Goal: Transaction & Acquisition: Obtain resource

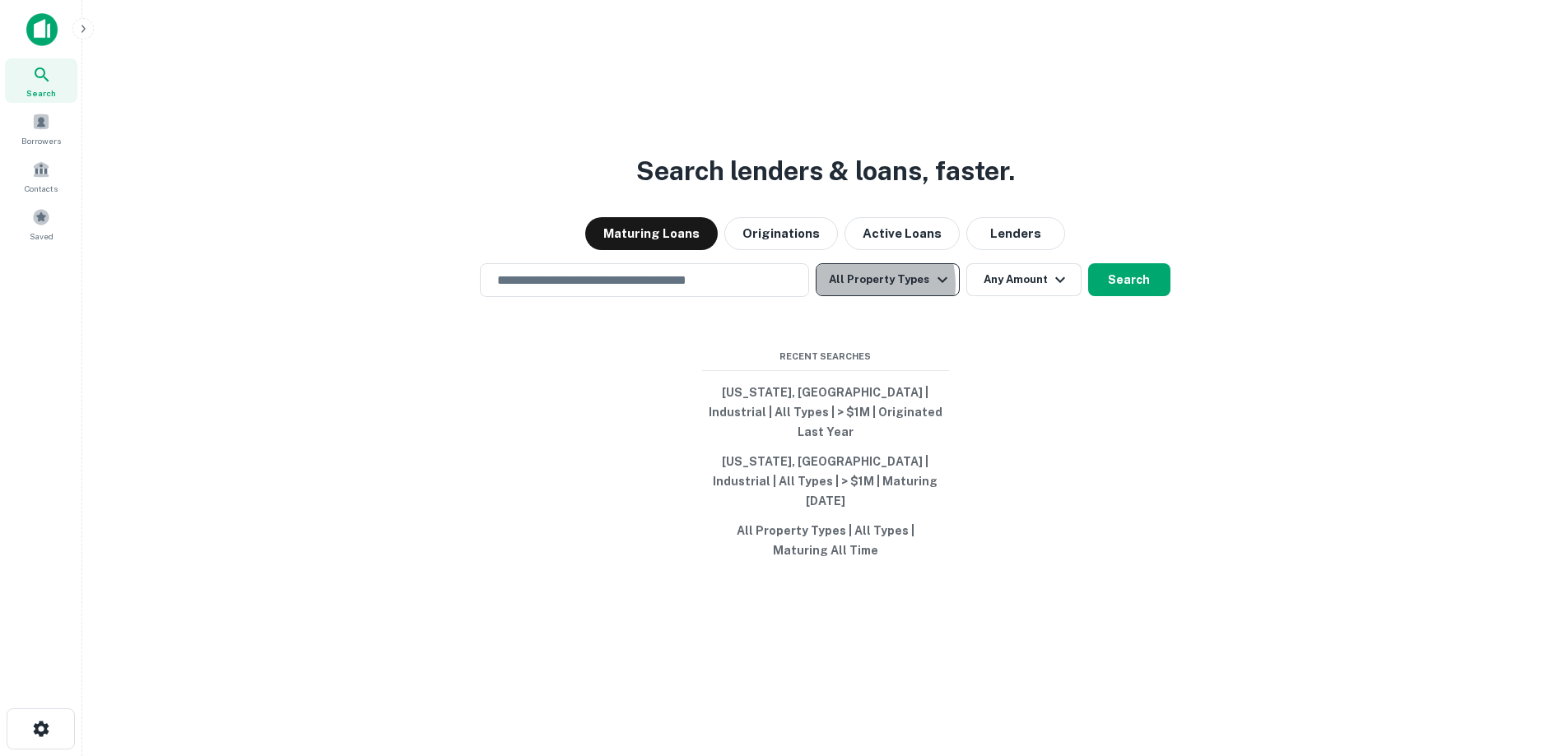
click at [861, 296] on button "All Property Types" at bounding box center [887, 280] width 143 height 33
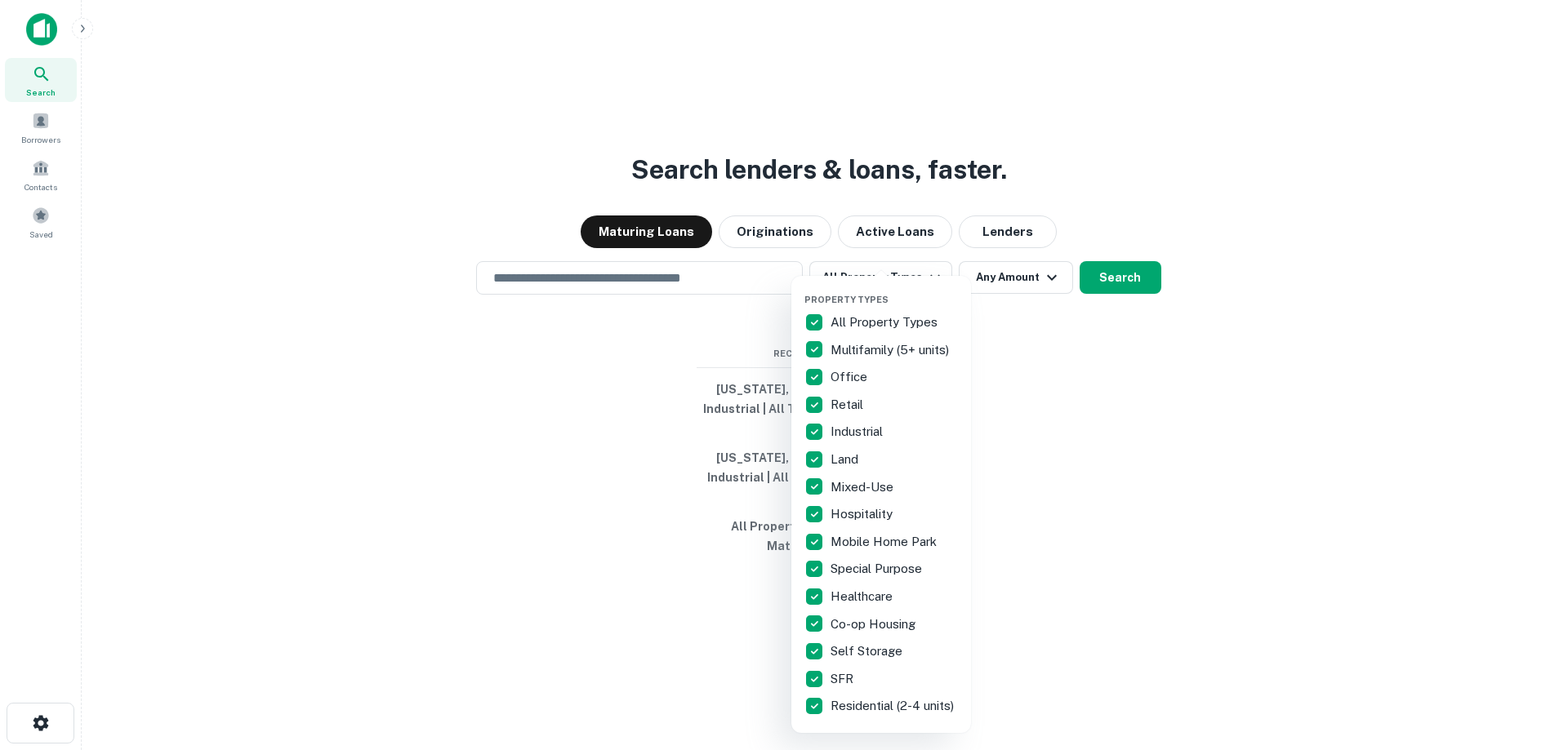
click at [877, 328] on p "All Property Types" at bounding box center [885, 322] width 110 height 20
click at [846, 435] on p "Industrial" at bounding box center [859, 432] width 55 height 20
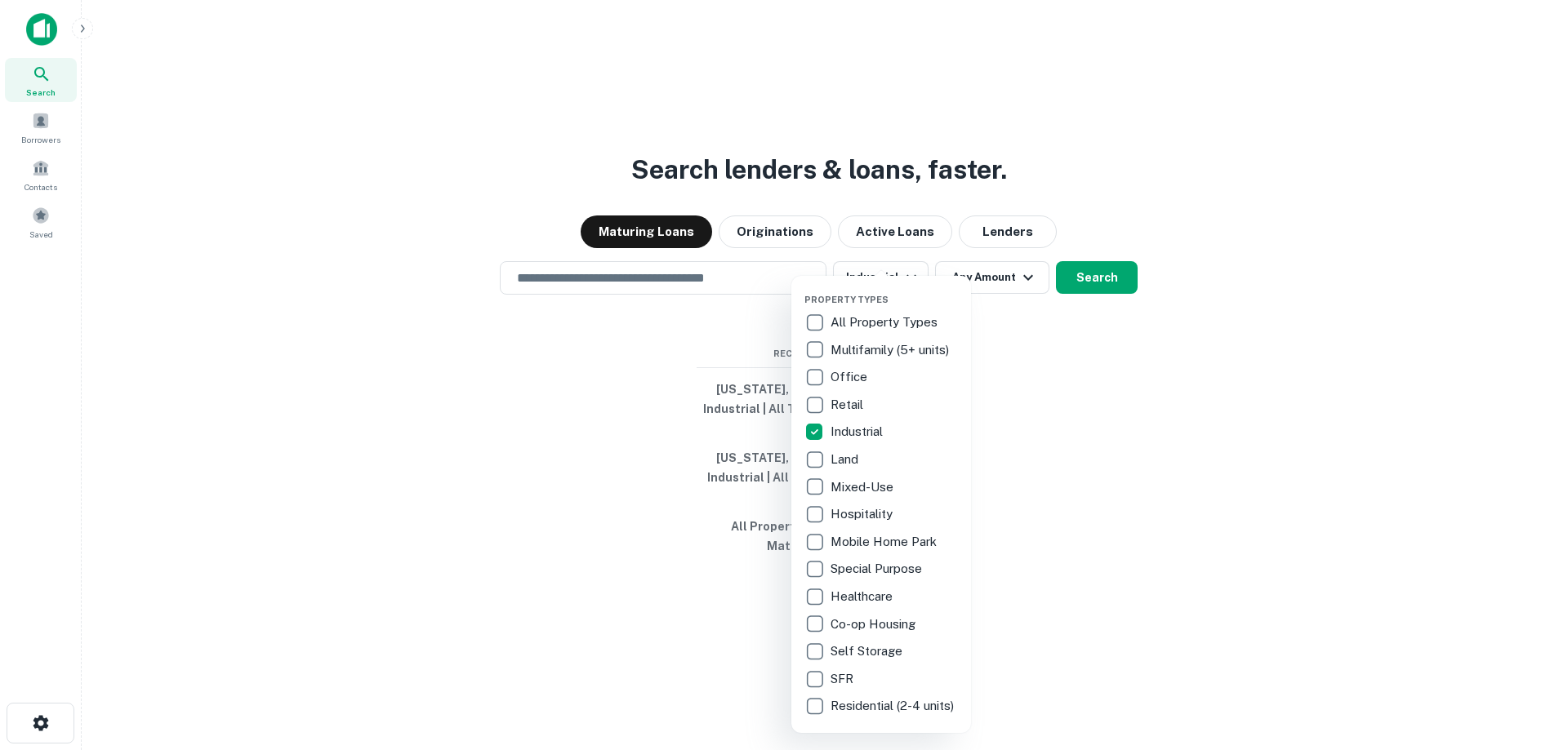
click at [1072, 432] on div at bounding box center [784, 375] width 1568 height 750
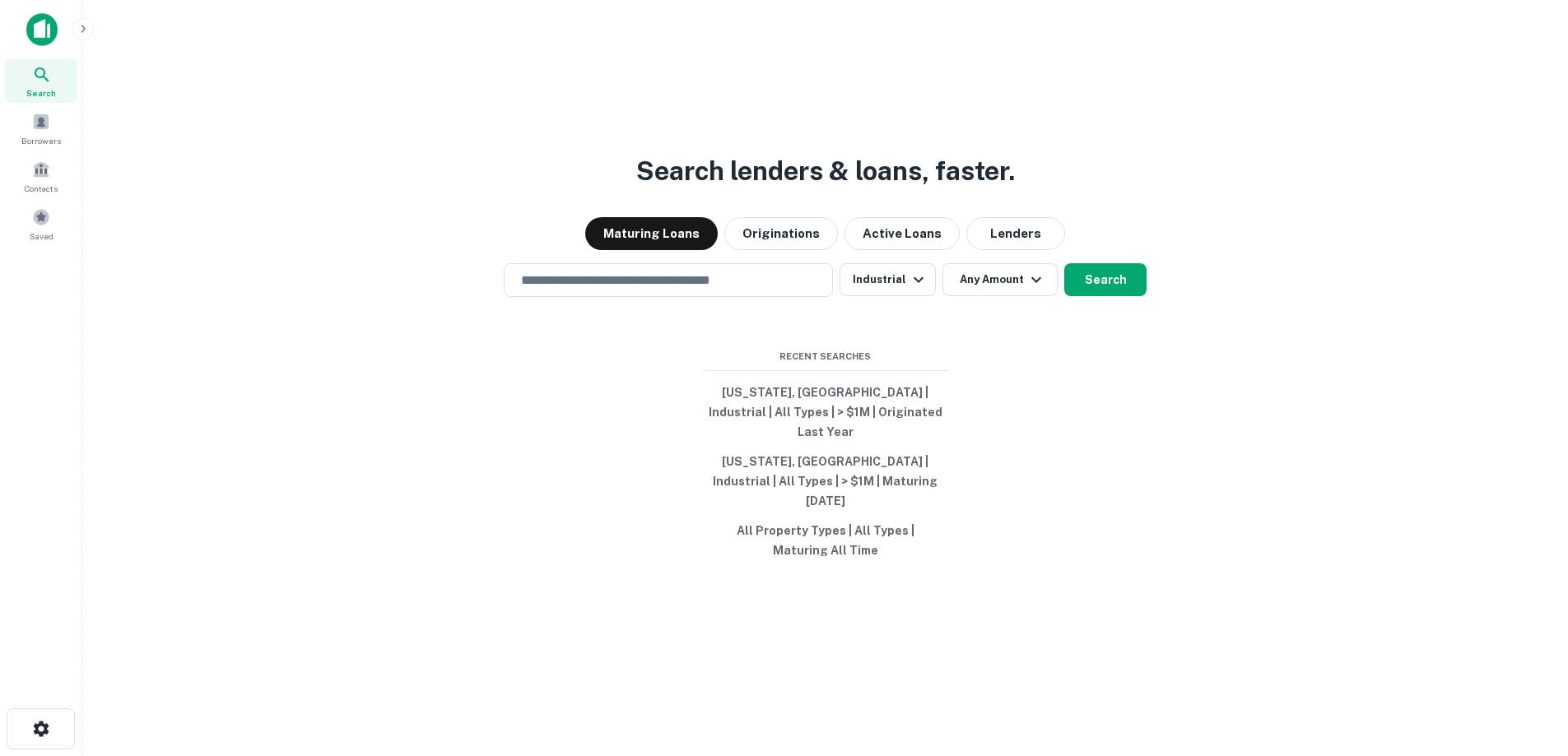
click at [1025, 318] on div "Search lenders & loans, faster. Maturing Loans Originations Active Loans Lender…" at bounding box center [825, 418] width 1459 height 756
click at [1031, 296] on button "Any Amount" at bounding box center [1000, 280] width 115 height 33
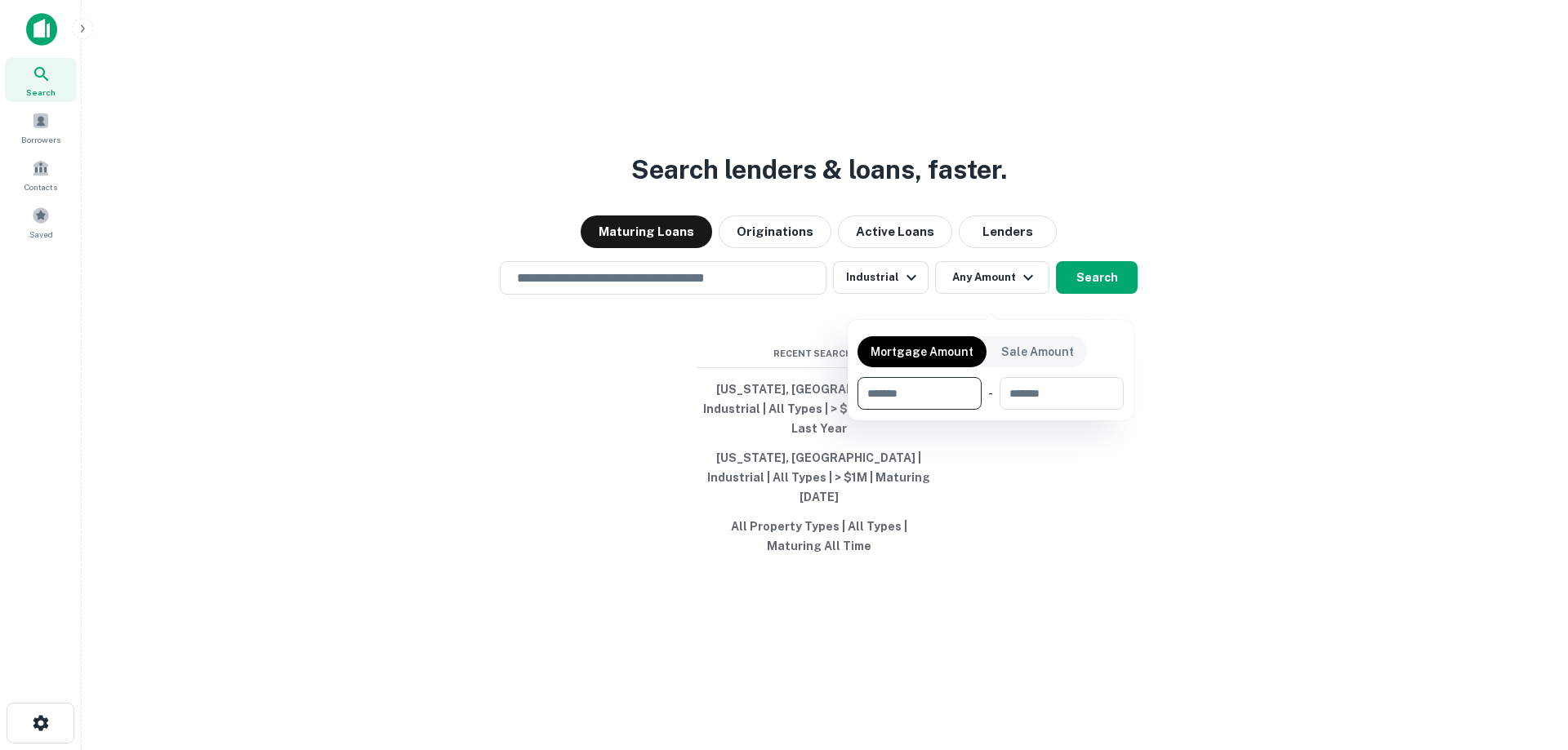
click at [701, 296] on div at bounding box center [784, 375] width 1568 height 750
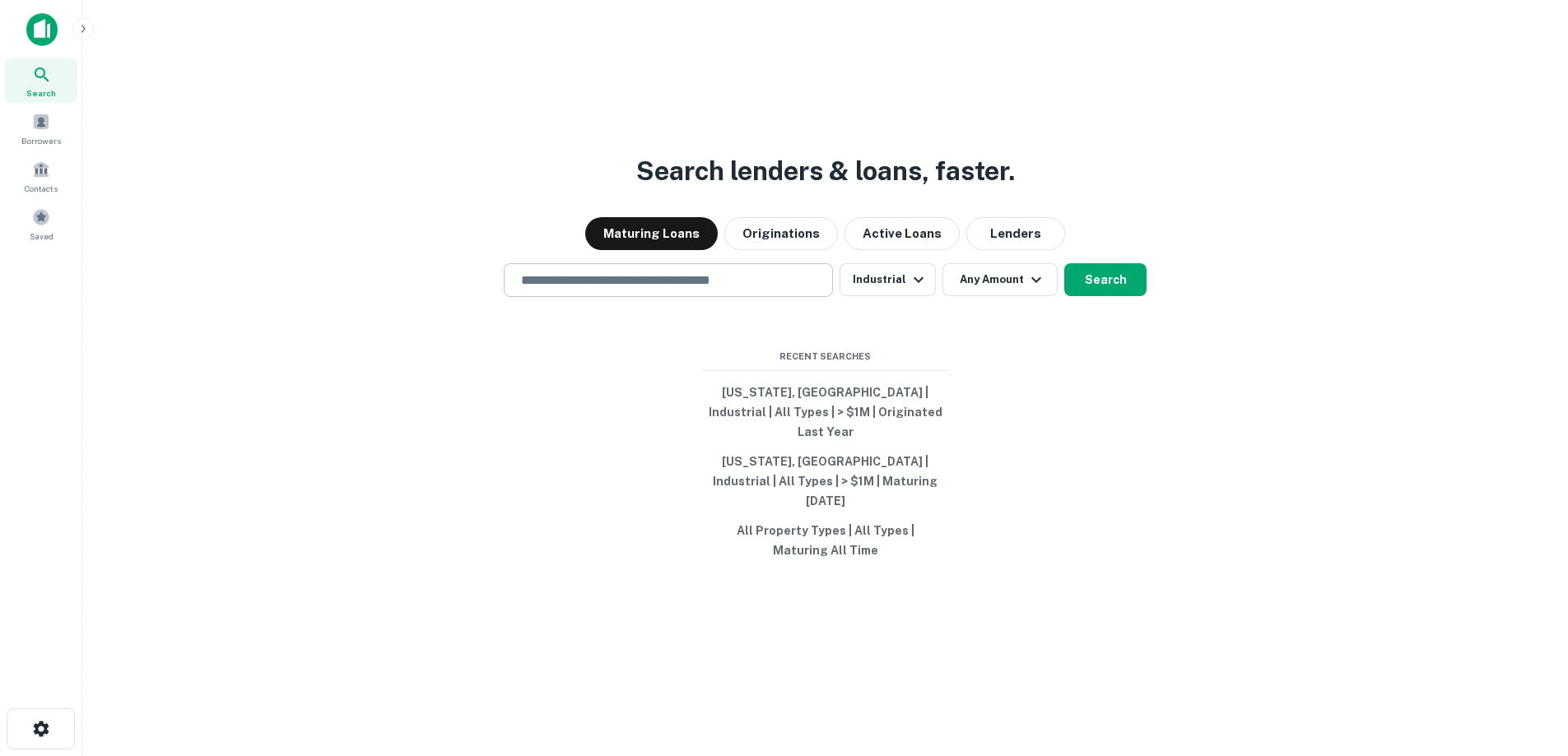
click at [676, 290] on input "text" at bounding box center [668, 280] width 314 height 19
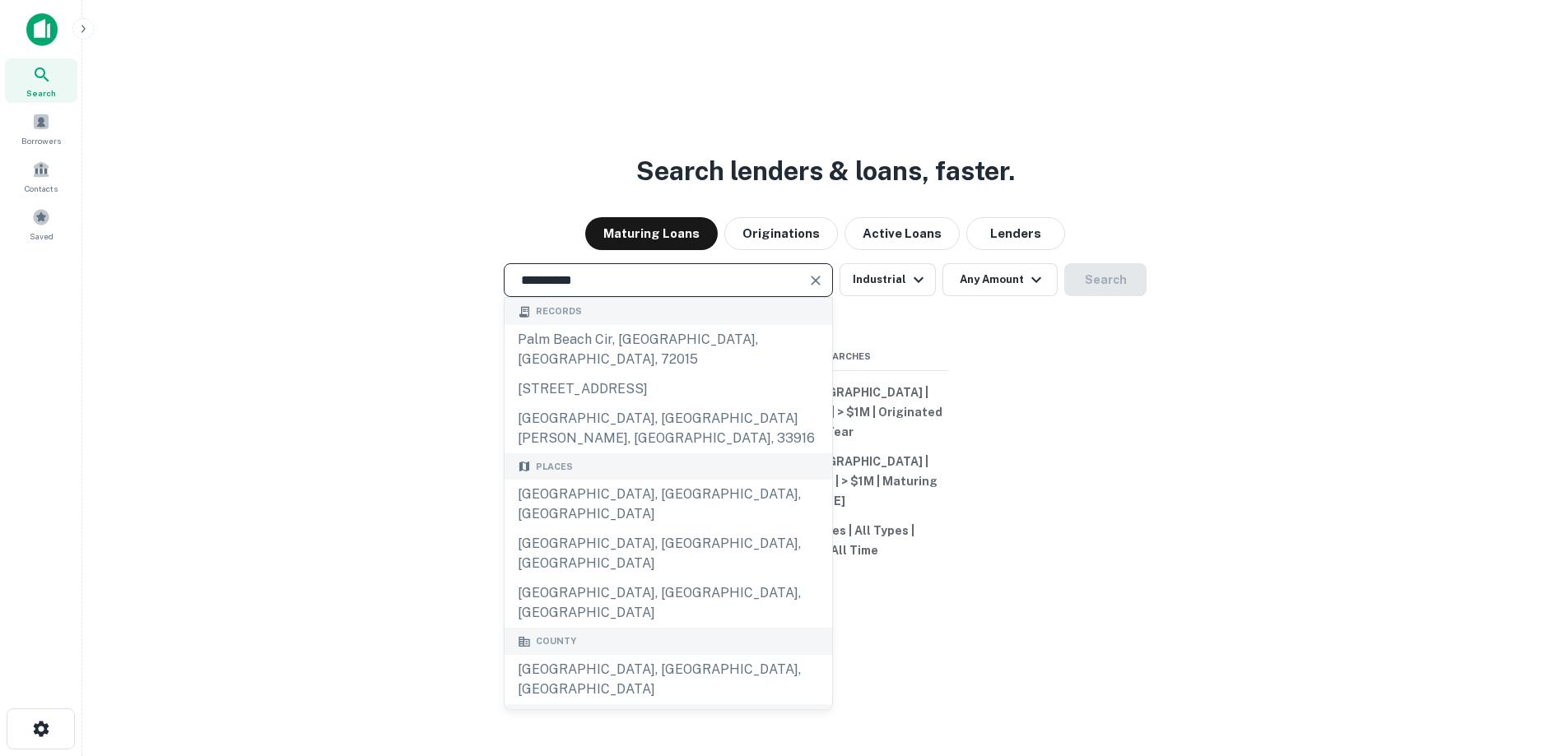
drag, startPoint x: 687, startPoint y: 592, endPoint x: 688, endPoint y: 582, distance: 10.0
click at [687, 655] on div "Palm Beach County, FL, USA" at bounding box center [668, 680] width 328 height 50
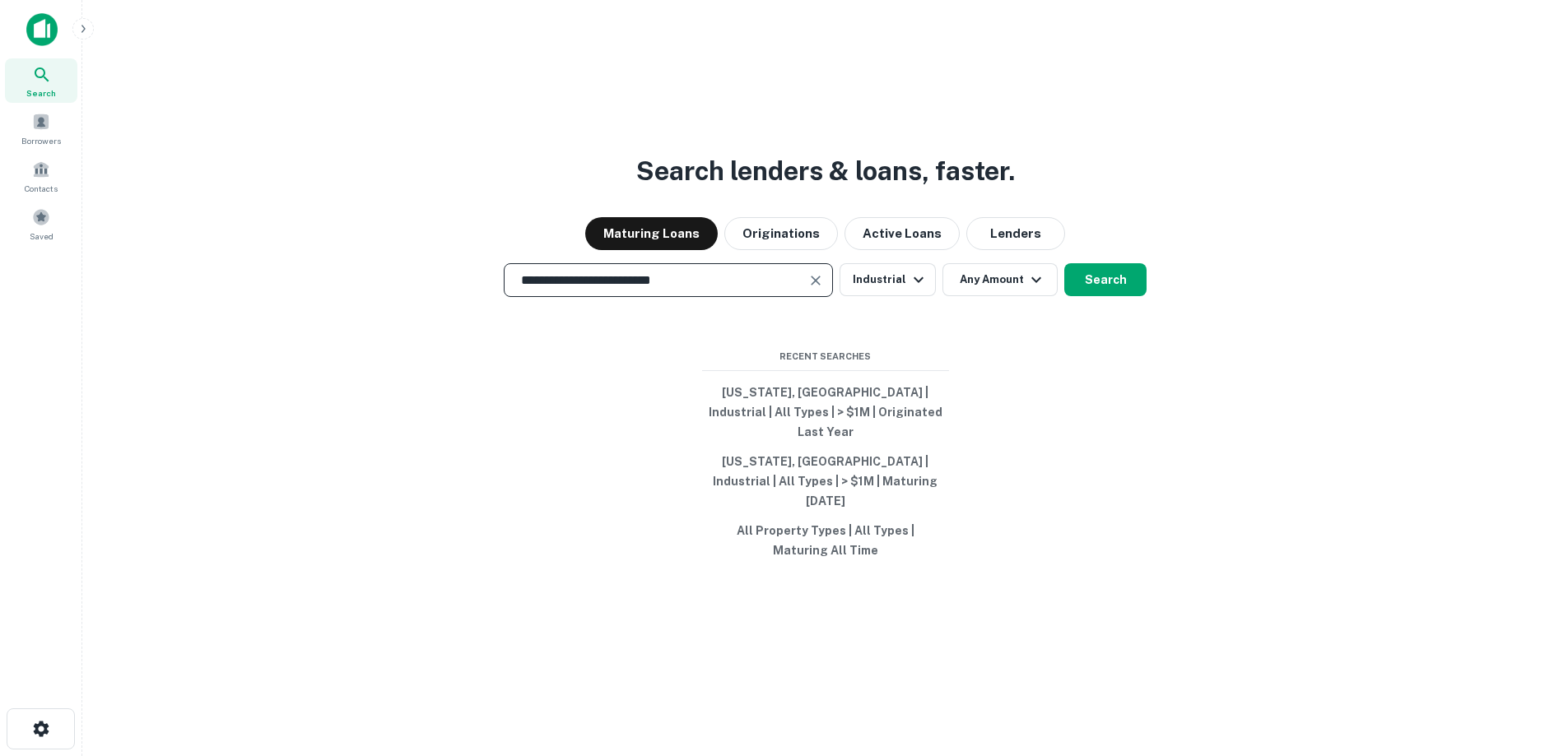
type input "**********"
drag, startPoint x: 1119, startPoint y: 349, endPoint x: 1114, endPoint y: 320, distance: 29.4
click at [1119, 349] on div "**********" at bounding box center [825, 418] width 1459 height 756
click at [1112, 296] on button "Search" at bounding box center [1104, 280] width 82 height 33
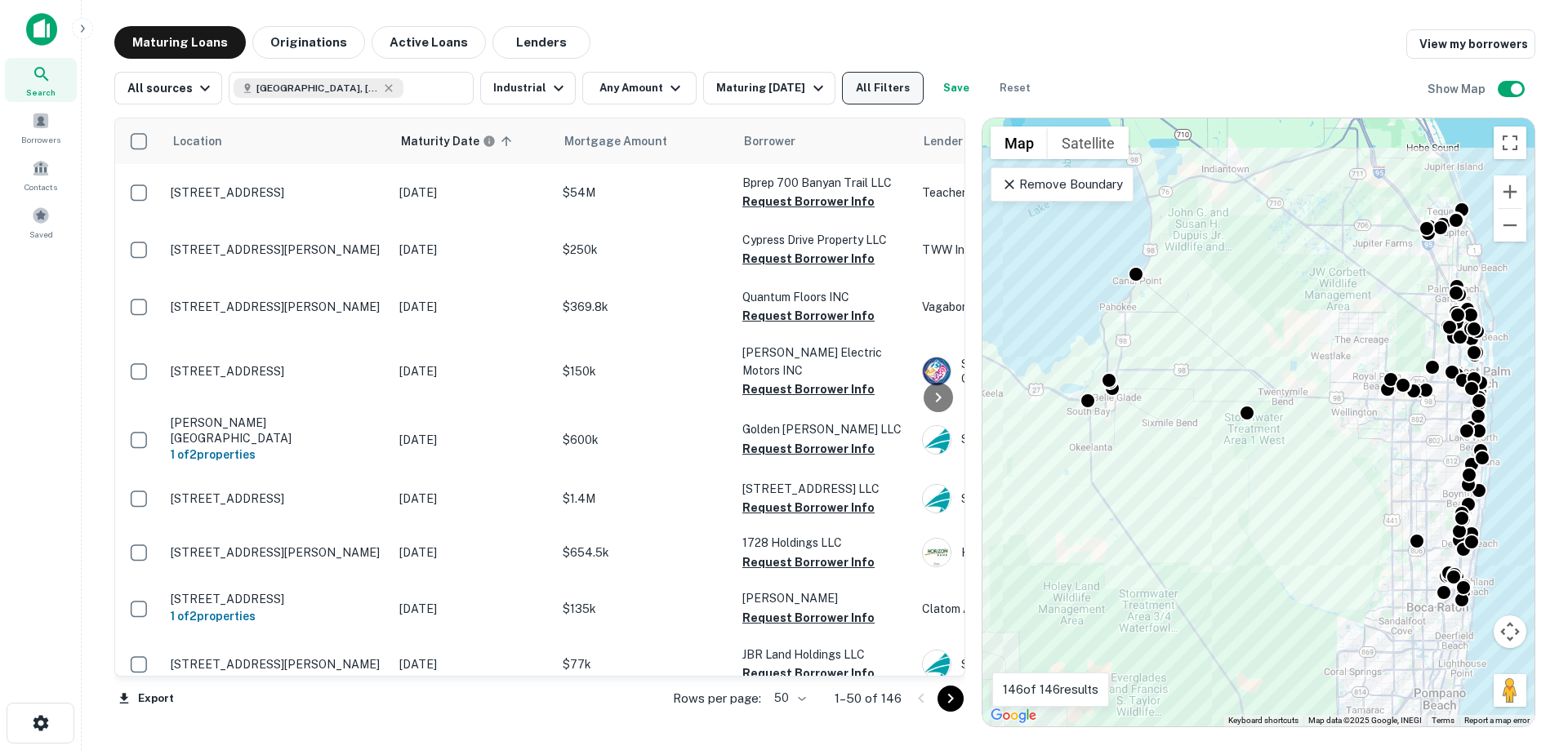
click at [858, 94] on button "All Filters" at bounding box center [883, 88] width 81 height 33
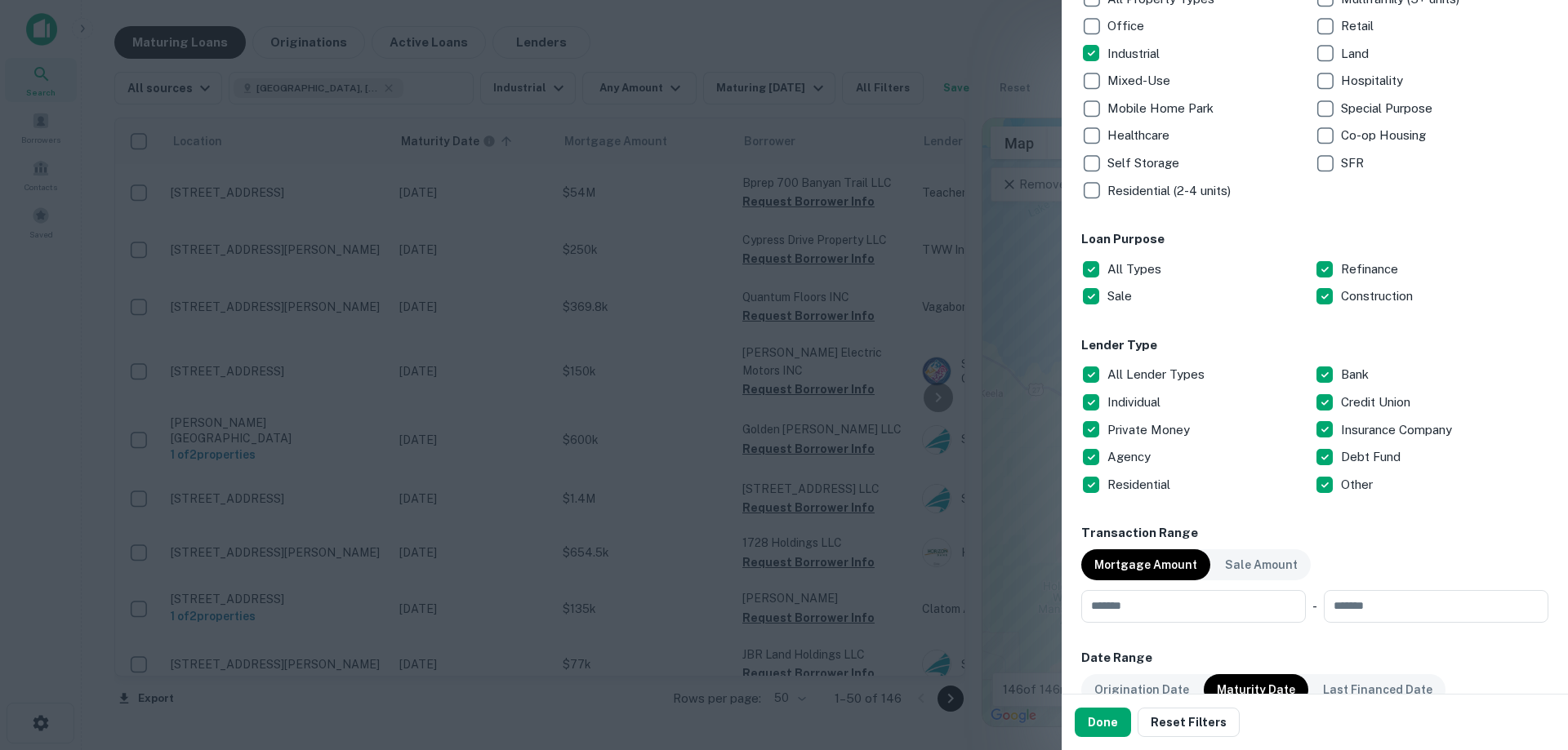
scroll to position [327, 0]
click at [1158, 367] on p "All Lender Types" at bounding box center [1158, 374] width 100 height 20
click at [1149, 428] on p "Private Money" at bounding box center [1151, 429] width 86 height 20
click at [1137, 408] on p "Individual" at bounding box center [1136, 402] width 56 height 20
click at [1111, 718] on button "Done" at bounding box center [1103, 722] width 56 height 29
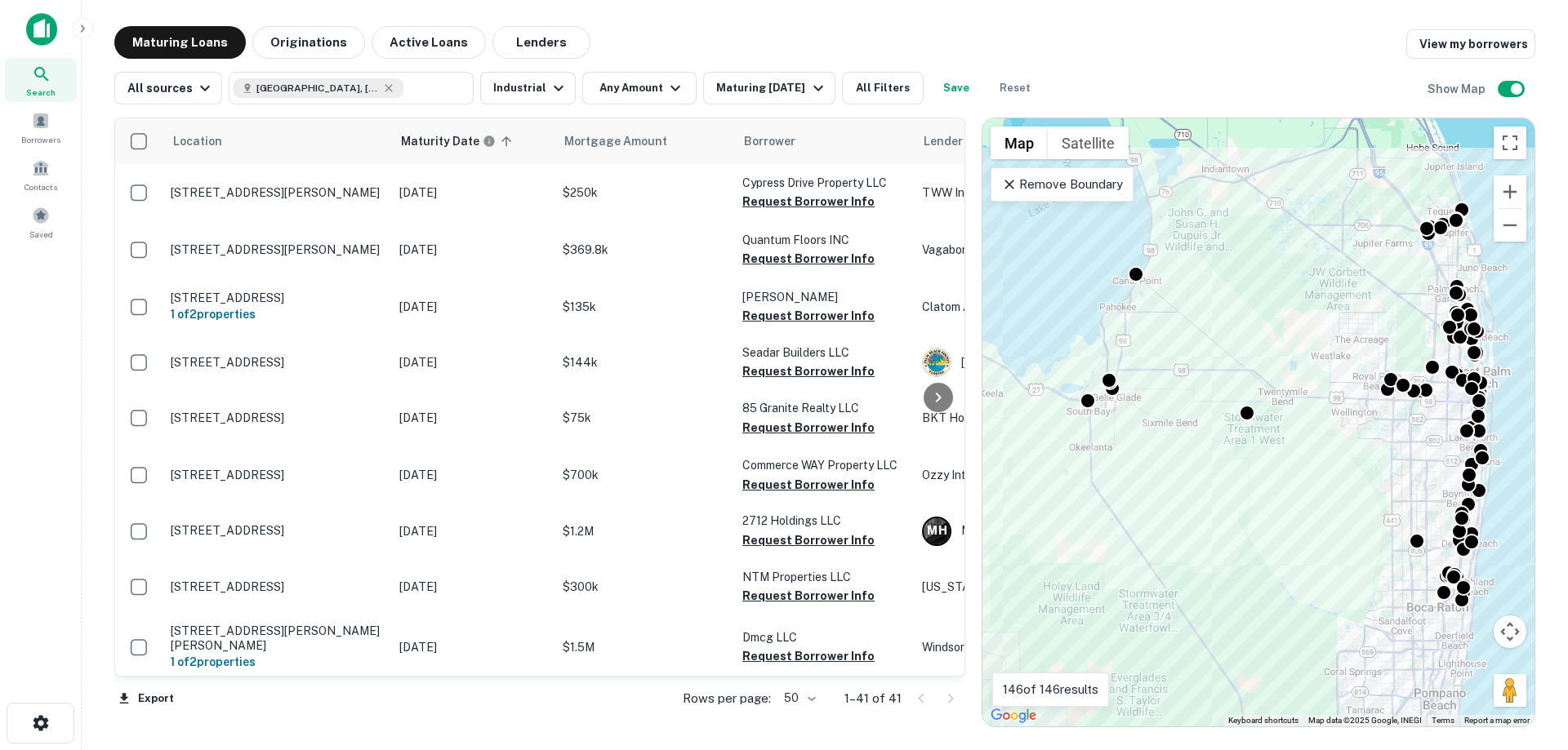
click at [1014, 183] on icon at bounding box center [1010, 184] width 16 height 16
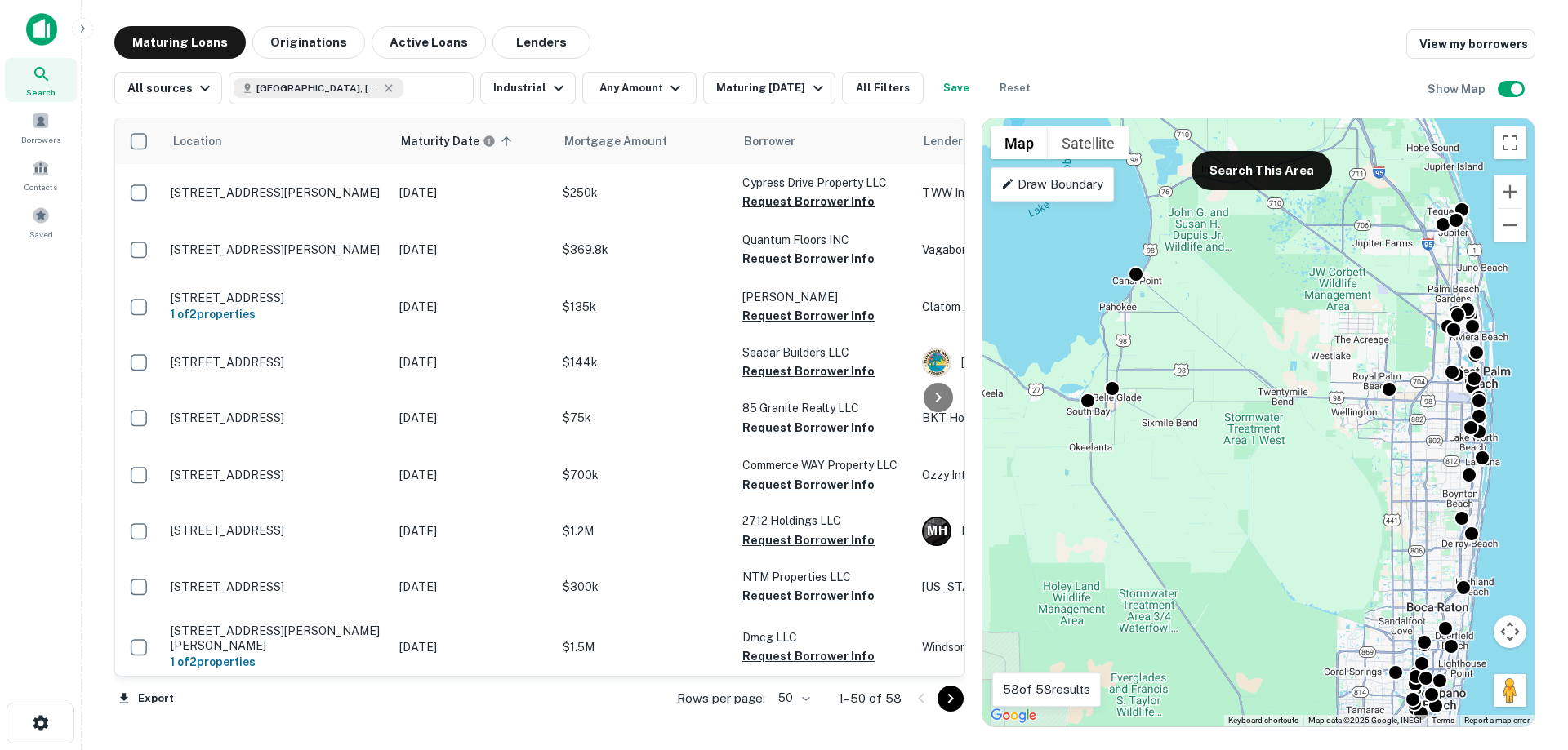
click at [1038, 179] on p "Draw Boundary" at bounding box center [1052, 185] width 102 height 20
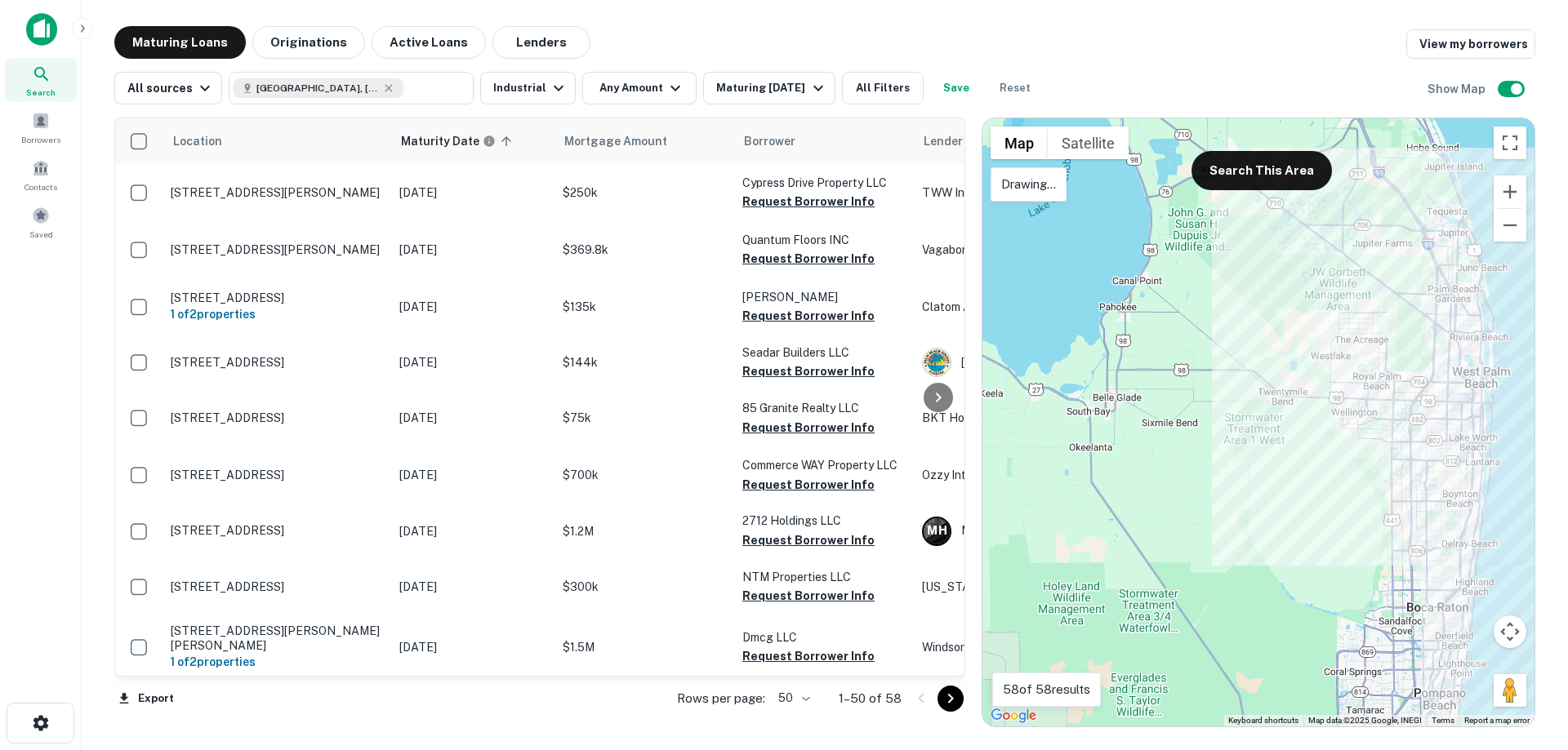
drag, startPoint x: 1517, startPoint y: 554, endPoint x: 1506, endPoint y: 552, distance: 11.2
click at [1506, 552] on div at bounding box center [1259, 422] width 552 height 608
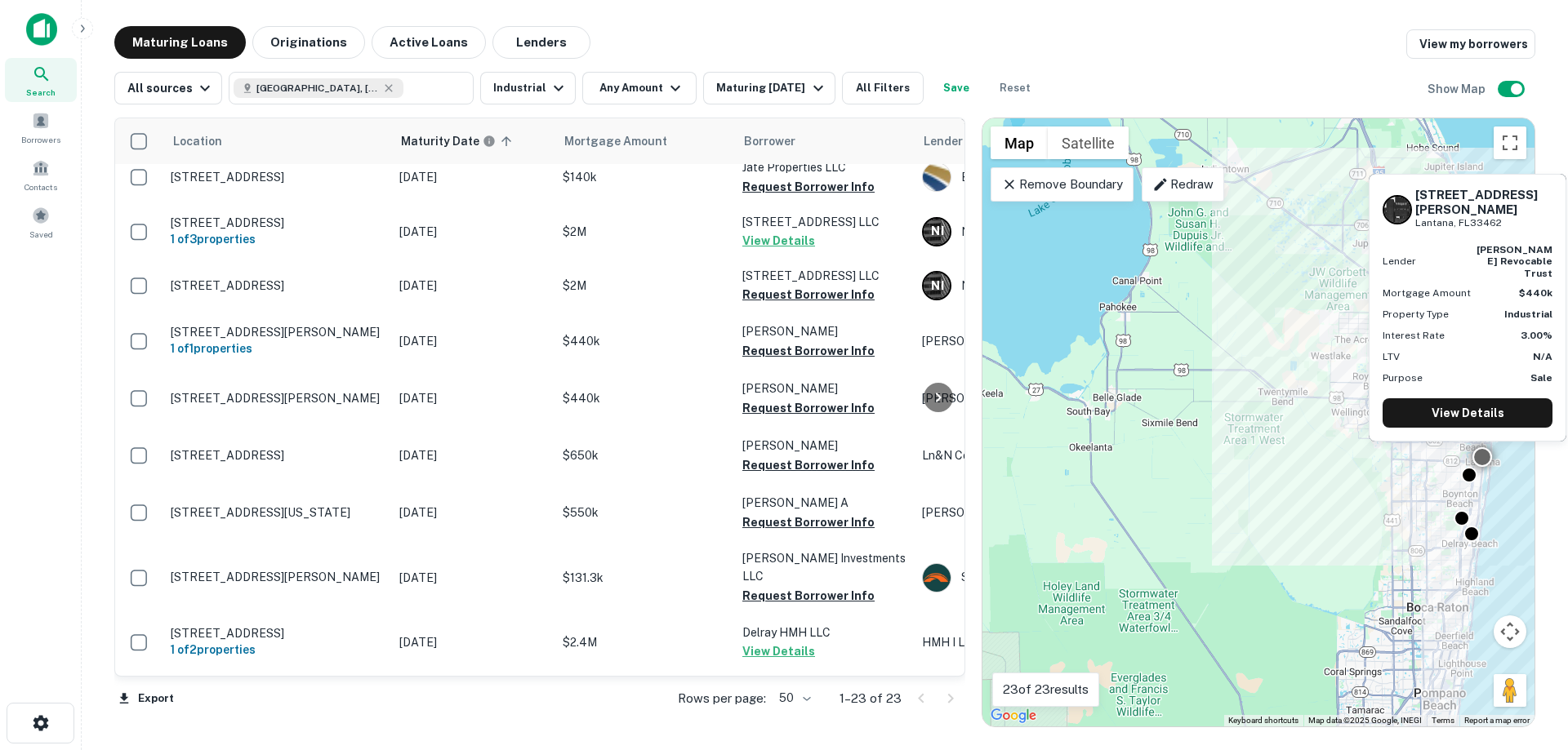
scroll to position [821, 0]
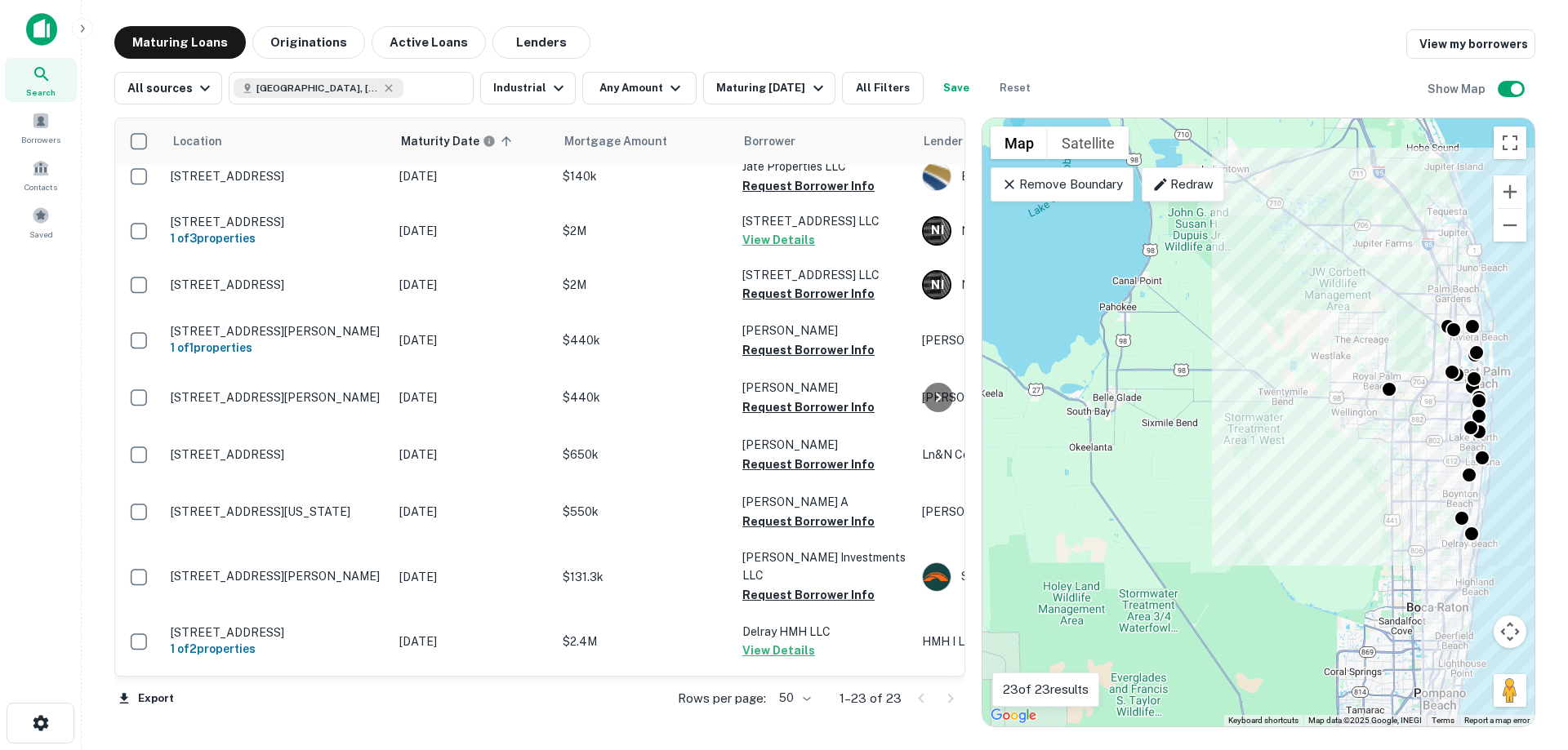
click at [807, 696] on body "Search Borrowers Contacts Saved Maturing Loans Originations Active Loans Lender…" at bounding box center [784, 375] width 1568 height 750
click at [799, 714] on li "100" at bounding box center [796, 715] width 47 height 29
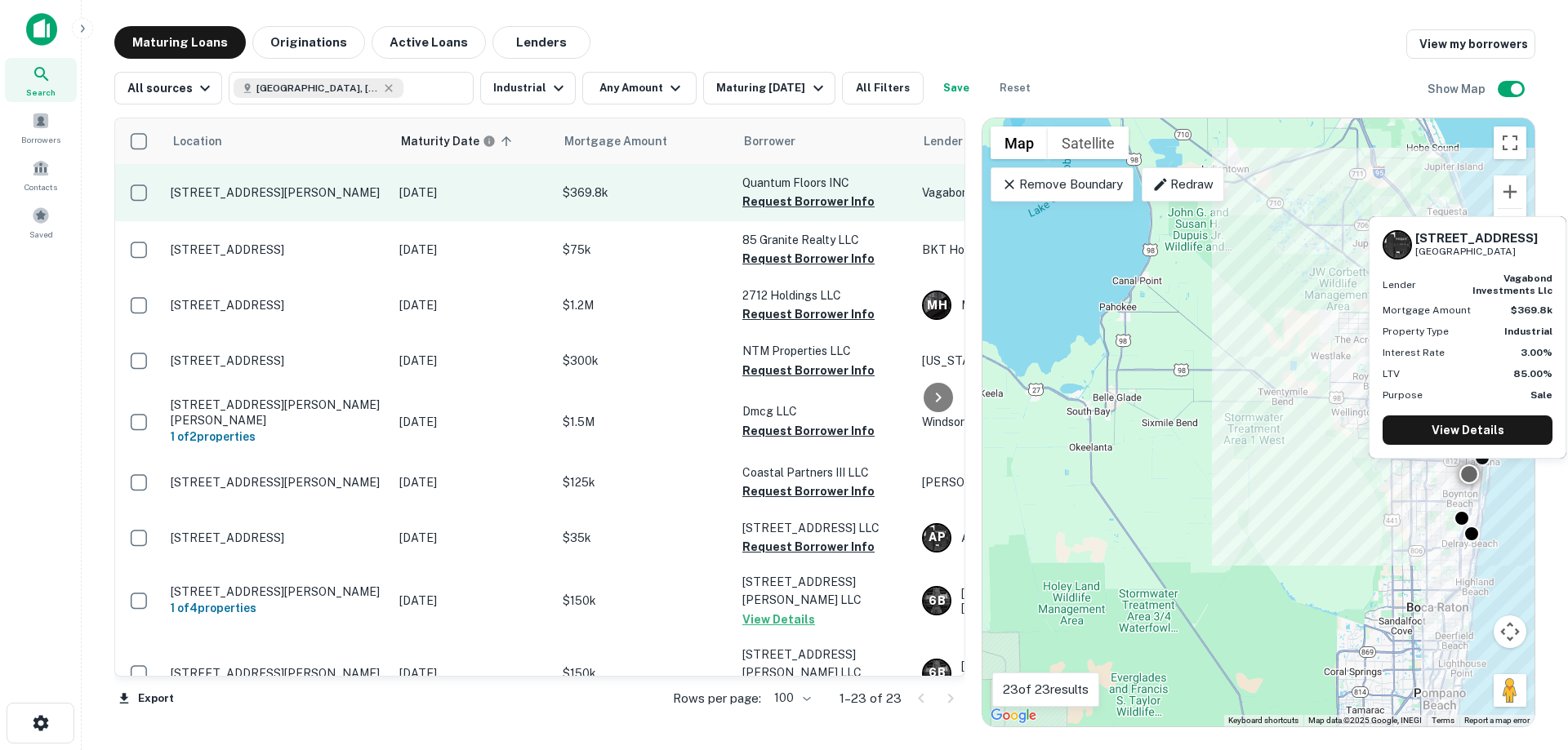
click at [274, 186] on p "3449 High Ridge Rd Boynton Beach, FL33426" at bounding box center [277, 193] width 213 height 14
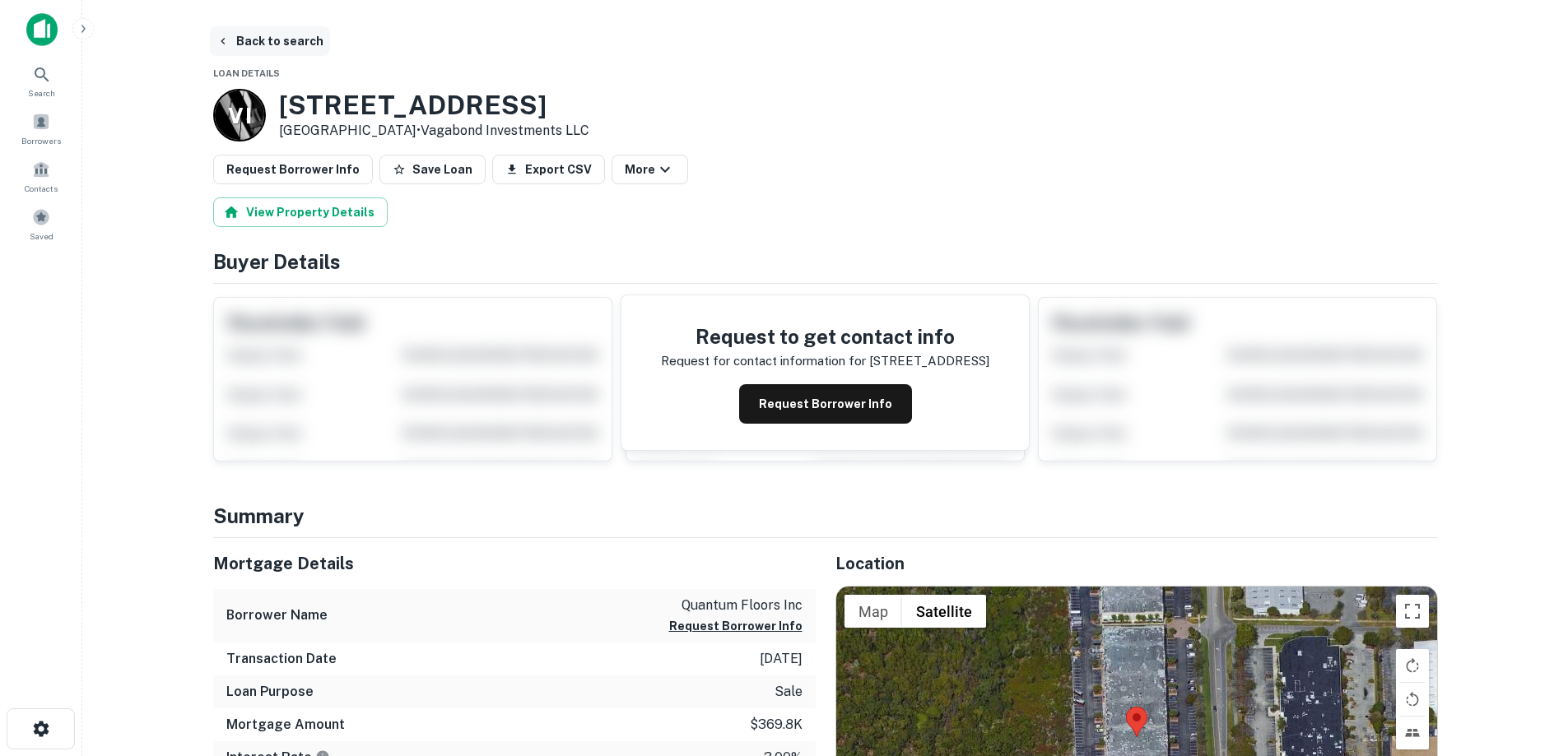
click at [293, 45] on button "Back to search" at bounding box center [269, 40] width 120 height 30
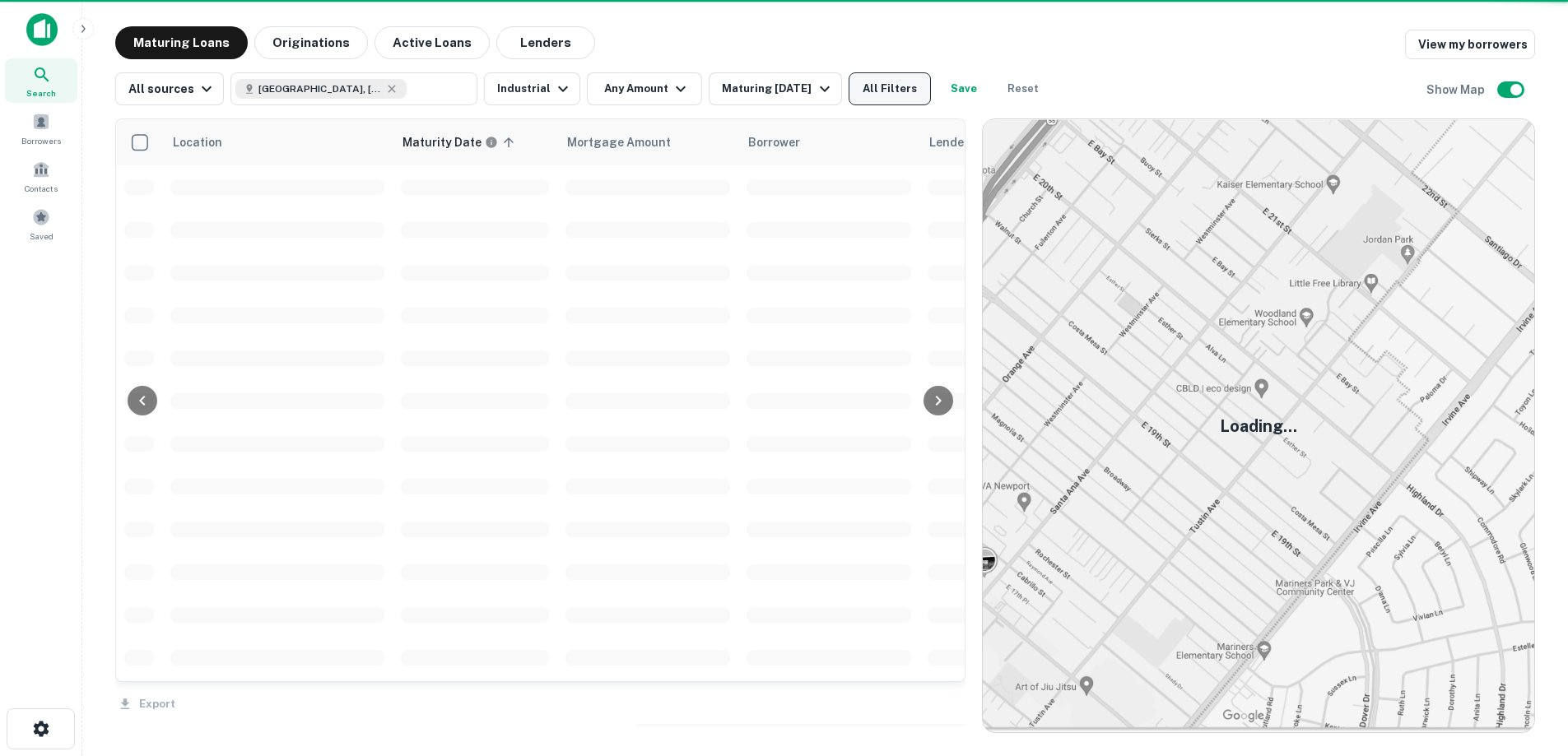
click at [899, 93] on button "All Filters" at bounding box center [889, 88] width 82 height 33
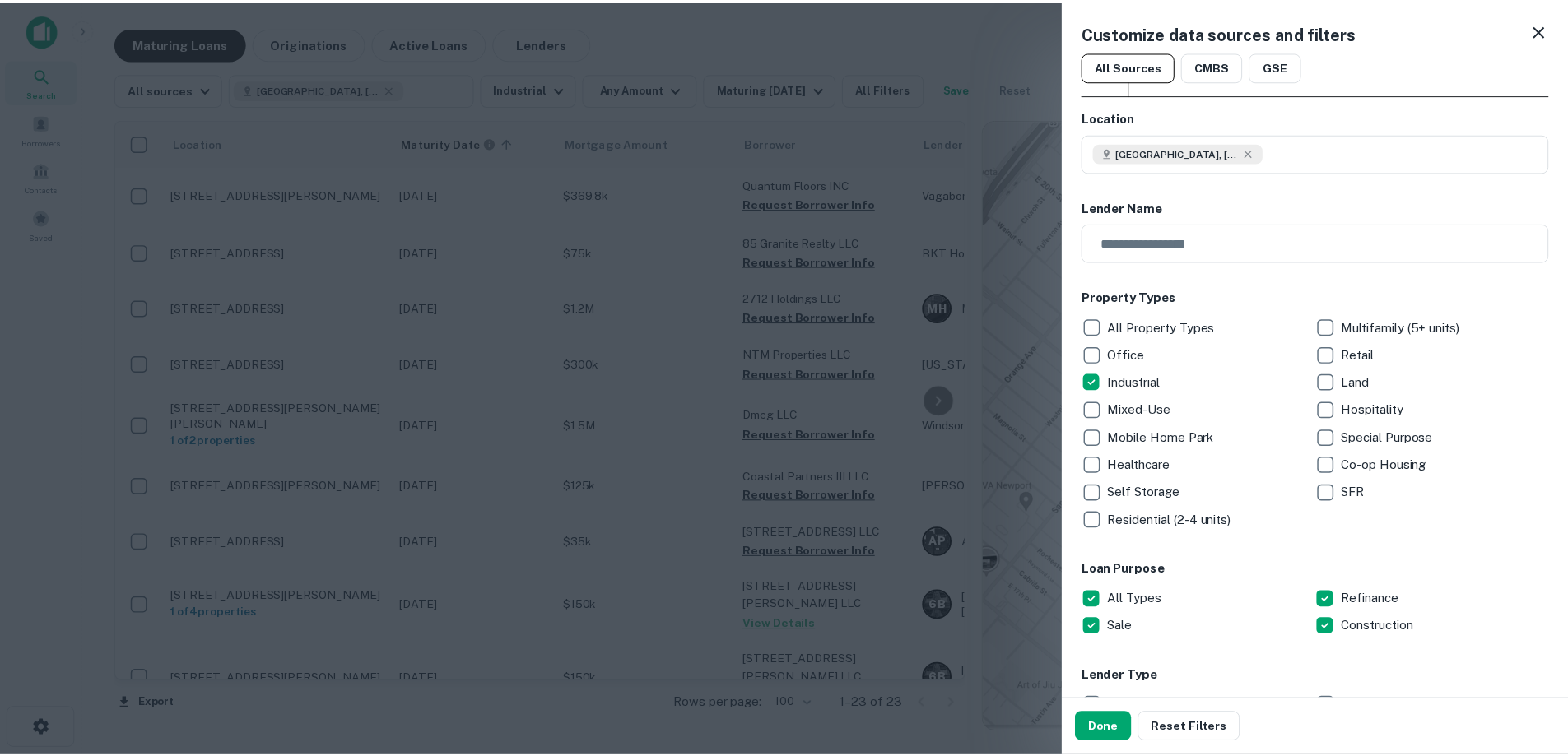
scroll to position [922, 0]
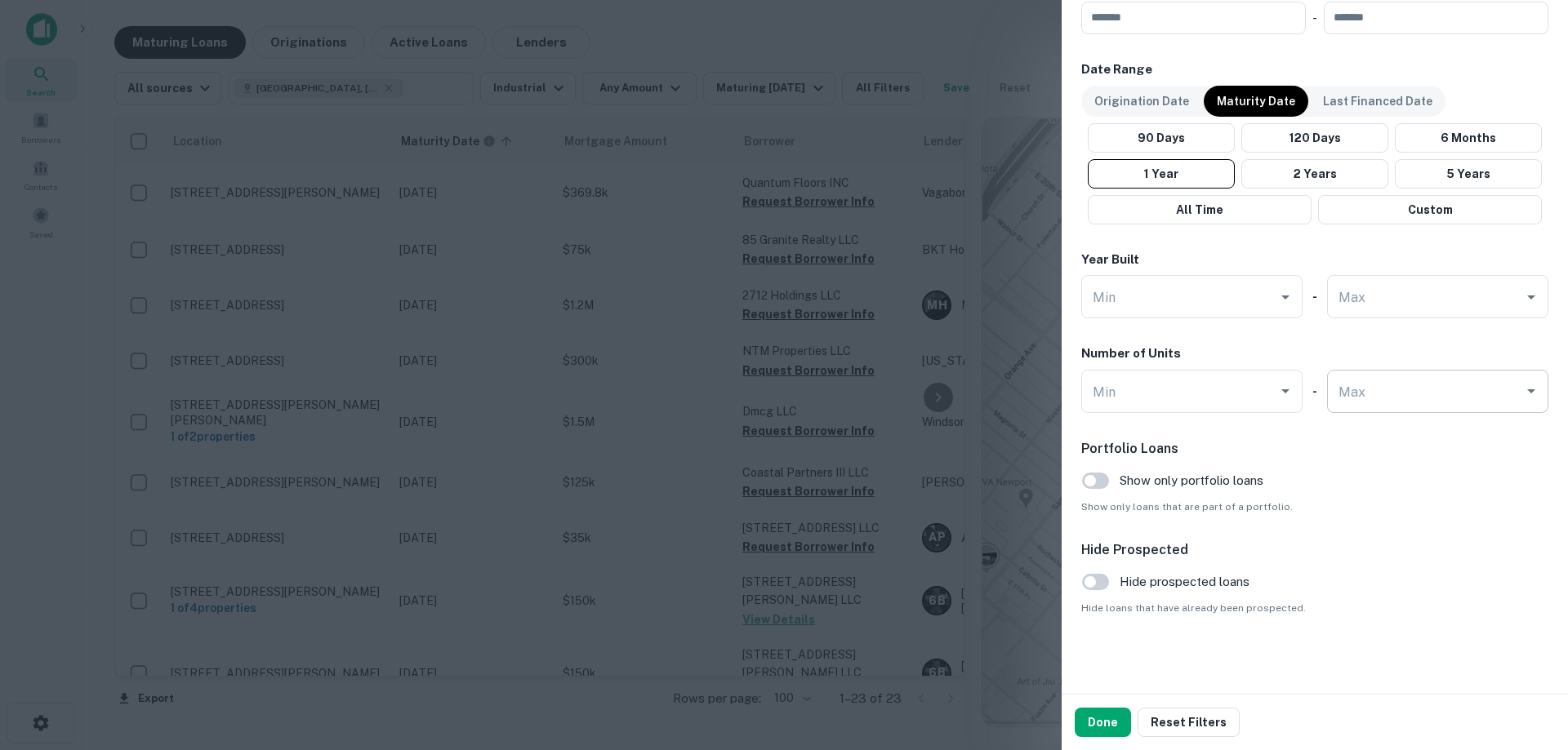
click at [1397, 388] on input "Max" at bounding box center [1426, 391] width 182 height 29
click at [1392, 486] on li "3" at bounding box center [1429, 500] width 203 height 29
type input "*"
click at [1100, 717] on button "Done" at bounding box center [1103, 722] width 56 height 29
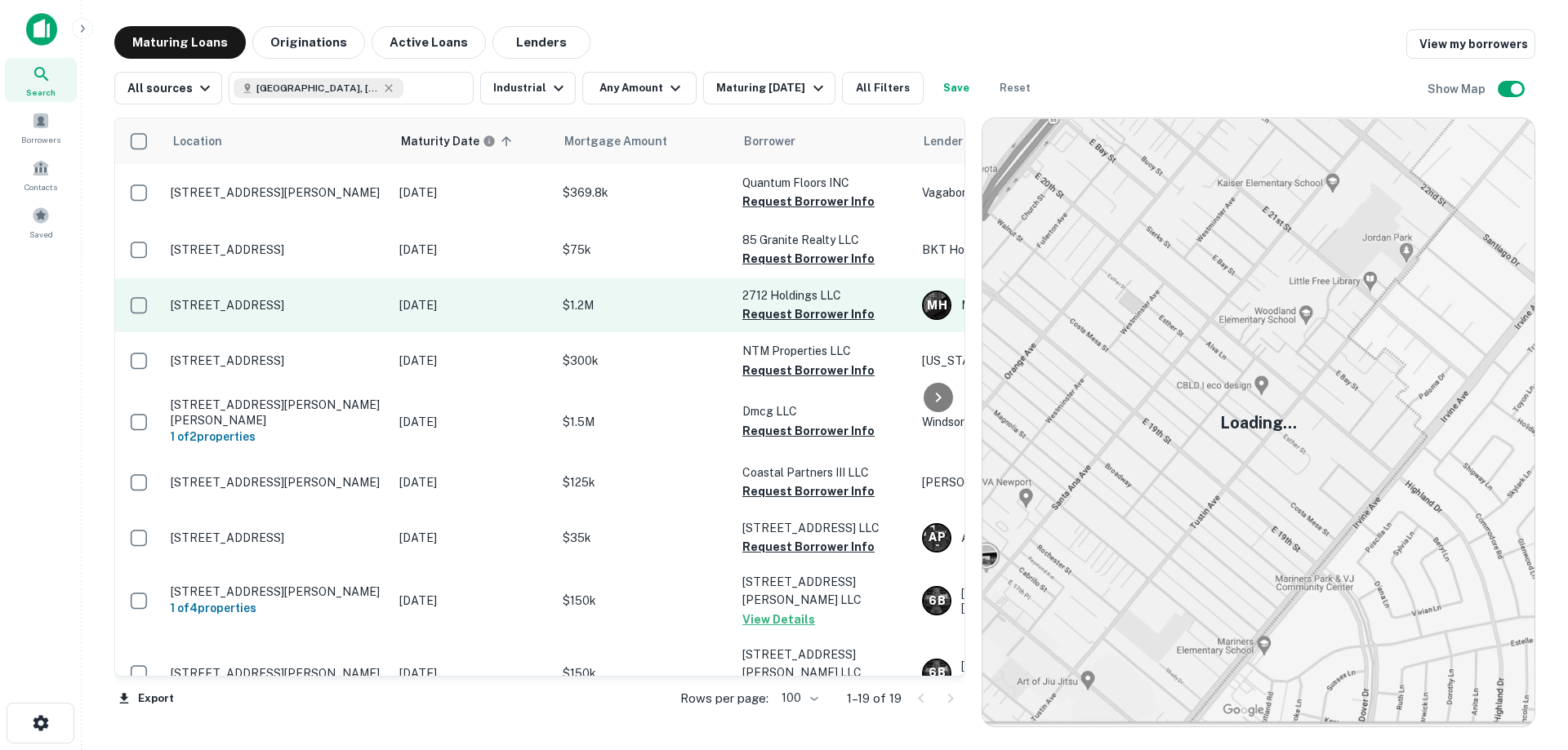
click at [247, 301] on p "2712 Park St Lake Worth Beach, FL33460" at bounding box center [277, 305] width 213 height 14
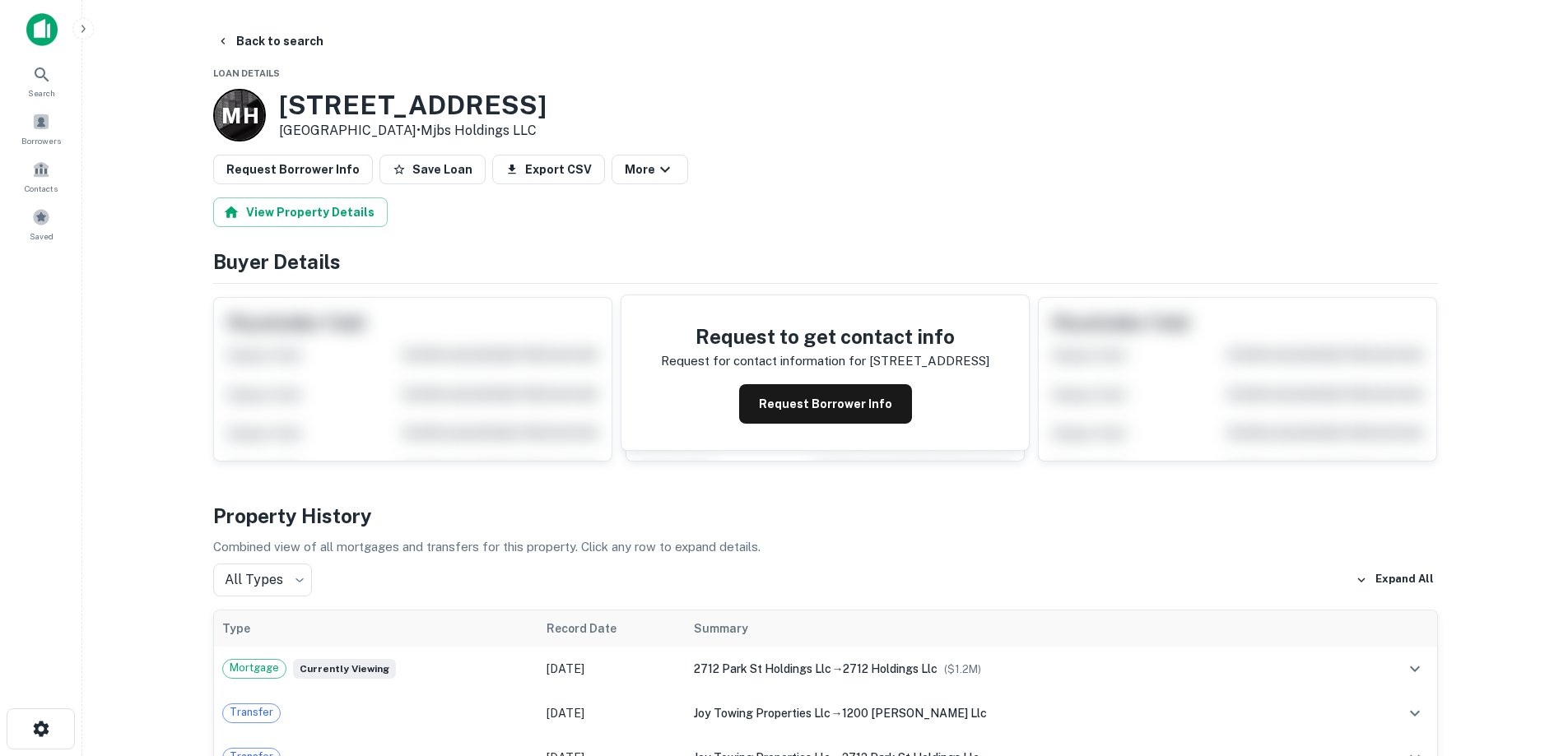
click at [371, 99] on h3 "2712 Park St" at bounding box center [412, 105] width 267 height 32
copy h3 "2712 Park St"
drag, startPoint x: 269, startPoint y: 34, endPoint x: 1574, endPoint y: 78, distance: 1305.7
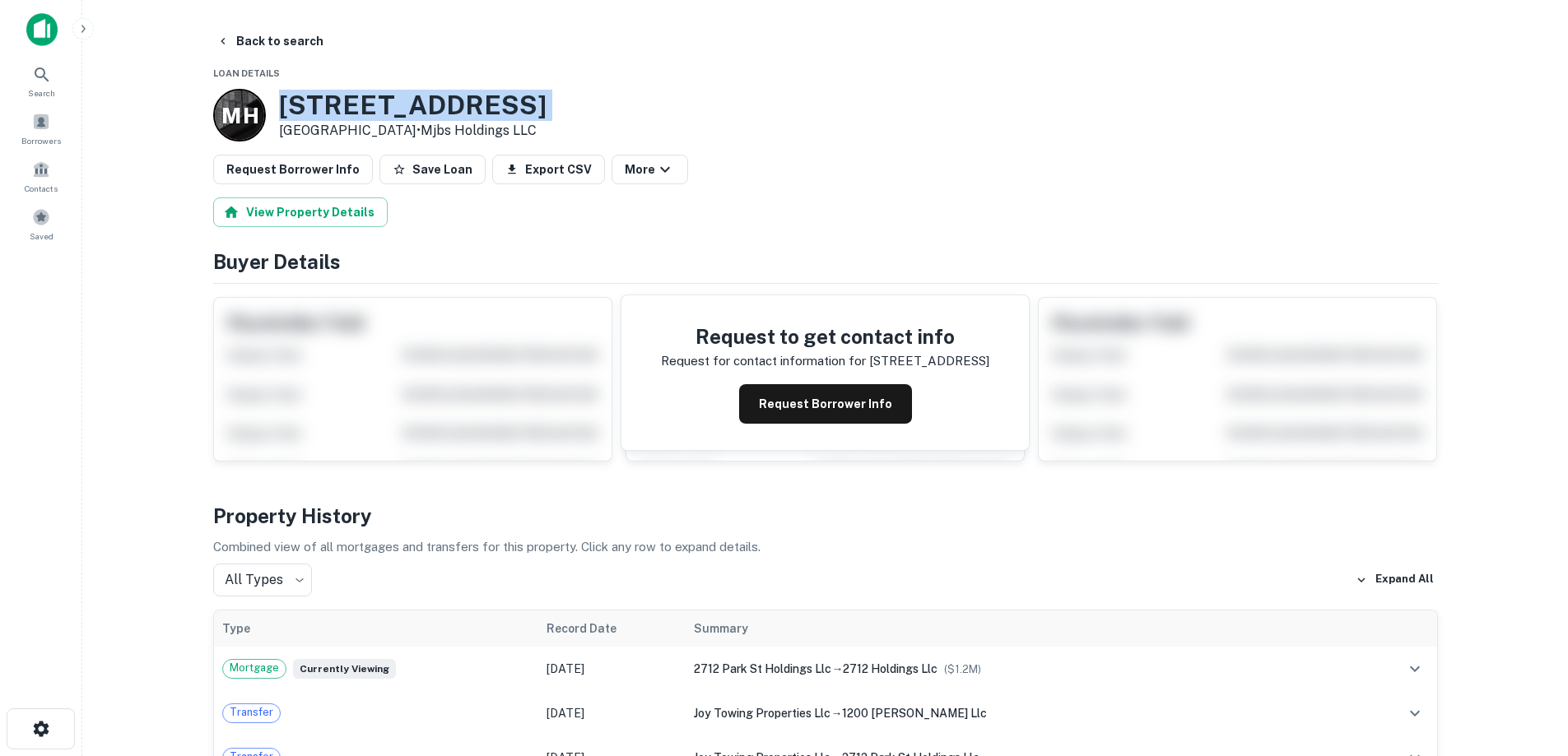
click at [269, 34] on button "Back to search" at bounding box center [269, 40] width 120 height 30
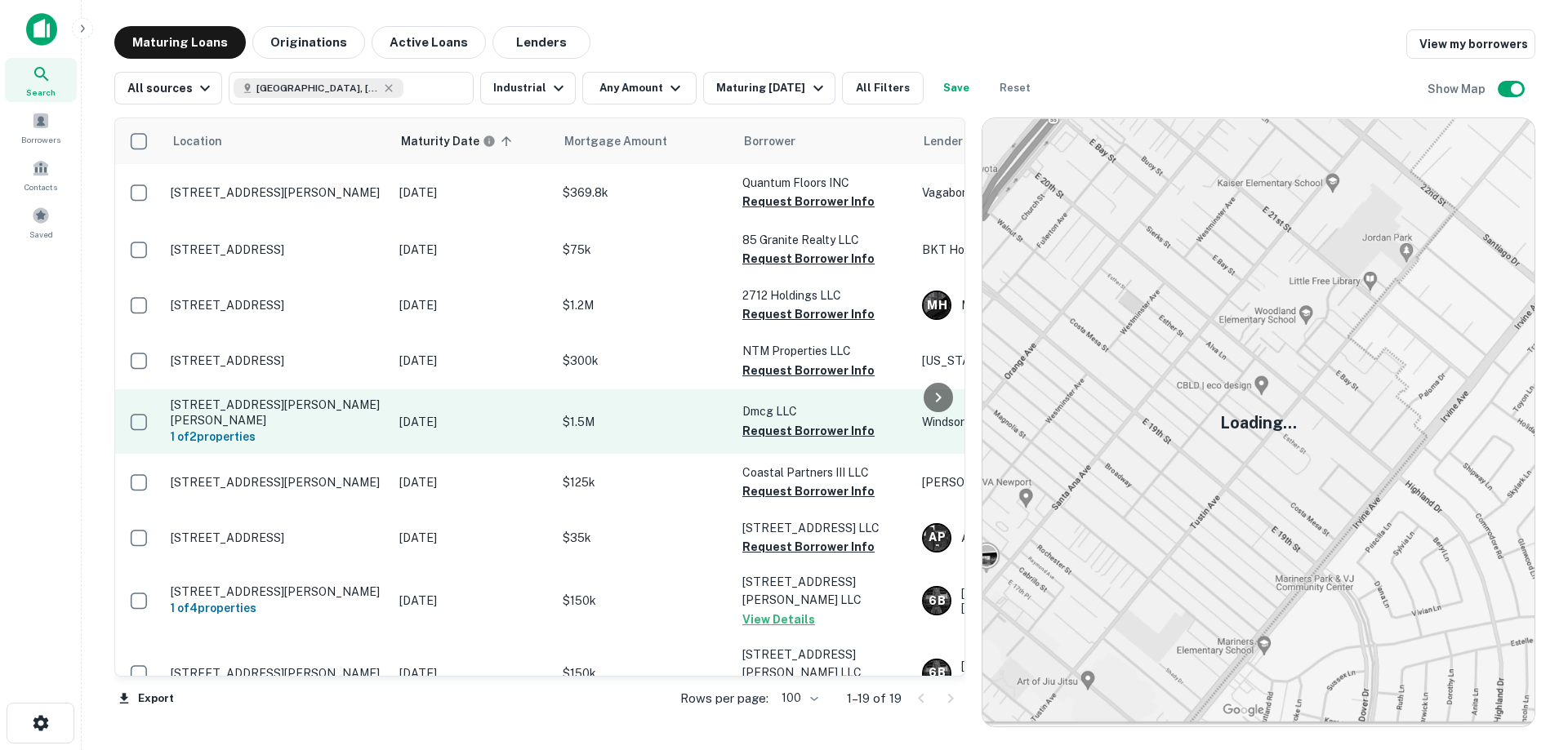
click at [300, 405] on p "1212 Omar Rd West Palm Beach, FL33405" at bounding box center [277, 412] width 213 height 29
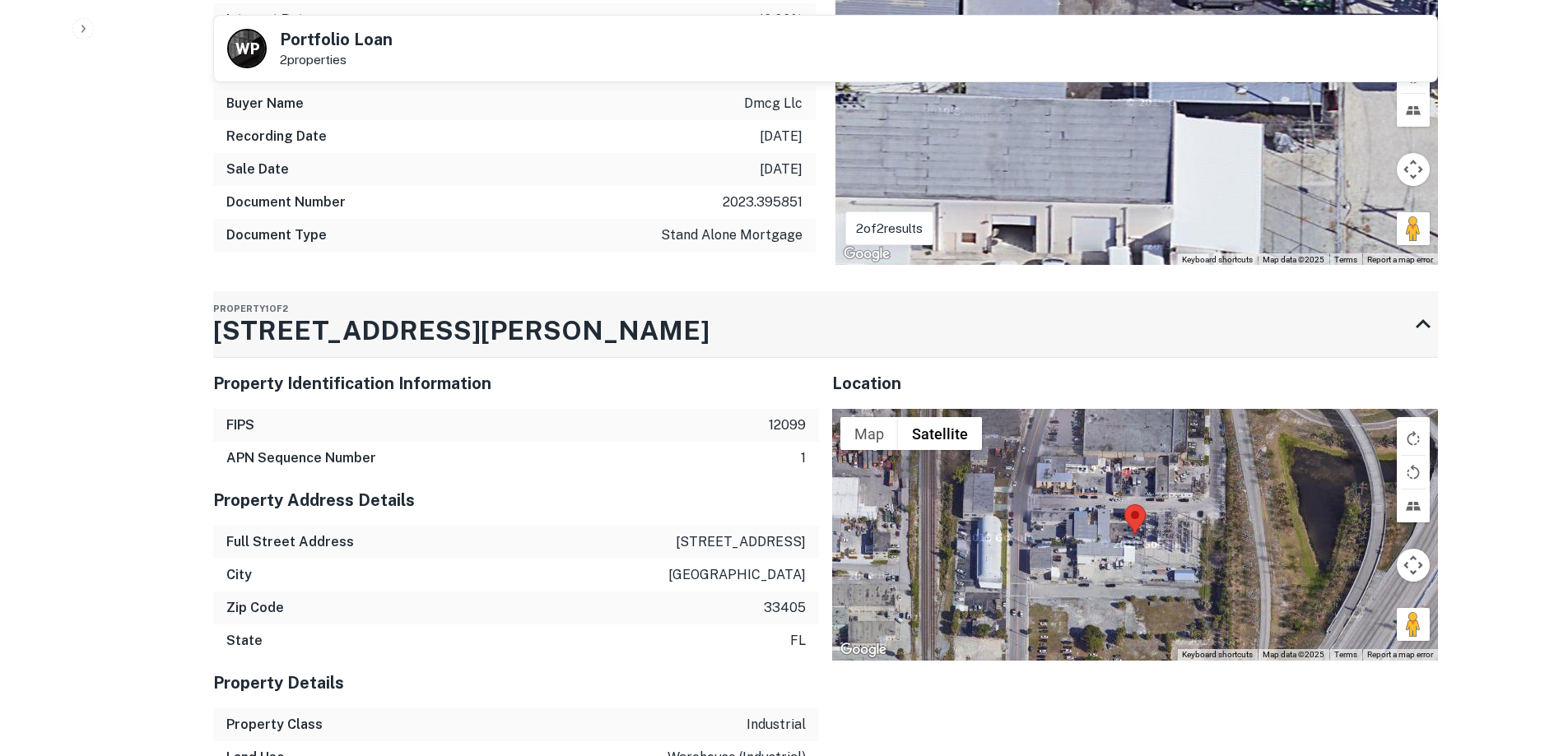
scroll to position [905, 0]
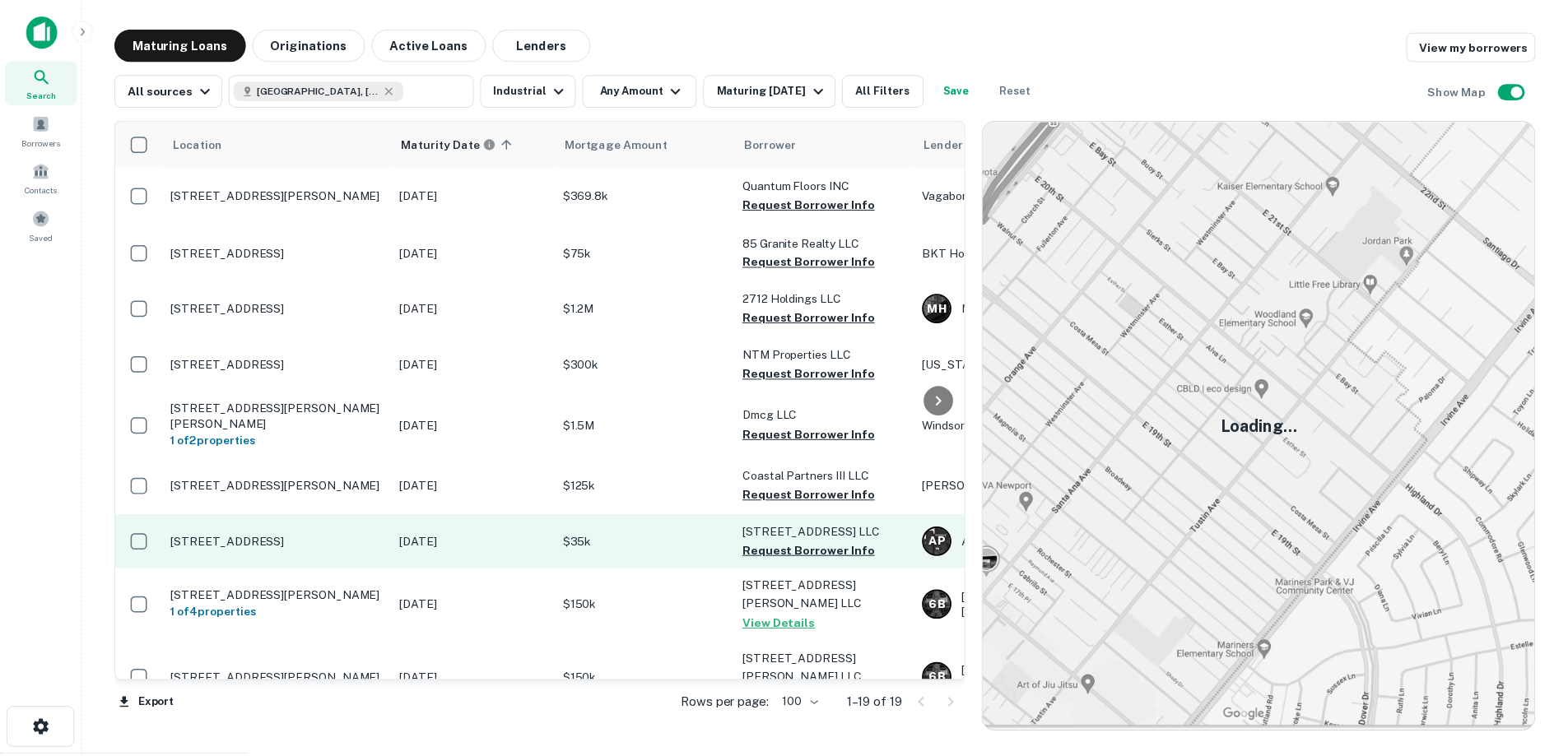
scroll to position [165, 0]
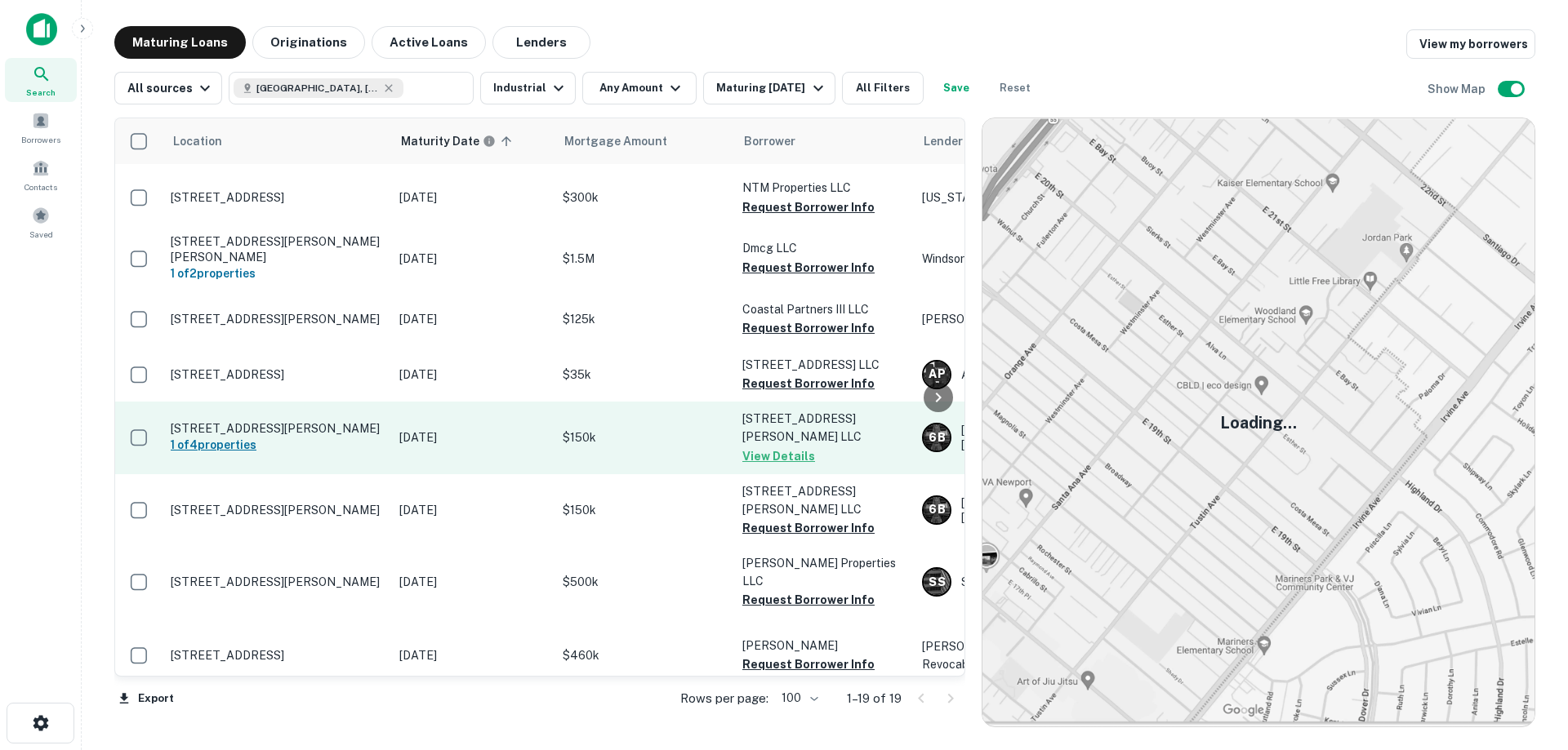
click at [225, 452] on h6 "1 of 4 properties" at bounding box center [277, 445] width 213 height 18
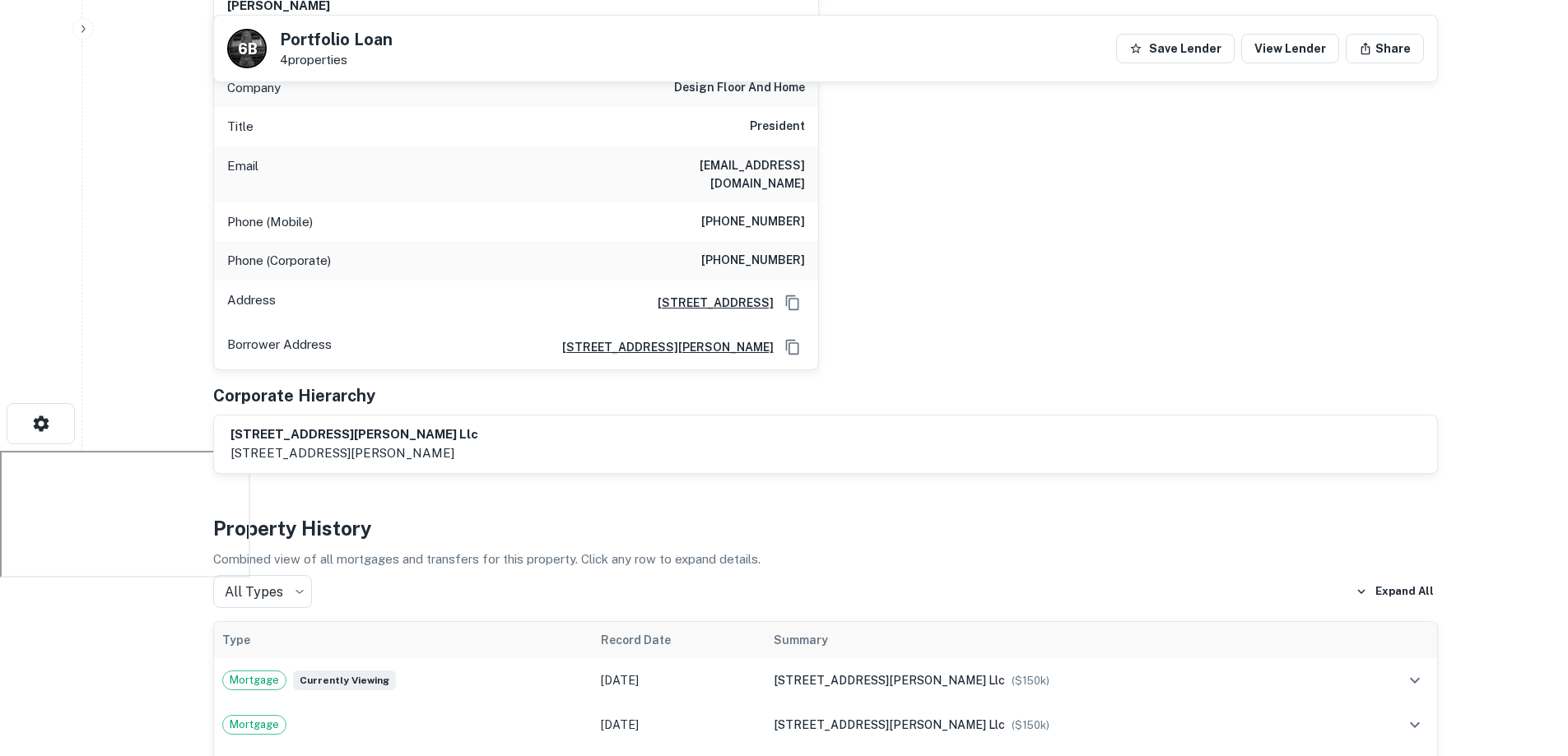
scroll to position [329, 0]
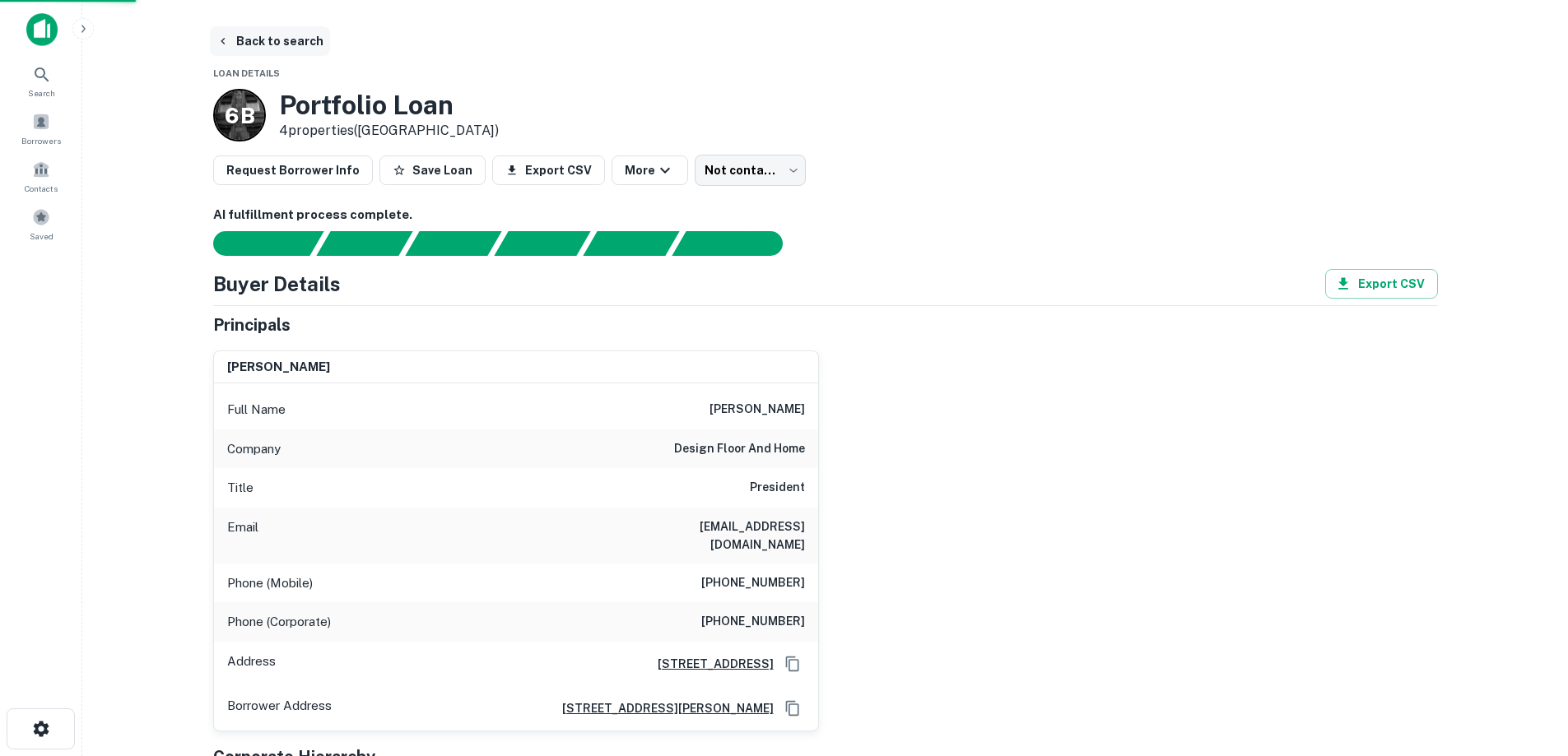
click at [254, 43] on button "Back to search" at bounding box center [269, 40] width 120 height 30
click at [300, 33] on button "Back to search" at bounding box center [269, 40] width 120 height 30
click at [261, 40] on button "Back to search" at bounding box center [269, 40] width 120 height 30
click at [224, 40] on icon "button" at bounding box center [222, 40] width 14 height 14
click at [226, 43] on icon "button" at bounding box center [222, 40] width 14 height 14
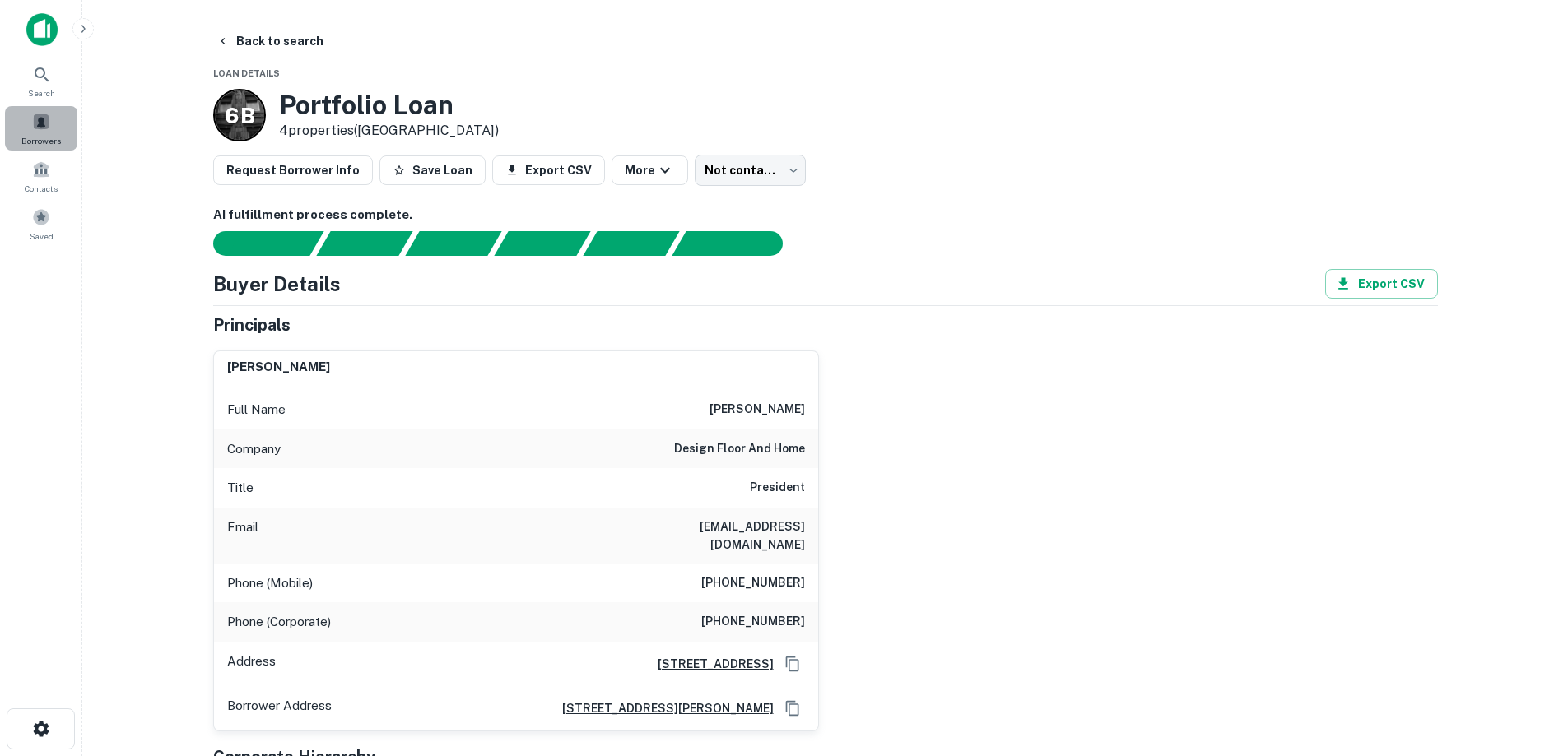
click at [50, 123] on span at bounding box center [41, 122] width 18 height 18
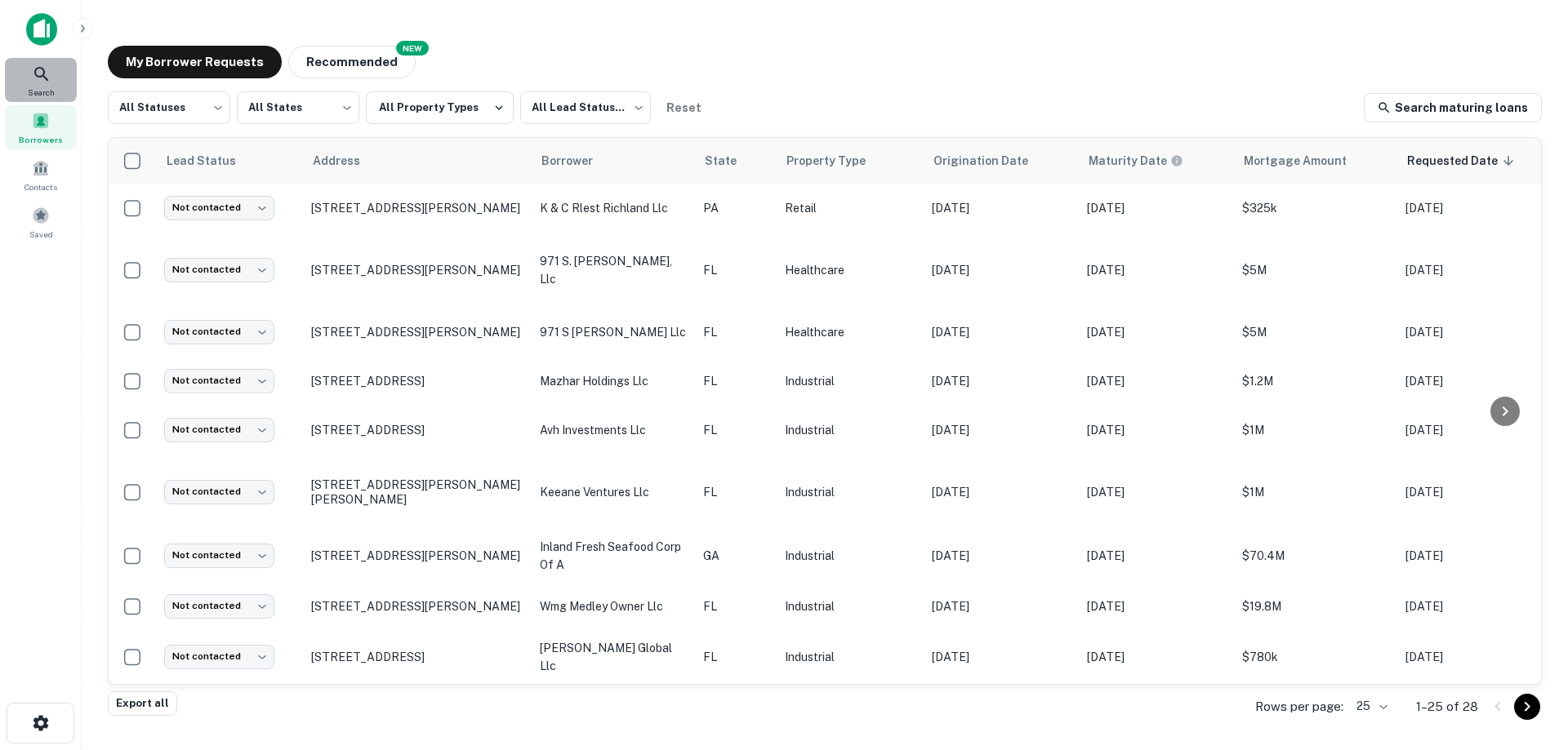
click at [41, 73] on icon at bounding box center [42, 74] width 20 height 20
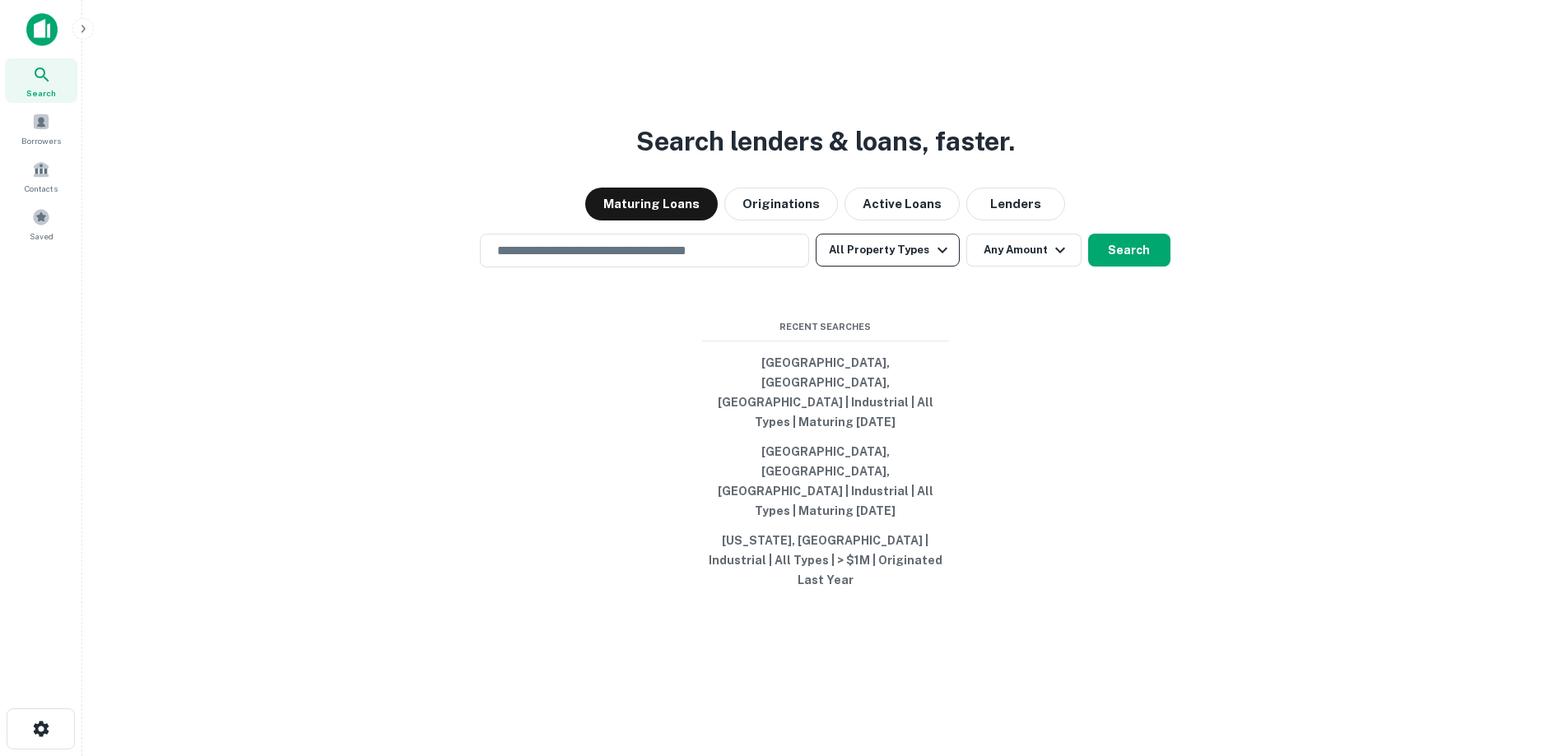
click at [905, 266] on button "All Property Types" at bounding box center [887, 250] width 143 height 33
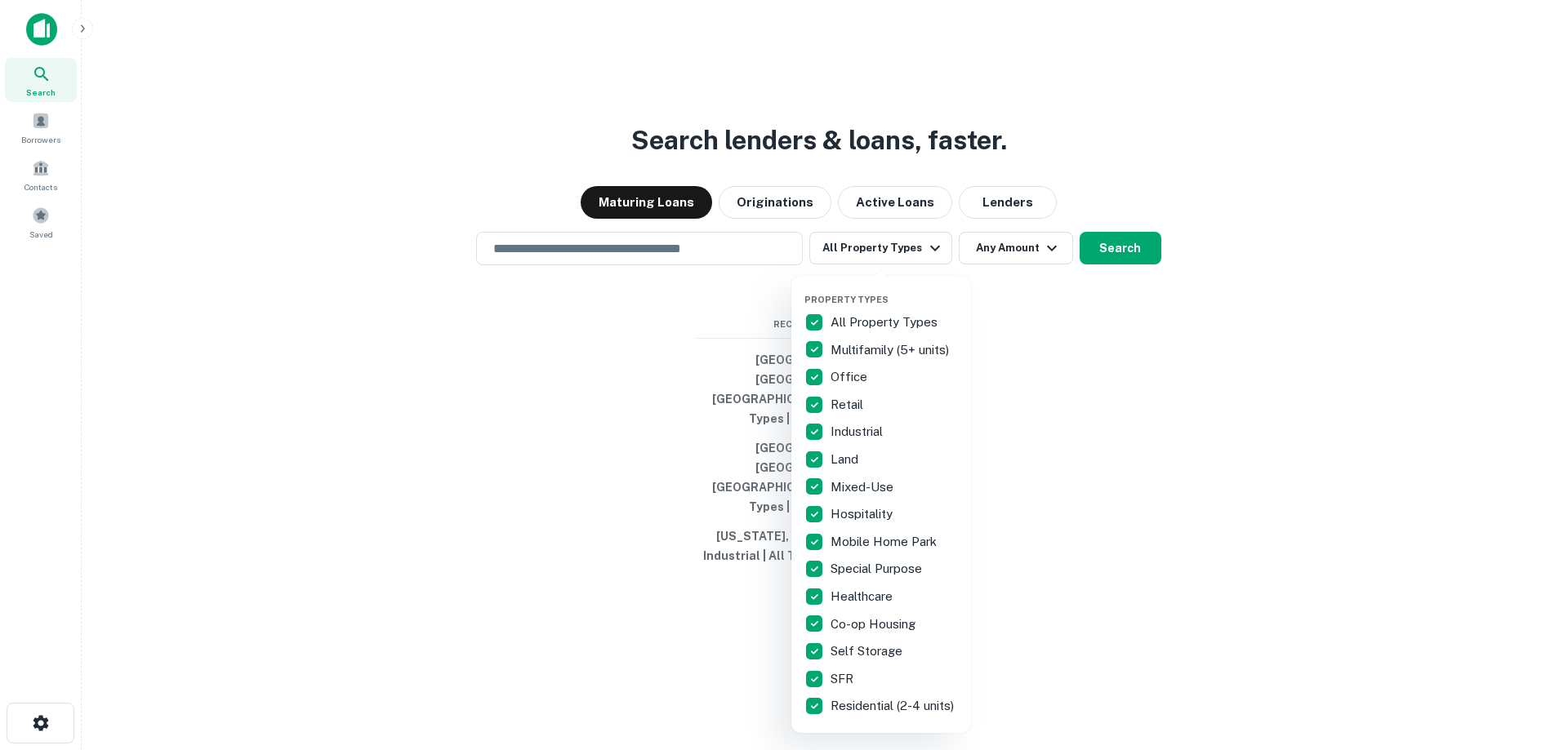
click at [867, 327] on p "All Property Types" at bounding box center [885, 322] width 110 height 20
click at [850, 428] on p "Industrial" at bounding box center [859, 432] width 55 height 20
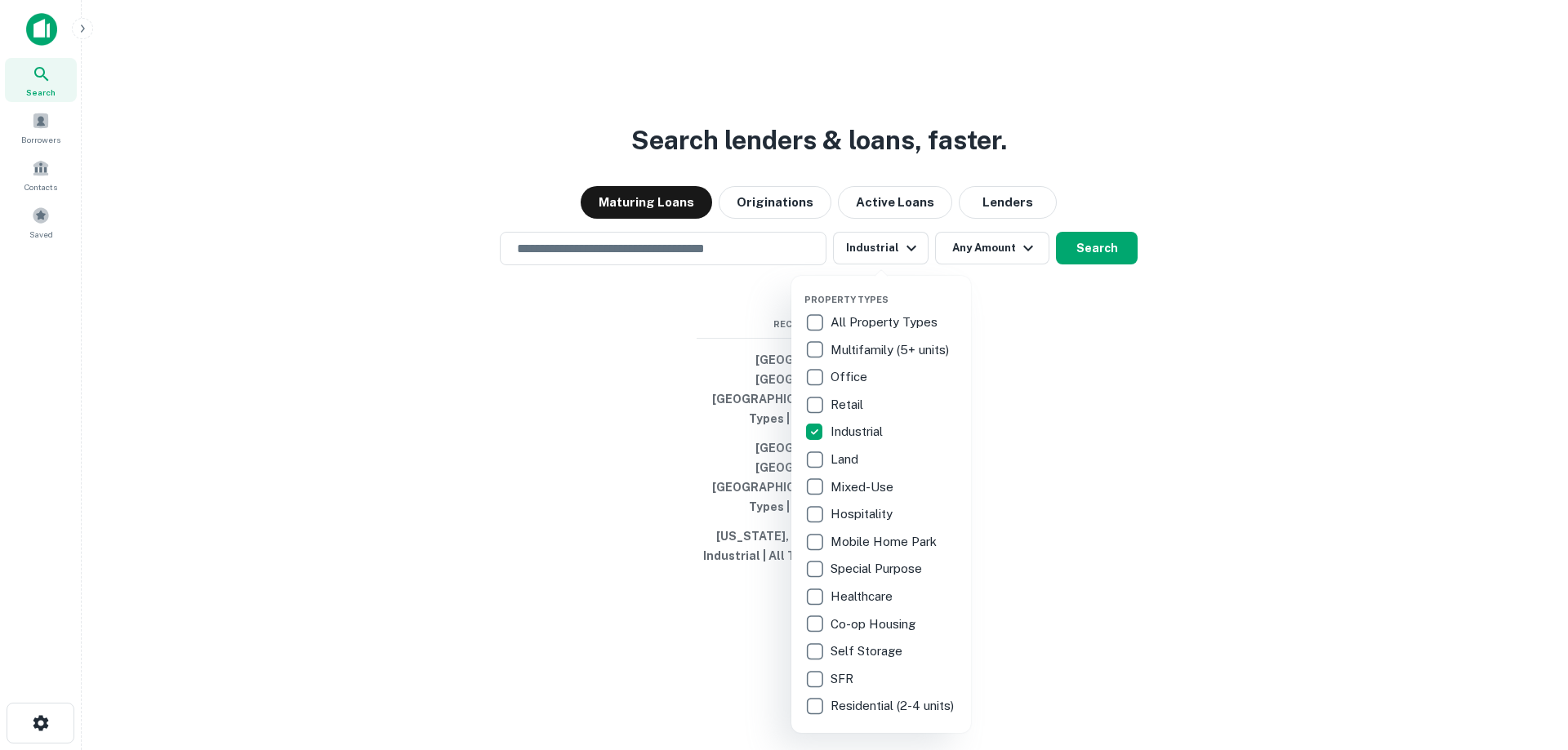
click at [1074, 462] on div at bounding box center [784, 375] width 1568 height 750
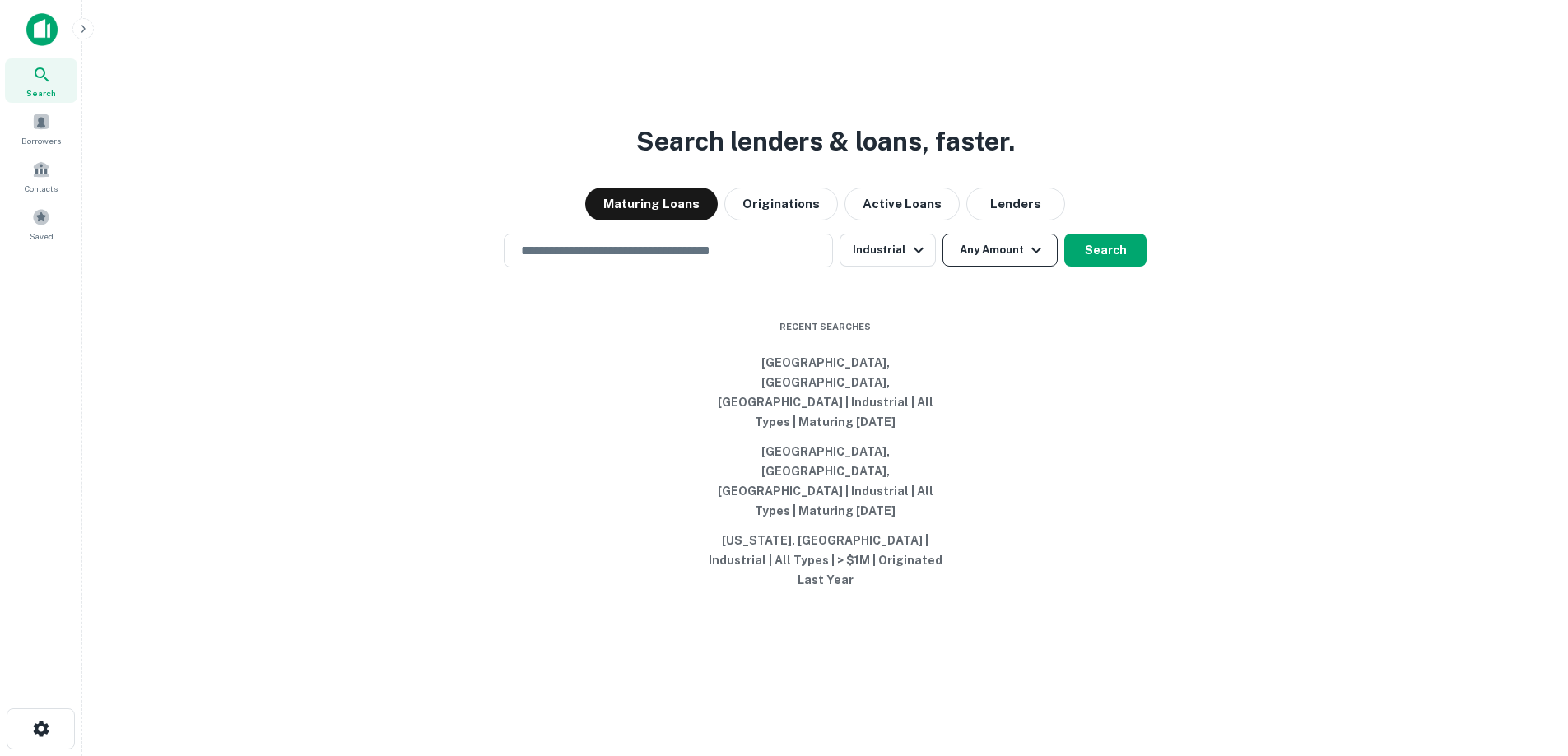
click at [1026, 260] on icon "button" at bounding box center [1036, 250] width 20 height 20
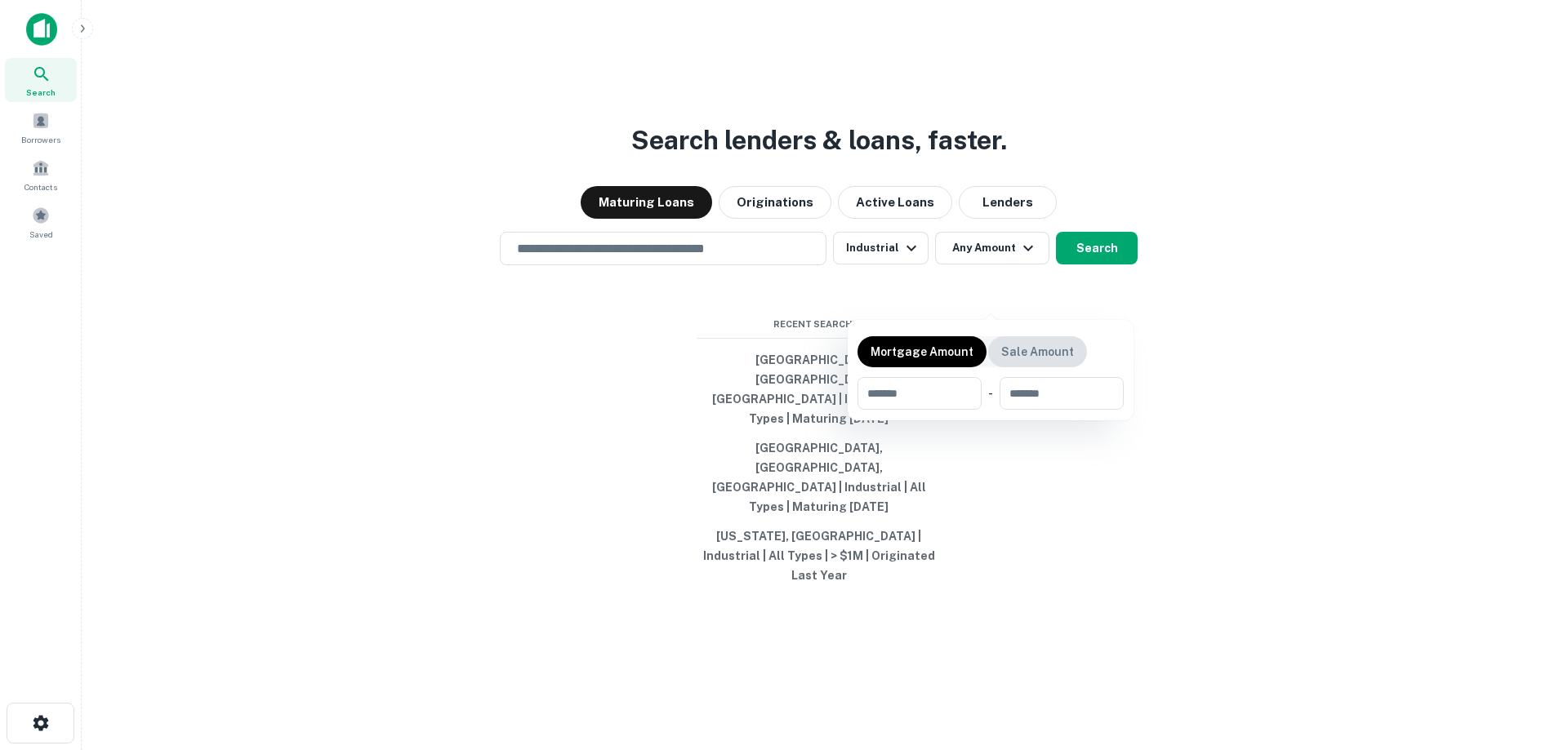
click at [1034, 365] on div "Sale Amount" at bounding box center [1037, 352] width 99 height 31
click at [1058, 405] on input "number" at bounding box center [1056, 393] width 113 height 33
type input "********"
click at [931, 396] on input "number" at bounding box center [909, 393] width 103 height 33
type input "*******"
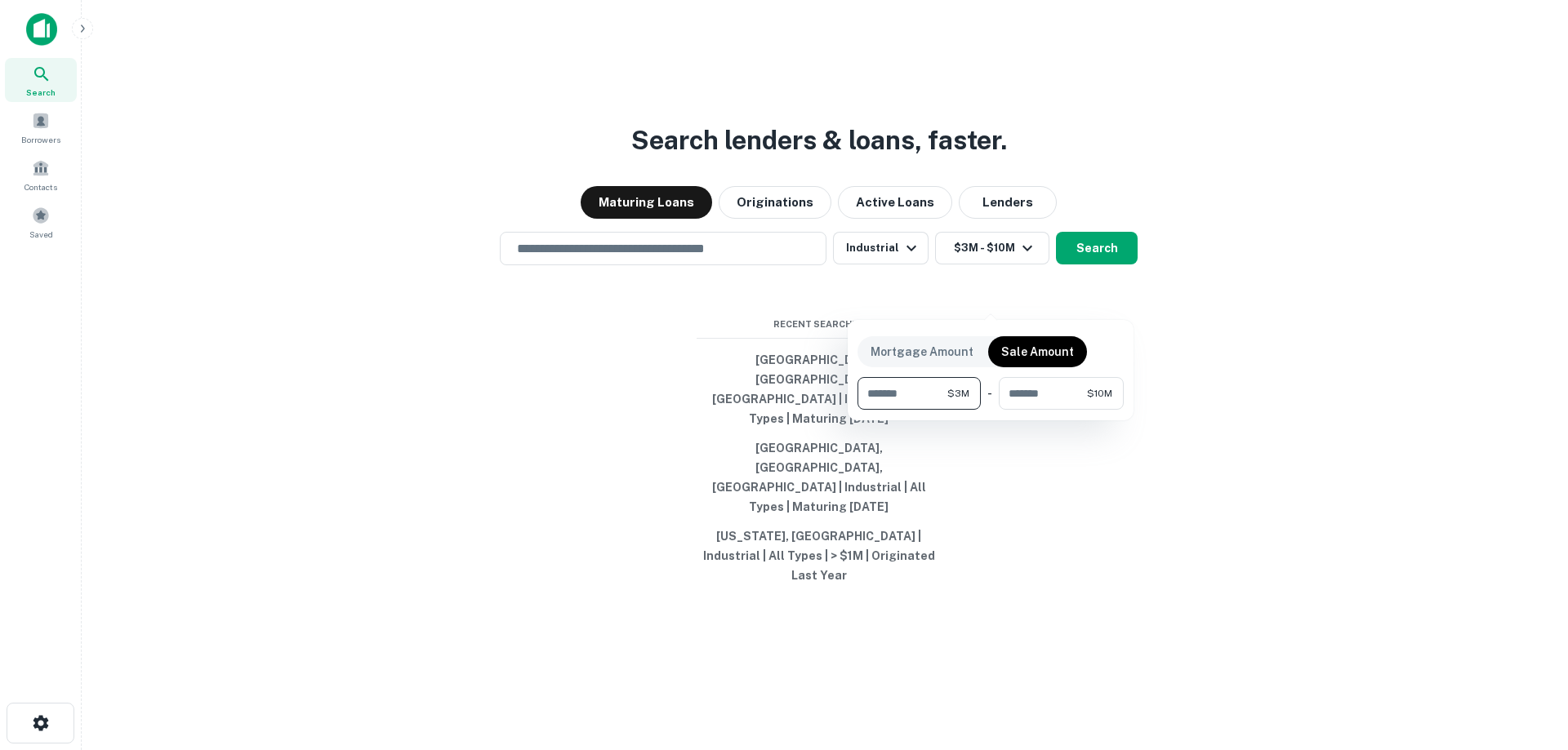
click at [658, 311] on div at bounding box center [784, 375] width 1568 height 750
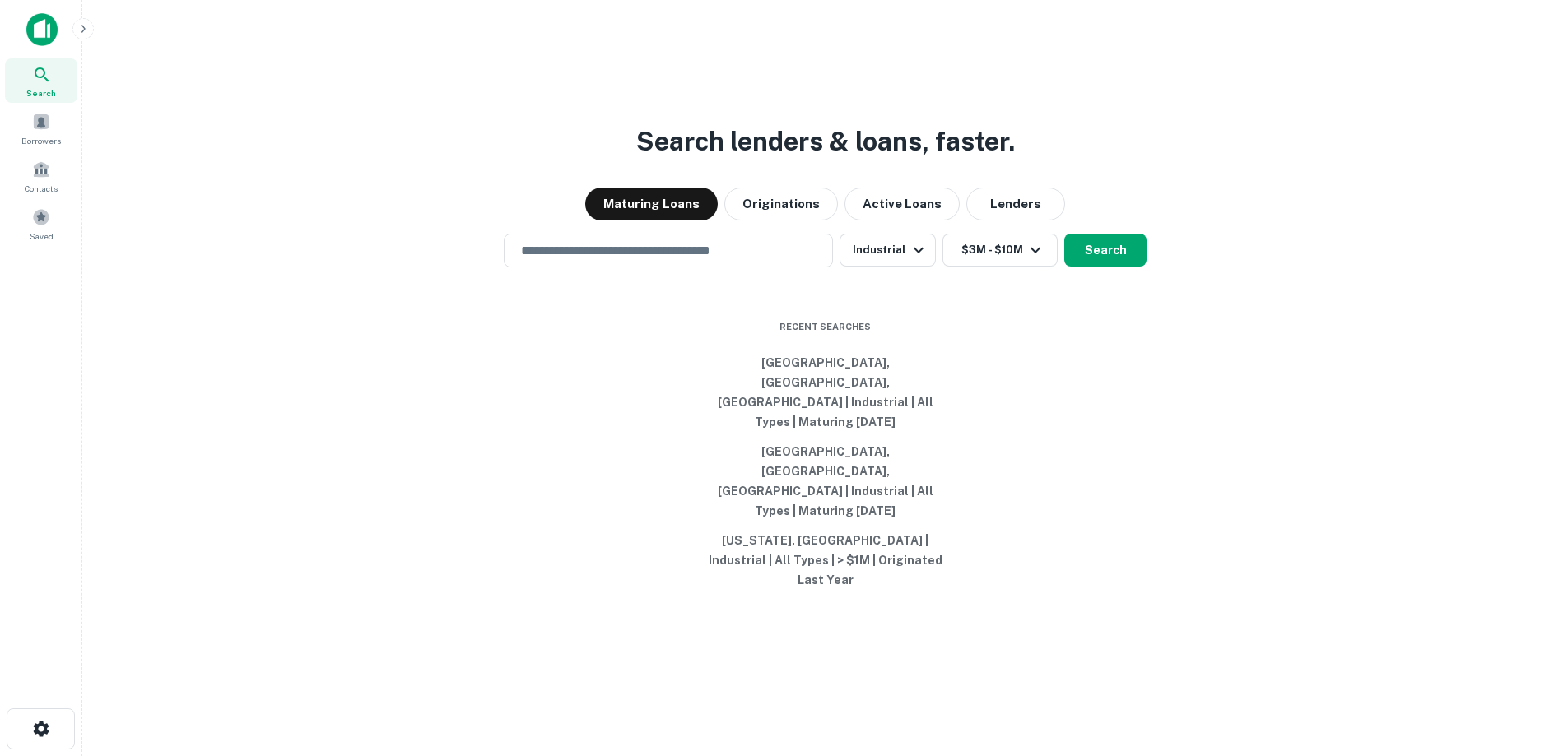
click at [662, 303] on div at bounding box center [784, 378] width 1568 height 756
click at [654, 260] on input "text" at bounding box center [668, 250] width 314 height 19
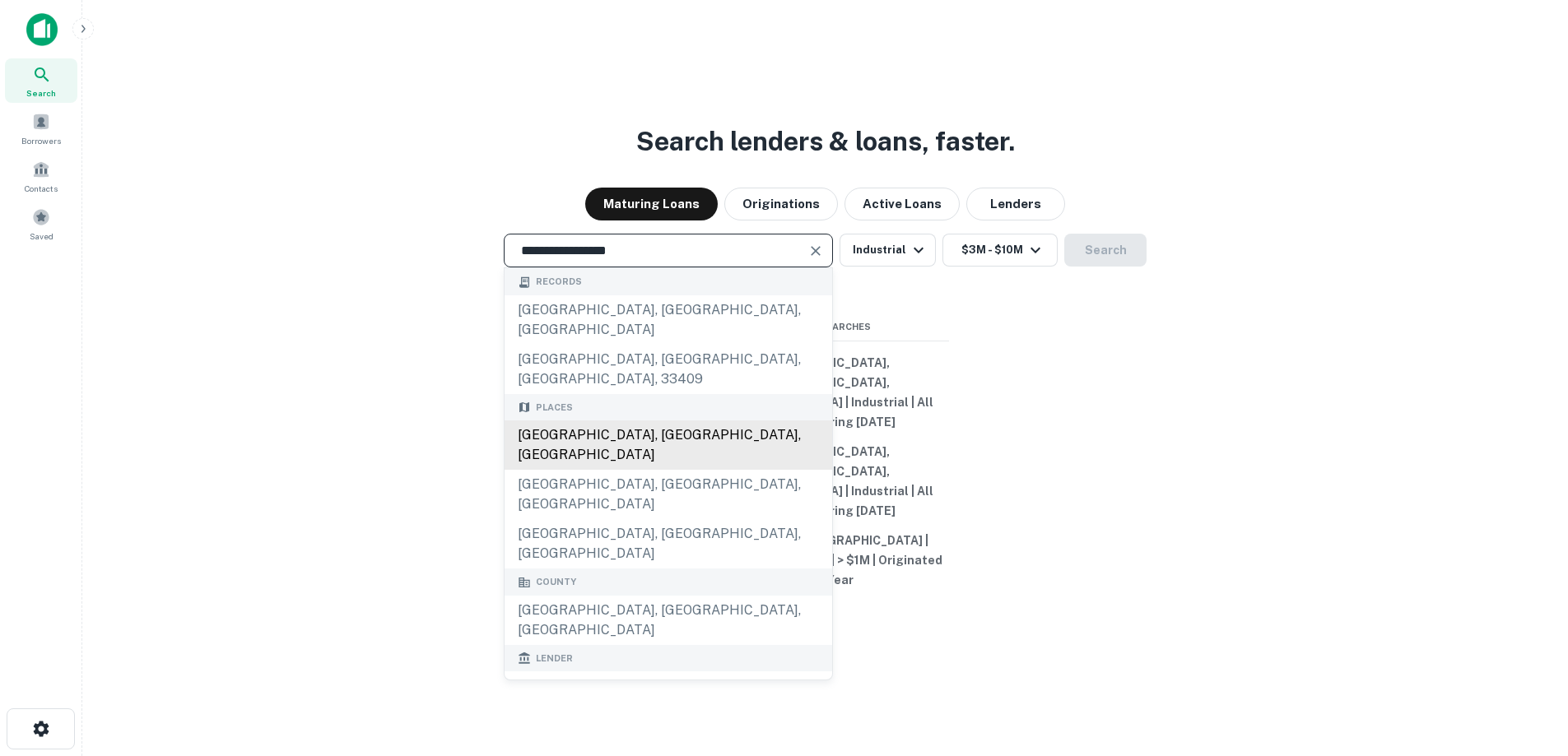
click at [626, 470] on div "Palm Beach County, FL, USA" at bounding box center [668, 445] width 328 height 50
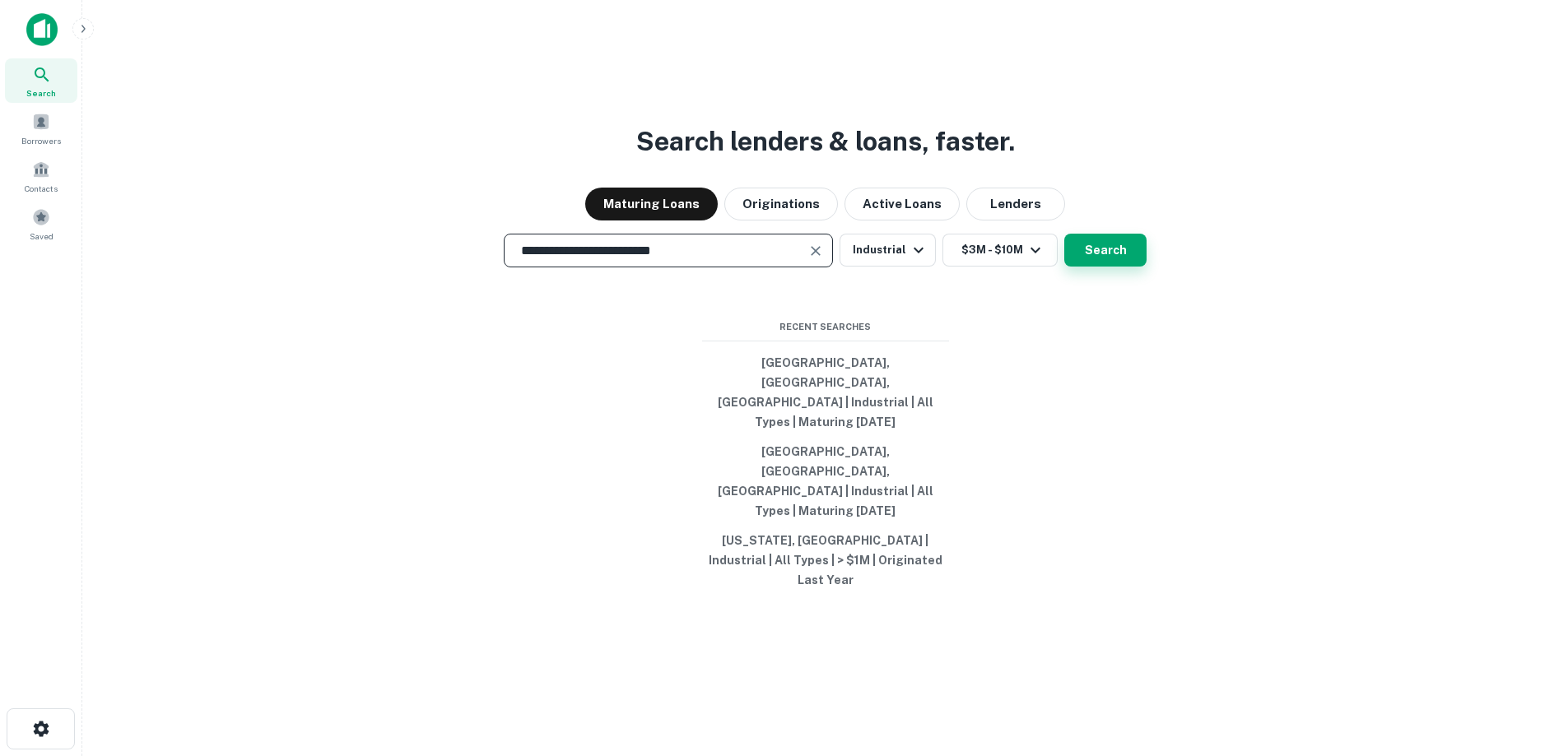
type input "**********"
click at [1097, 266] on button "Search" at bounding box center [1104, 250] width 82 height 33
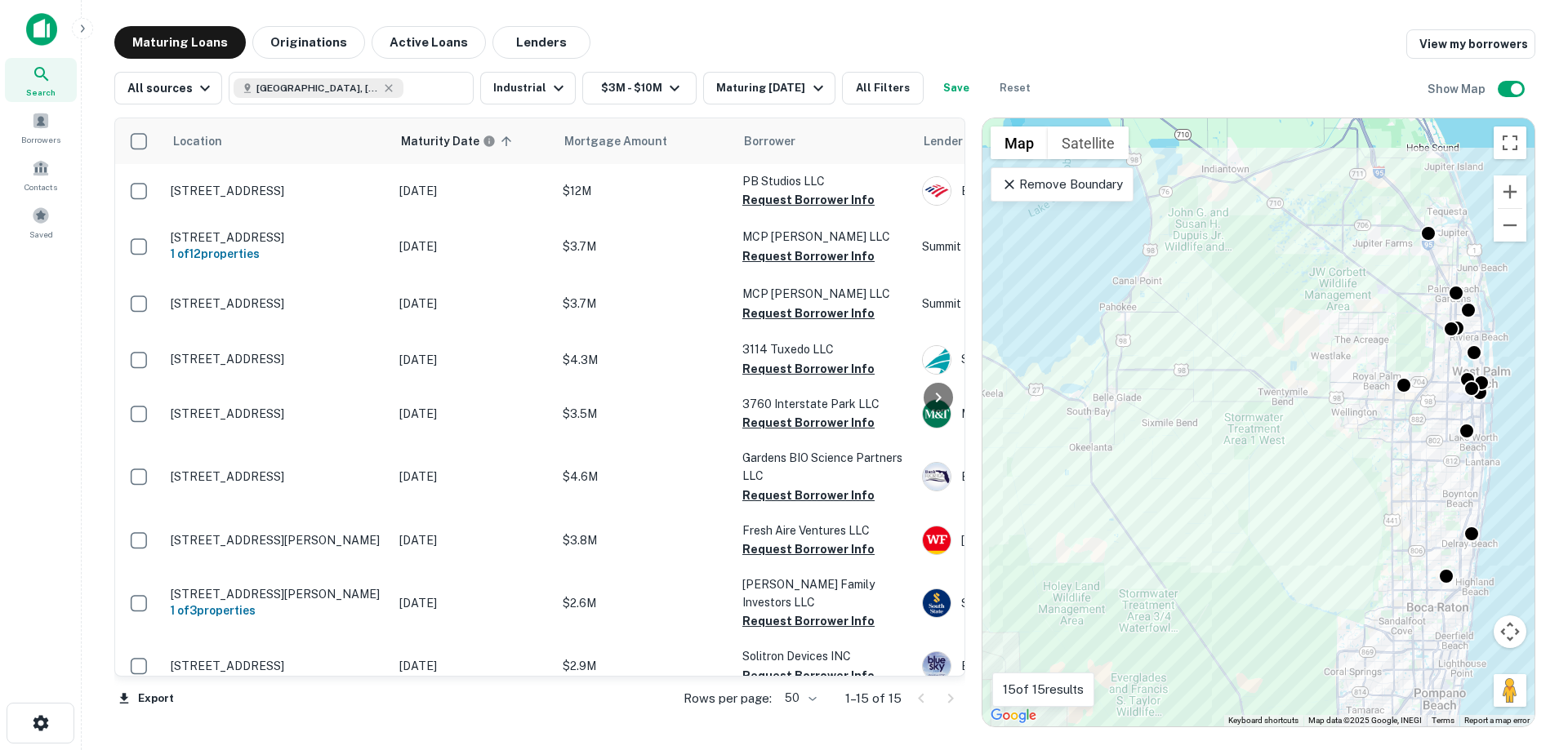
click at [1085, 186] on p "Remove Boundary" at bounding box center [1062, 185] width 122 height 20
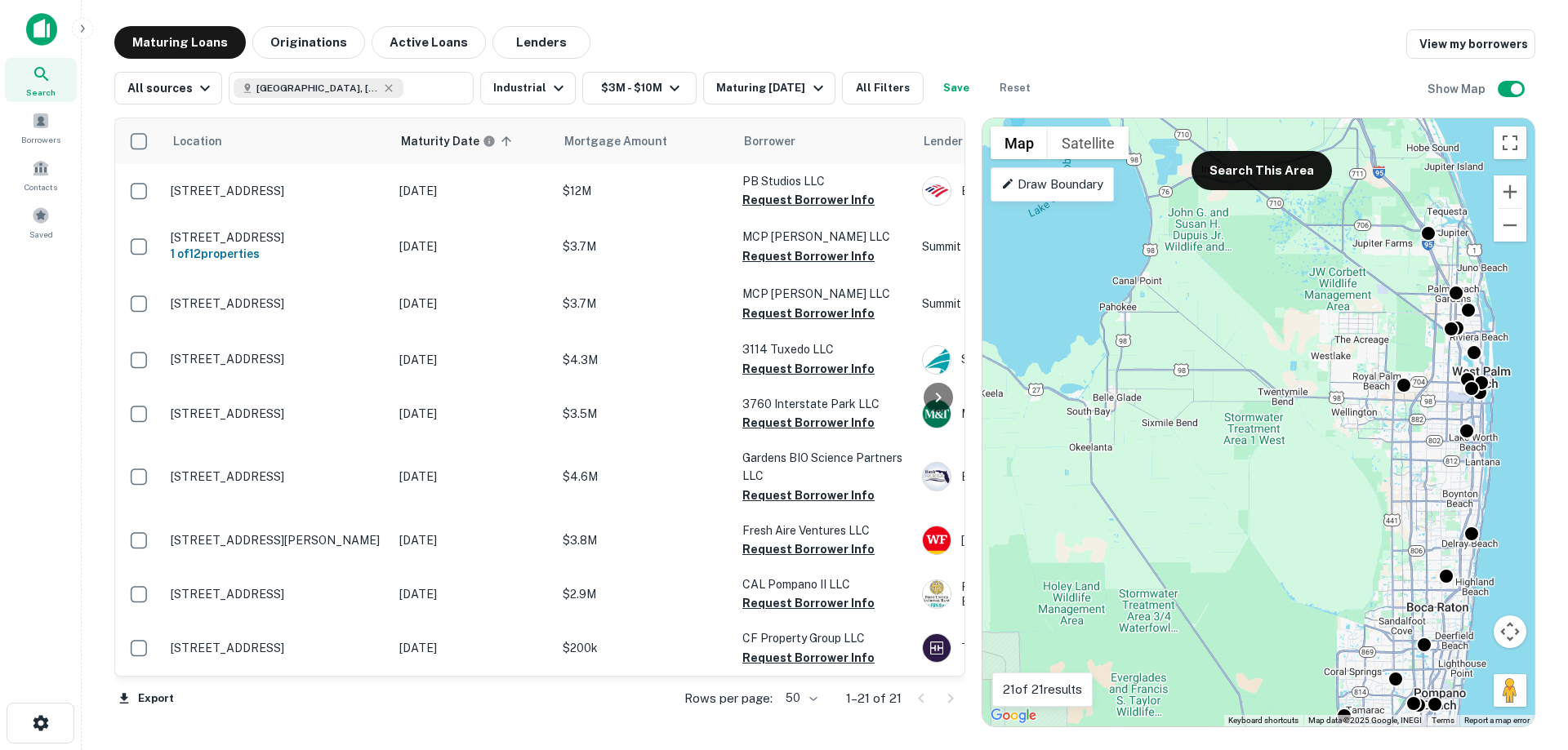
click at [1019, 177] on p "Draw Boundary" at bounding box center [1052, 185] width 102 height 20
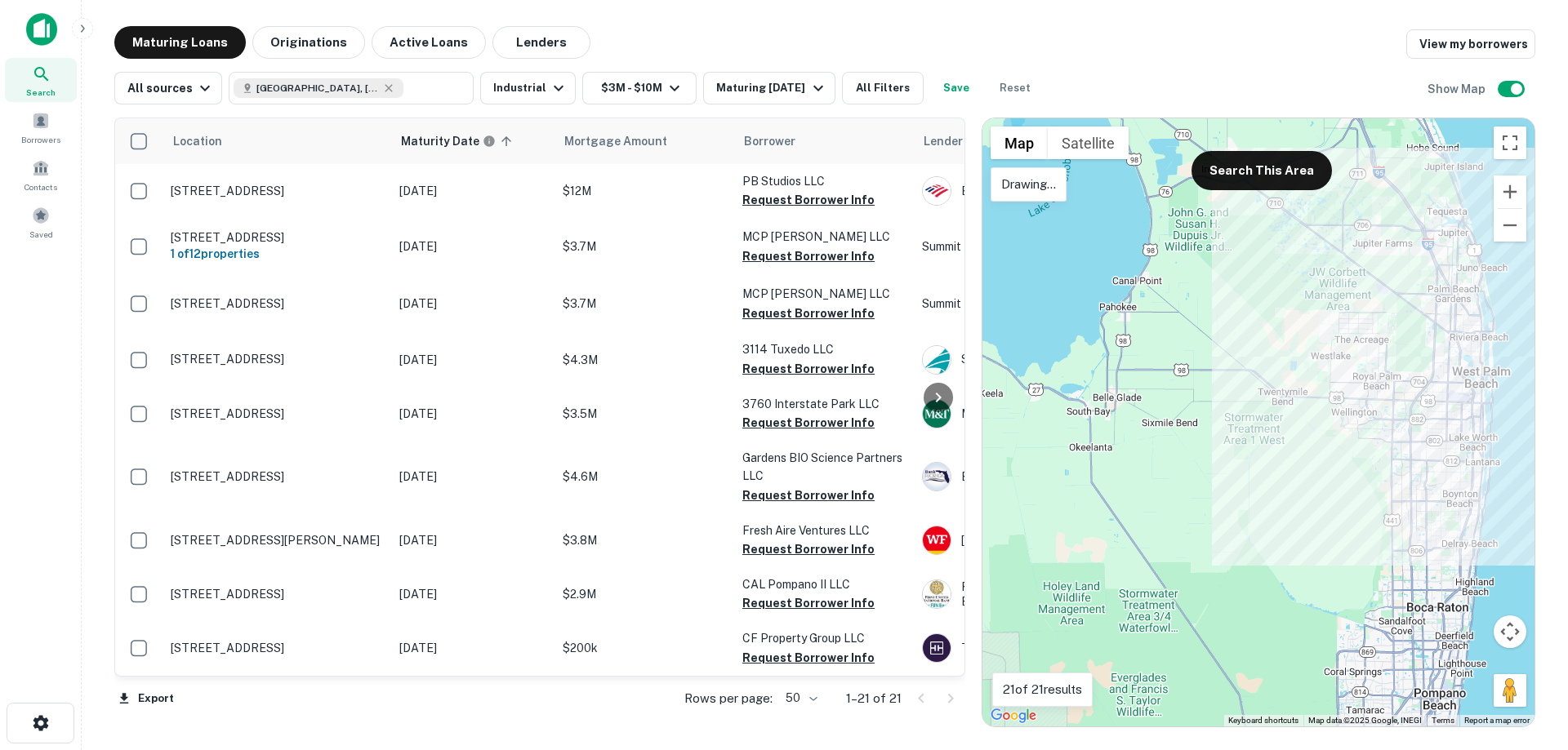
click at [1506, 548] on div at bounding box center [1259, 422] width 552 height 608
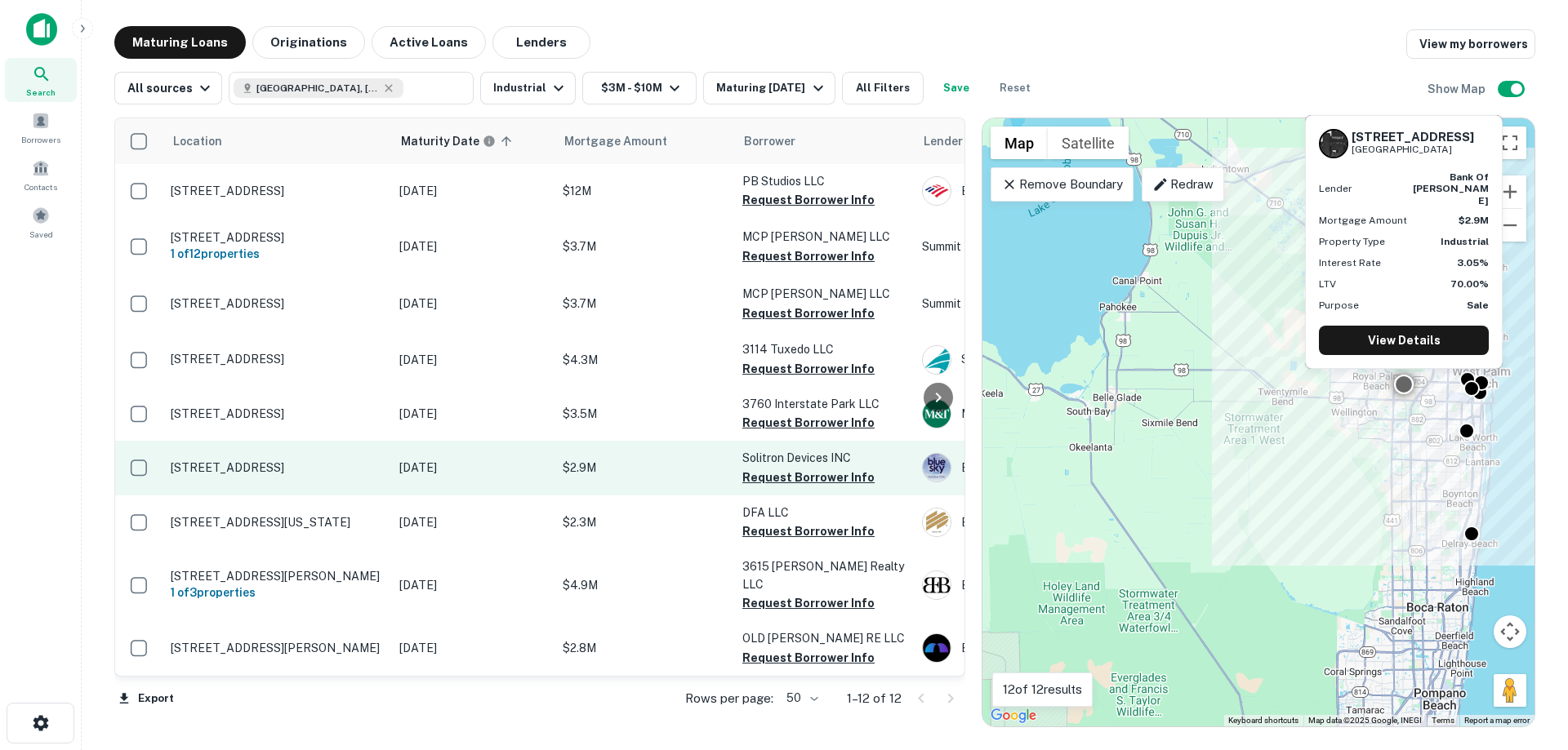
click at [315, 473] on p "[STREET_ADDRESS]" at bounding box center [277, 468] width 213 height 14
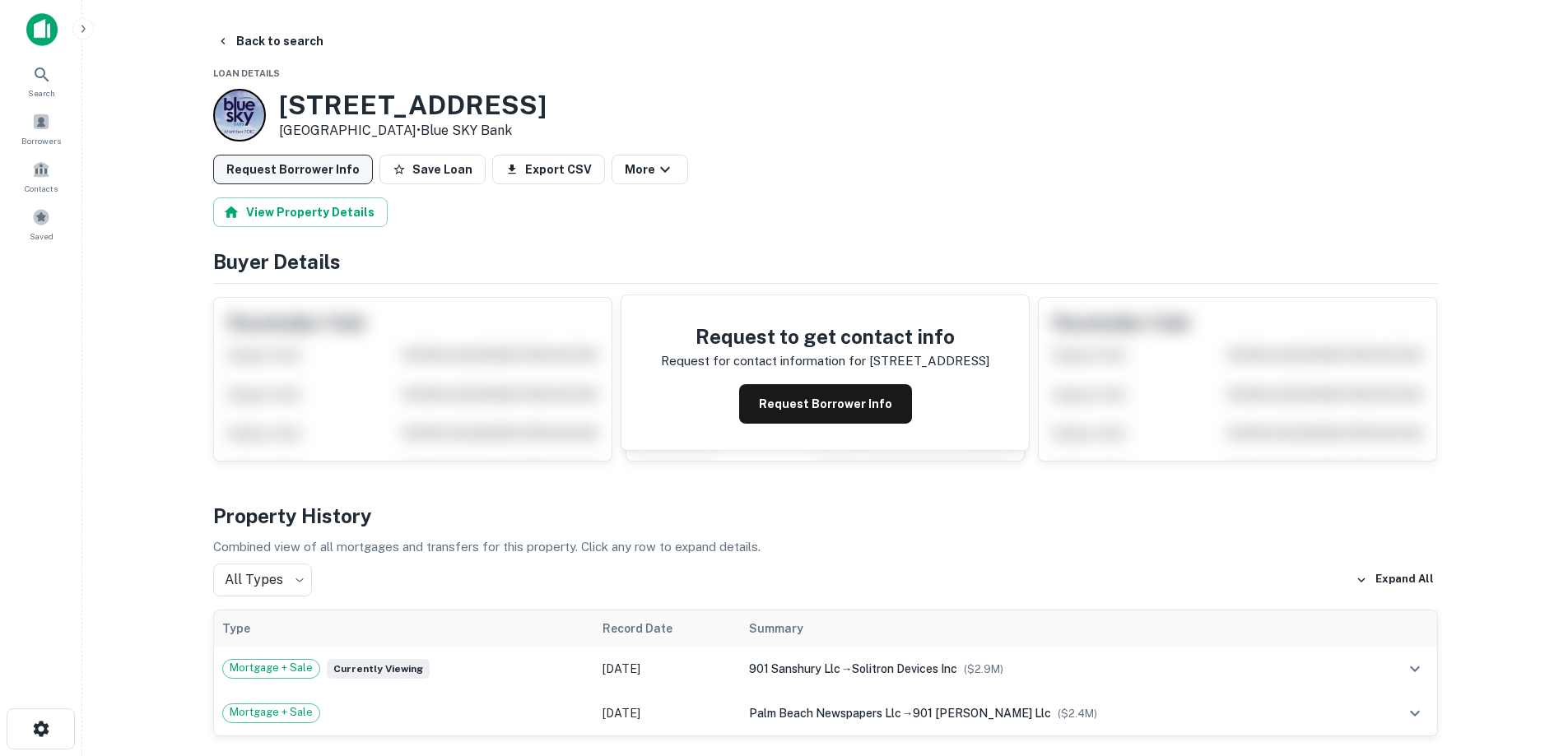
click at [321, 174] on button "Request Borrower Info" at bounding box center [293, 169] width 159 height 30
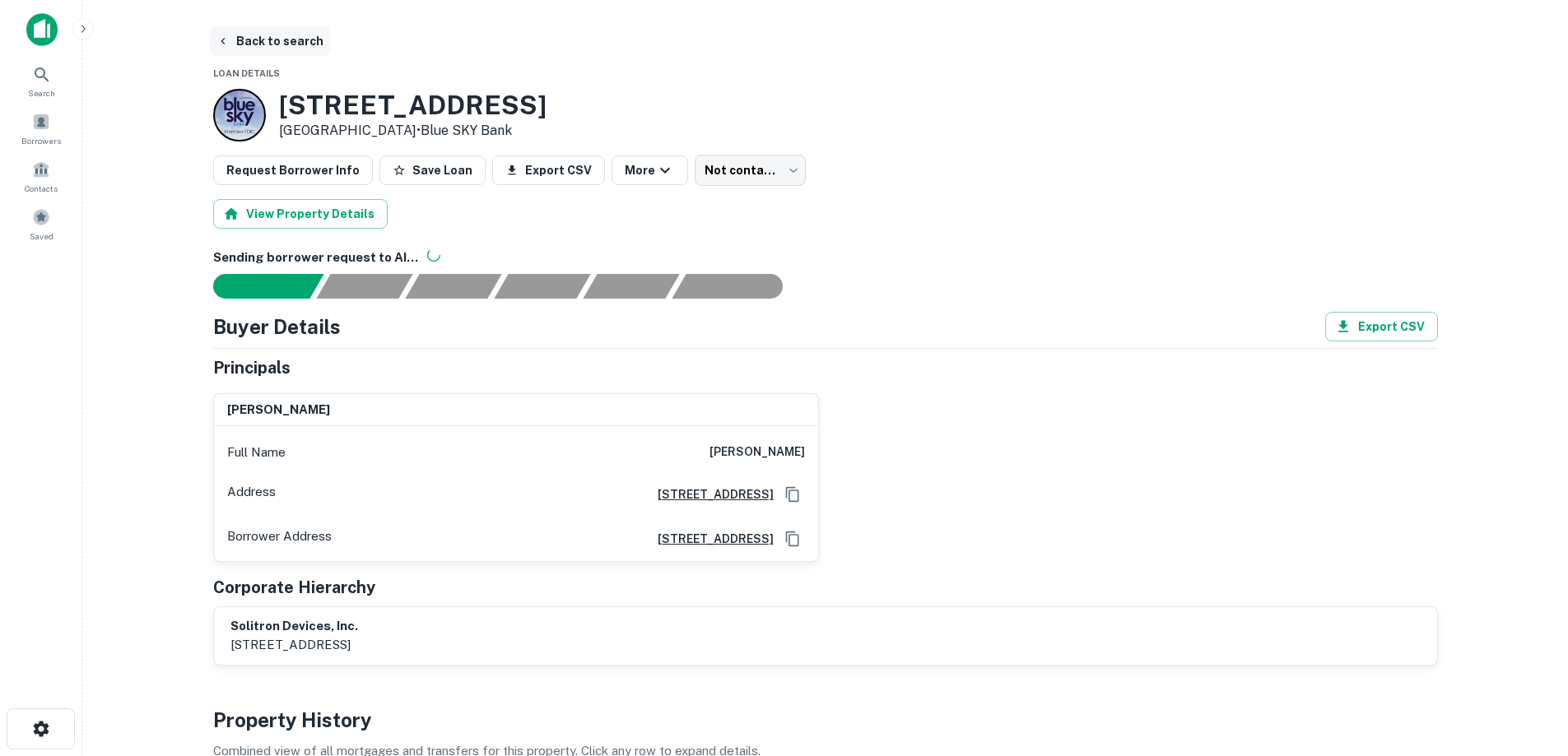
click at [266, 32] on button "Back to search" at bounding box center [269, 40] width 120 height 30
click at [261, 51] on button "Back to search" at bounding box center [269, 40] width 120 height 30
click at [217, 44] on icon "button" at bounding box center [222, 40] width 14 height 14
click at [41, 68] on icon at bounding box center [42, 75] width 20 height 20
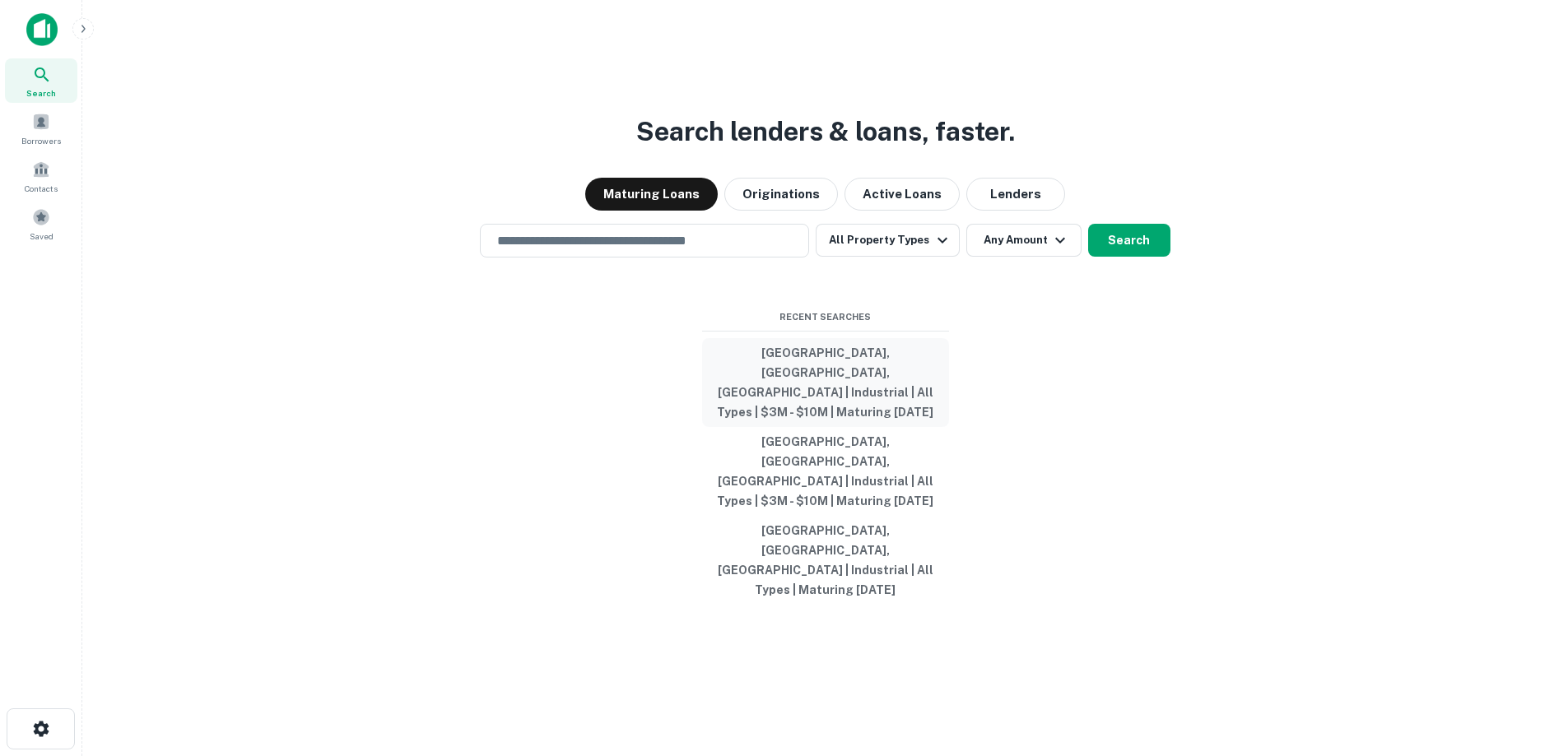
click at [883, 423] on button "Palm Beach County, FL, USA | Industrial | All Types | $3M - $10M | Maturing In …" at bounding box center [825, 382] width 247 height 89
type input "**********"
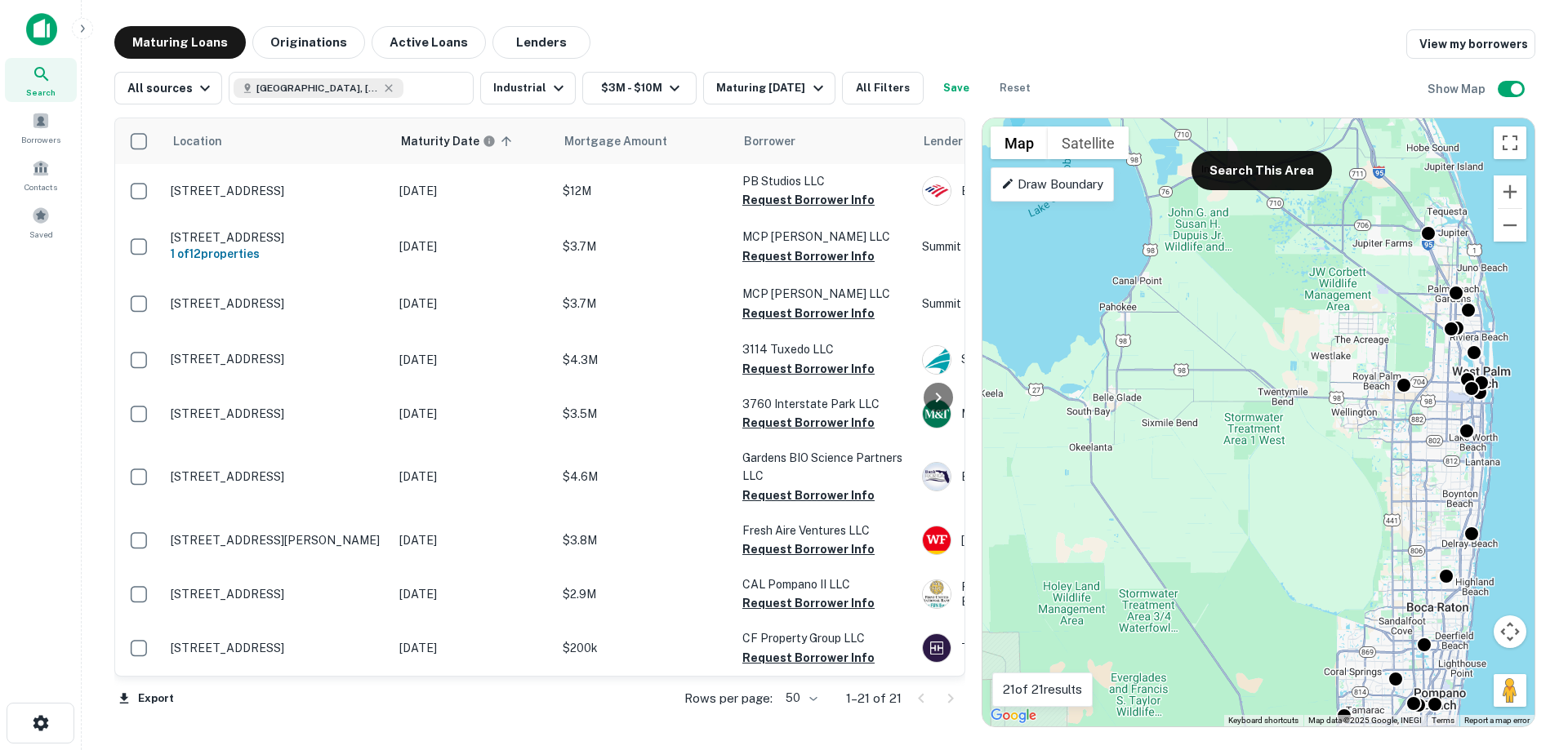
click at [1067, 195] on div "Draw Boundary" at bounding box center [1052, 184] width 123 height 34
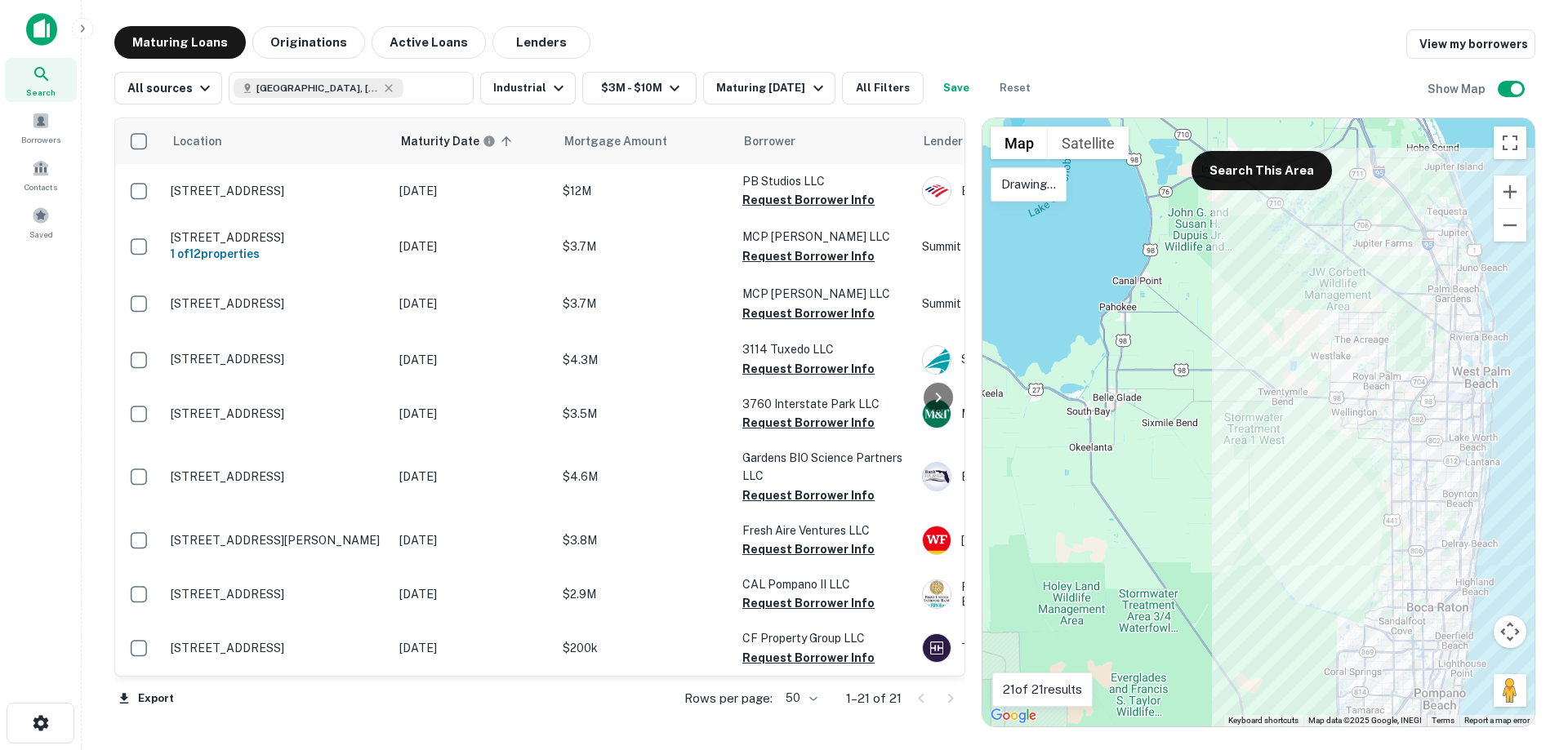
drag, startPoint x: 1505, startPoint y: 563, endPoint x: 1490, endPoint y: 563, distance: 15.0
click at [1490, 563] on div at bounding box center [1259, 422] width 552 height 608
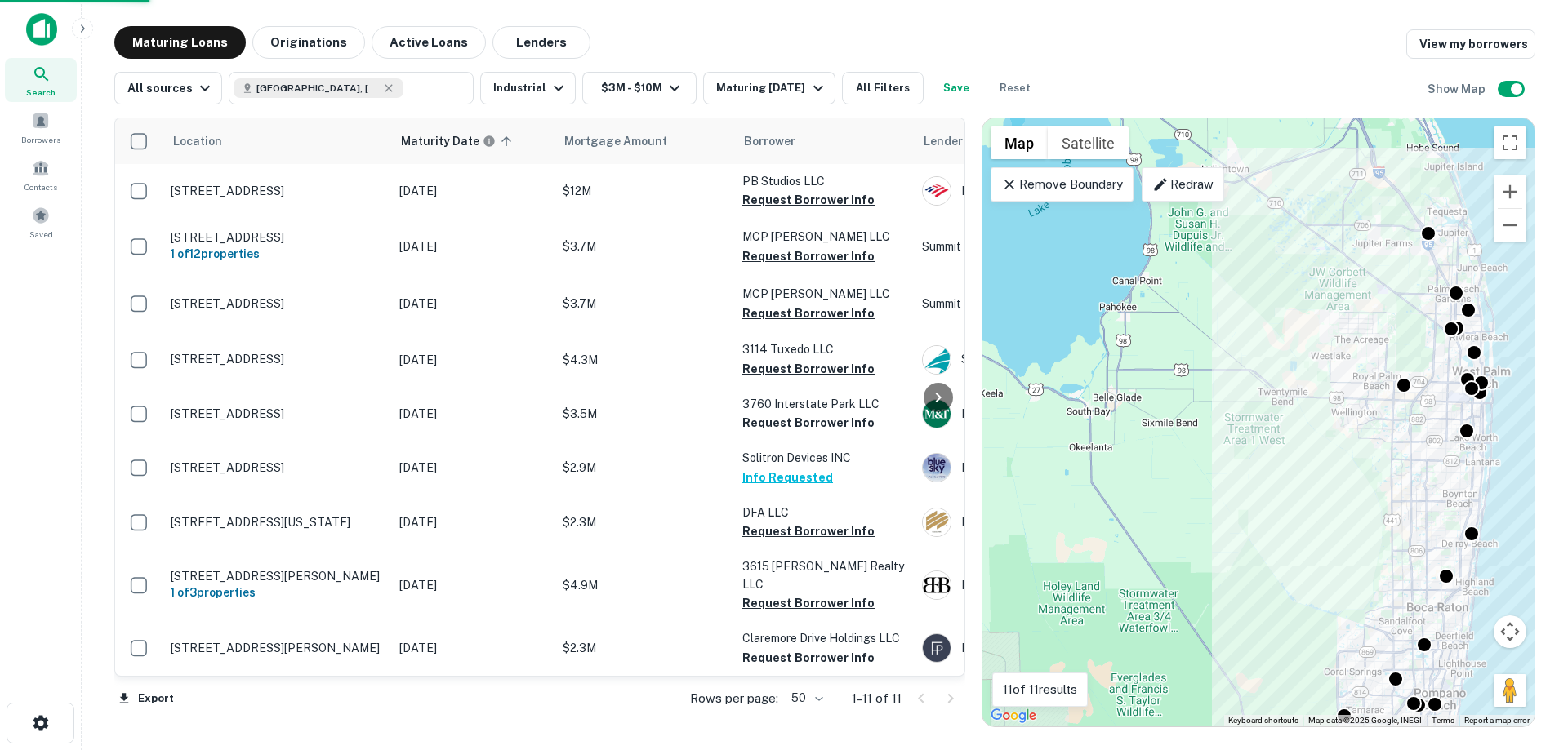
click at [951, 90] on button "Save" at bounding box center [956, 88] width 53 height 33
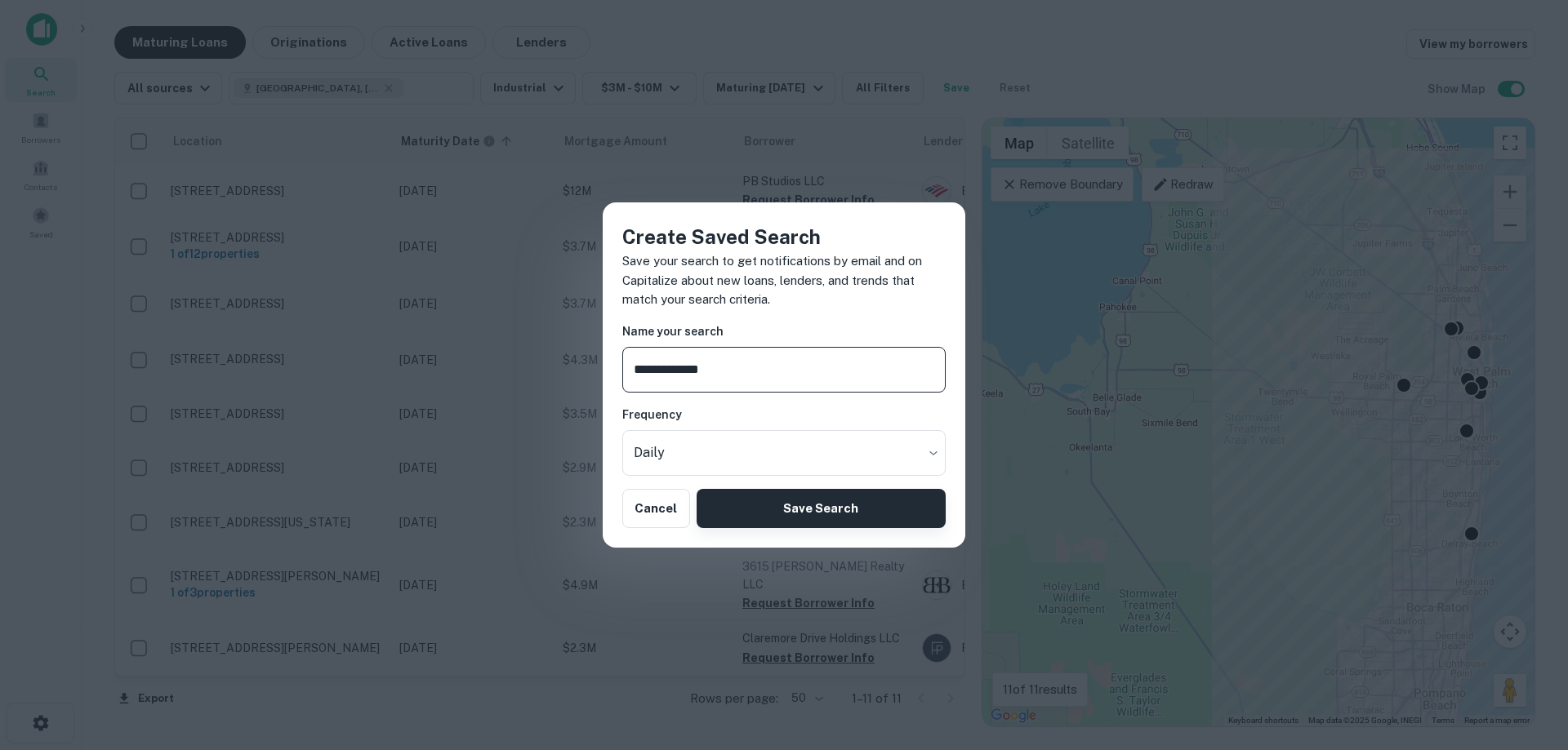
type input "**********"
click at [836, 519] on button "Save Search" at bounding box center [821, 509] width 249 height 39
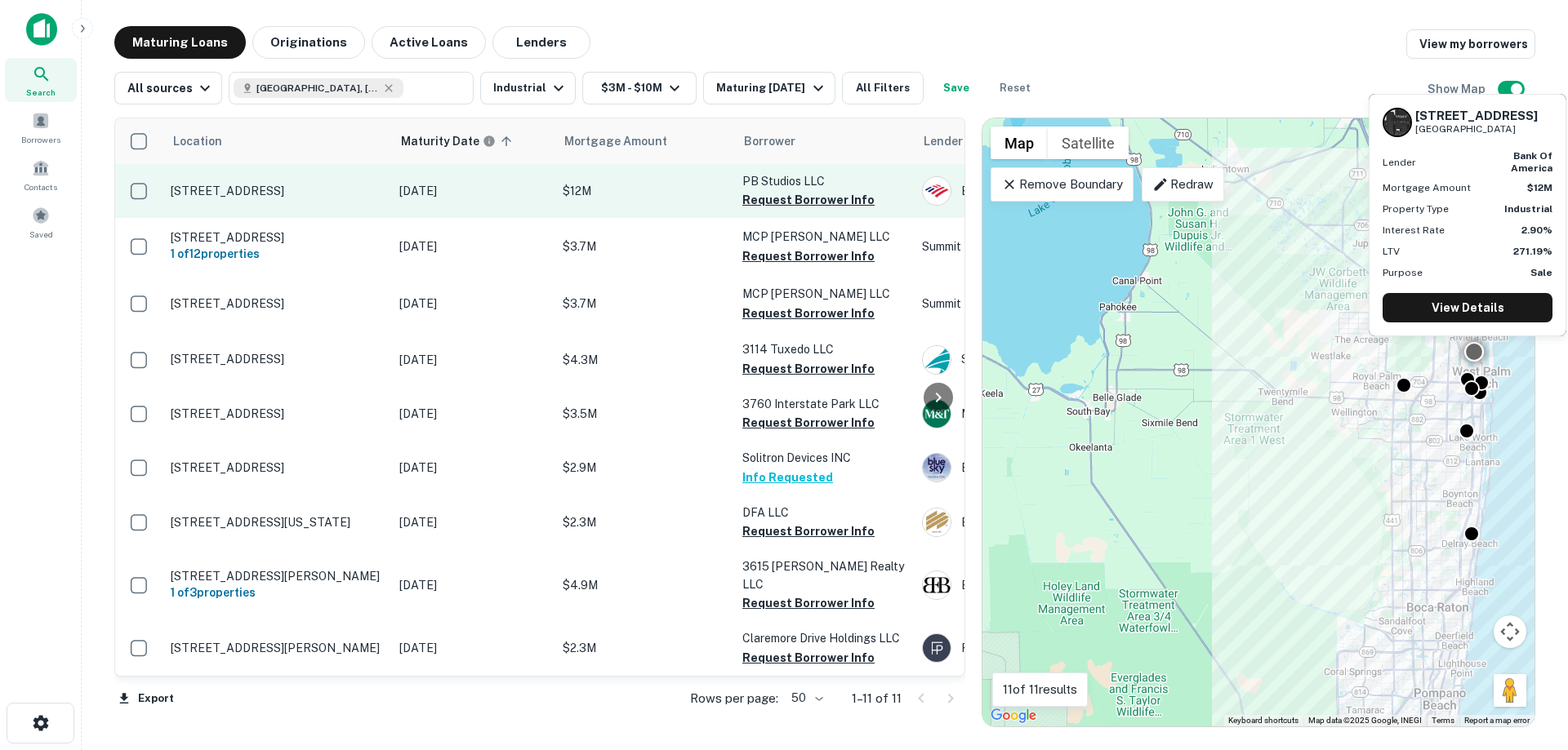
click at [335, 196] on p "2951 Electronics Way West Palm Beach, FL33407" at bounding box center [277, 191] width 213 height 14
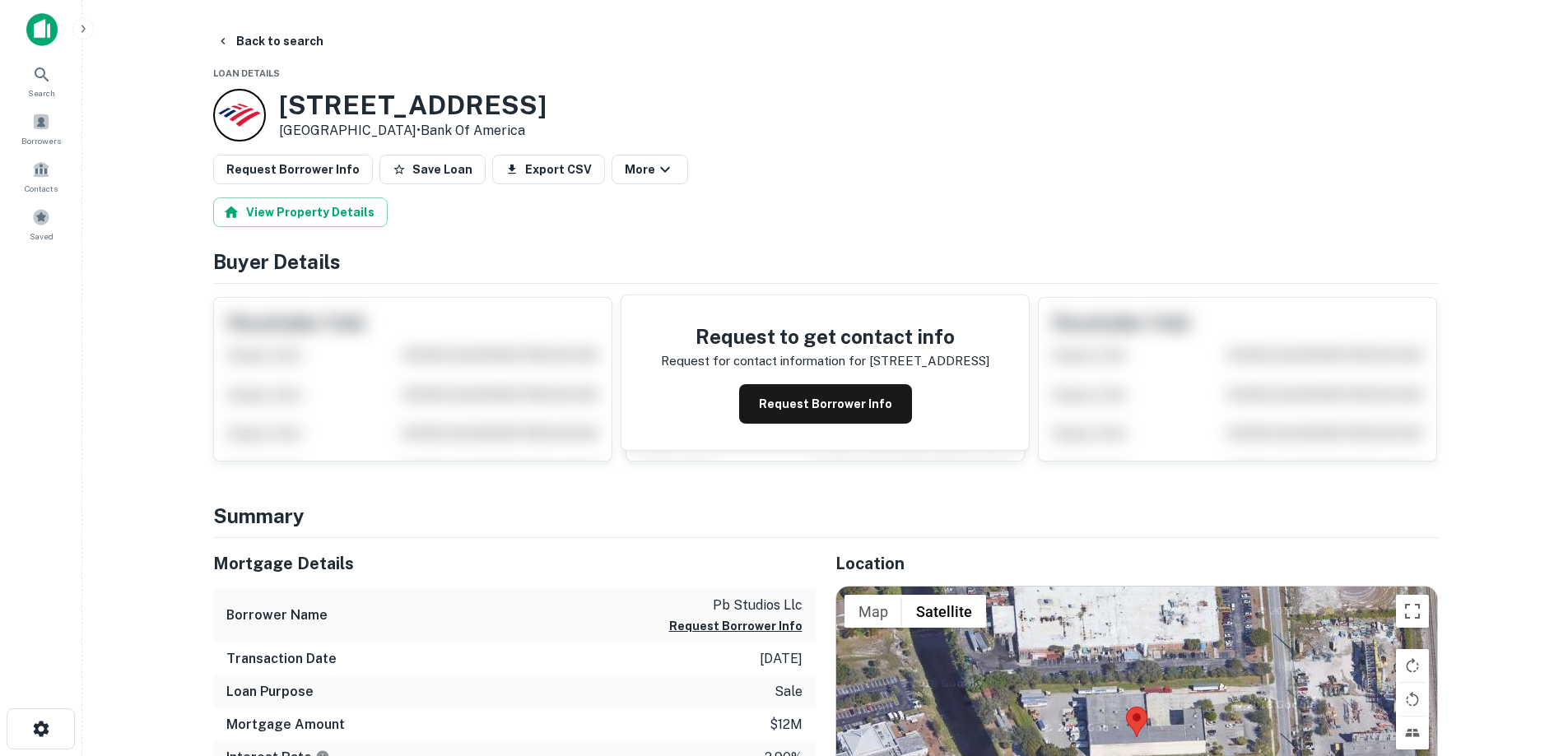
click at [376, 102] on h3 "2951 Electronics Way" at bounding box center [412, 105] width 267 height 32
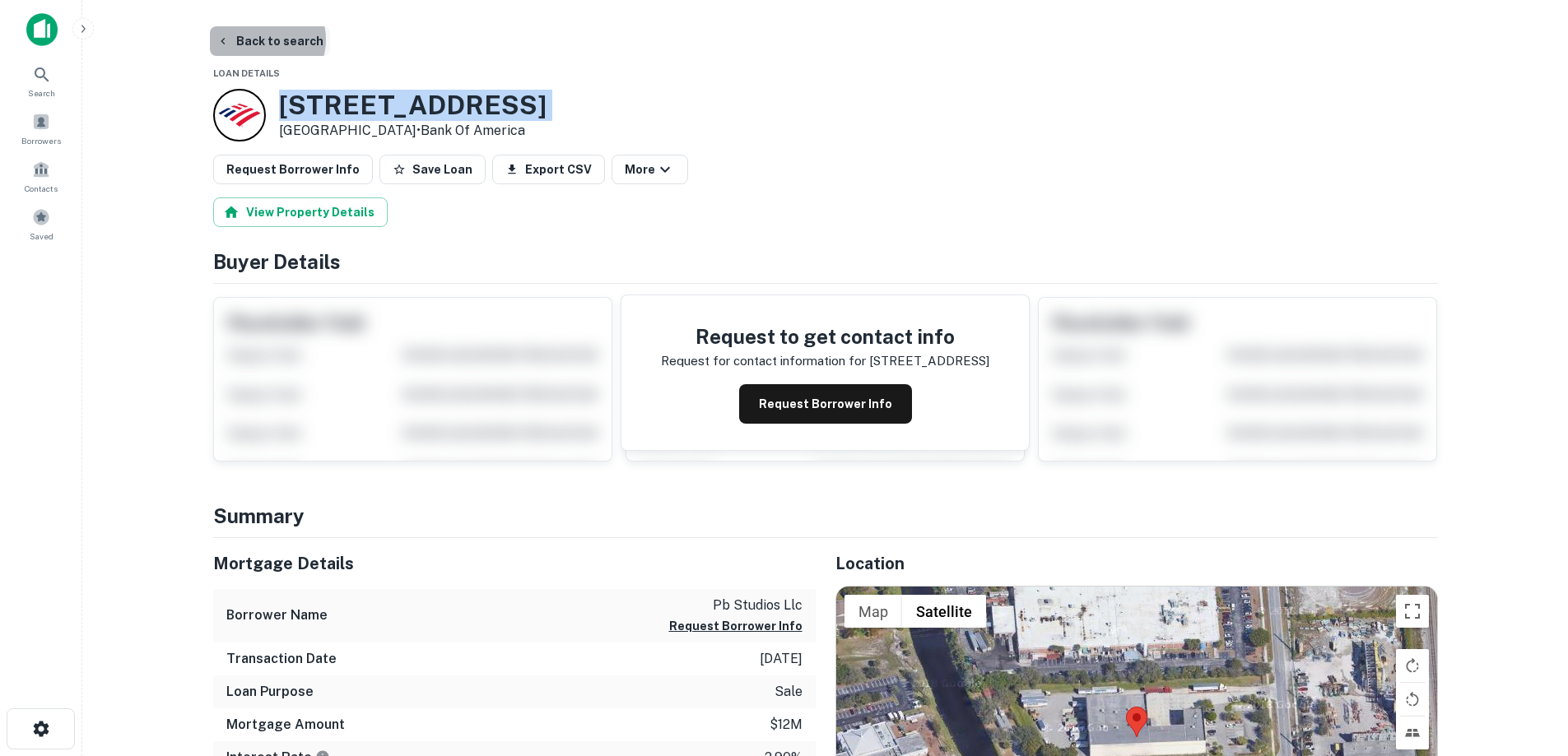
click at [262, 40] on button "Back to search" at bounding box center [269, 40] width 120 height 30
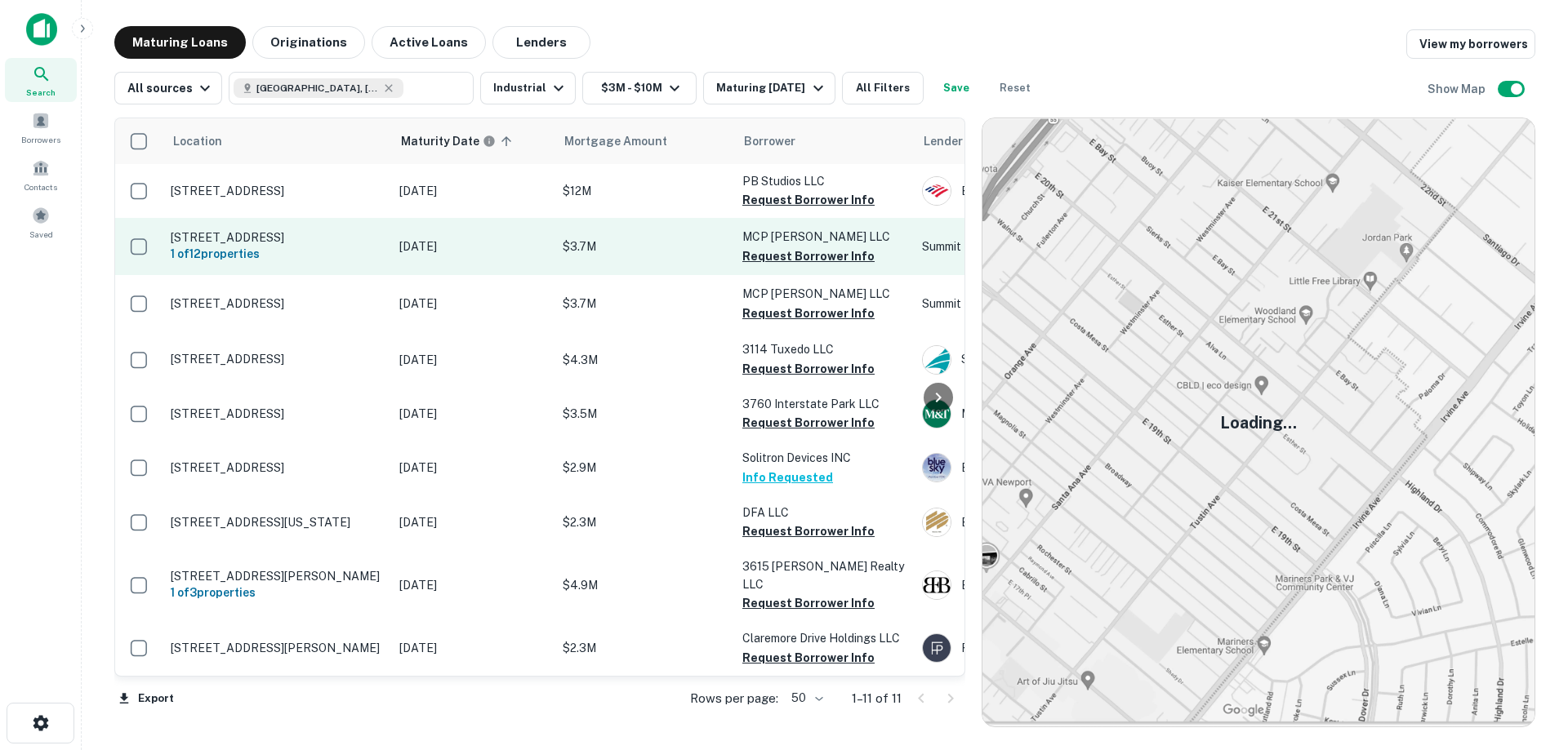
click at [303, 243] on p "3677 23rd Ave S Ste C109 Lake Worth Beach, FL33461" at bounding box center [277, 238] width 213 height 14
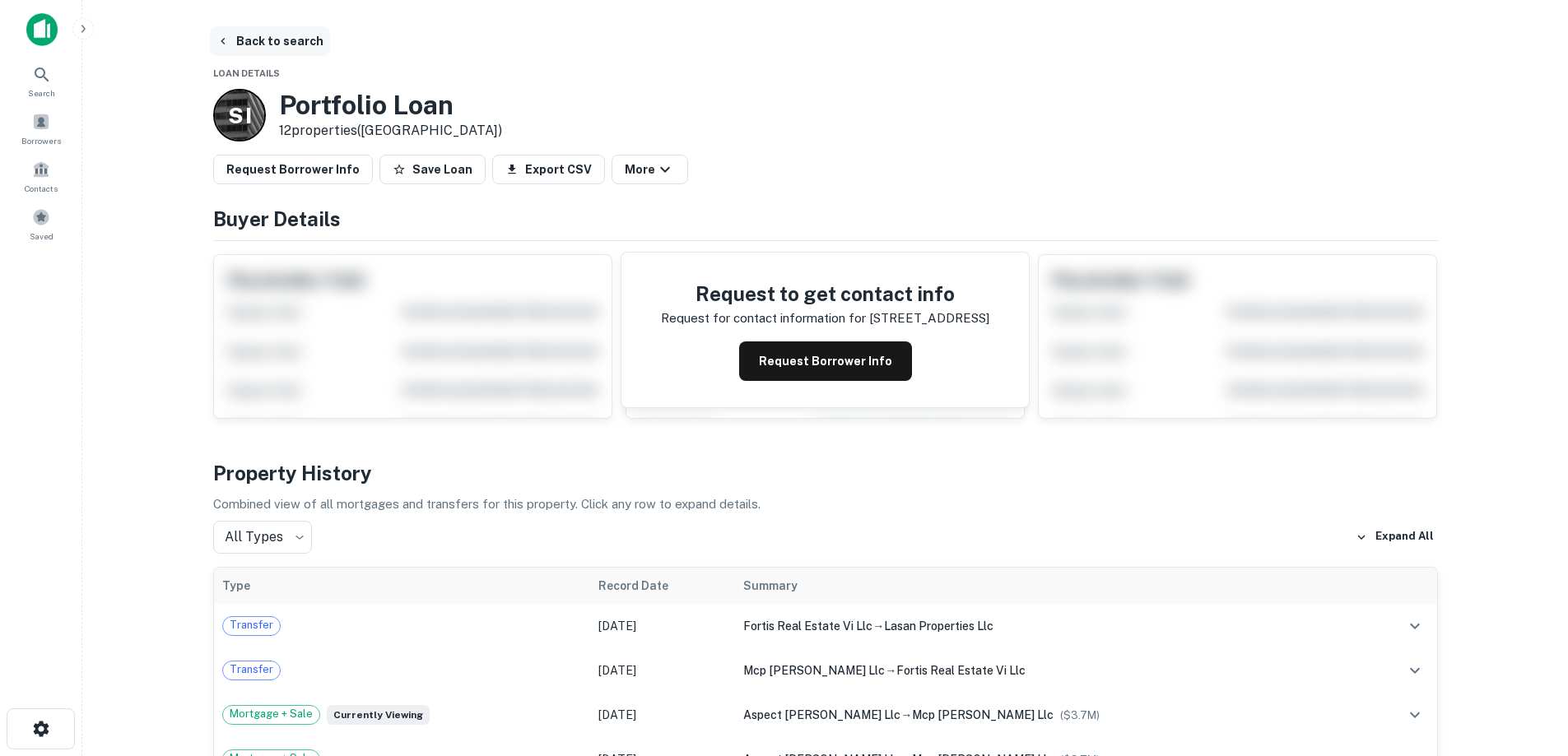
click at [280, 51] on button "Back to search" at bounding box center [269, 40] width 120 height 30
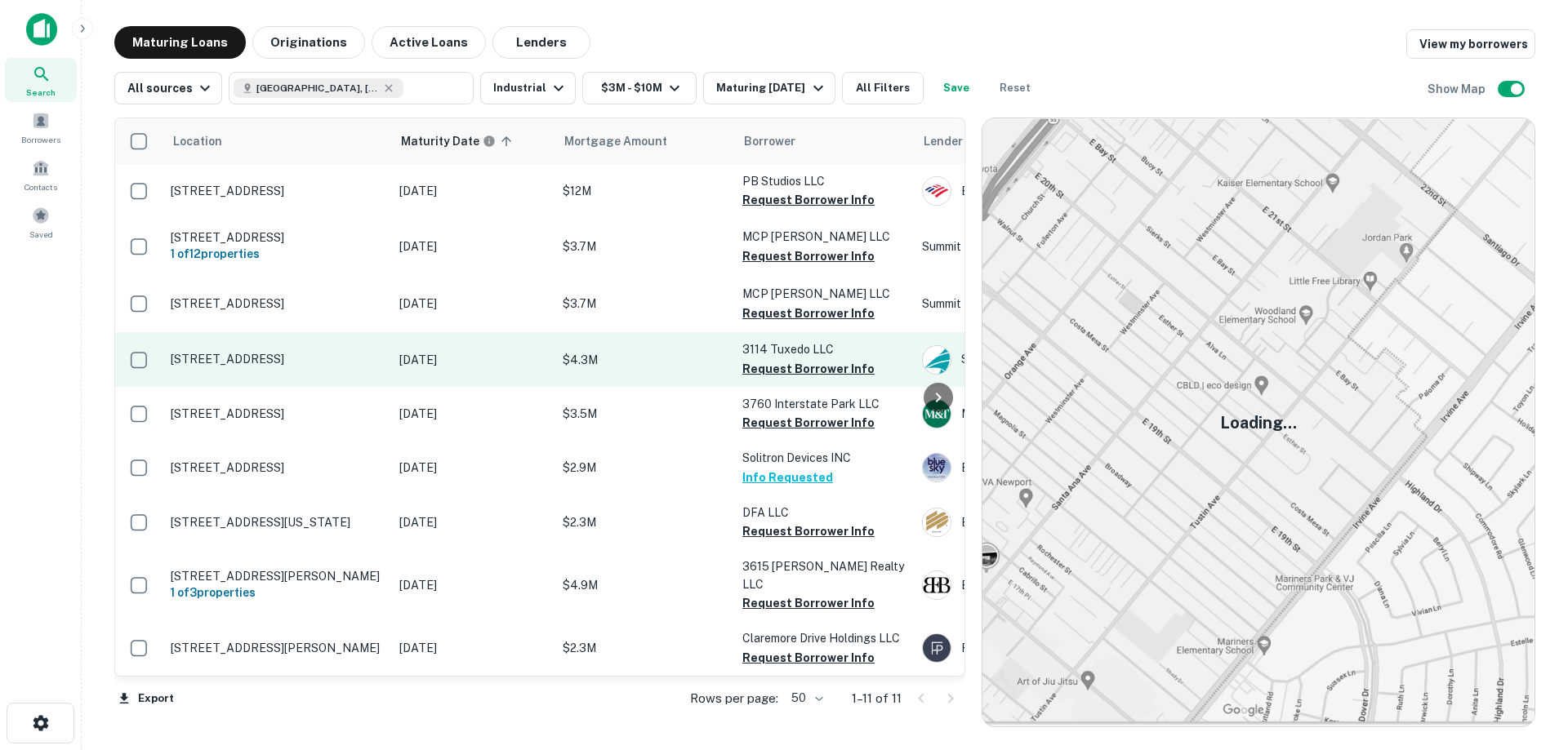
click at [289, 358] on p "3114 Tuxedo Ave West Palm Beach, FL33405" at bounding box center [277, 359] width 213 height 14
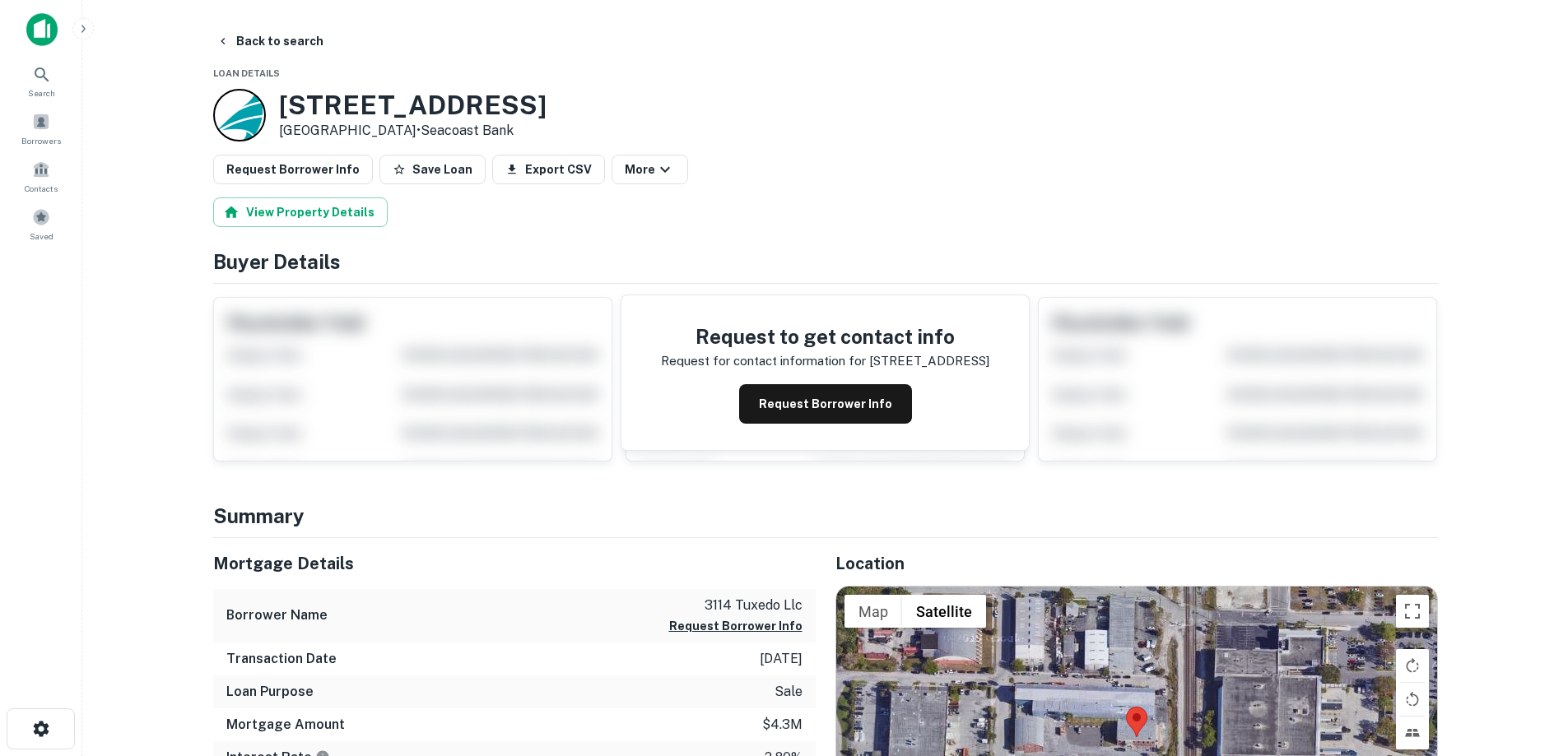
click at [385, 100] on h3 "3114 Tuxedo Ave" at bounding box center [412, 105] width 267 height 32
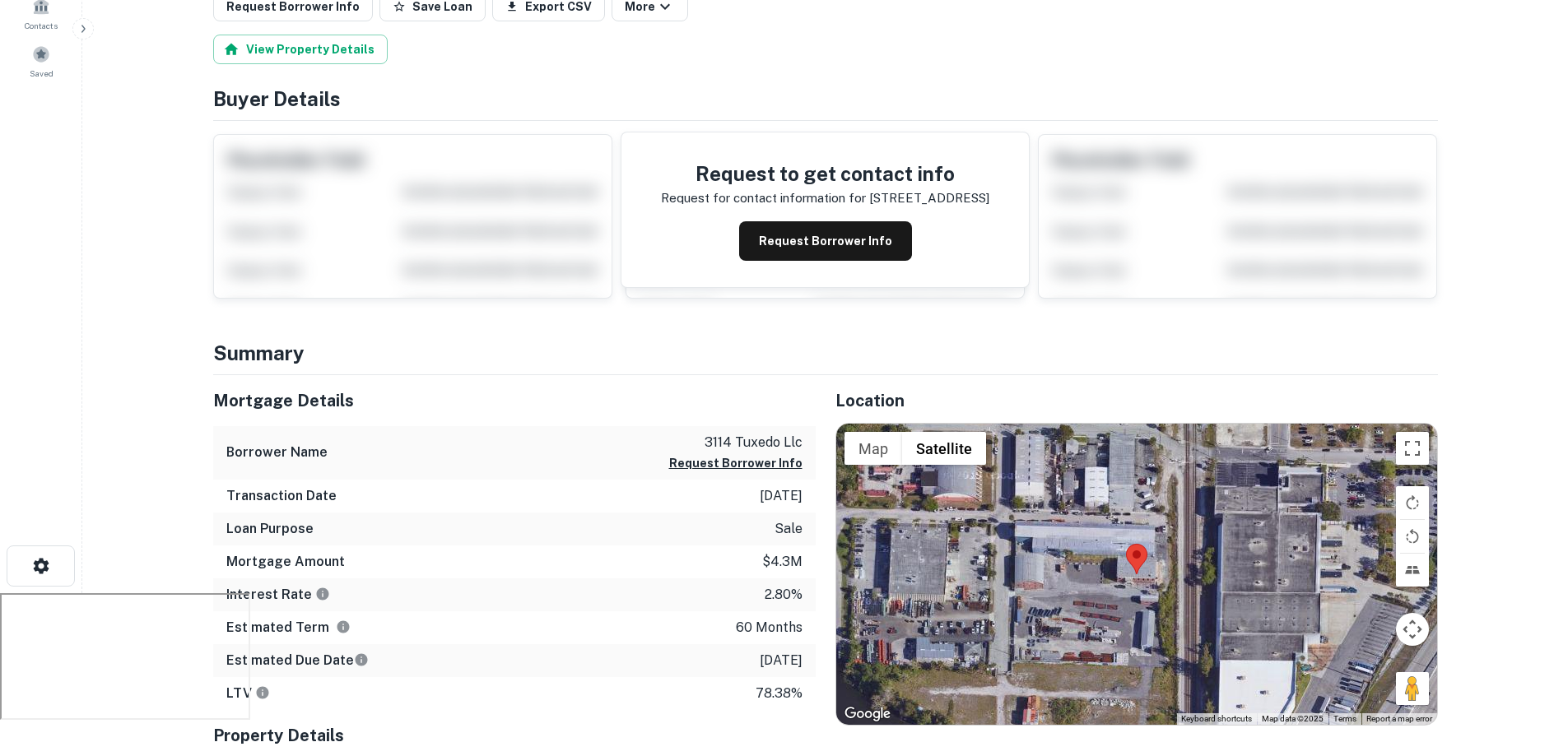
scroll to position [165, 0]
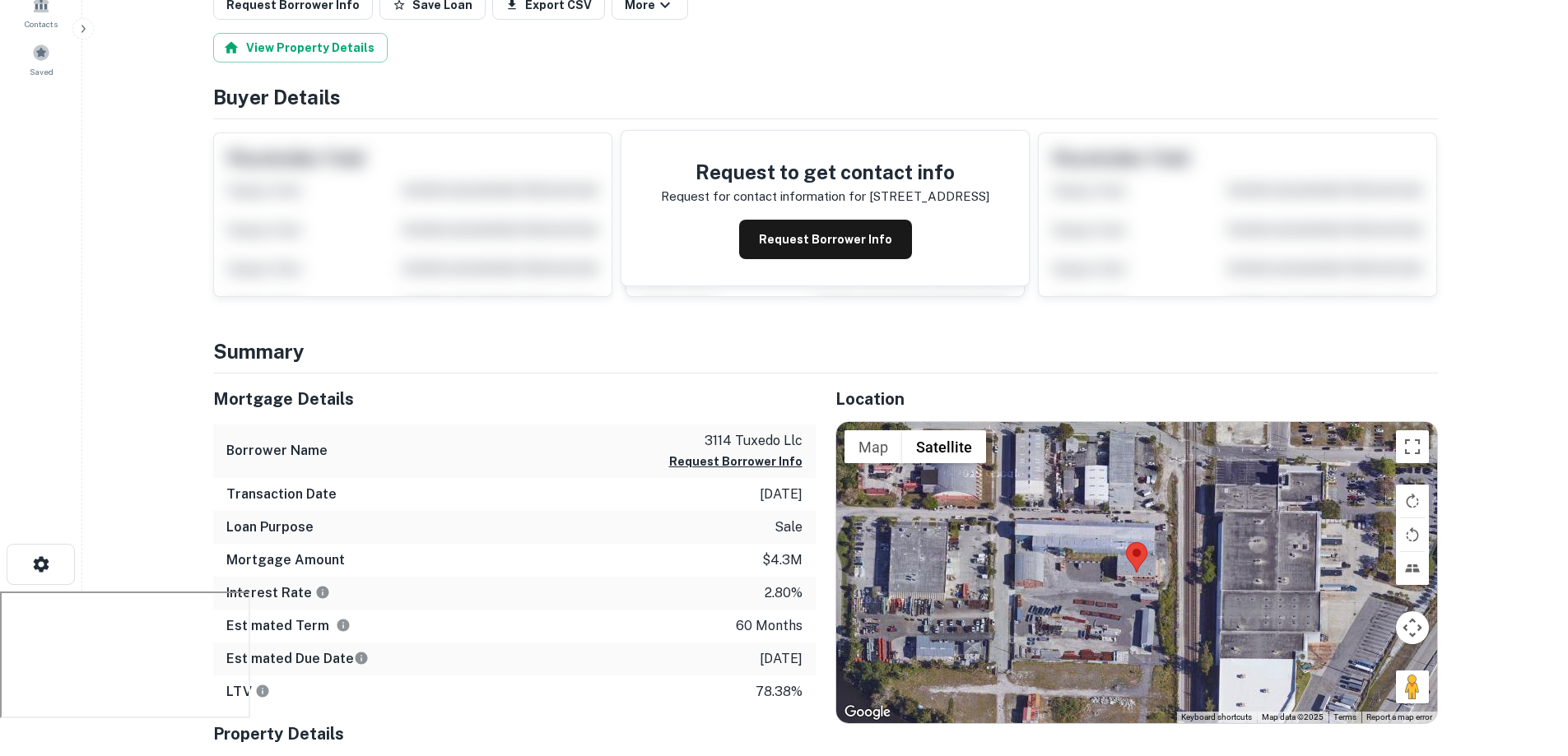
click at [740, 433] on p "3114 tuxedo llc" at bounding box center [735, 441] width 133 height 20
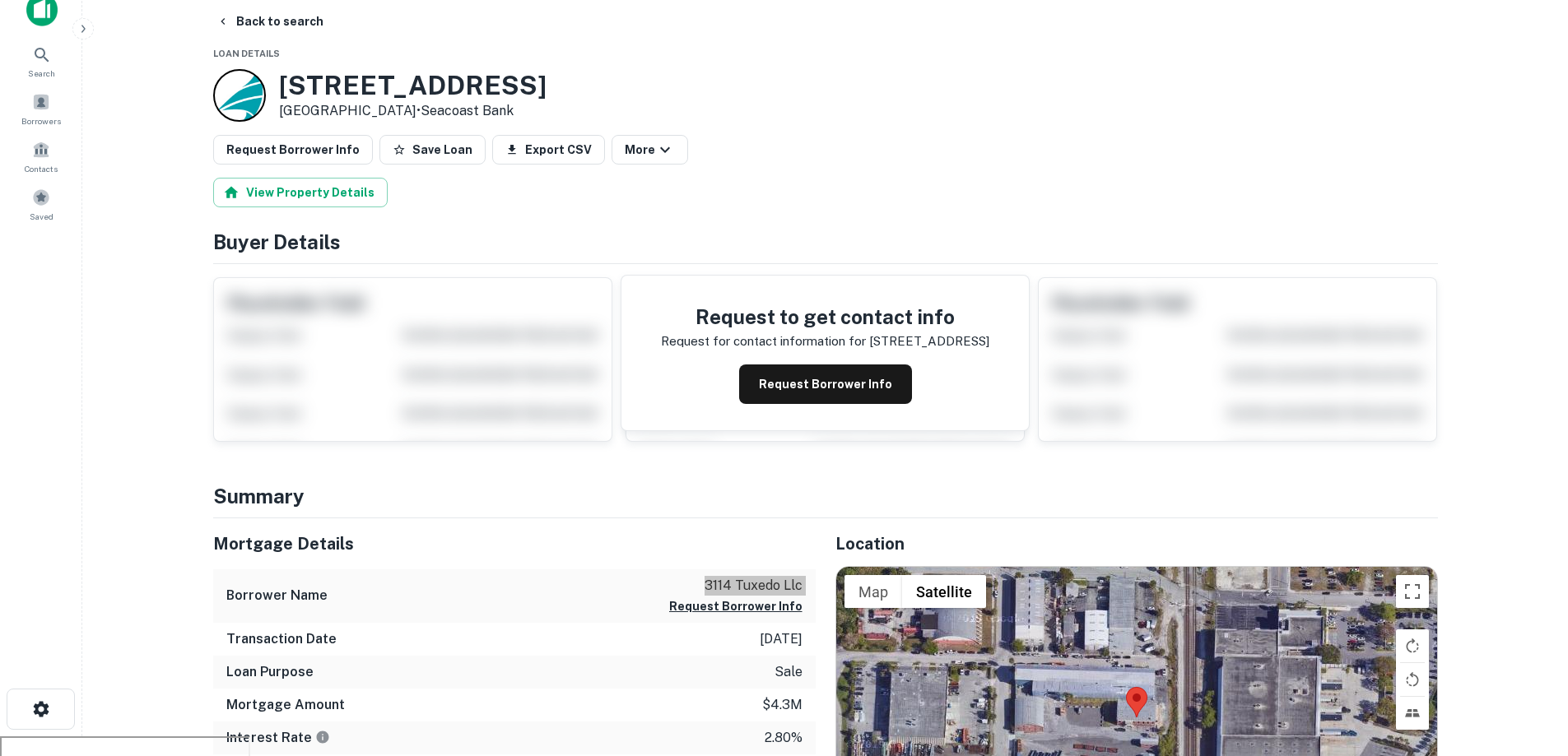
scroll to position [0, 0]
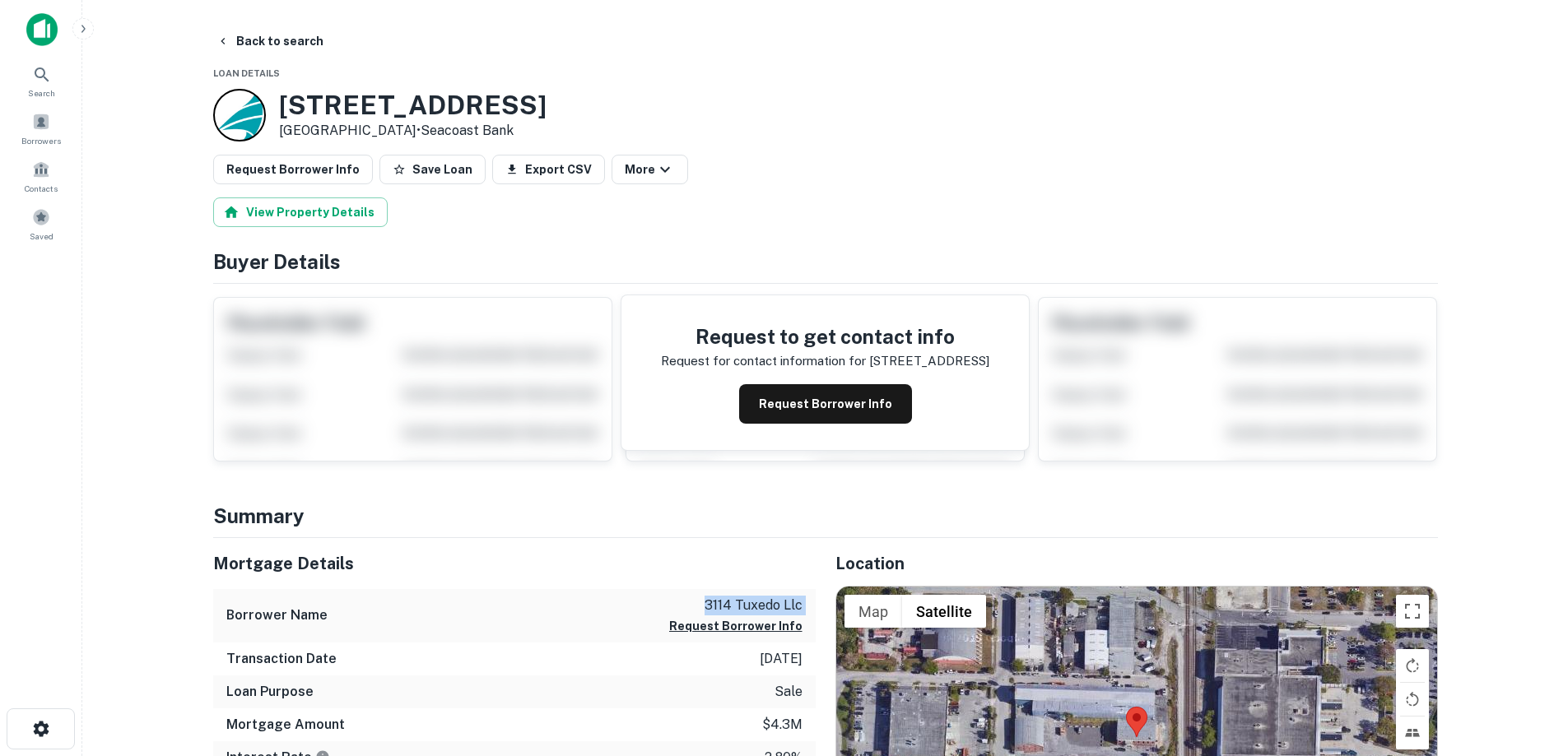
click at [370, 115] on h3 "3114 Tuxedo Ave" at bounding box center [412, 105] width 267 height 32
click at [264, 43] on button "Back to search" at bounding box center [269, 40] width 120 height 30
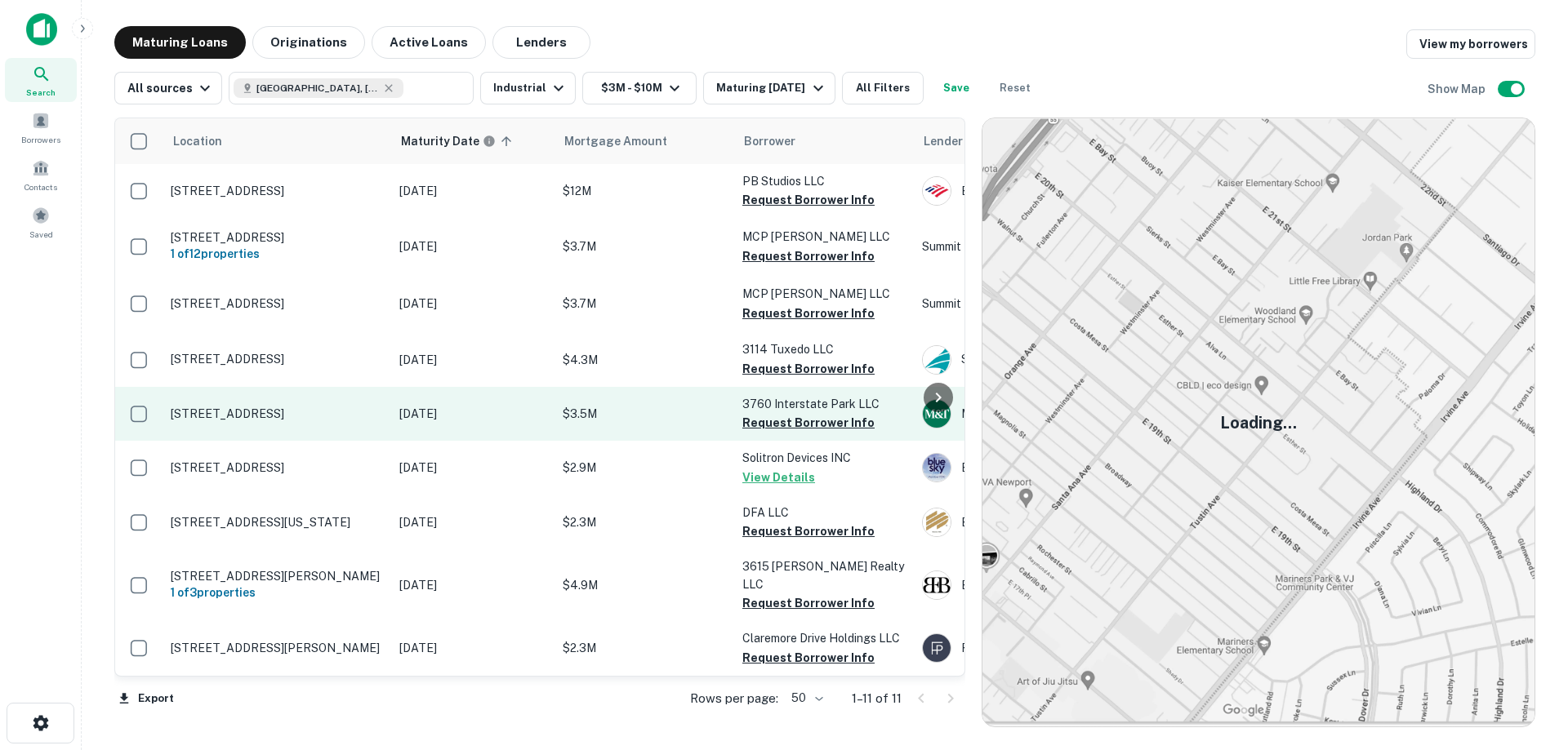
click at [259, 416] on p "[STREET_ADDRESS]" at bounding box center [277, 413] width 213 height 14
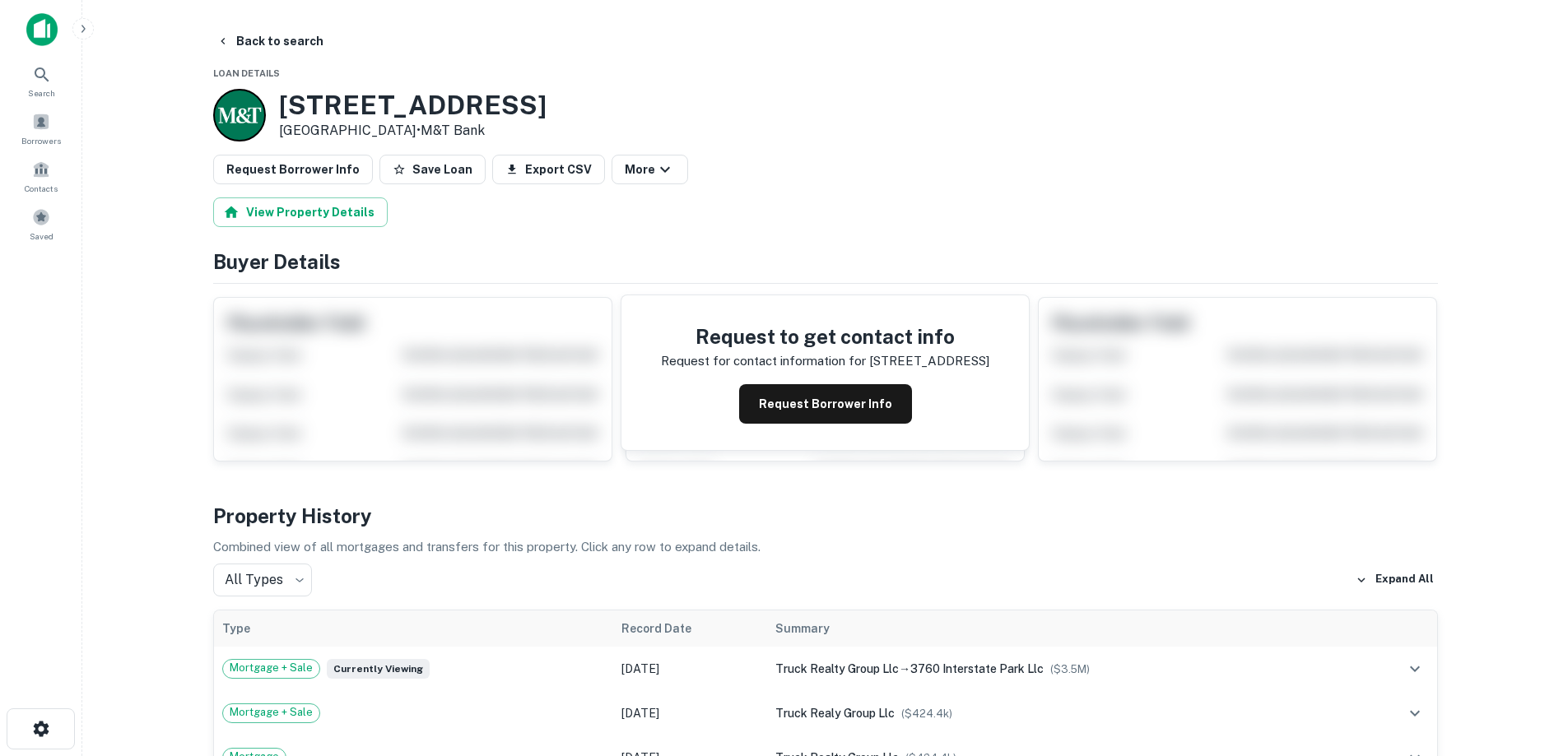
drag, startPoint x: 280, startPoint y: 101, endPoint x: 419, endPoint y: 134, distance: 142.9
click at [419, 134] on div "3760 Interstate Park Way Riviera Beach, FL33404 • M&T Bank" at bounding box center [412, 115] width 267 height 51
drag, startPoint x: 425, startPoint y: 132, endPoint x: 281, endPoint y: 110, distance: 145.7
click at [281, 110] on div "3760 Interstate Park Way Riviera Beach, FL33404 • M&T Bank" at bounding box center [412, 115] width 267 height 51
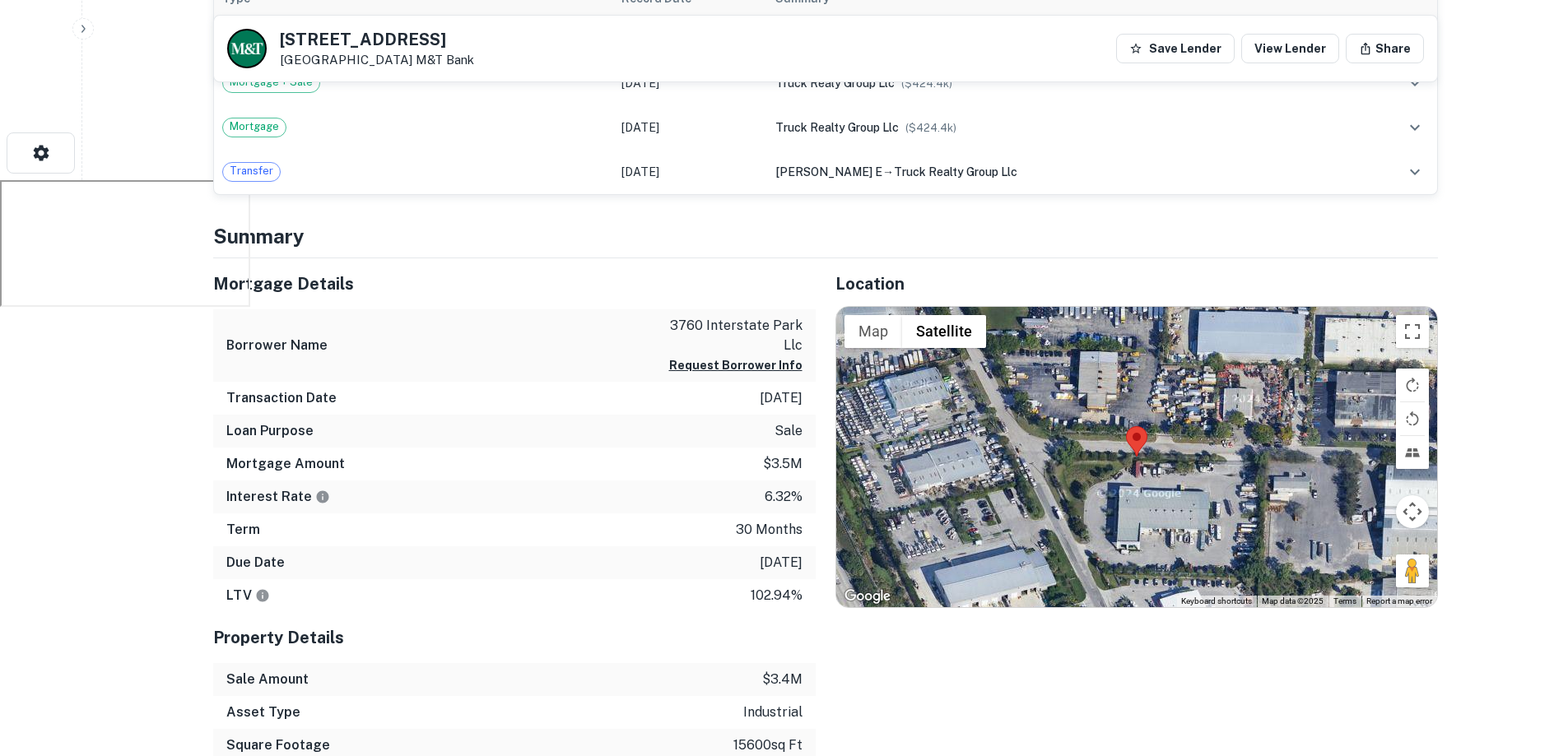
scroll to position [741, 0]
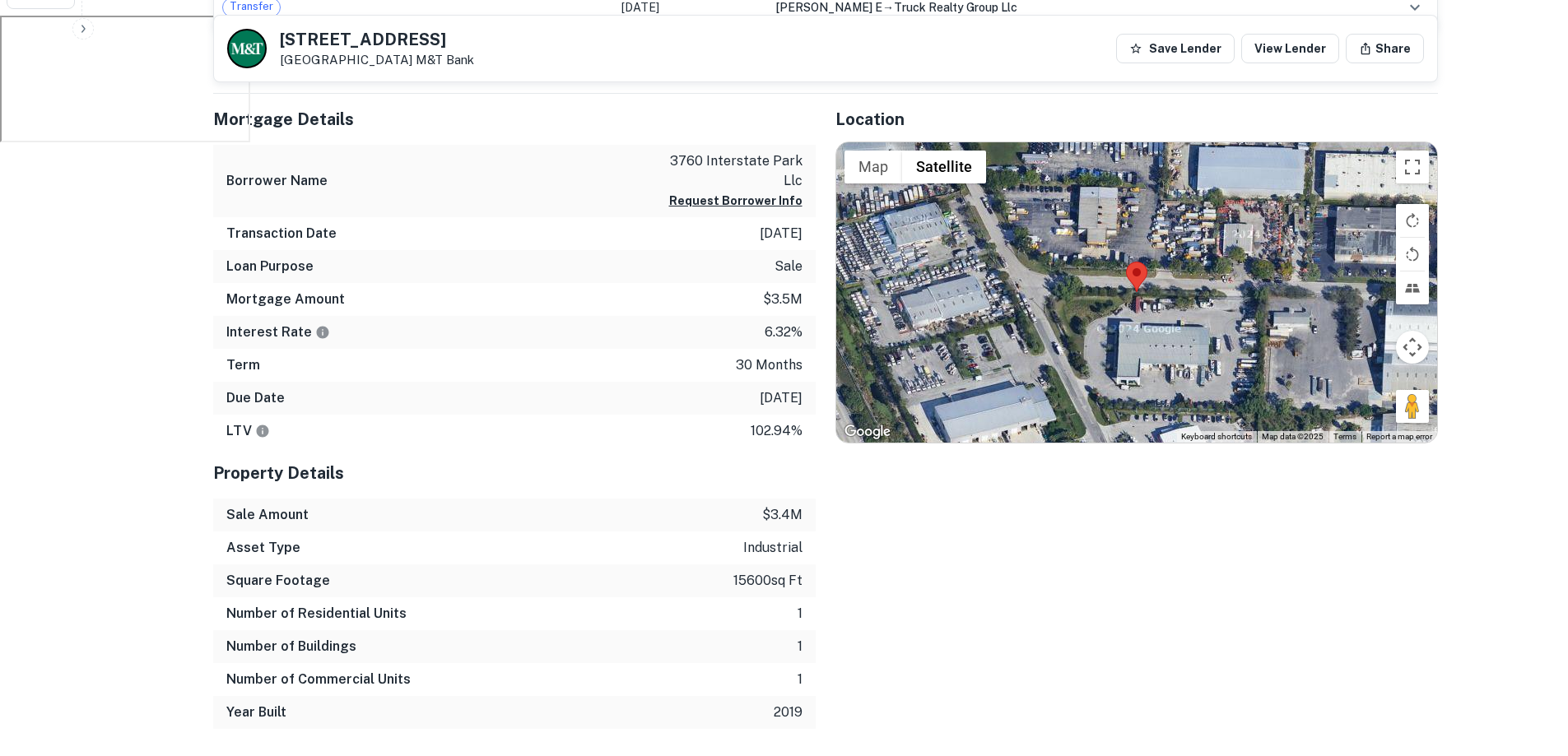
click at [771, 163] on p "3760 interstate park llc" at bounding box center [728, 171] width 149 height 40
copy div "3760 interstate park llc Request Borrower Info"
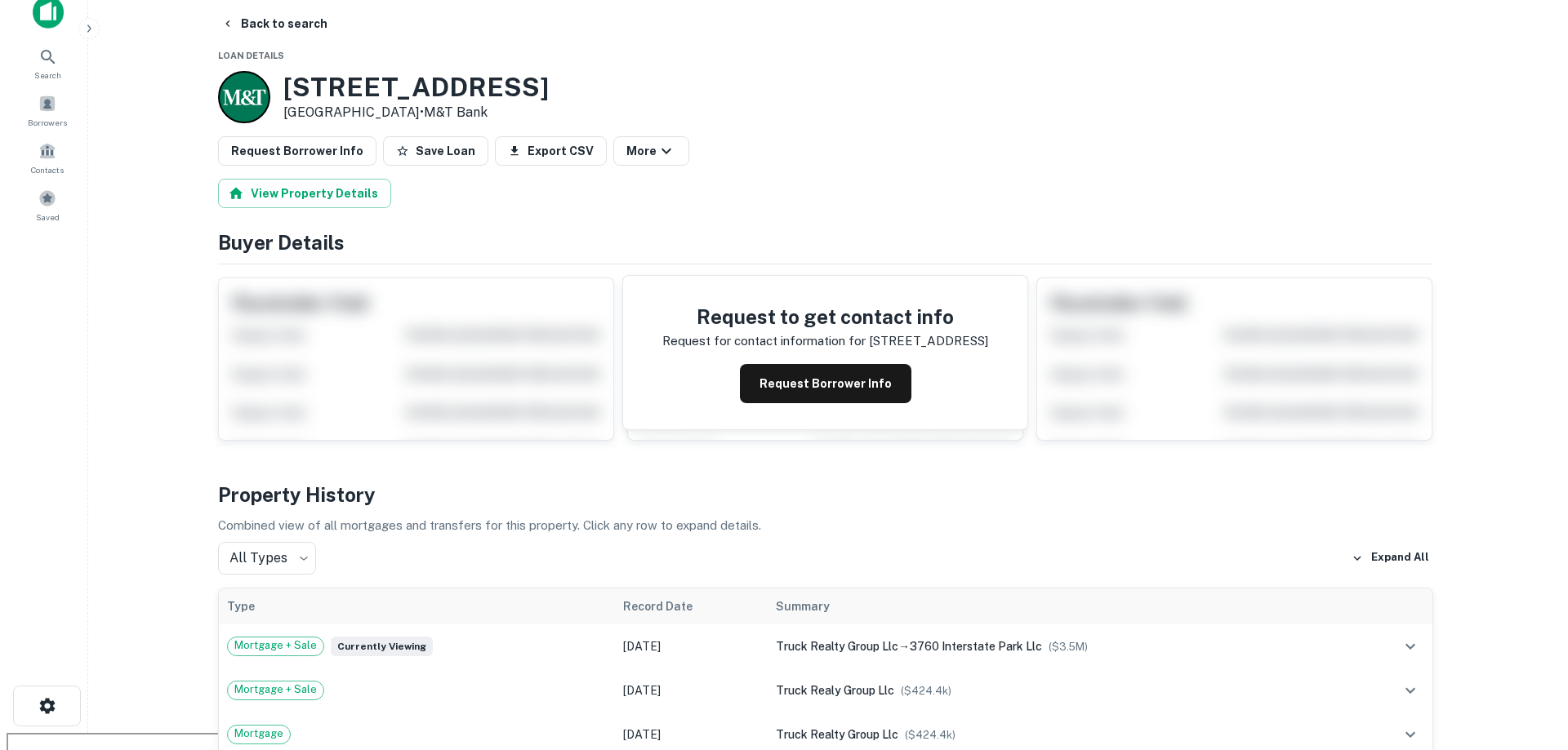
scroll to position [0, 0]
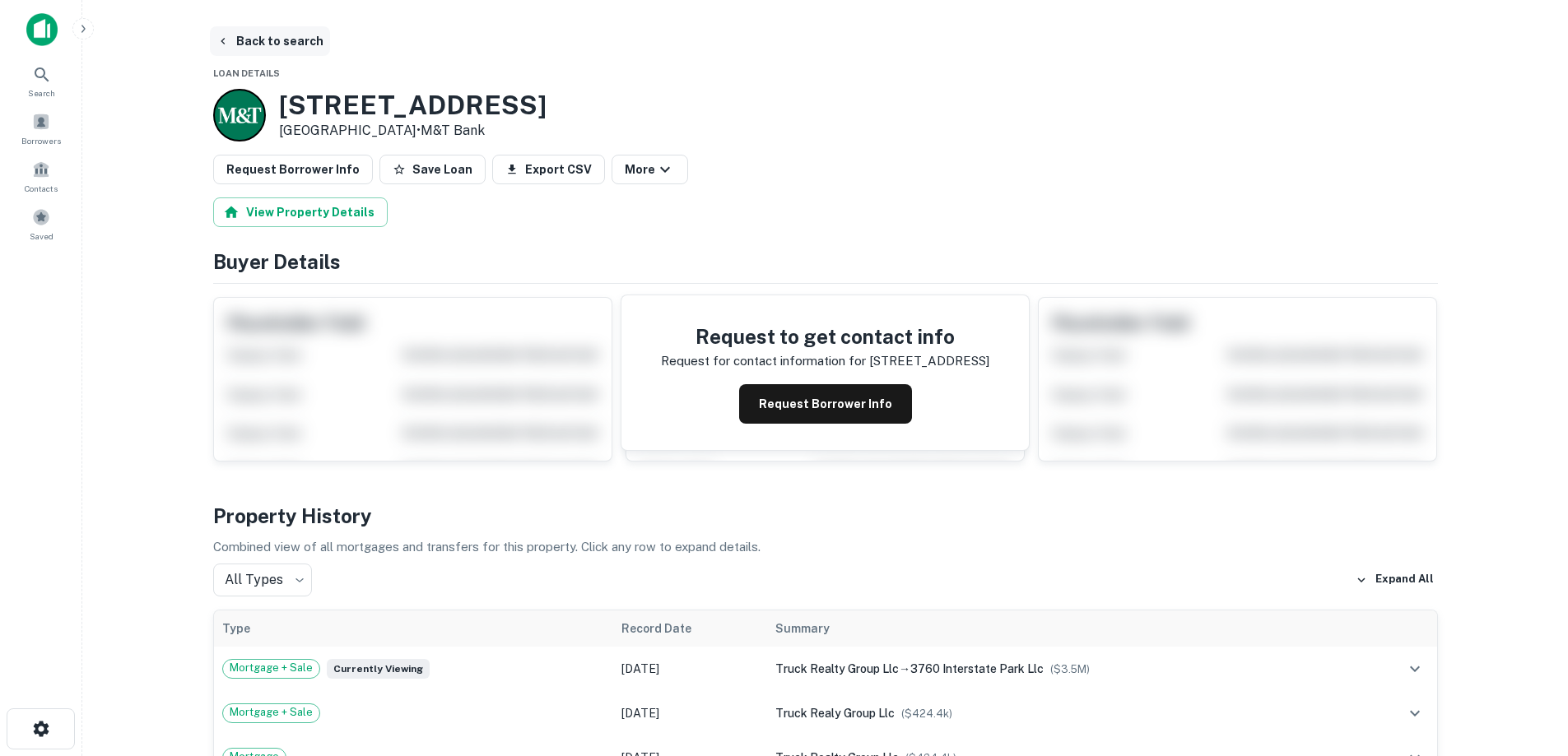
drag, startPoint x: 240, startPoint y: 47, endPoint x: 302, endPoint y: 36, distance: 63.0
click at [240, 47] on button "Back to search" at bounding box center [269, 40] width 120 height 30
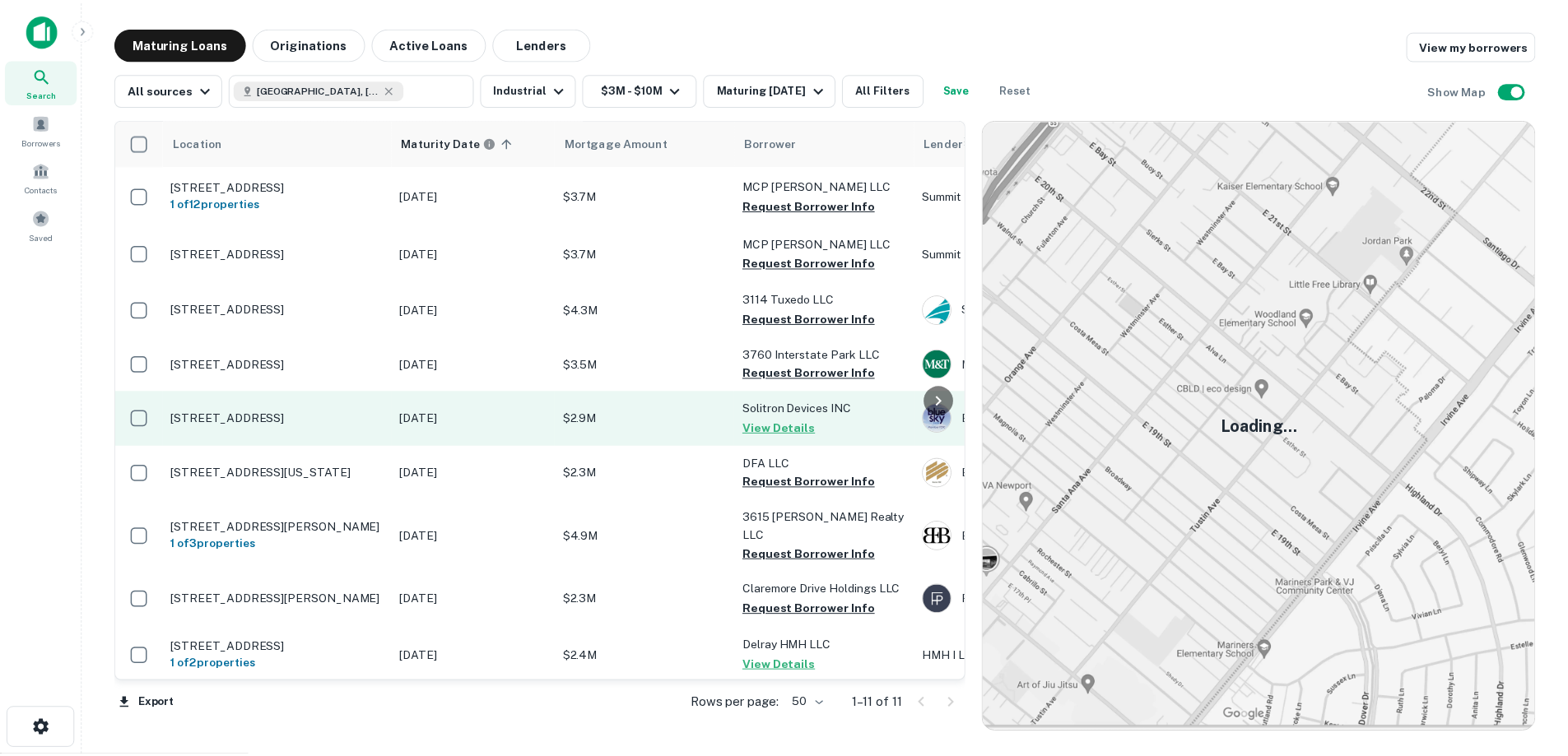
scroll to position [82, 0]
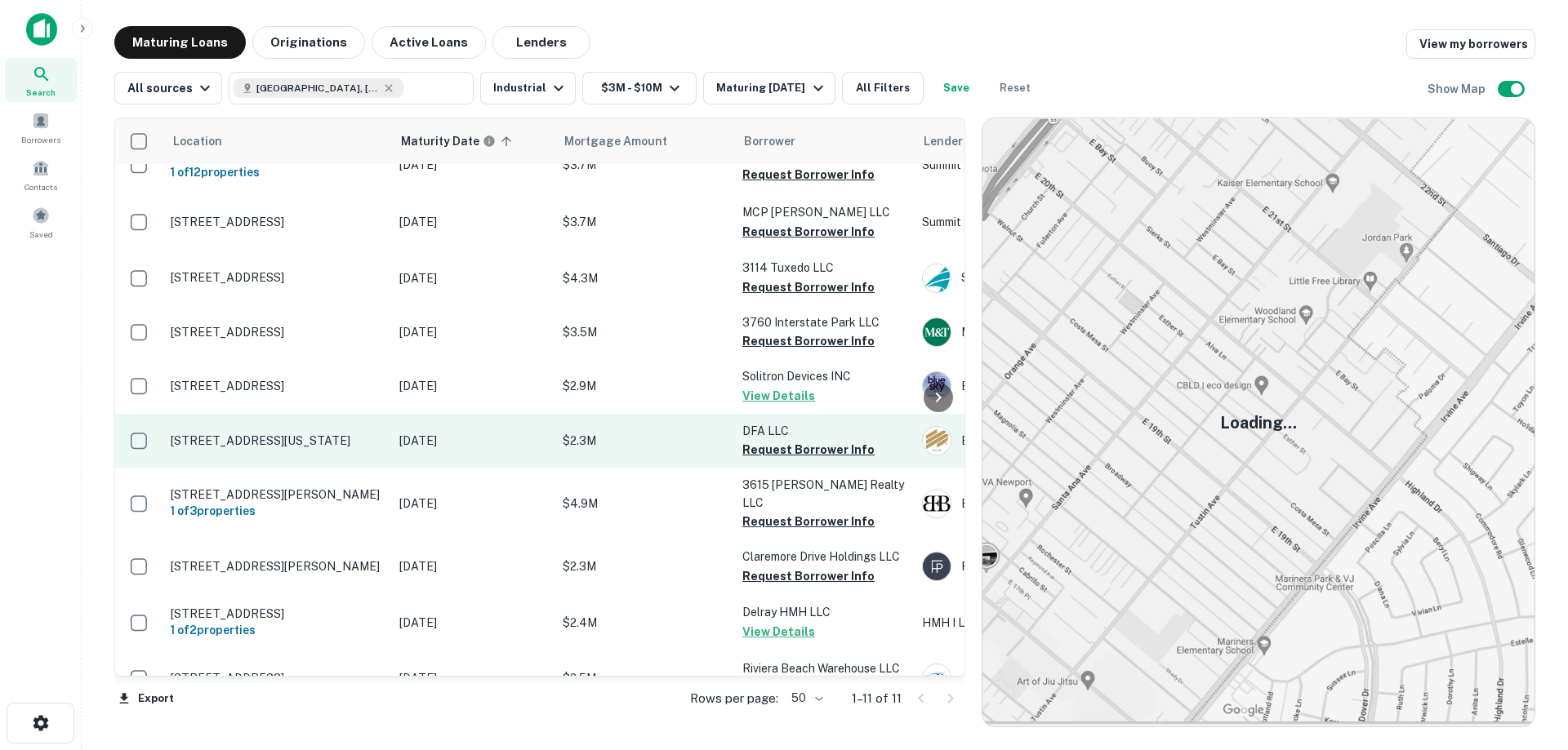
click at [309, 448] on p "[STREET_ADDRESS][US_STATE]" at bounding box center [277, 440] width 213 height 14
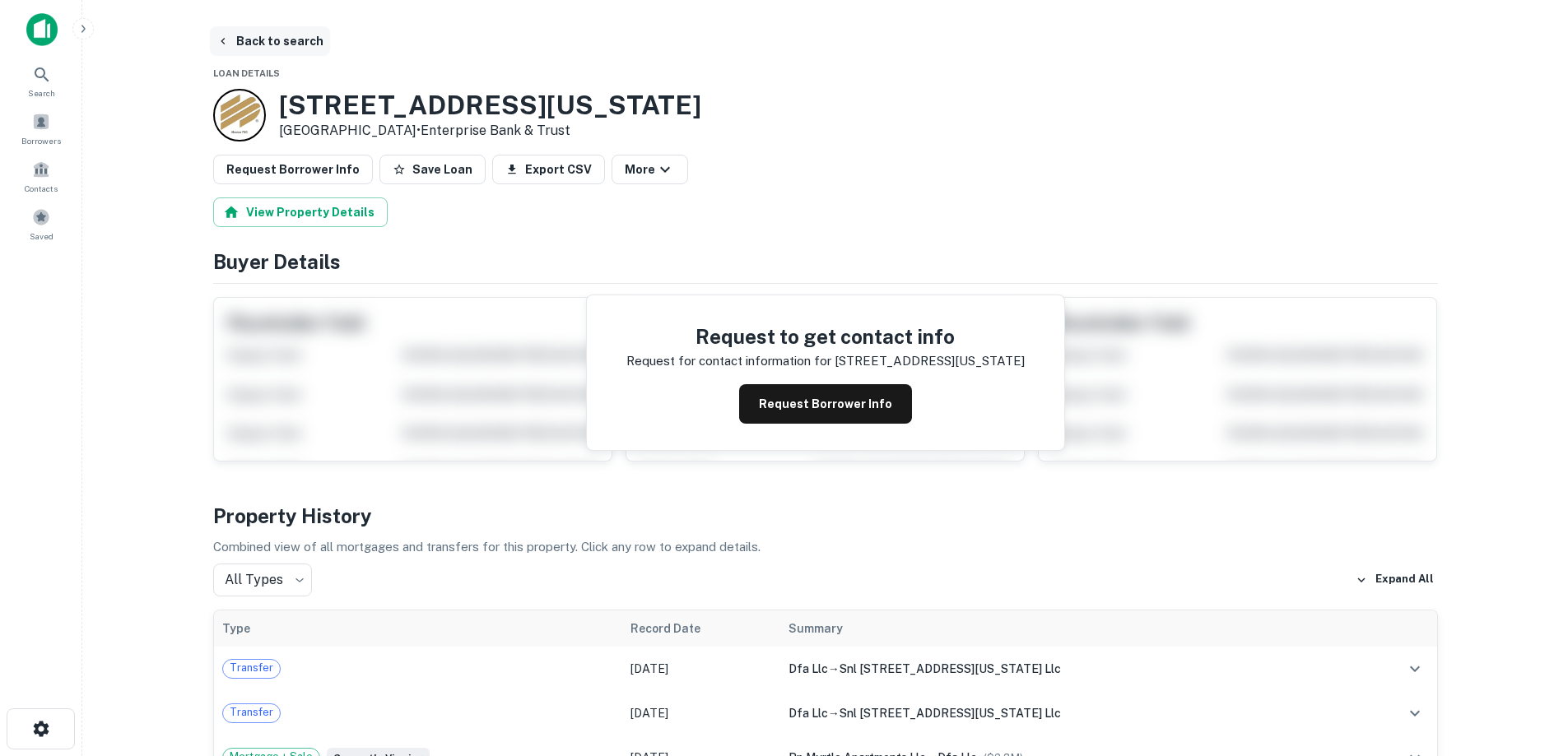
click at [290, 46] on button "Back to search" at bounding box center [269, 40] width 120 height 30
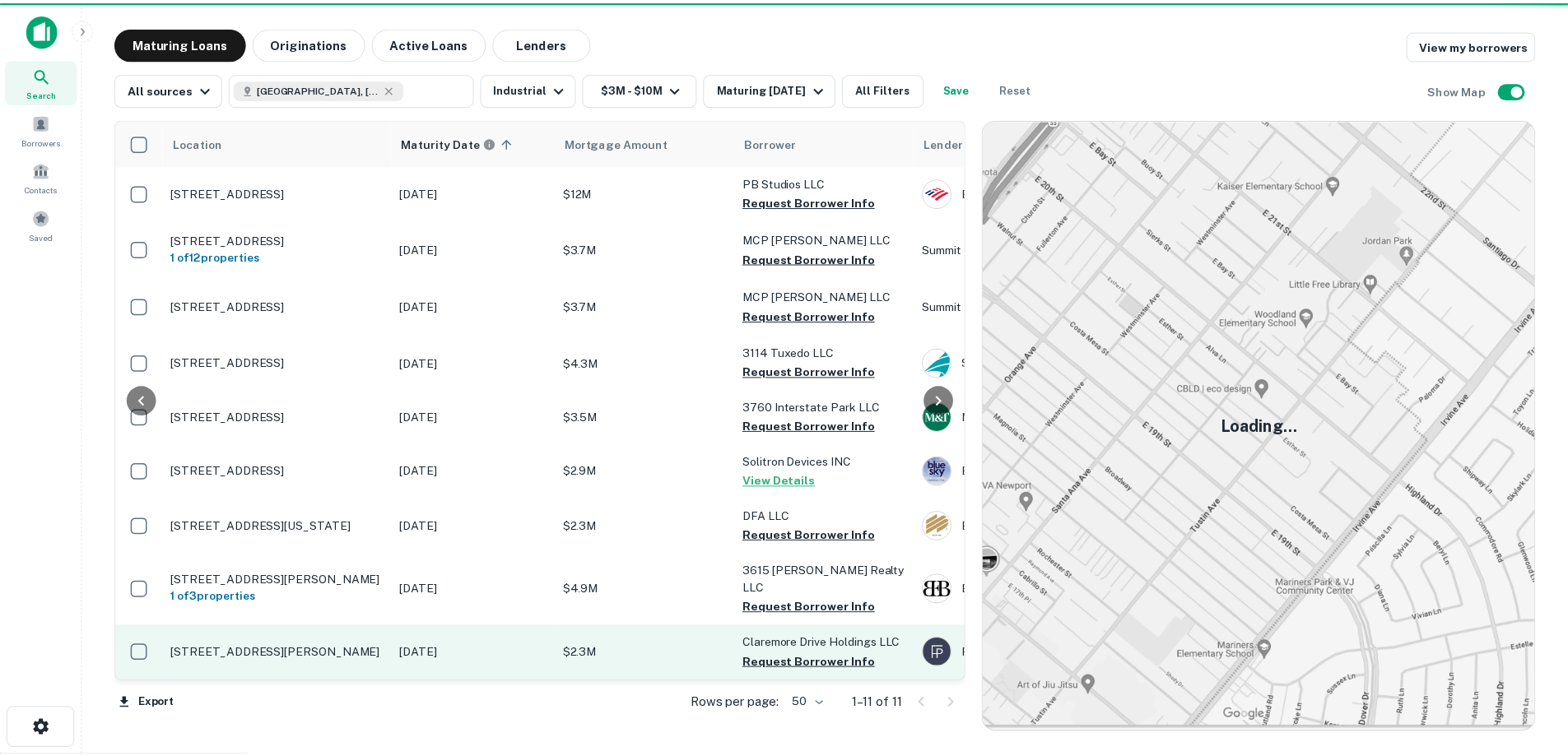
scroll to position [82, 0]
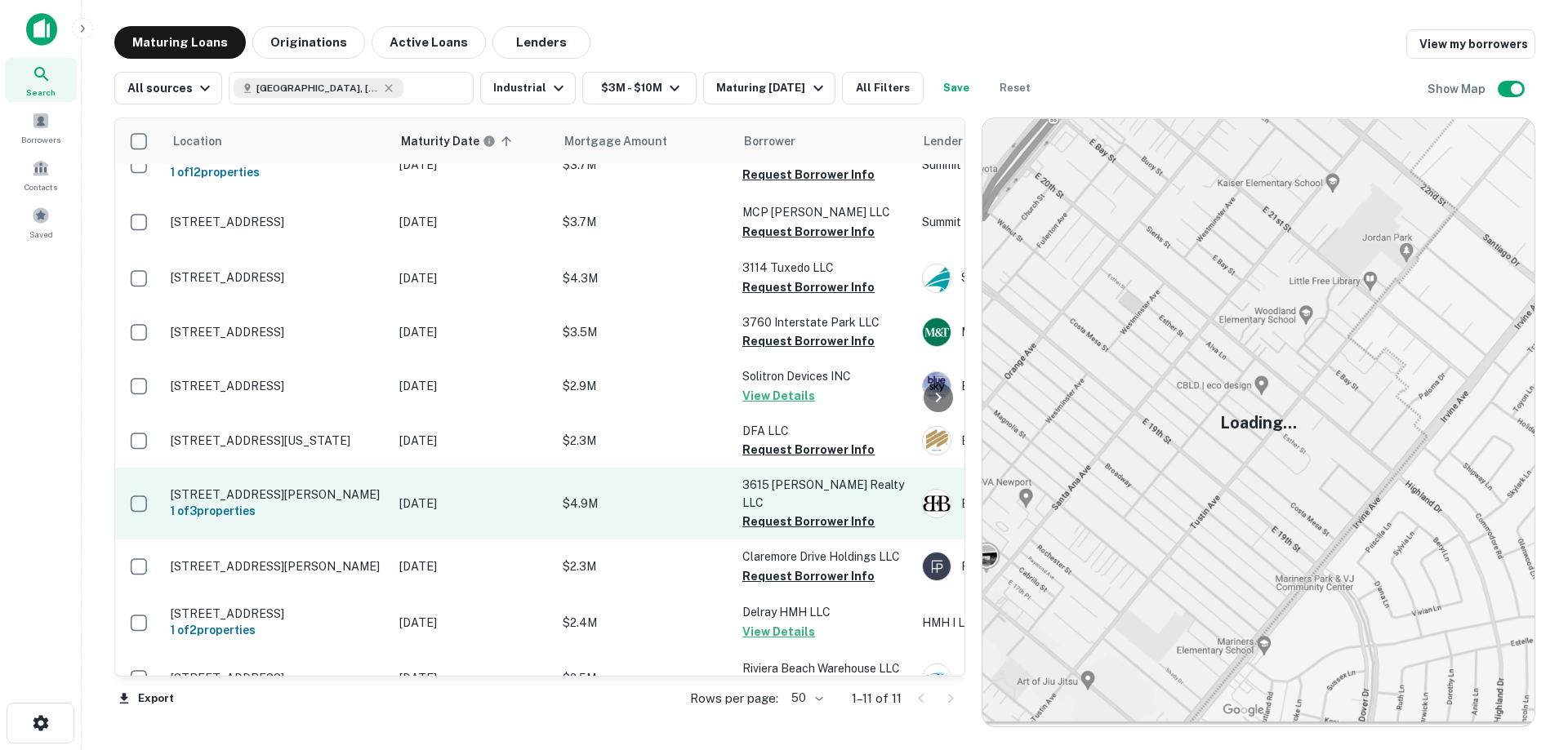
click at [293, 491] on p "[STREET_ADDRESS][PERSON_NAME]" at bounding box center [277, 495] width 213 height 14
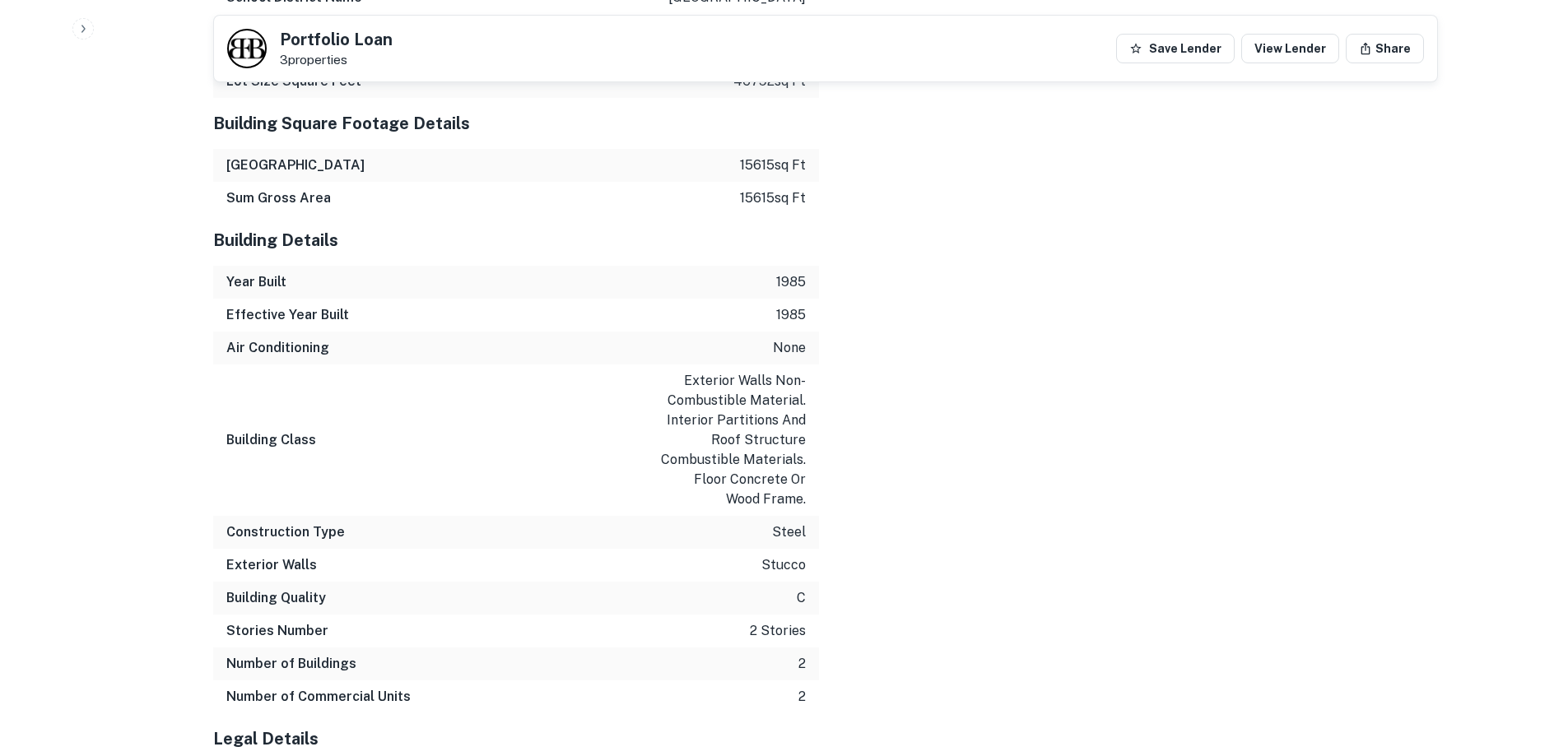
scroll to position [2533, 0]
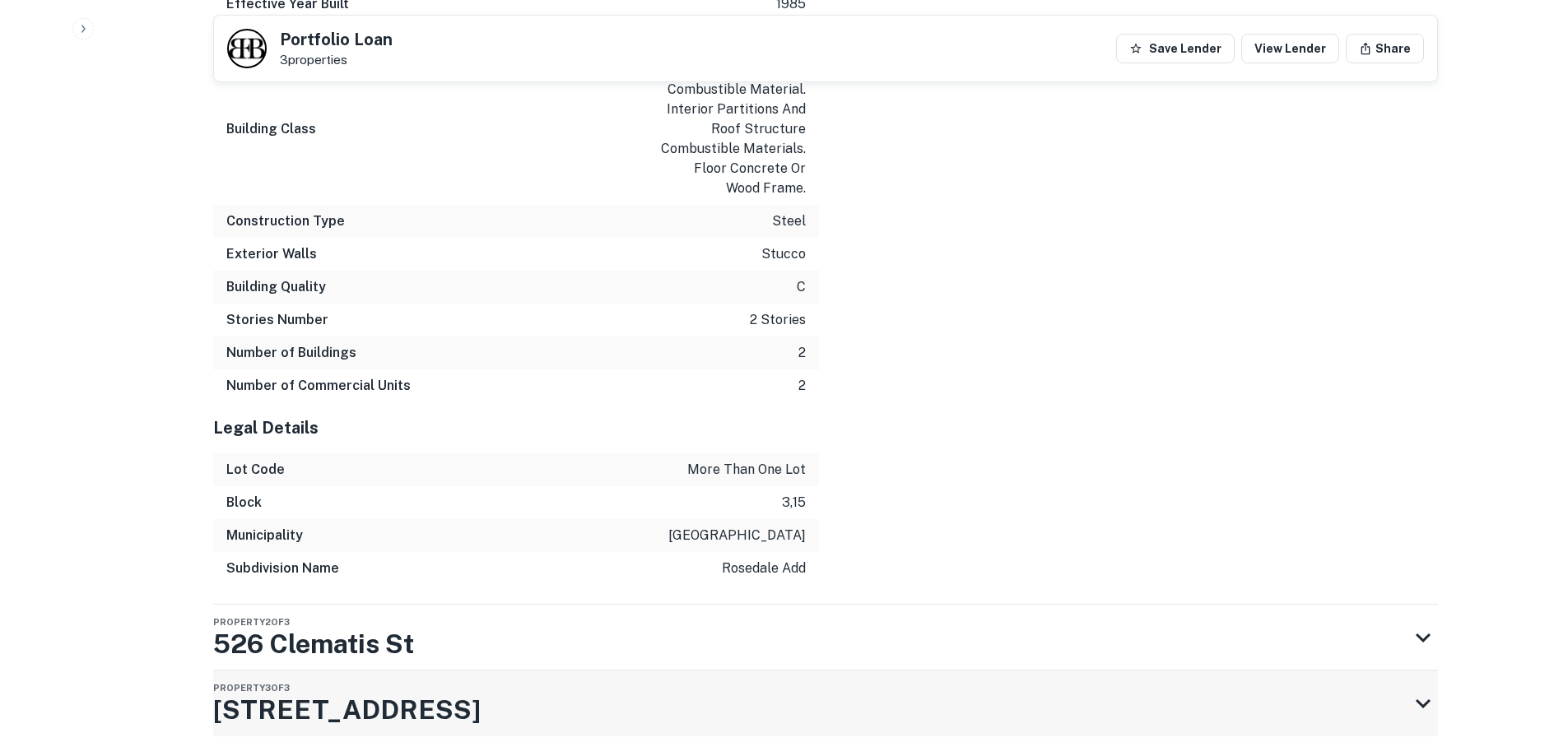
click at [673, 670] on div "Property 3 of 3 114 S NARCISSUS AVE" at bounding box center [811, 703] width 1195 height 66
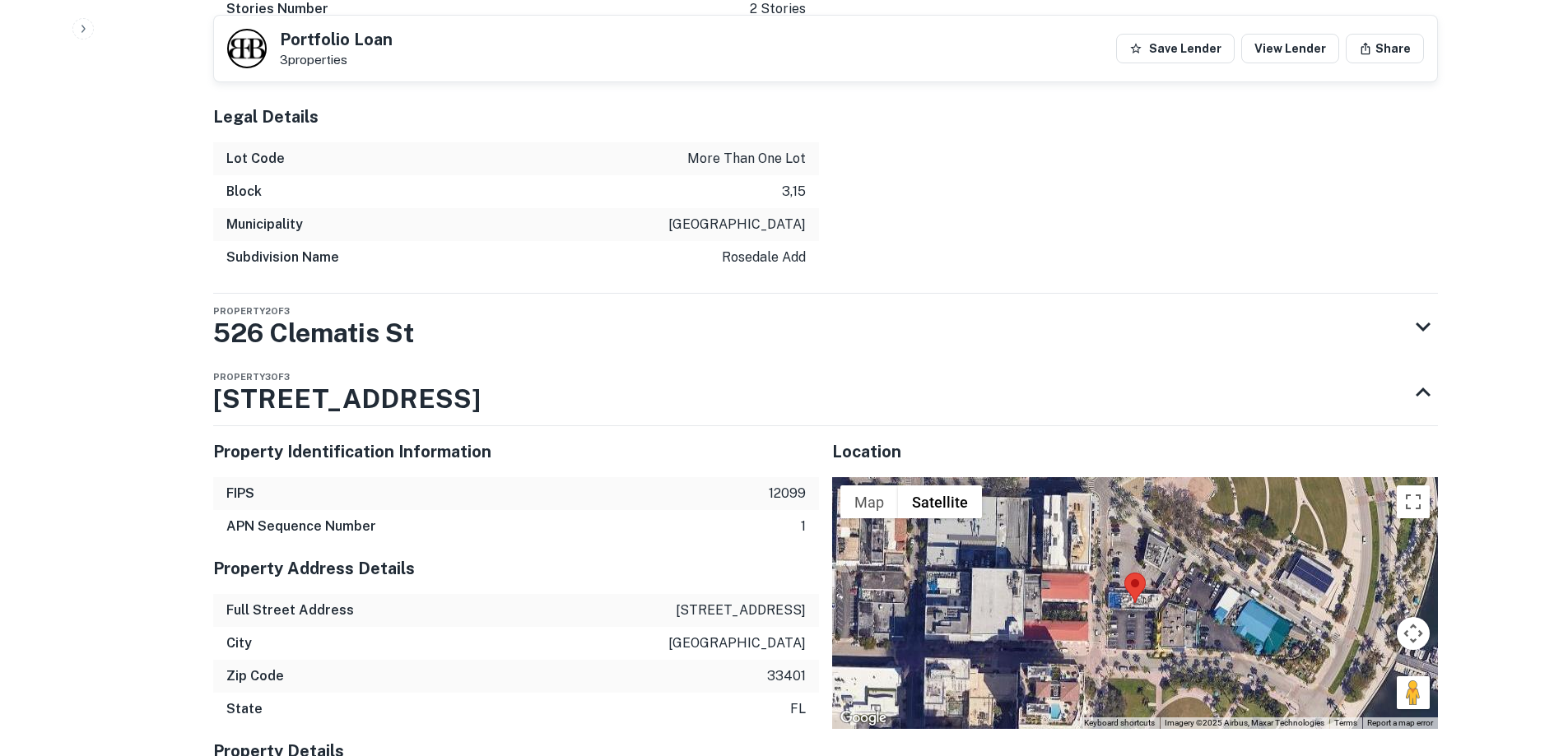
scroll to position [2615, 0]
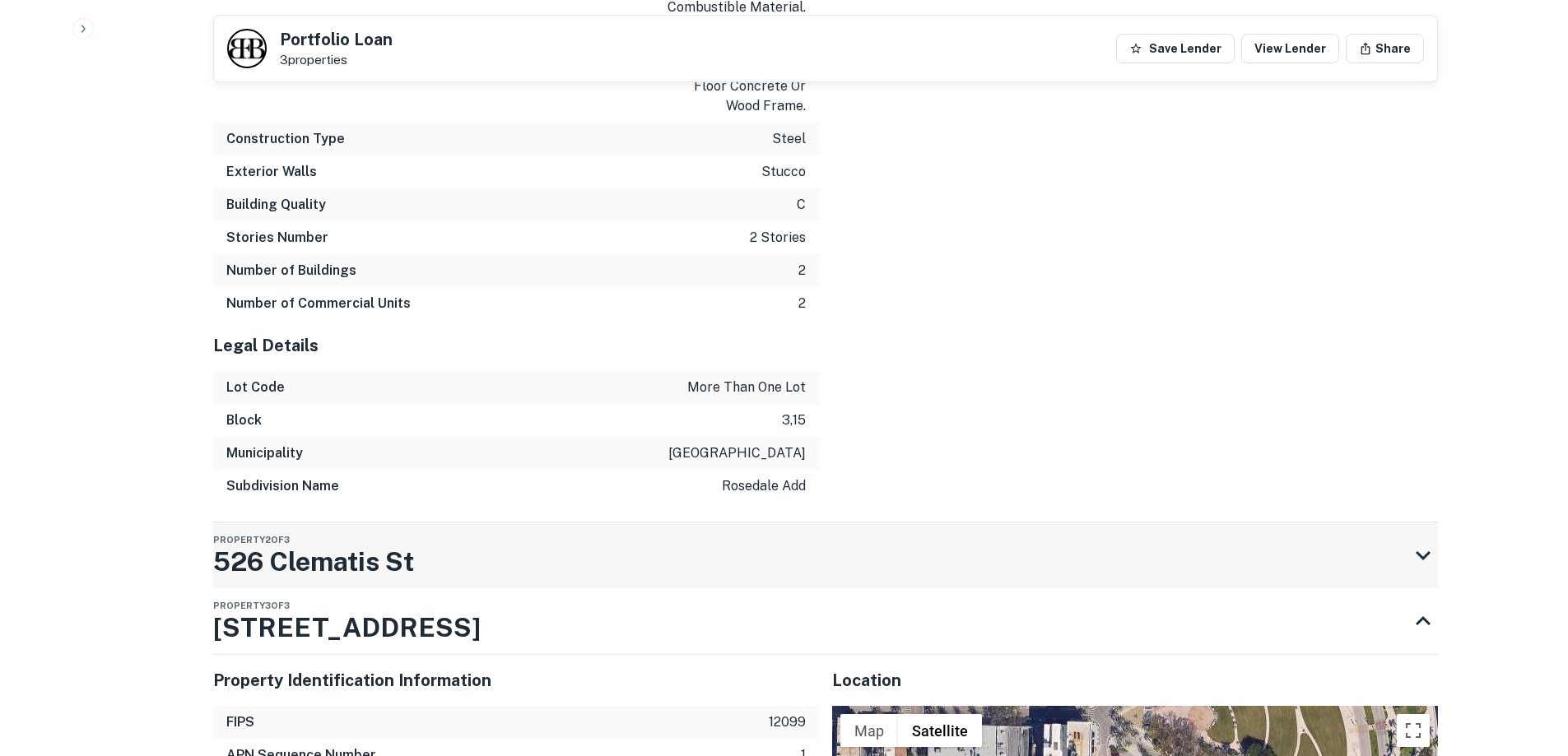
click at [645, 523] on div "Property 2 of 3 526 Clematis St" at bounding box center [811, 555] width 1195 height 66
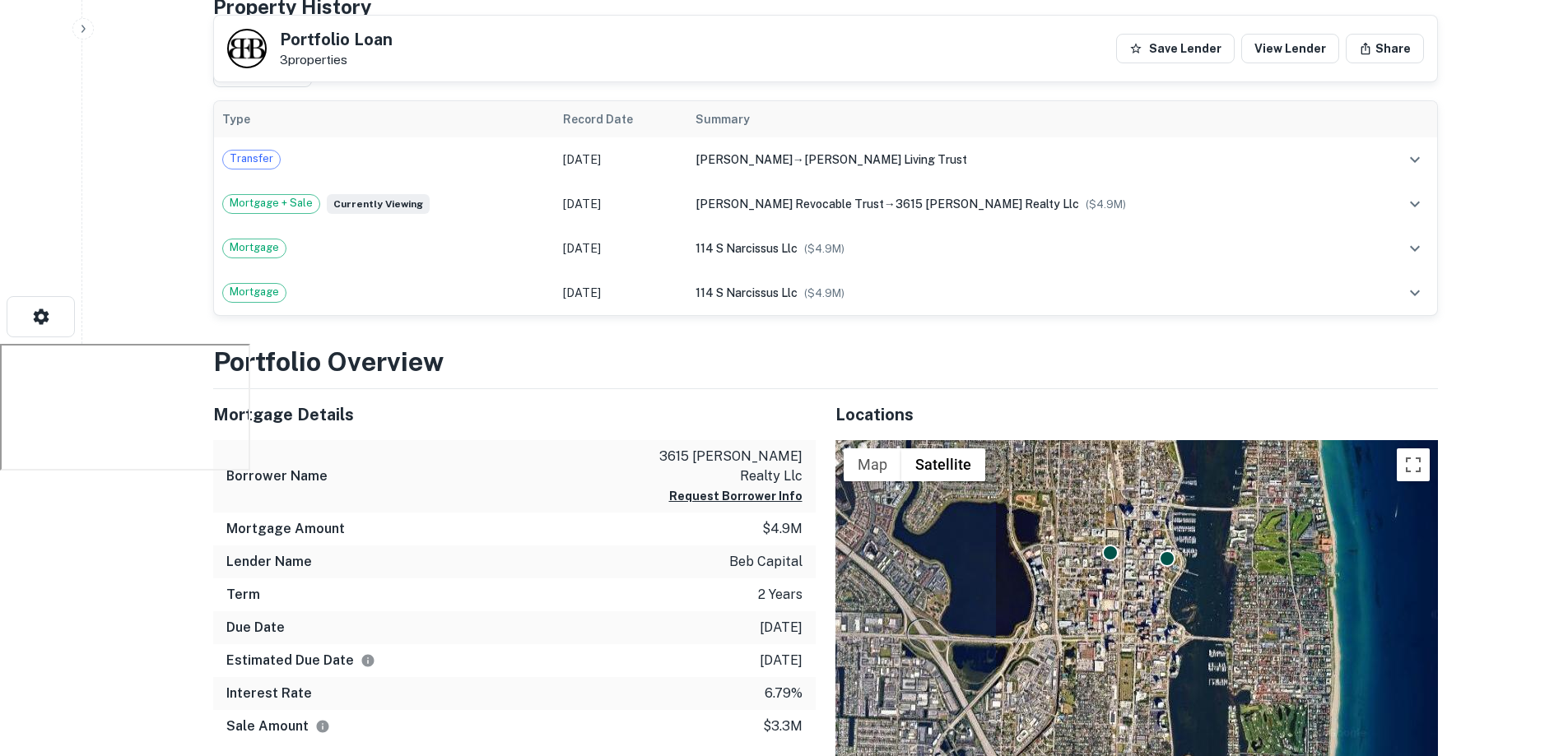
scroll to position [411, 0]
click at [755, 553] on p "beb capital" at bounding box center [765, 562] width 73 height 20
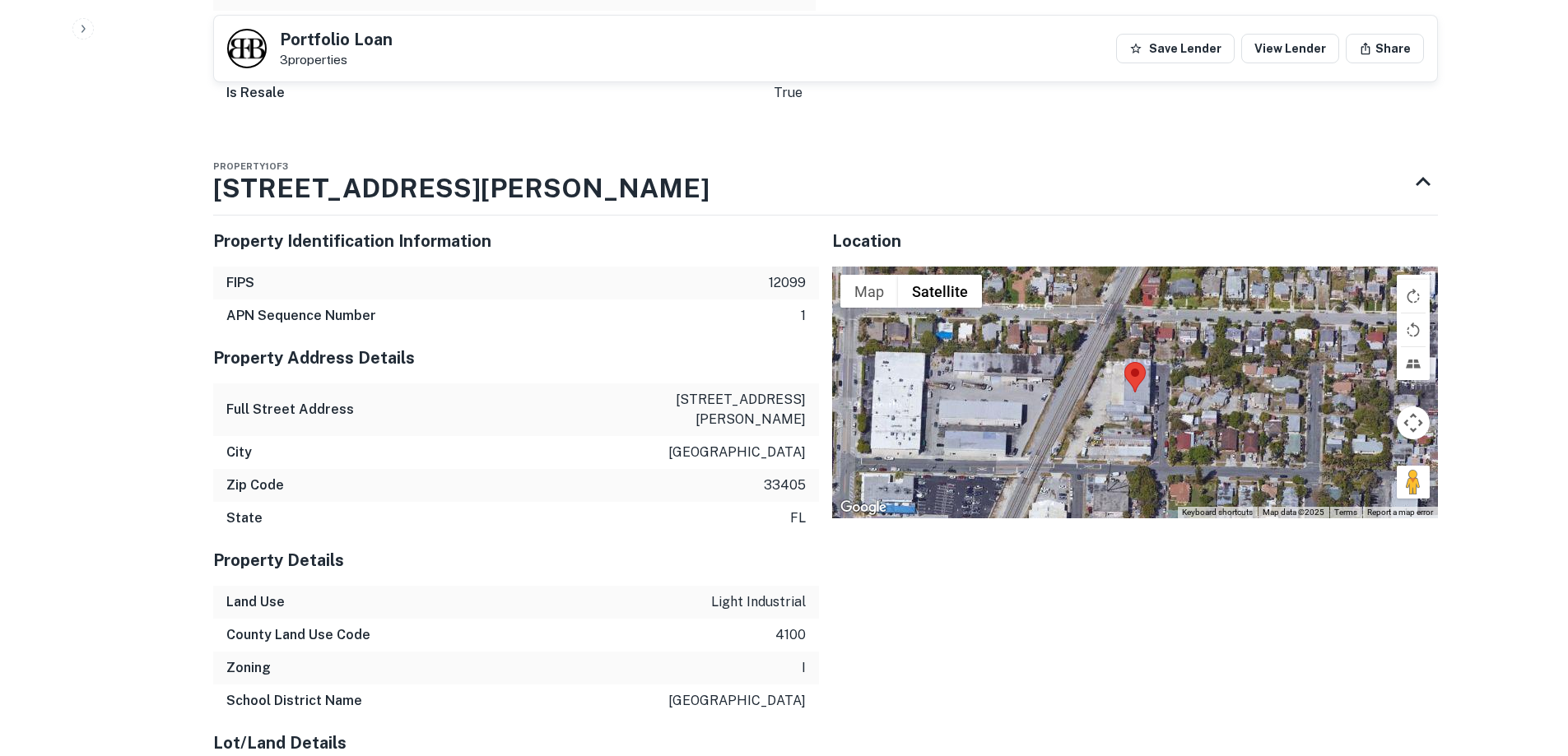
scroll to position [1481, 0]
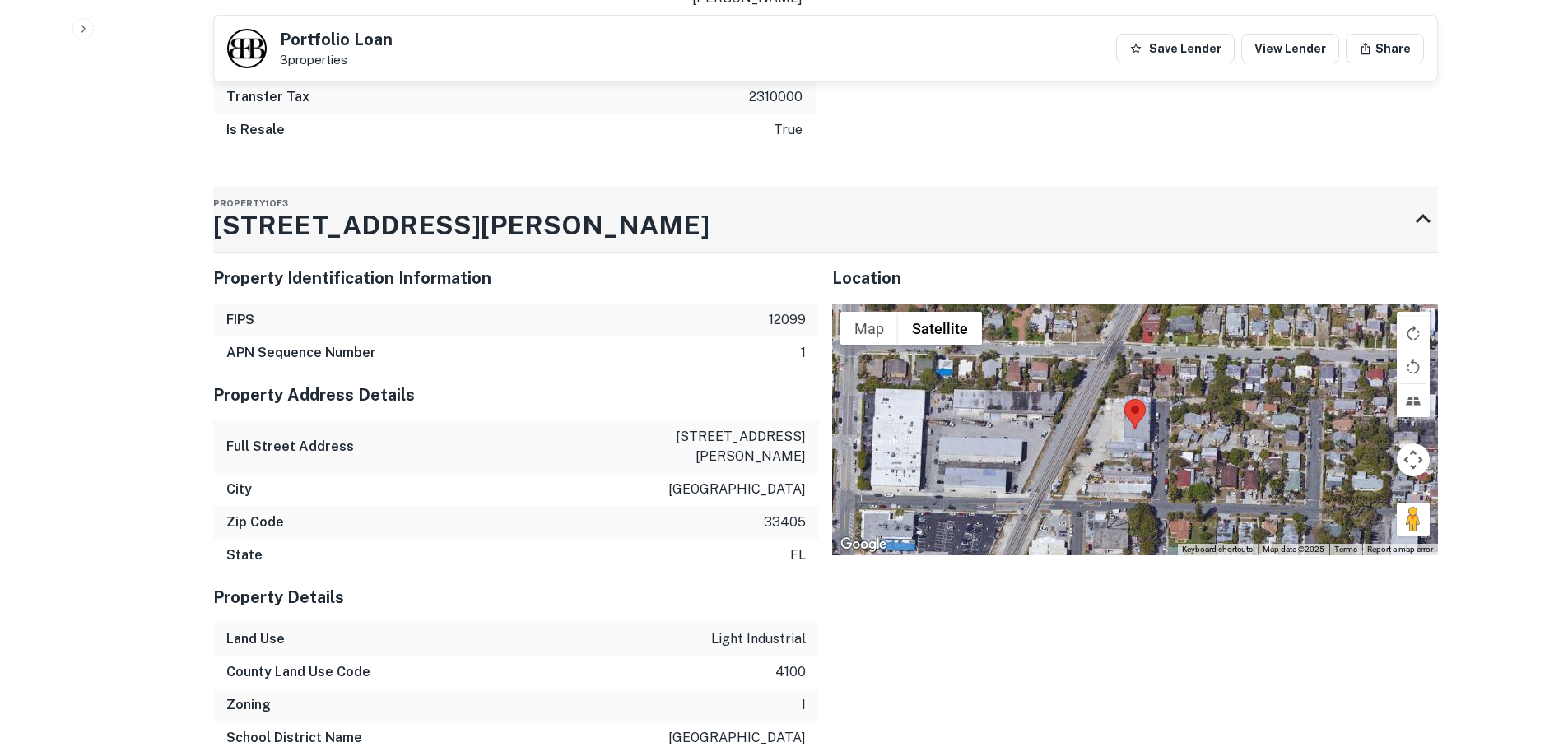
click at [284, 206] on h3 "3615 Henry Ave" at bounding box center [461, 226] width 496 height 40
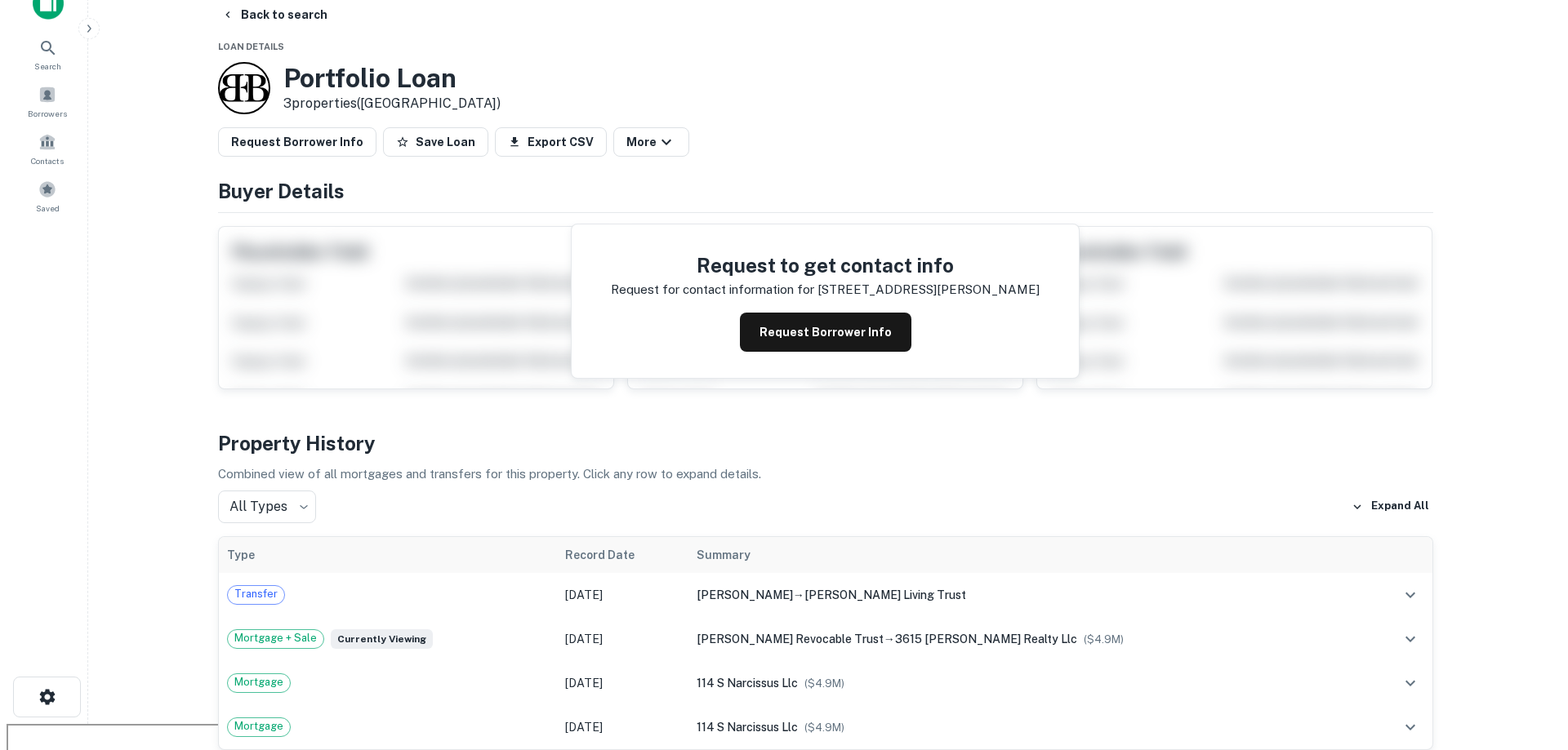
scroll to position [0, 0]
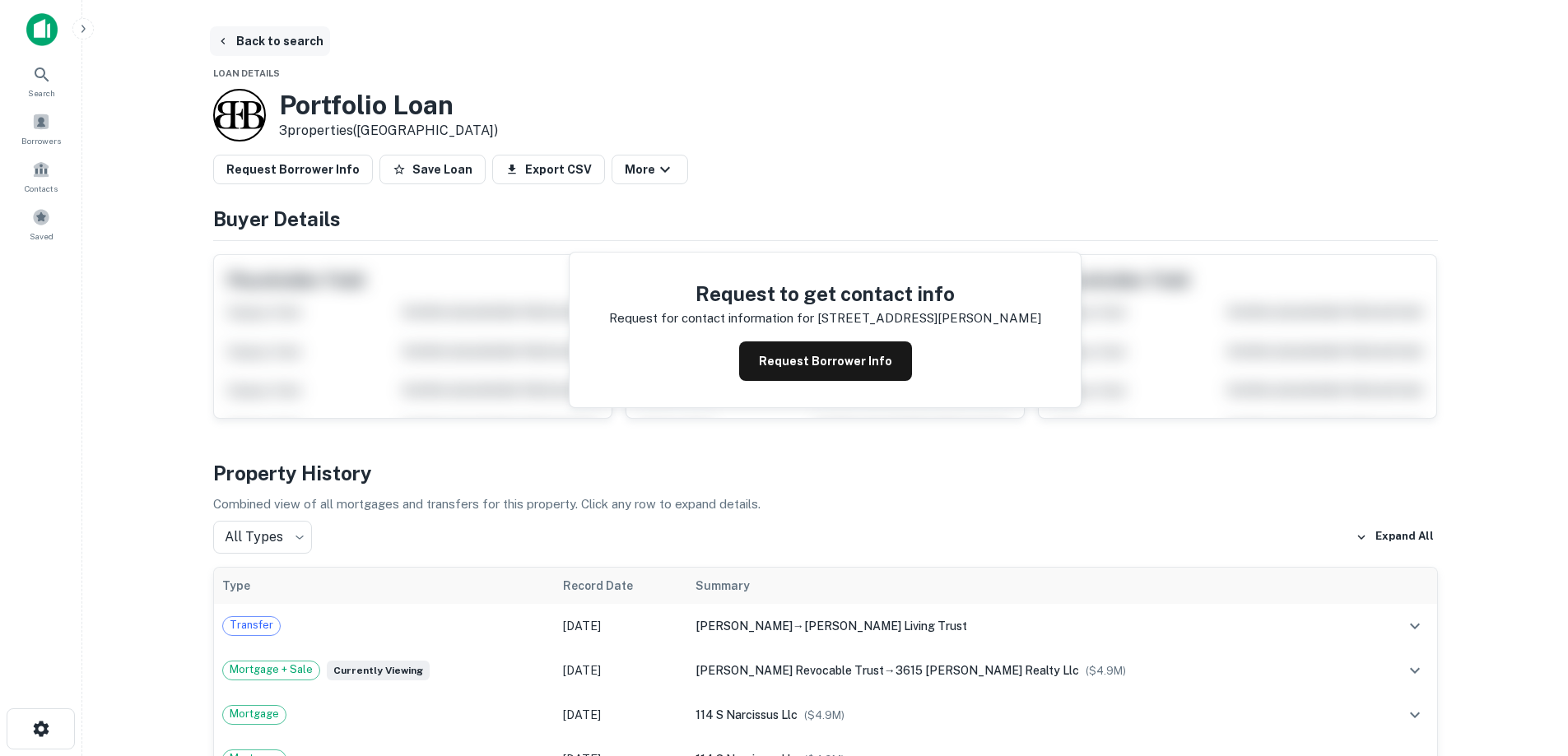
click at [273, 42] on button "Back to search" at bounding box center [269, 40] width 120 height 30
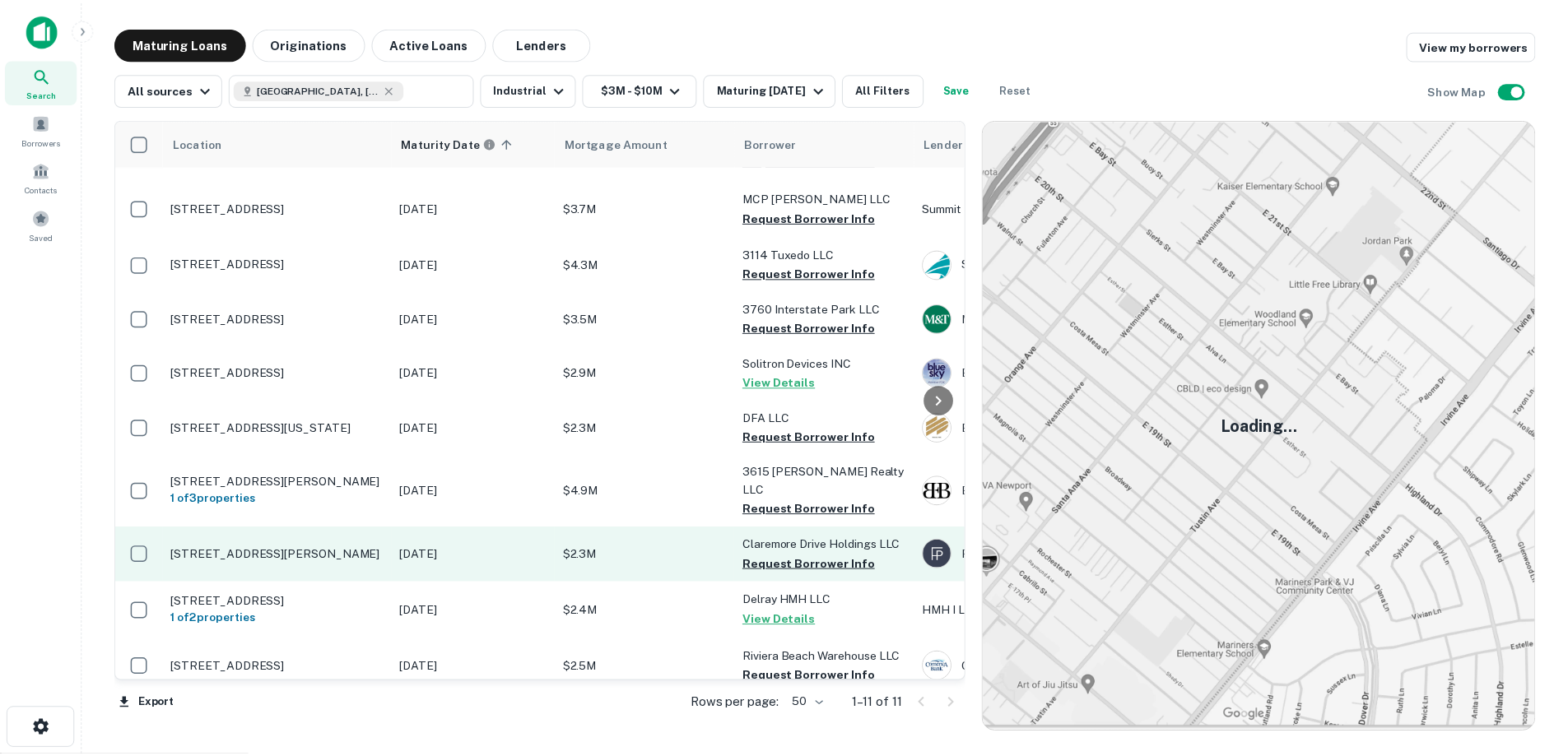
scroll to position [122, 0]
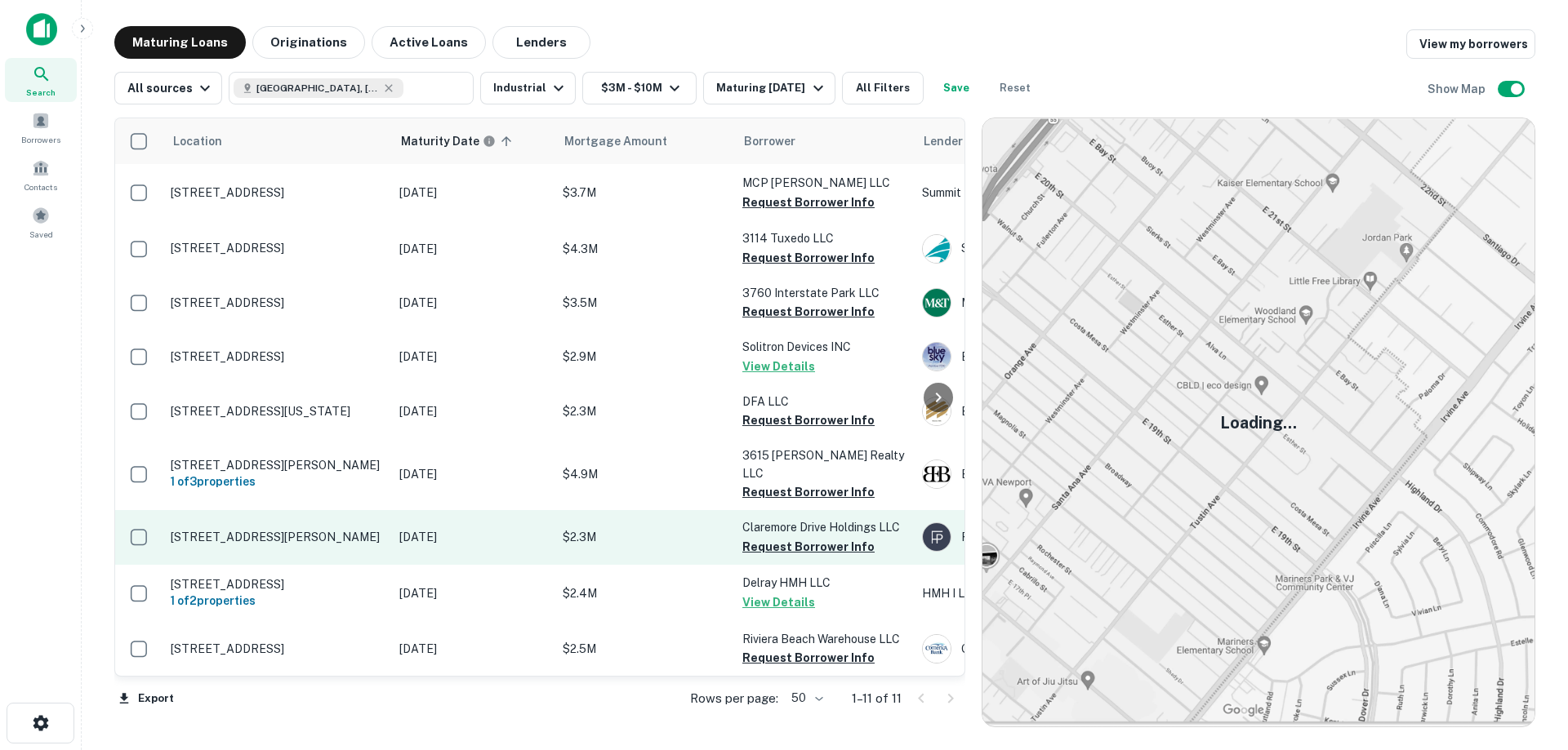
click at [302, 529] on p "[STREET_ADDRESS][PERSON_NAME]" at bounding box center [277, 537] width 213 height 14
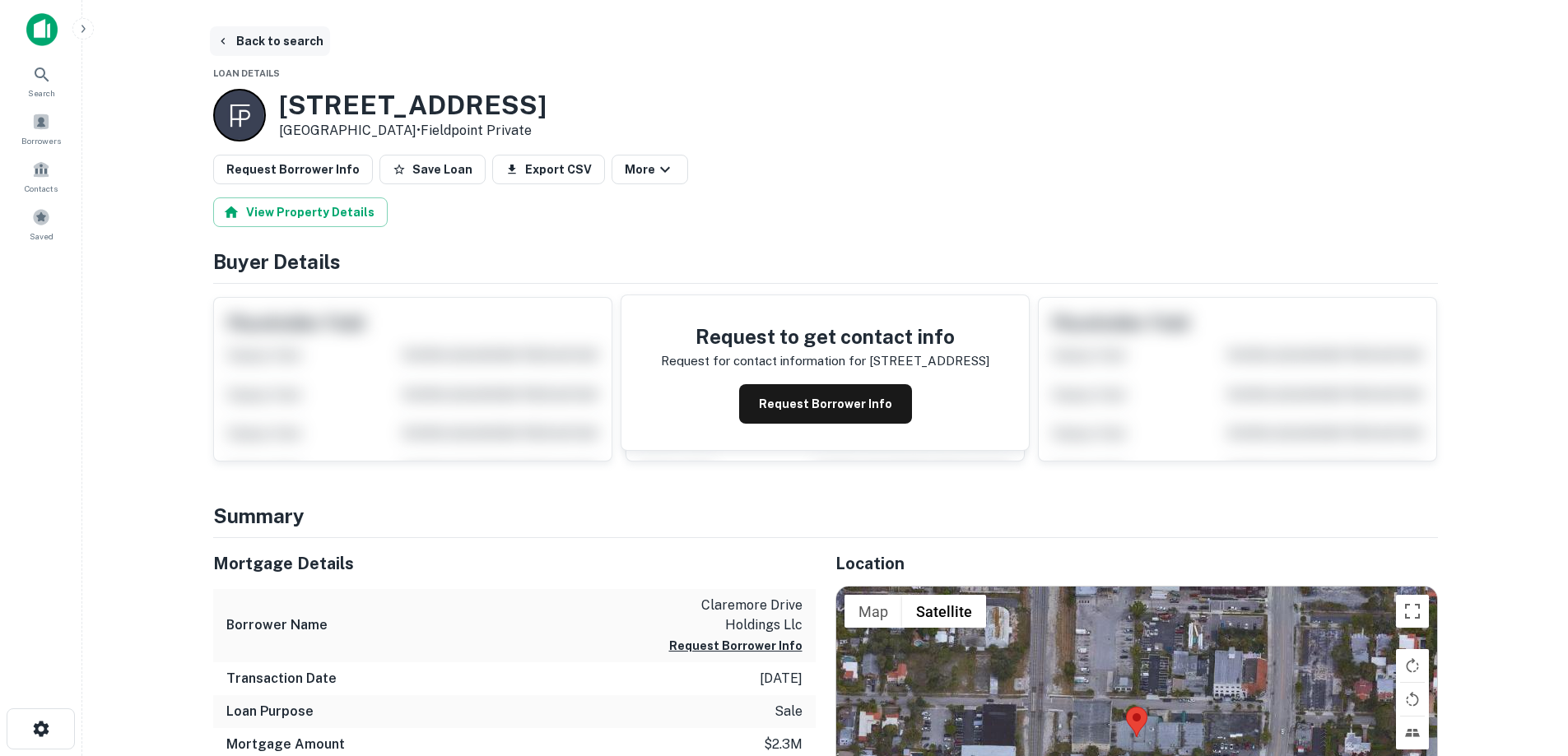
click at [281, 48] on button "Back to search" at bounding box center [269, 40] width 120 height 30
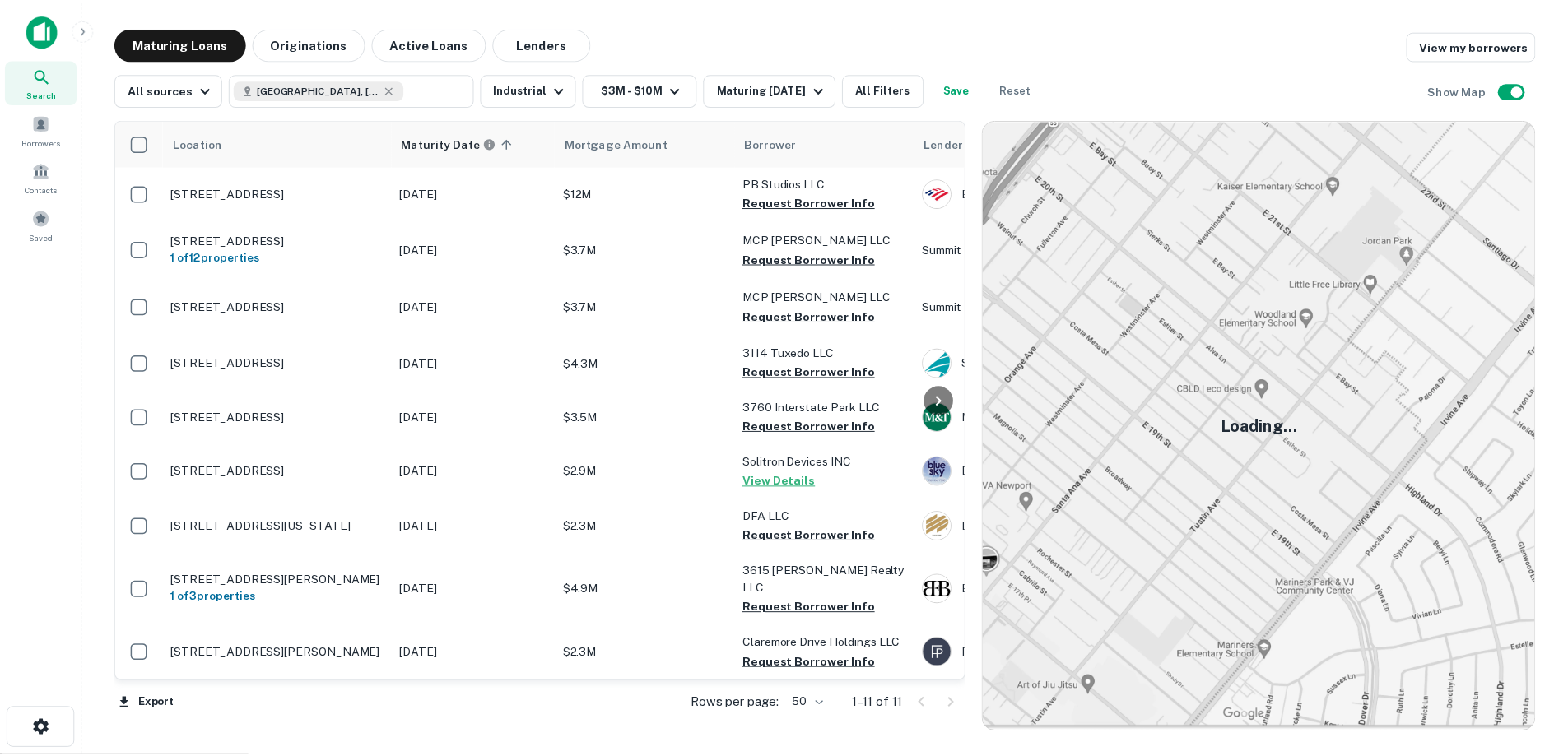
scroll to position [122, 0]
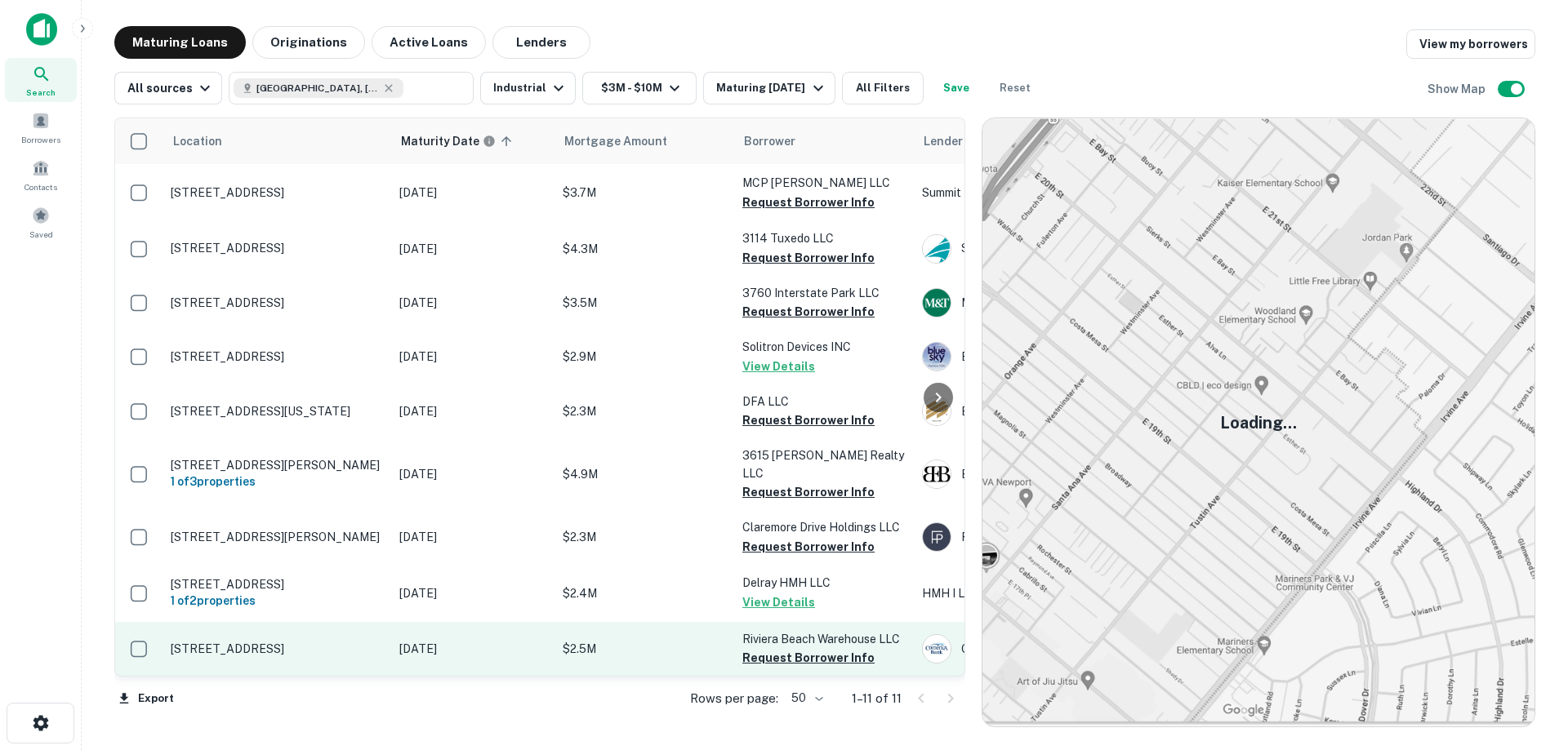
click at [323, 642] on p "[STREET_ADDRESS]" at bounding box center [277, 649] width 213 height 14
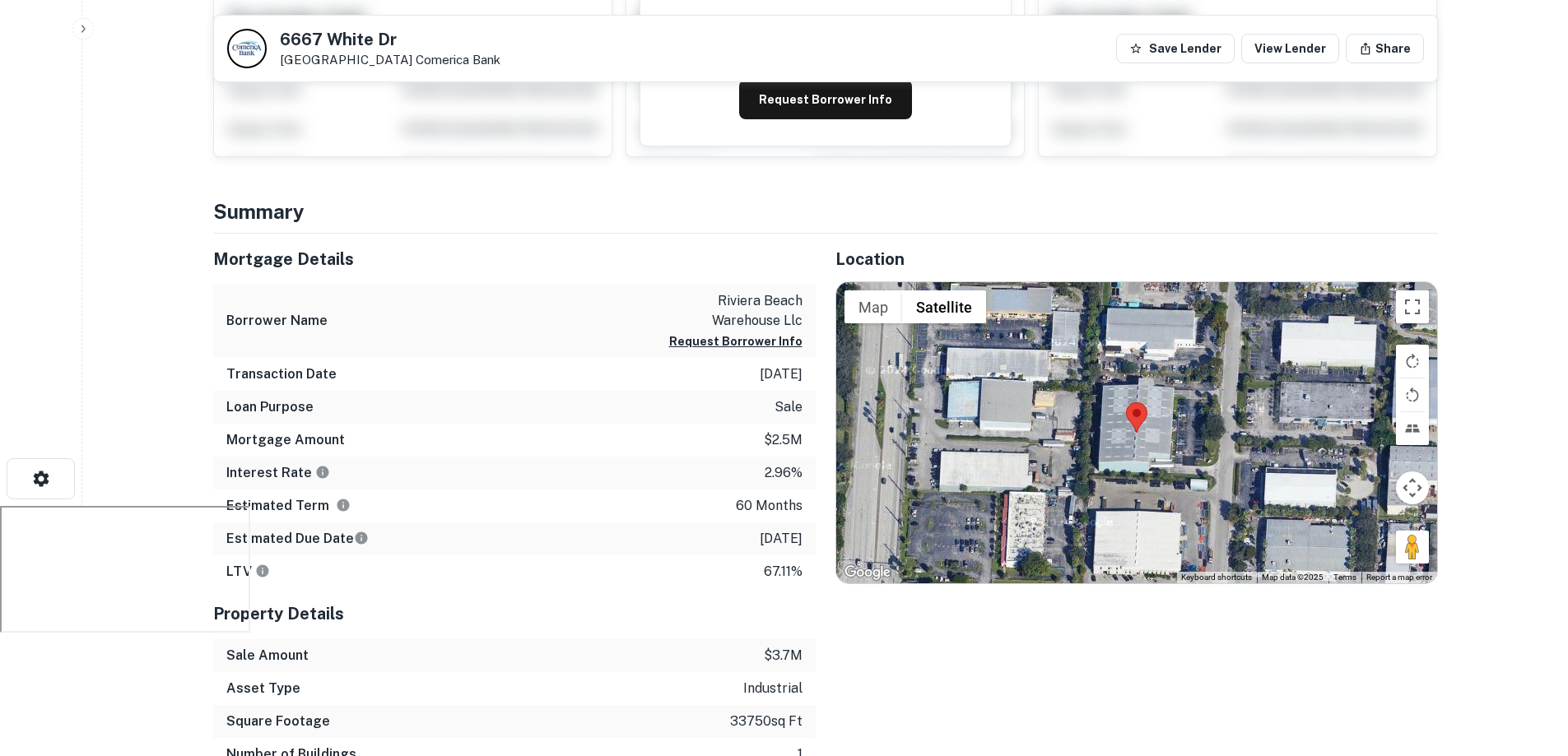
scroll to position [247, 0]
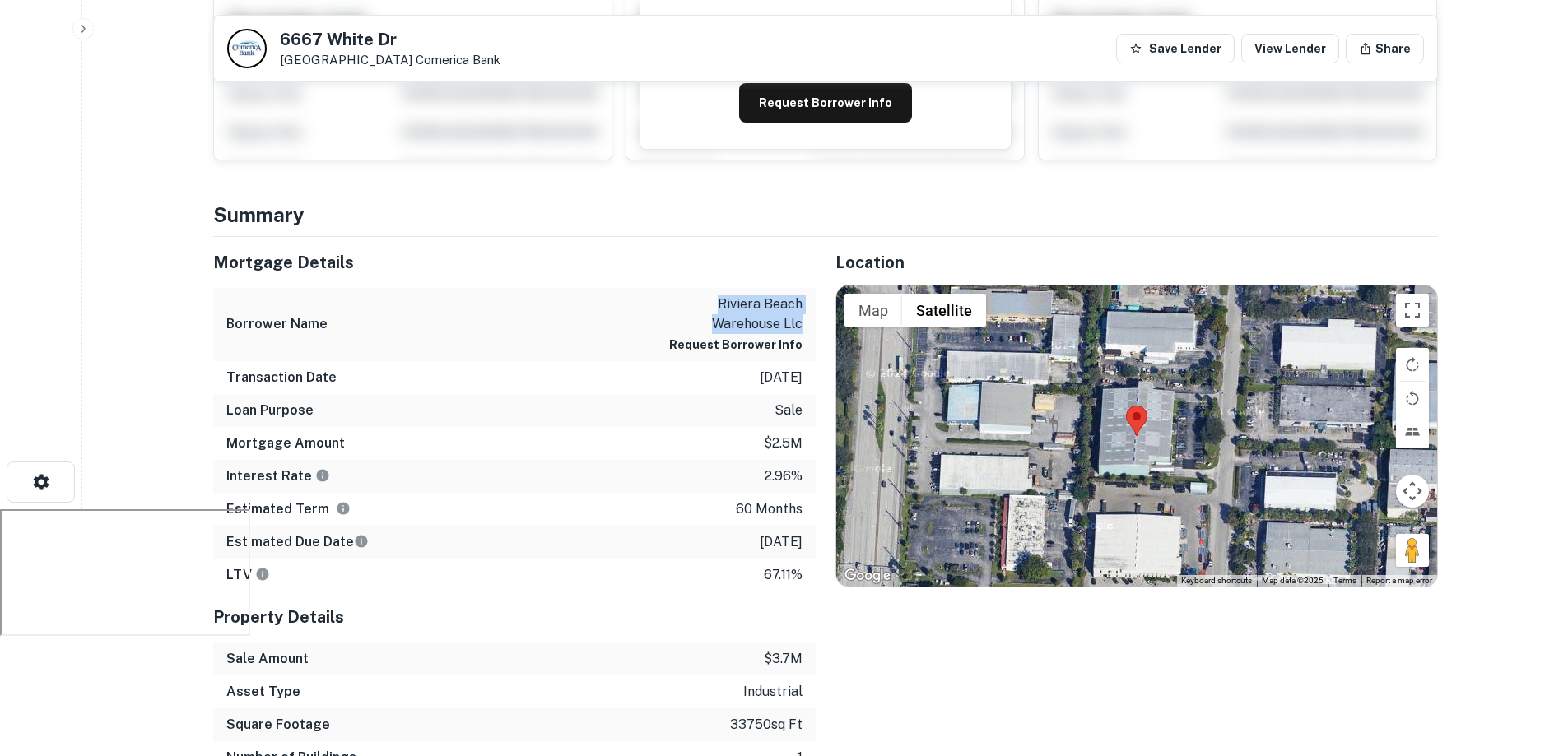
drag, startPoint x: 808, startPoint y: 319, endPoint x: 721, endPoint y: 301, distance: 88.8
click at [721, 301] on div "Borrower Name riviera beach warehouse llc Request Borrower Info" at bounding box center [514, 324] width 602 height 73
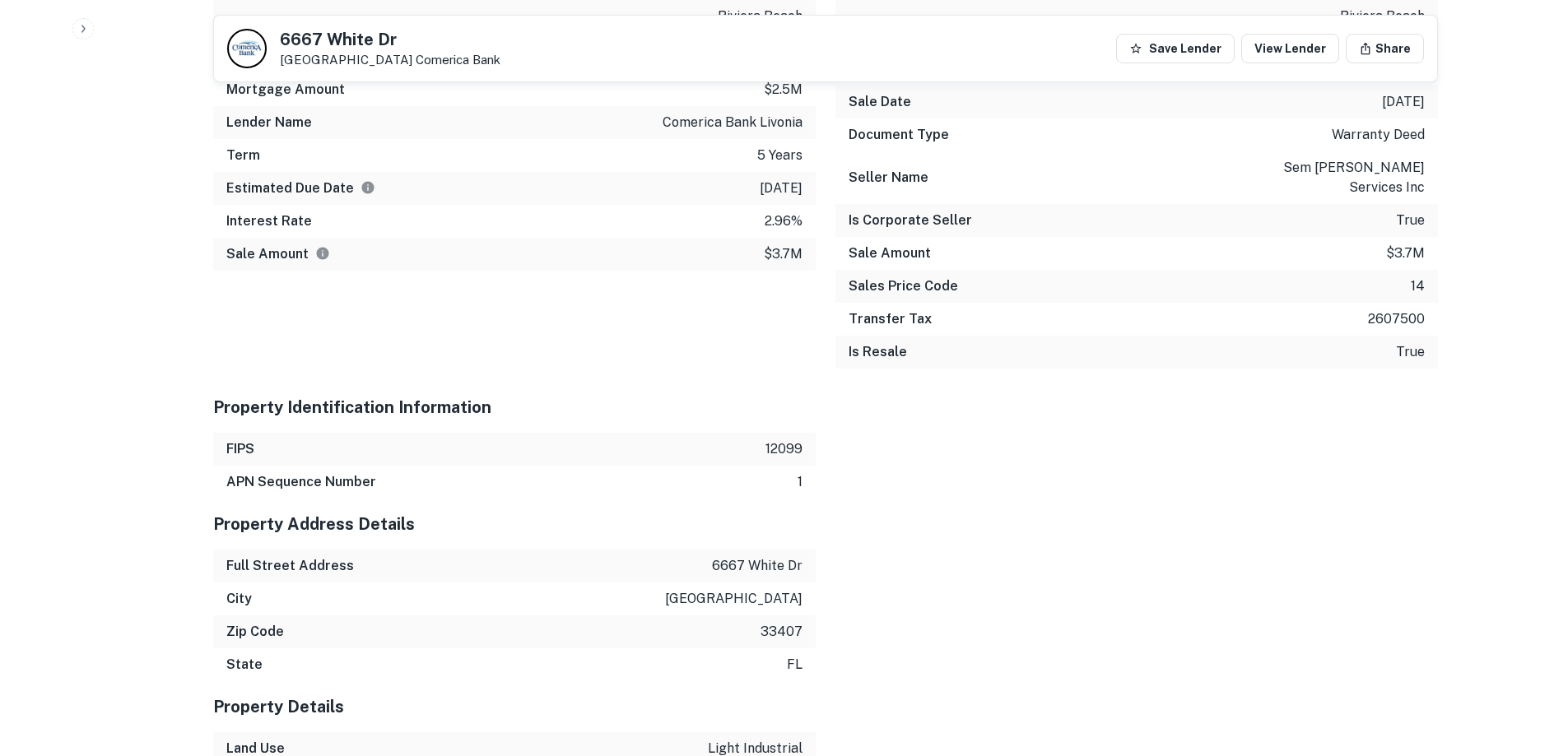
scroll to position [1234, 0]
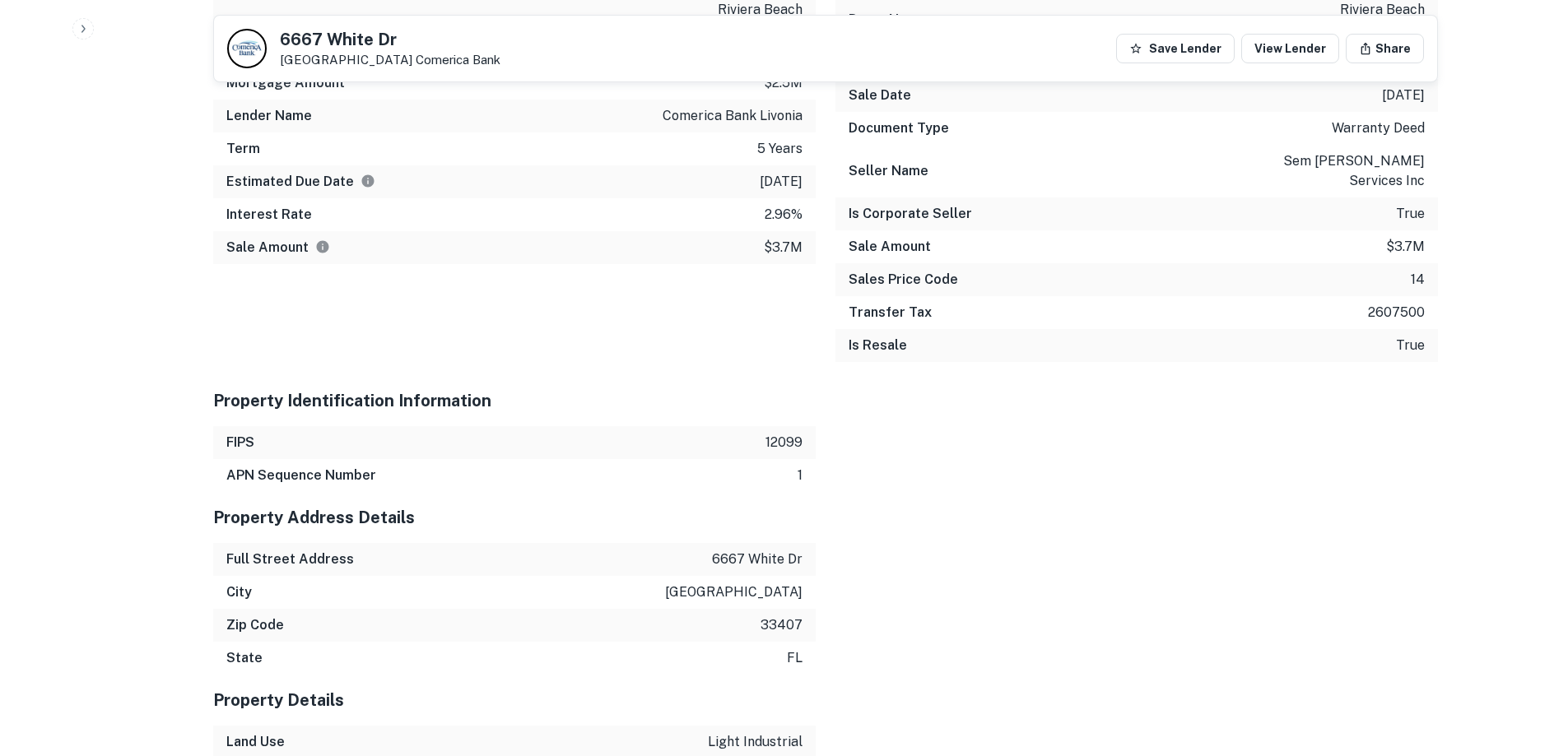
click at [734, 550] on p "6667 white dr" at bounding box center [757, 560] width 91 height 20
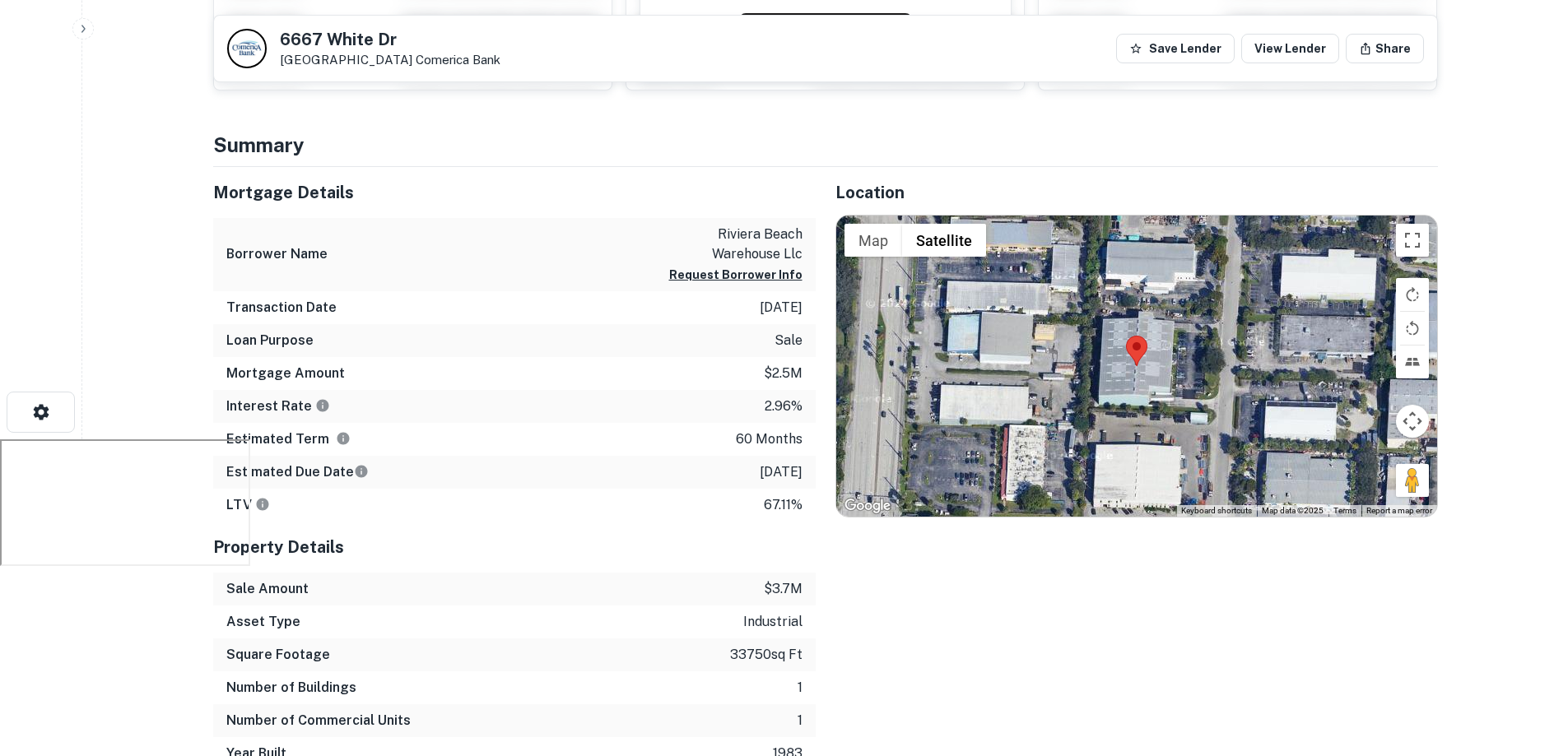
scroll to position [180, 0]
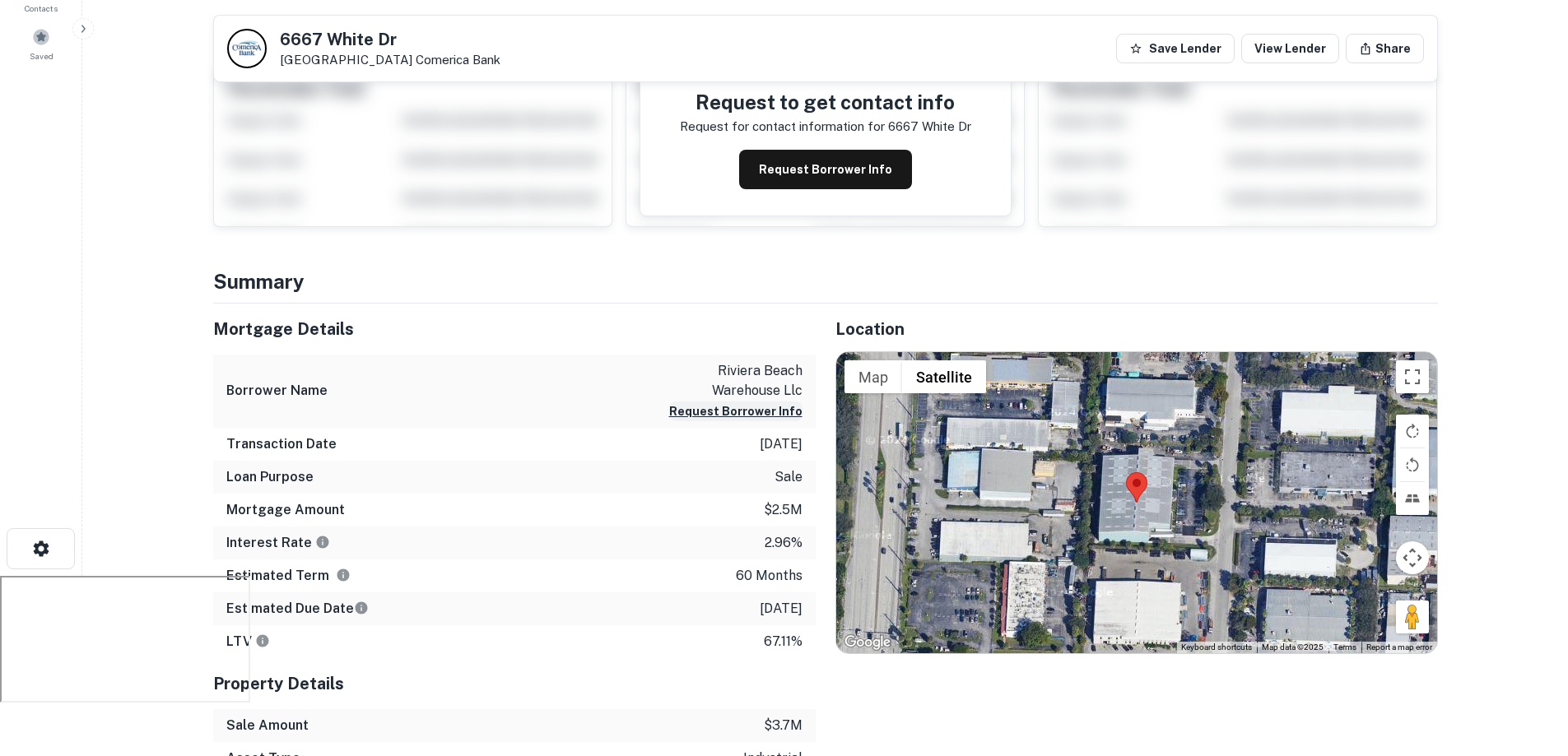
click at [696, 410] on button "Request Borrower Info" at bounding box center [735, 411] width 133 height 20
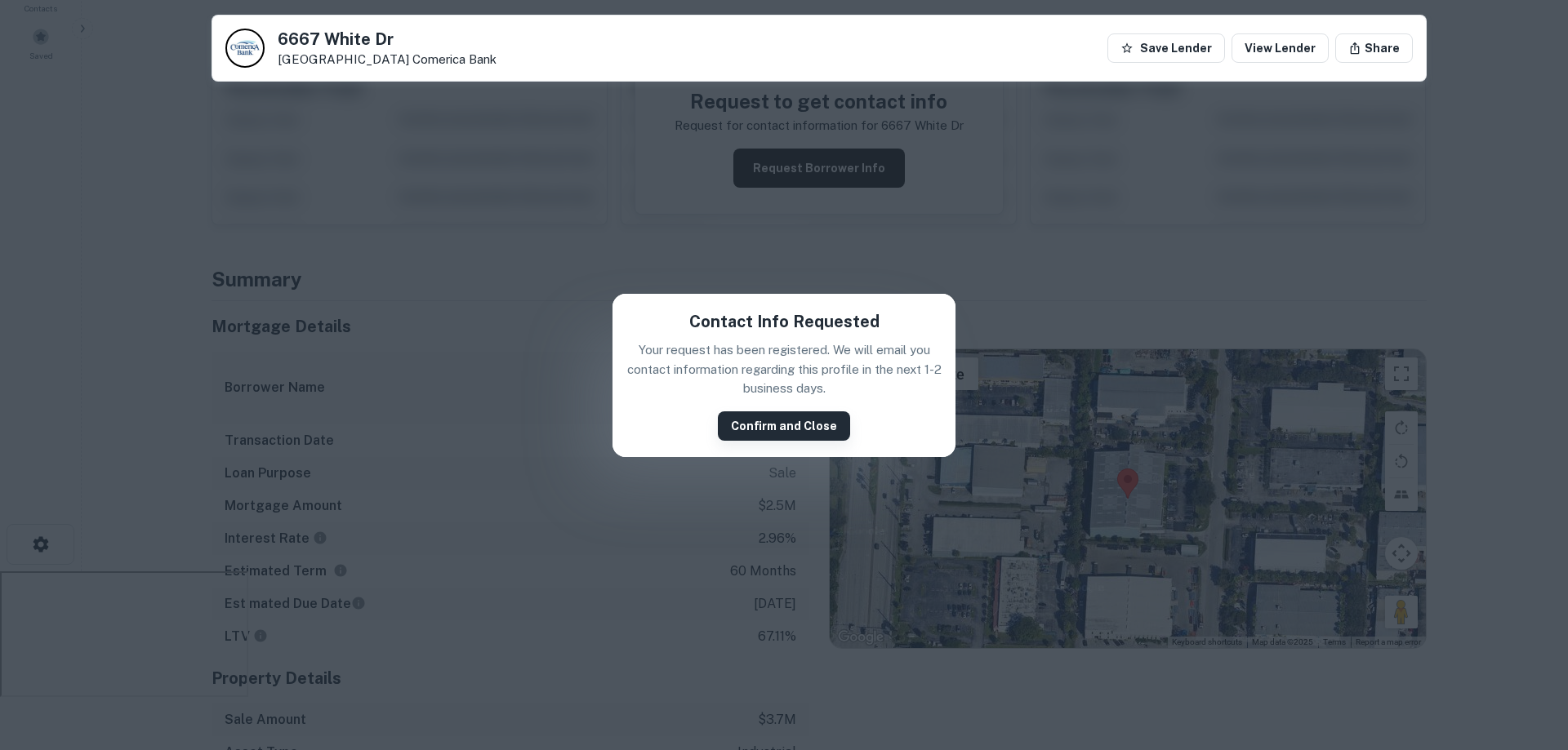
click at [742, 421] on button "Confirm and Close" at bounding box center [784, 426] width 132 height 29
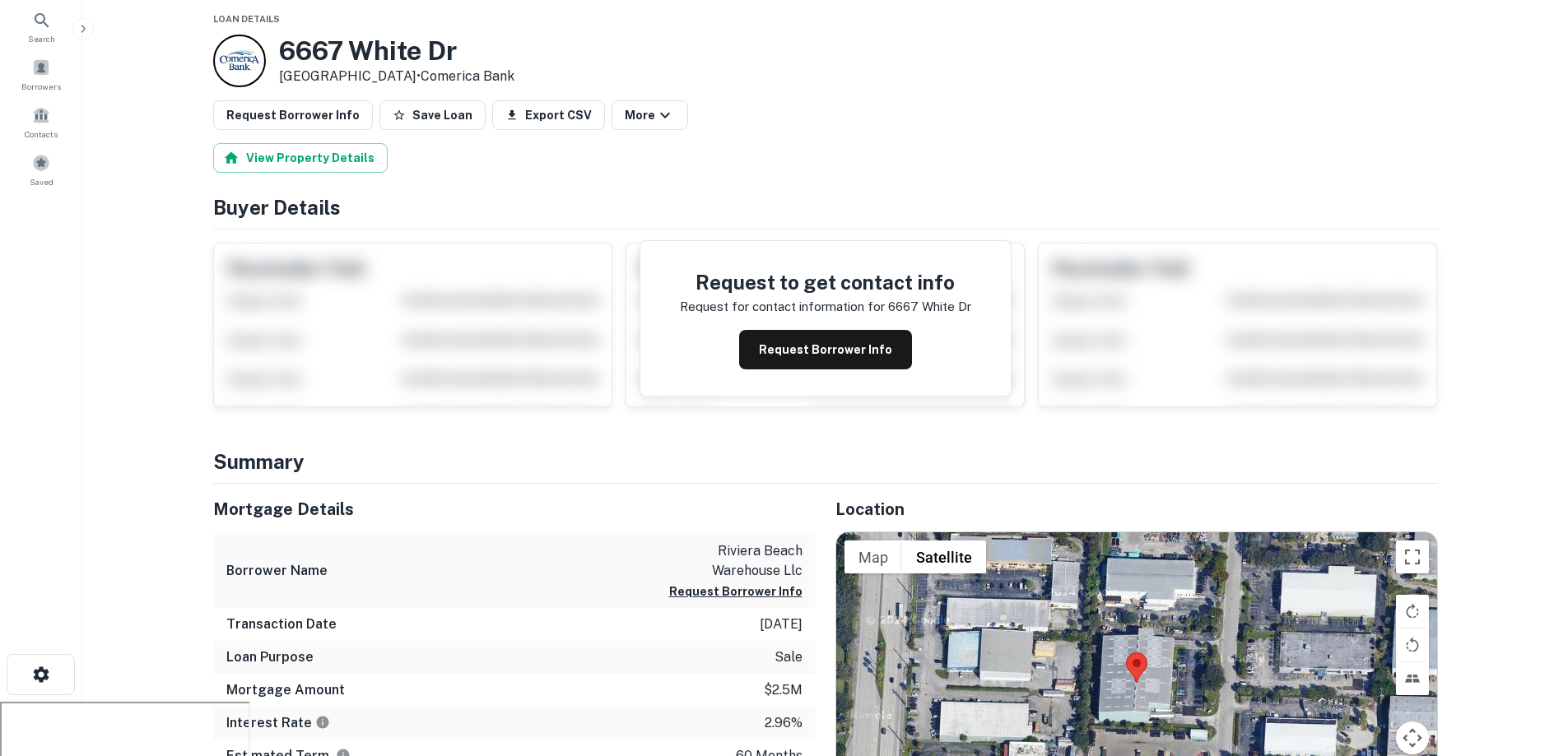
scroll to position [0, 0]
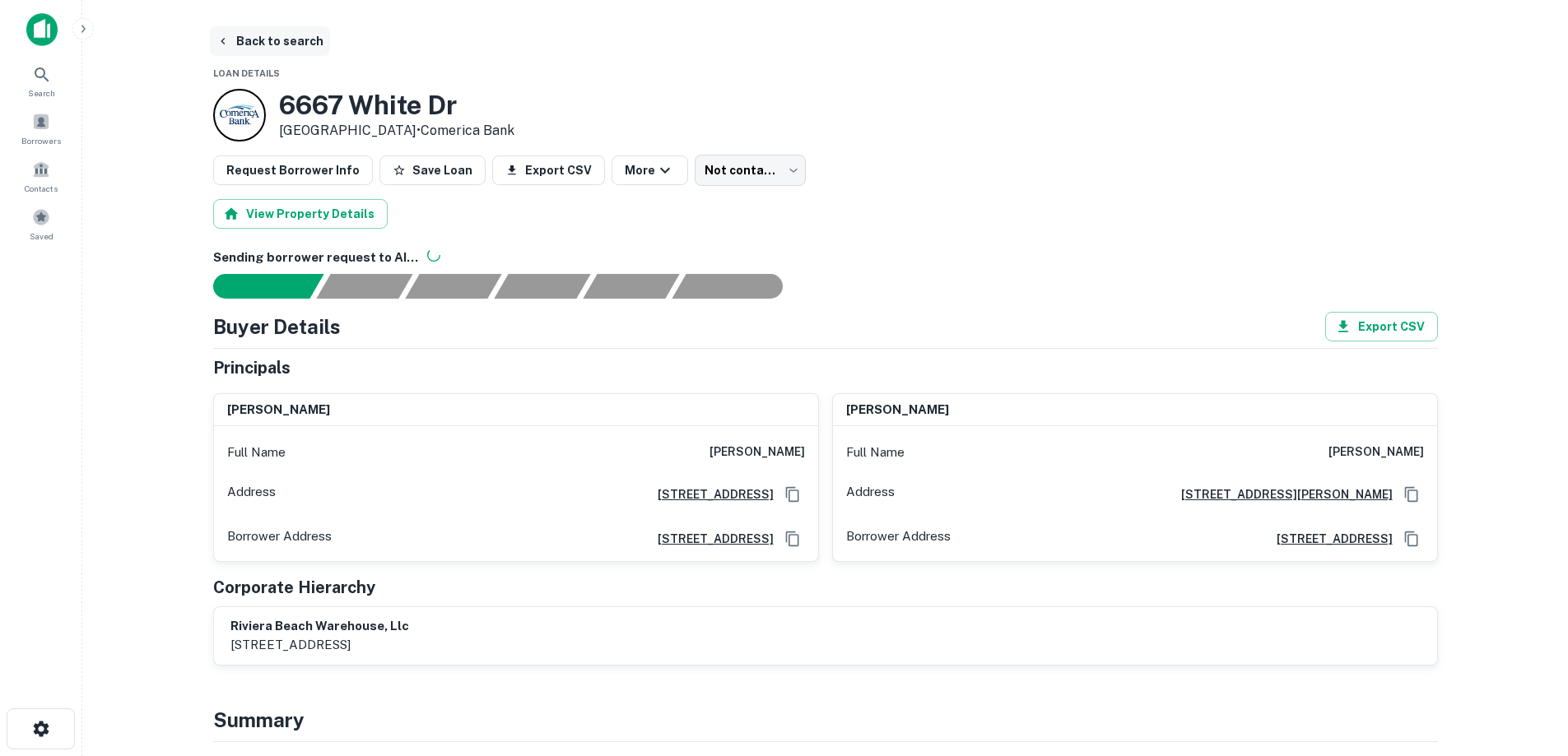
click at [288, 33] on button "Back to search" at bounding box center [269, 40] width 120 height 30
click at [218, 45] on icon "button" at bounding box center [222, 40] width 14 height 14
click at [249, 40] on button "Back to search" at bounding box center [269, 40] width 120 height 30
click at [38, 222] on span at bounding box center [41, 217] width 18 height 18
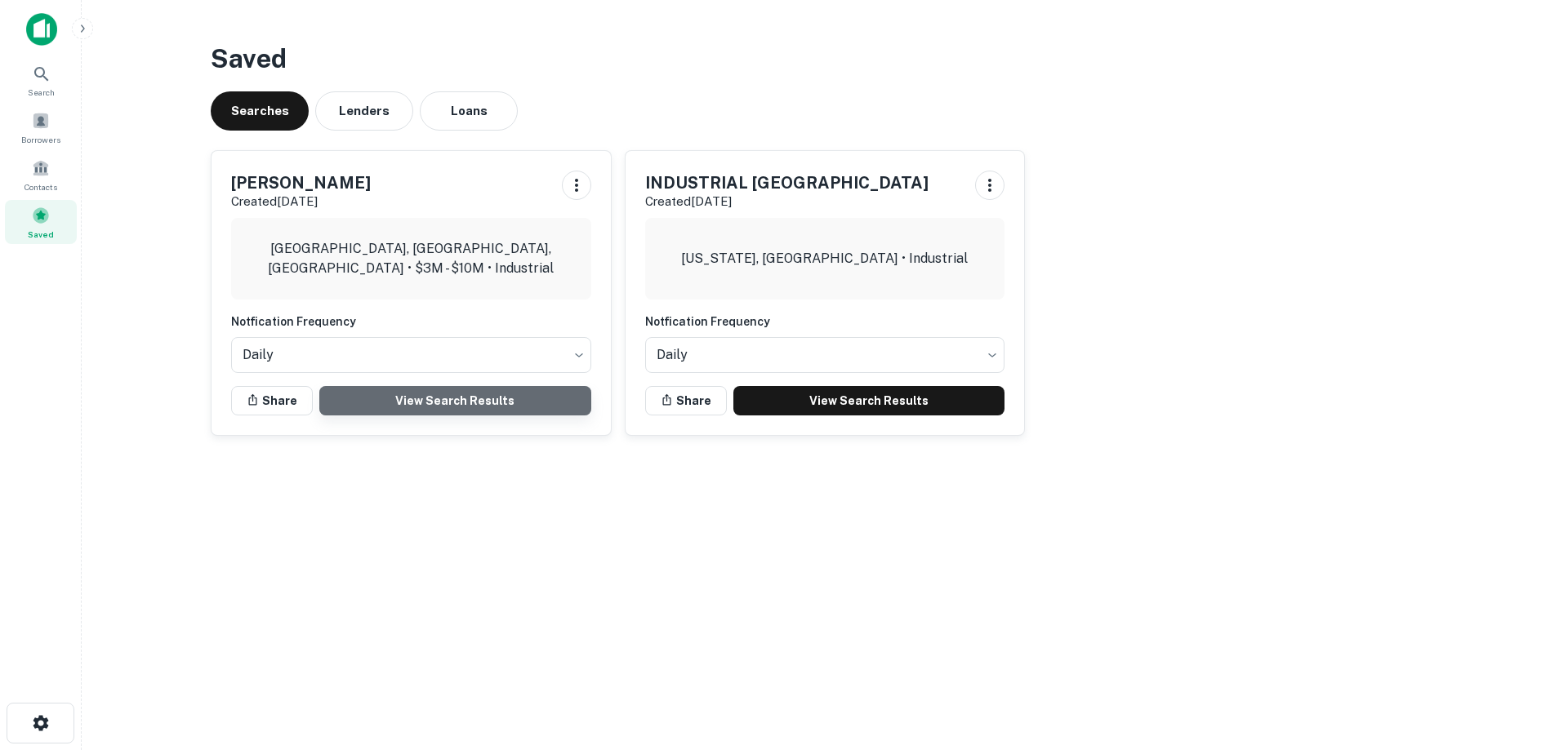
click at [405, 394] on link "View Search Results" at bounding box center [455, 400] width 272 height 29
click at [571, 187] on icon "button" at bounding box center [577, 186] width 20 height 20
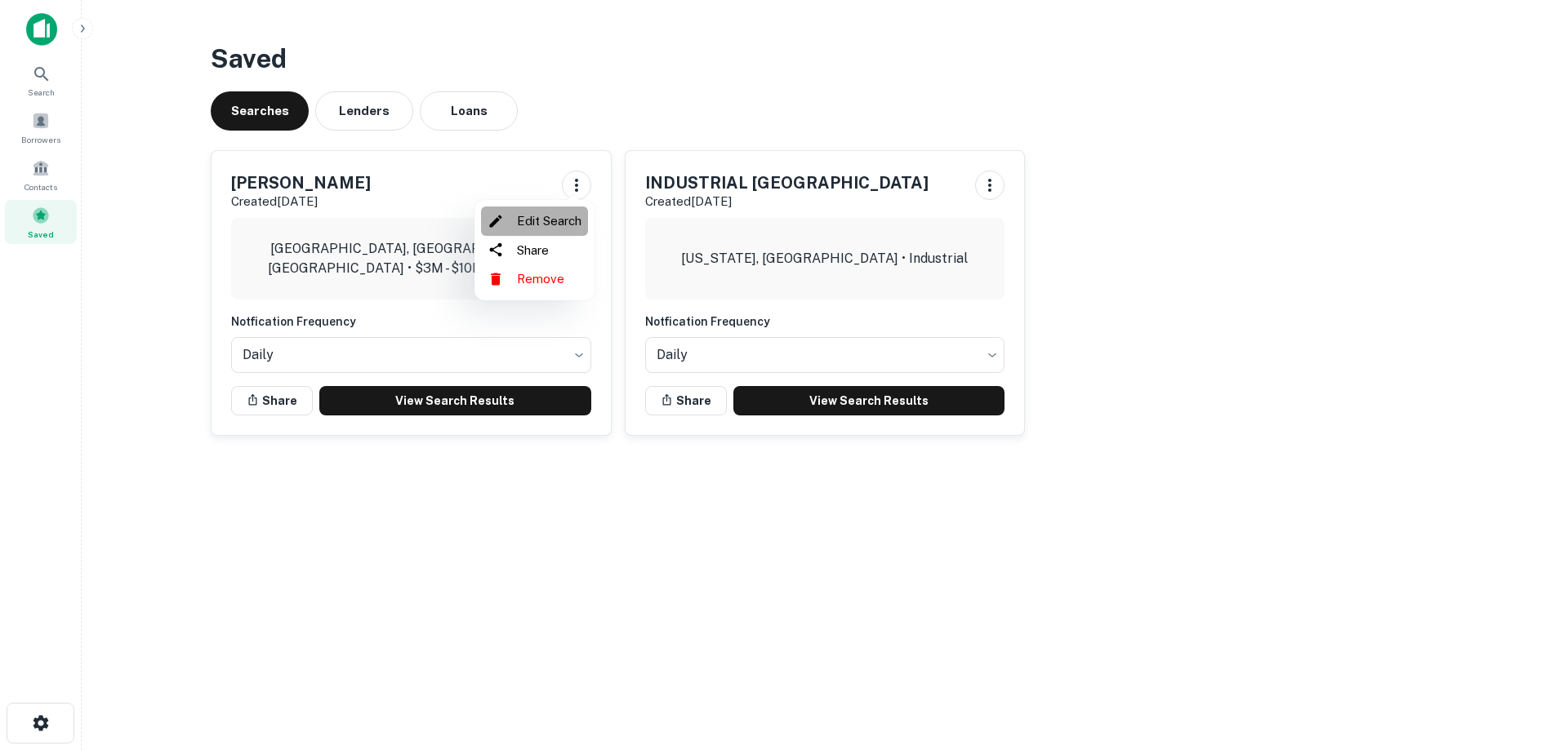
click at [549, 216] on li "Edit Search" at bounding box center [535, 221] width 107 height 29
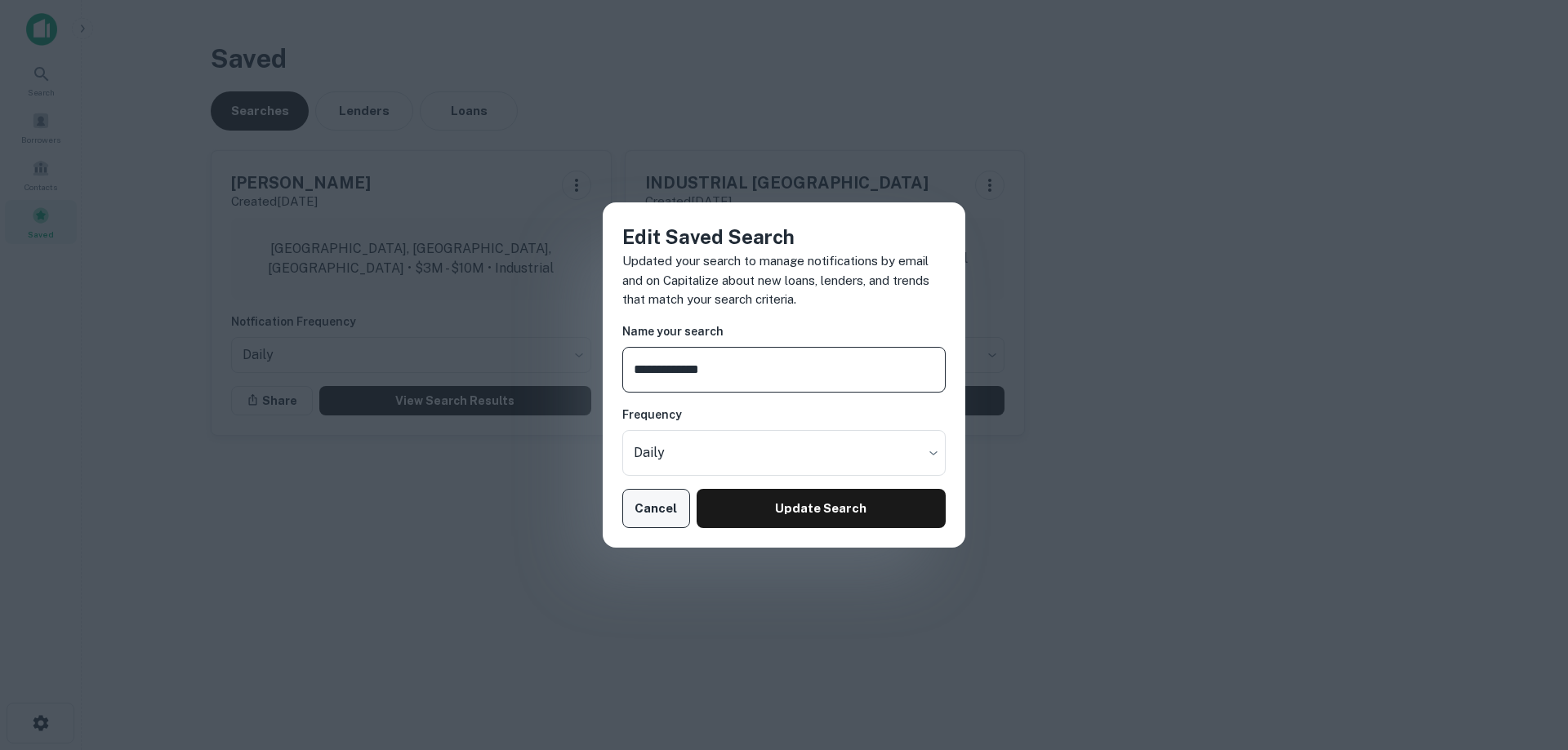
click at [664, 498] on button "Cancel" at bounding box center [657, 509] width 68 height 39
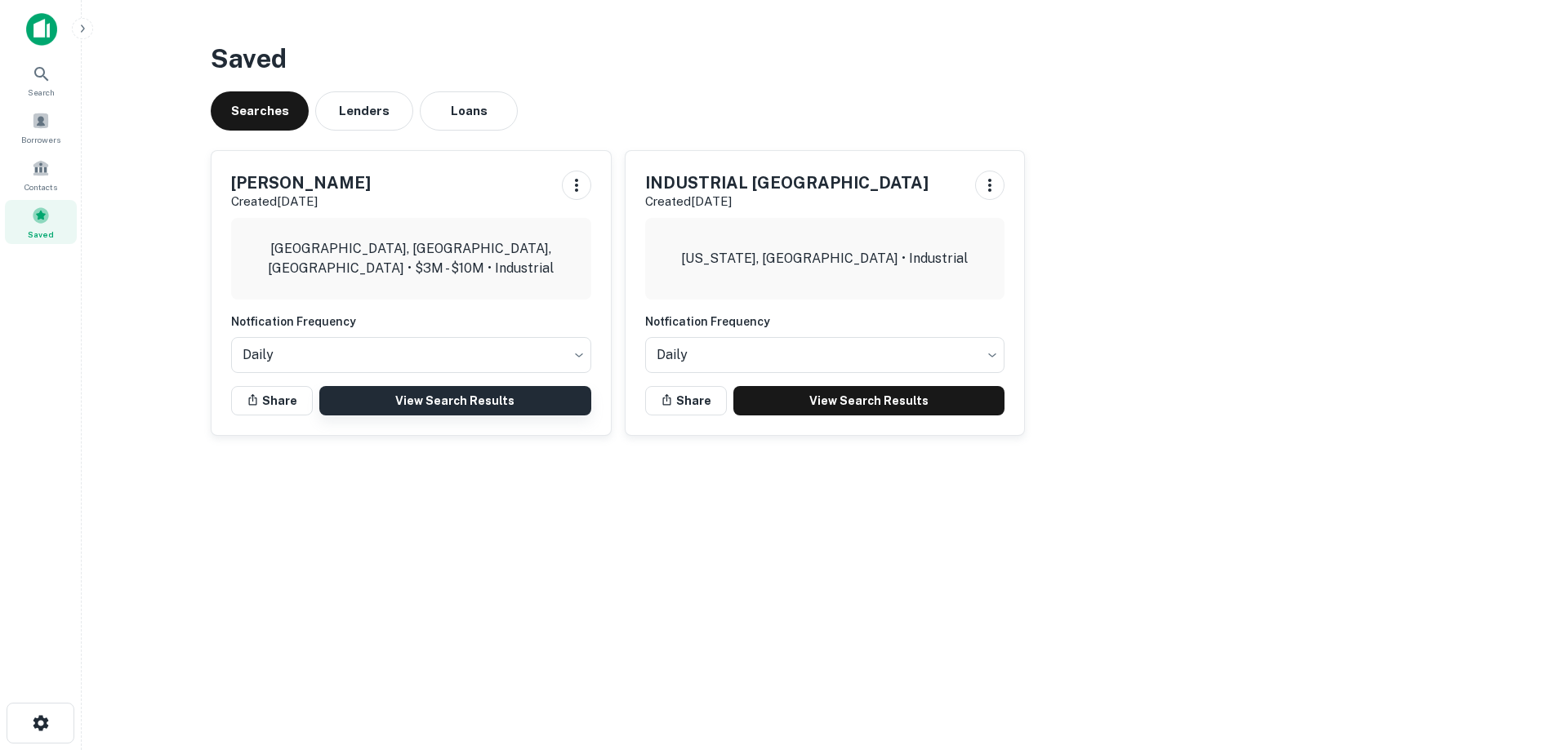
click at [502, 404] on link "View Search Results" at bounding box center [455, 400] width 272 height 29
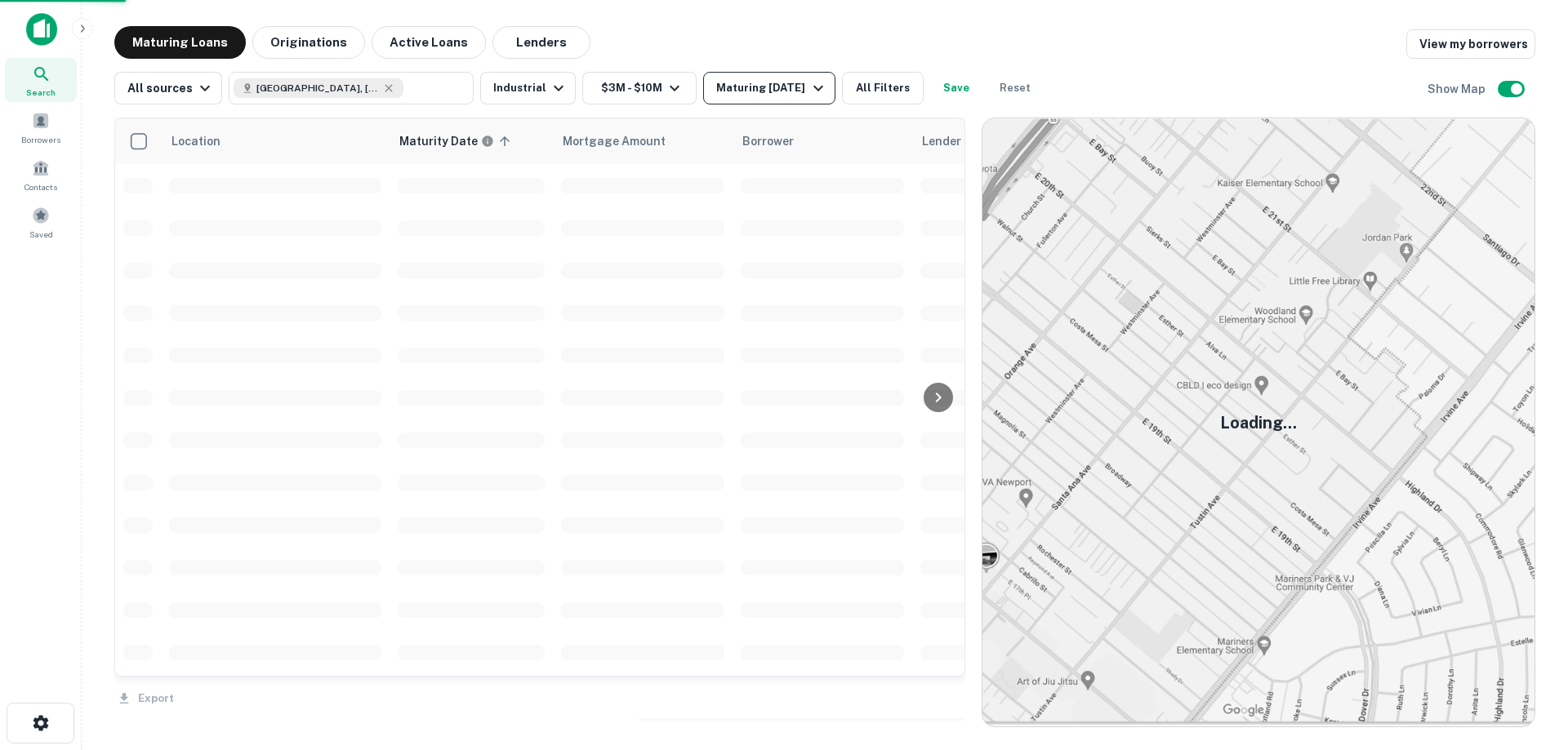
click at [786, 83] on div "Maturing [DATE]" at bounding box center [772, 88] width 111 height 20
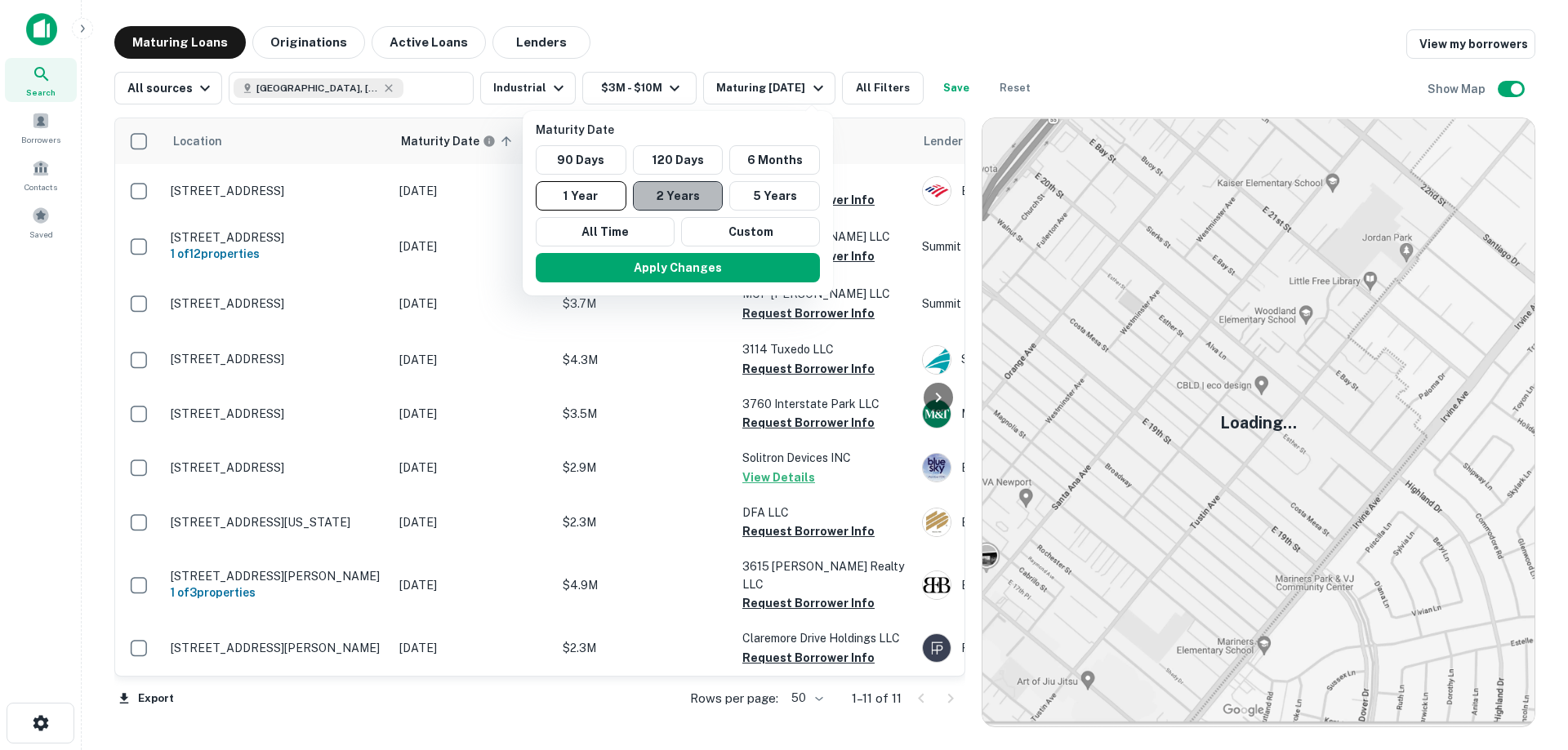
click at [668, 196] on button "2 Years" at bounding box center [678, 196] width 90 height 29
click at [651, 267] on button "Apply Changes" at bounding box center [686, 267] width 284 height 29
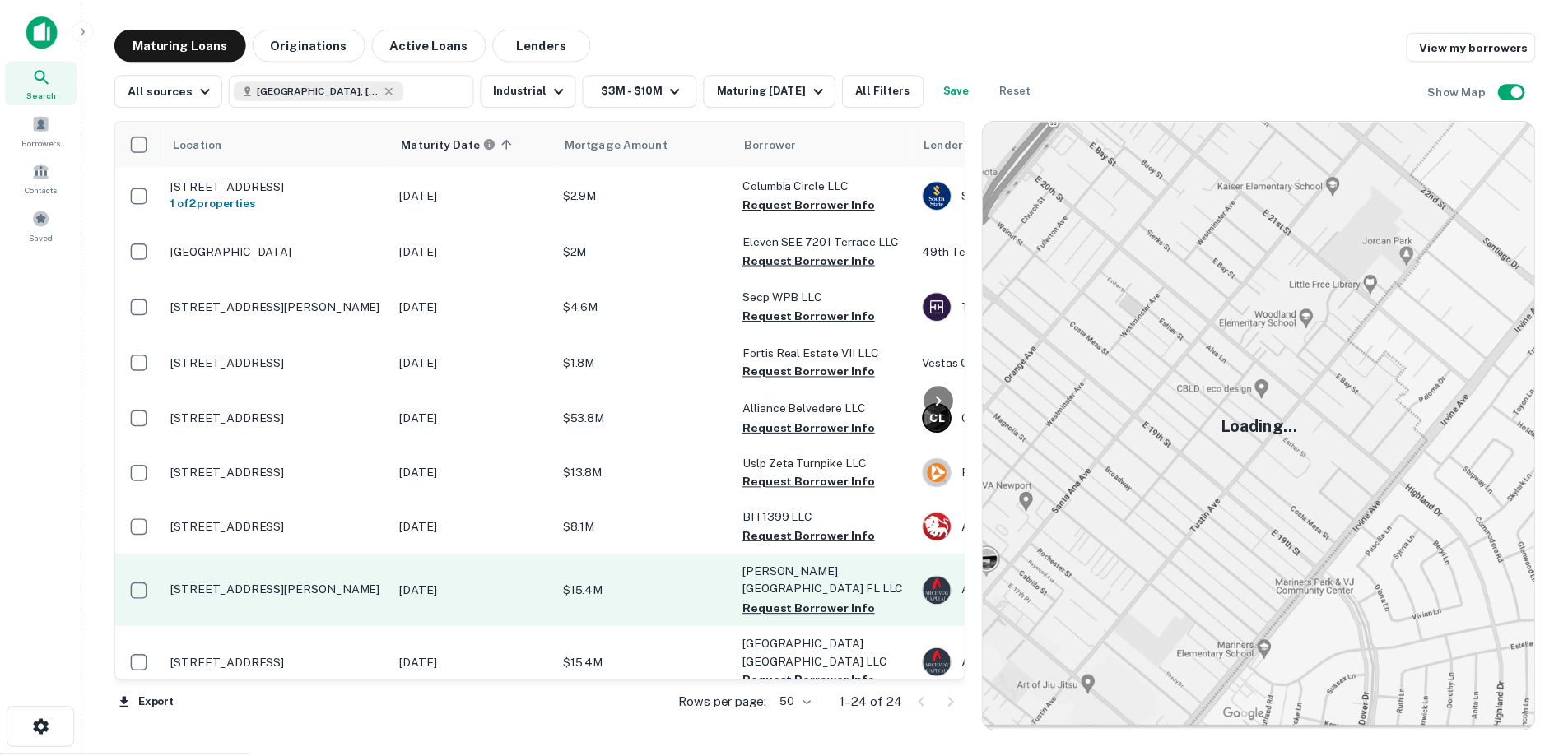
scroll to position [886, 0]
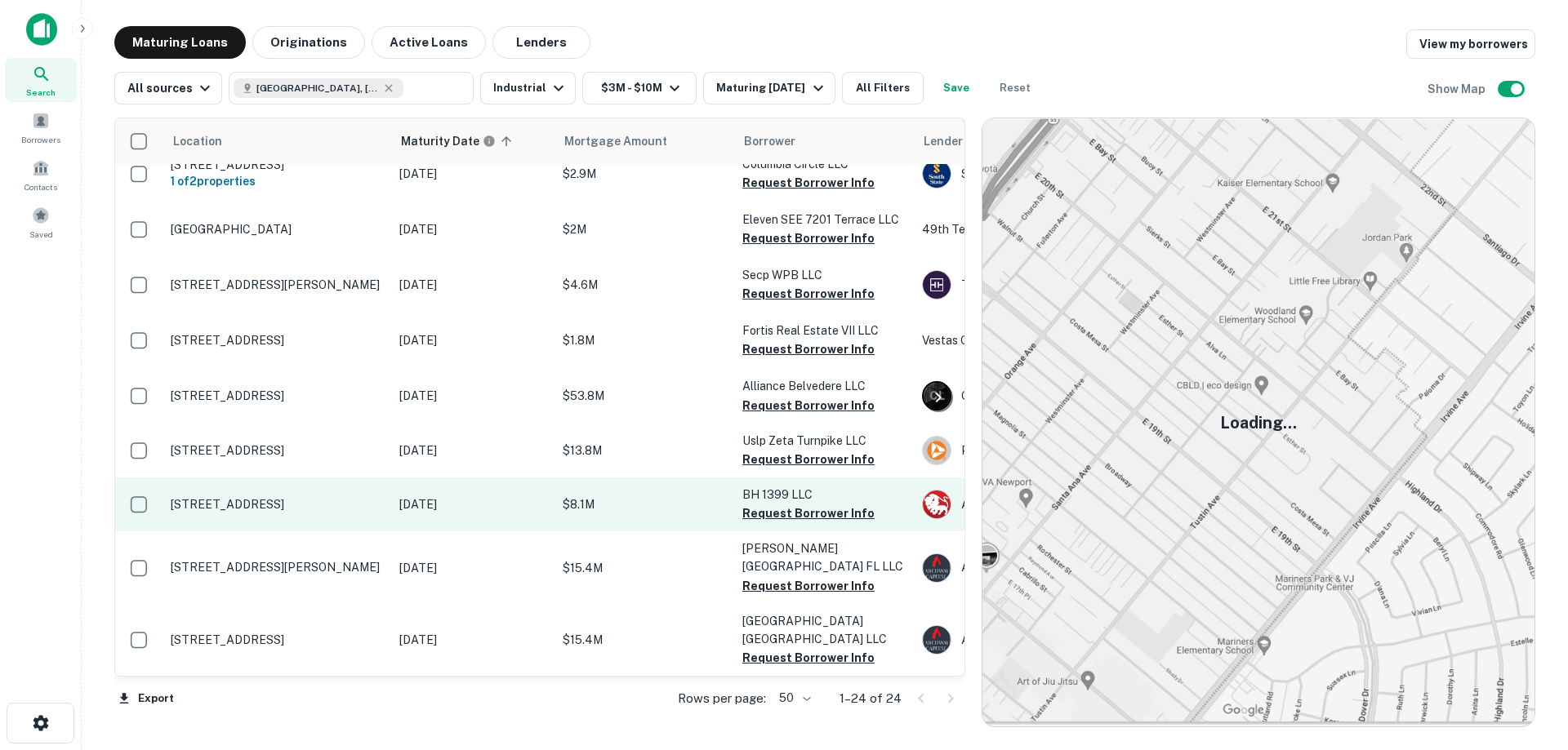
click at [307, 497] on p "[STREET_ADDRESS]" at bounding box center [277, 504] width 213 height 14
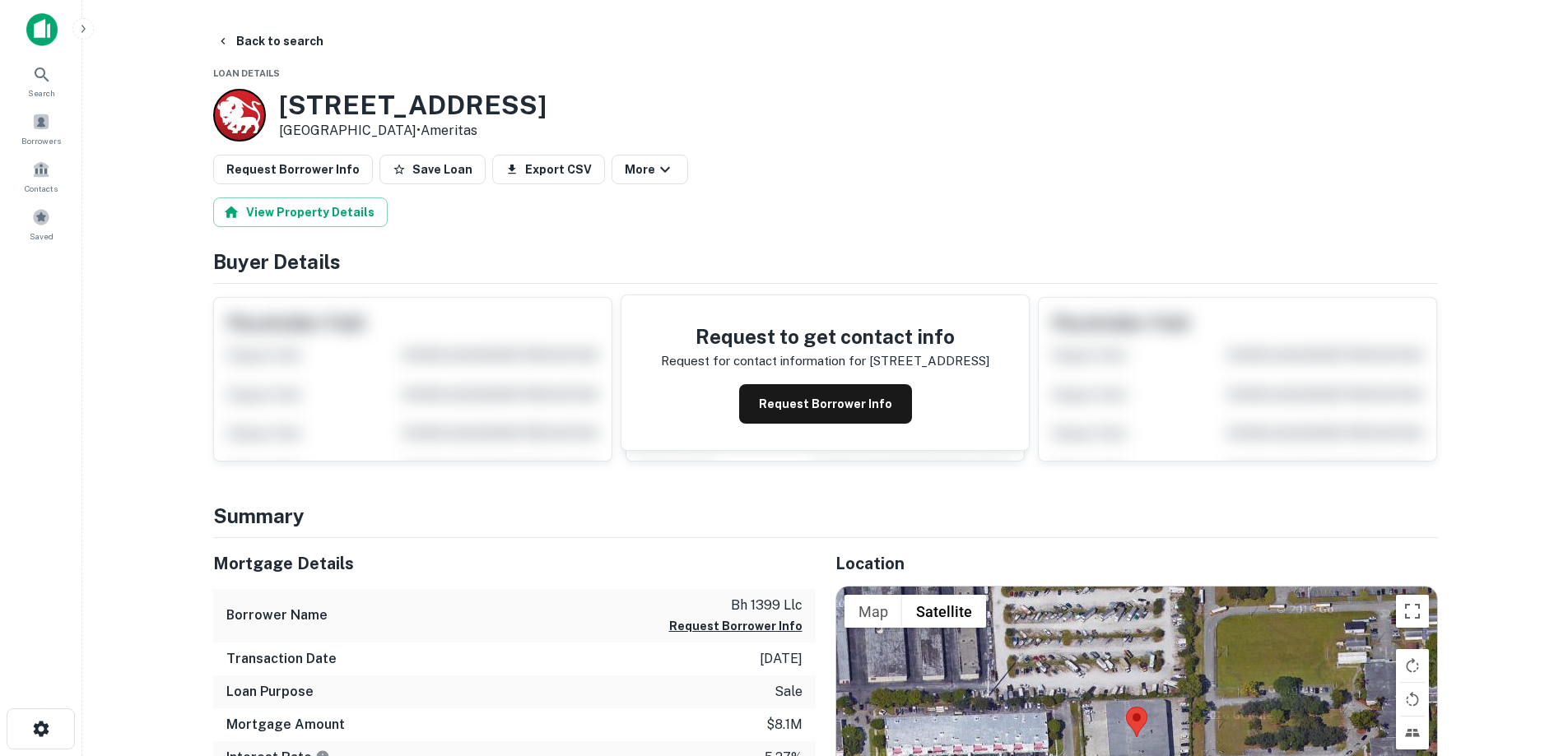
scroll to position [247, 0]
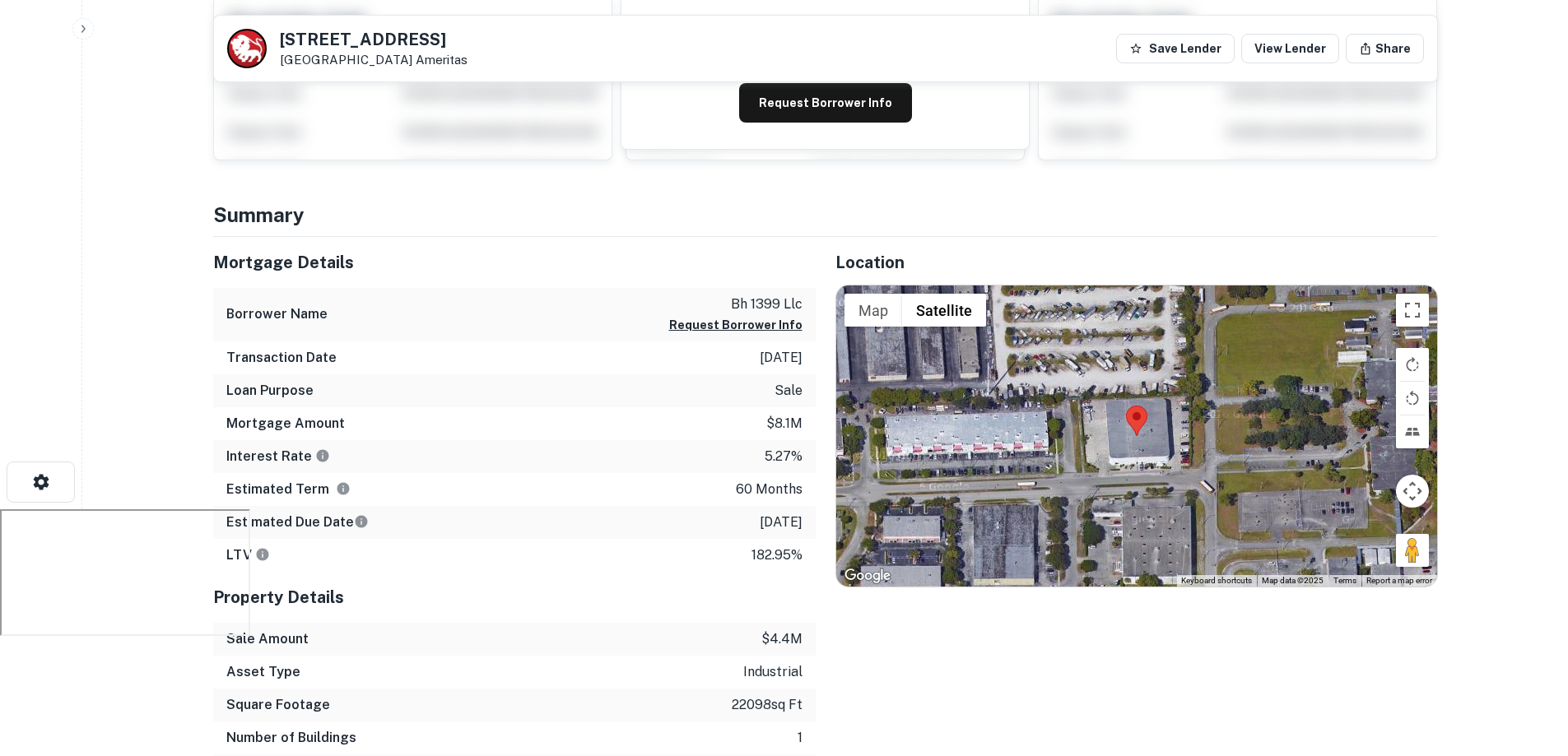
click at [740, 302] on p "bh 1399 llc" at bounding box center [735, 304] width 133 height 20
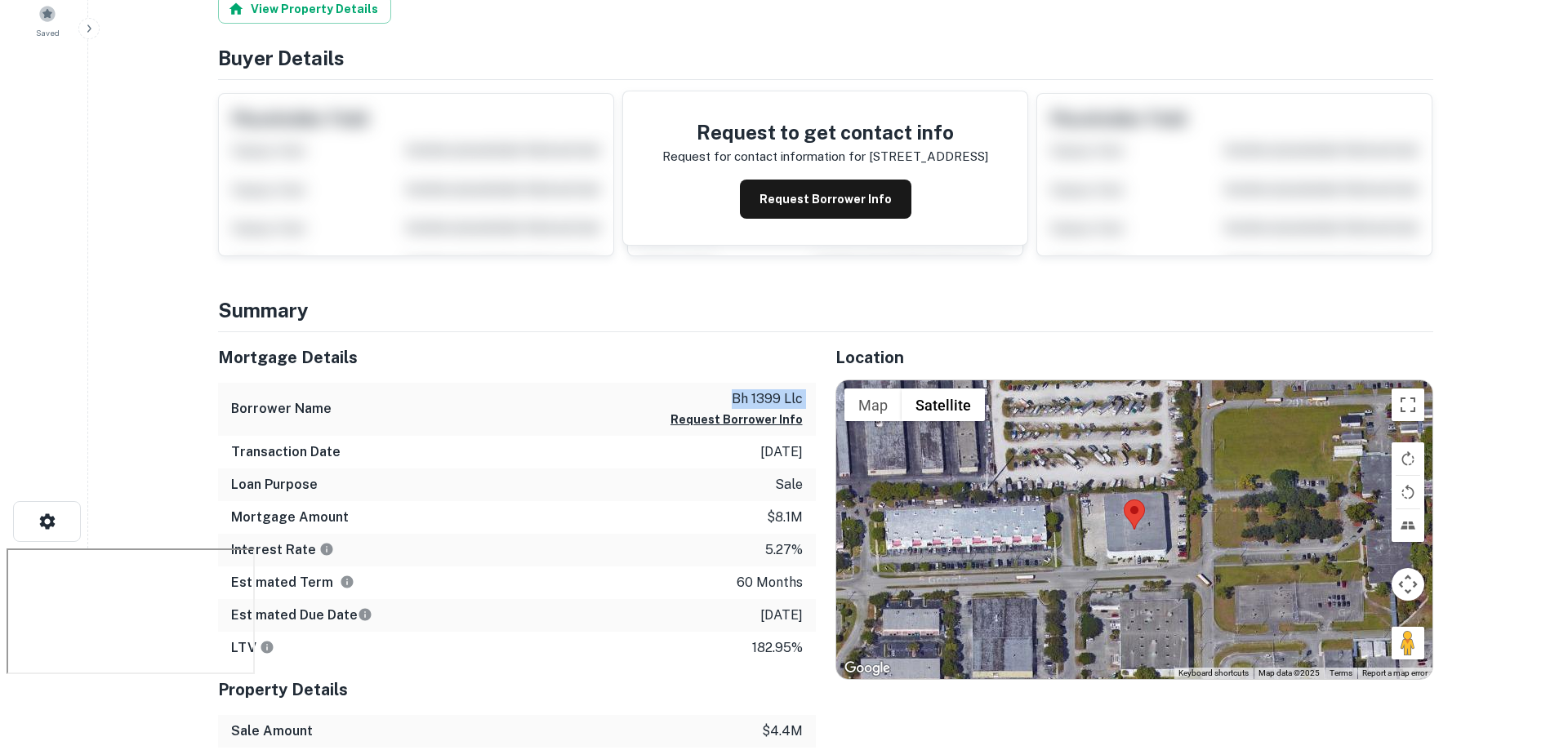
scroll to position [0, 0]
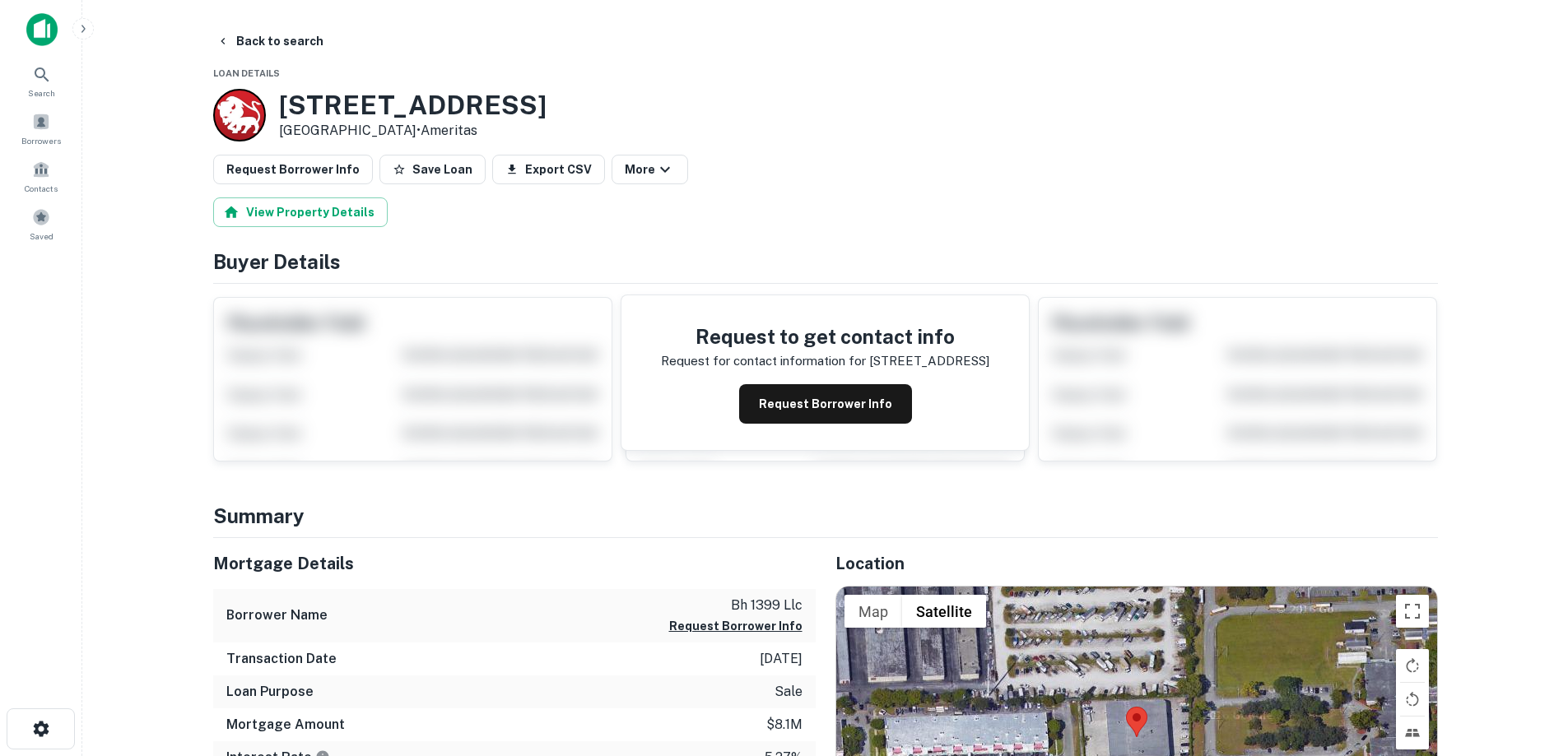
click at [427, 114] on h3 "[STREET_ADDRESS]" at bounding box center [412, 105] width 267 height 32
click at [268, 38] on button "Back to search" at bounding box center [269, 40] width 120 height 30
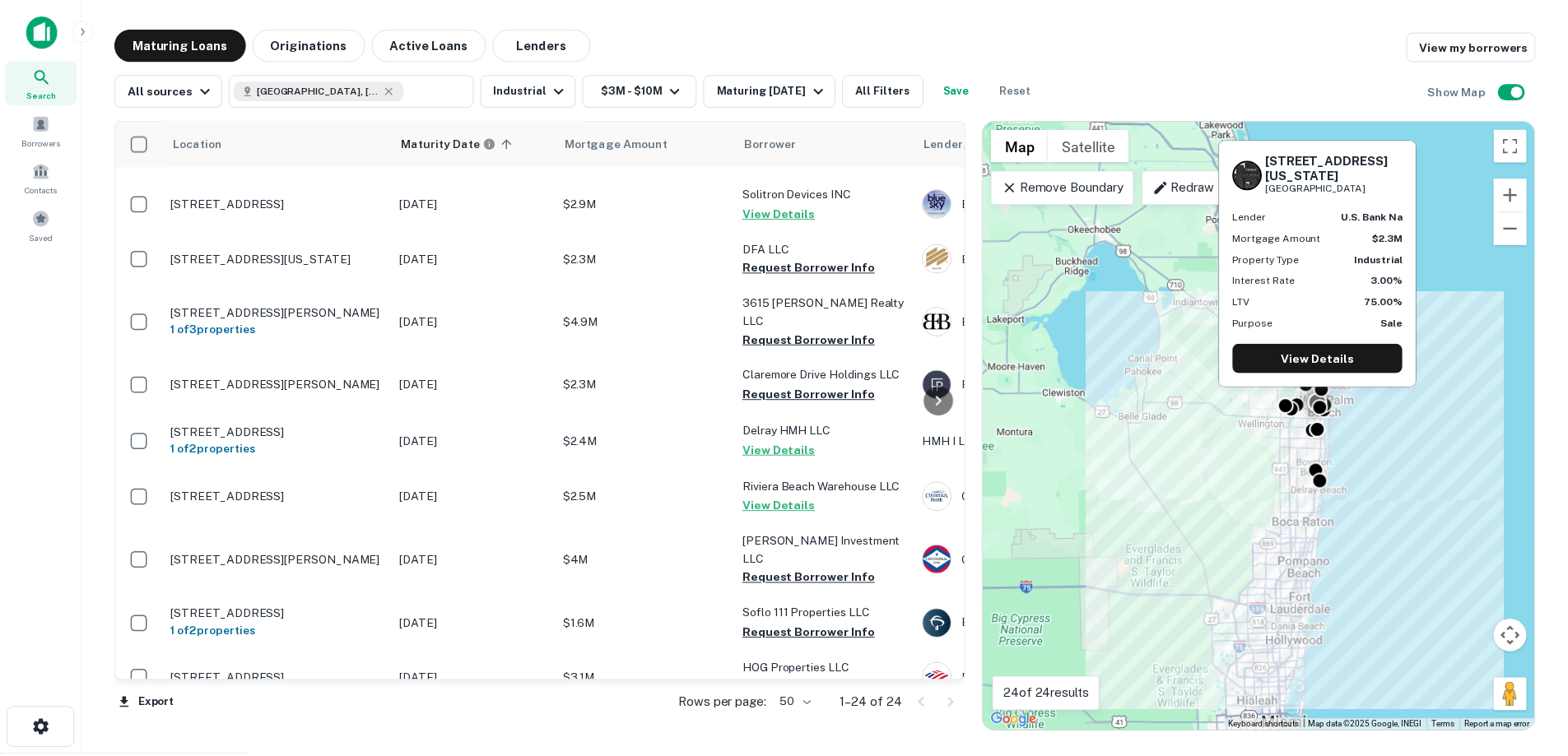
scroll to position [310, 0]
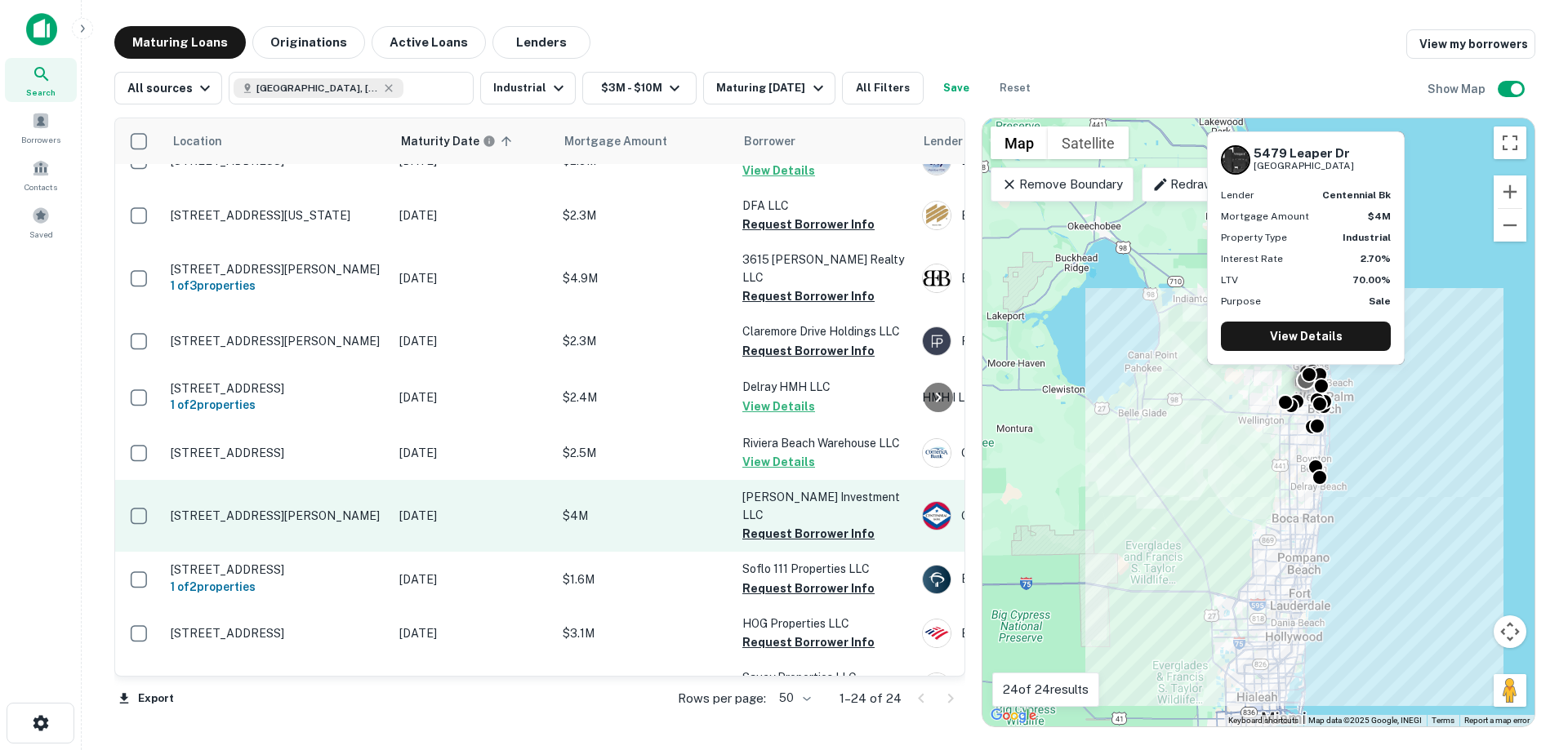
click at [308, 509] on p "[STREET_ADDRESS][PERSON_NAME]" at bounding box center [277, 516] width 213 height 14
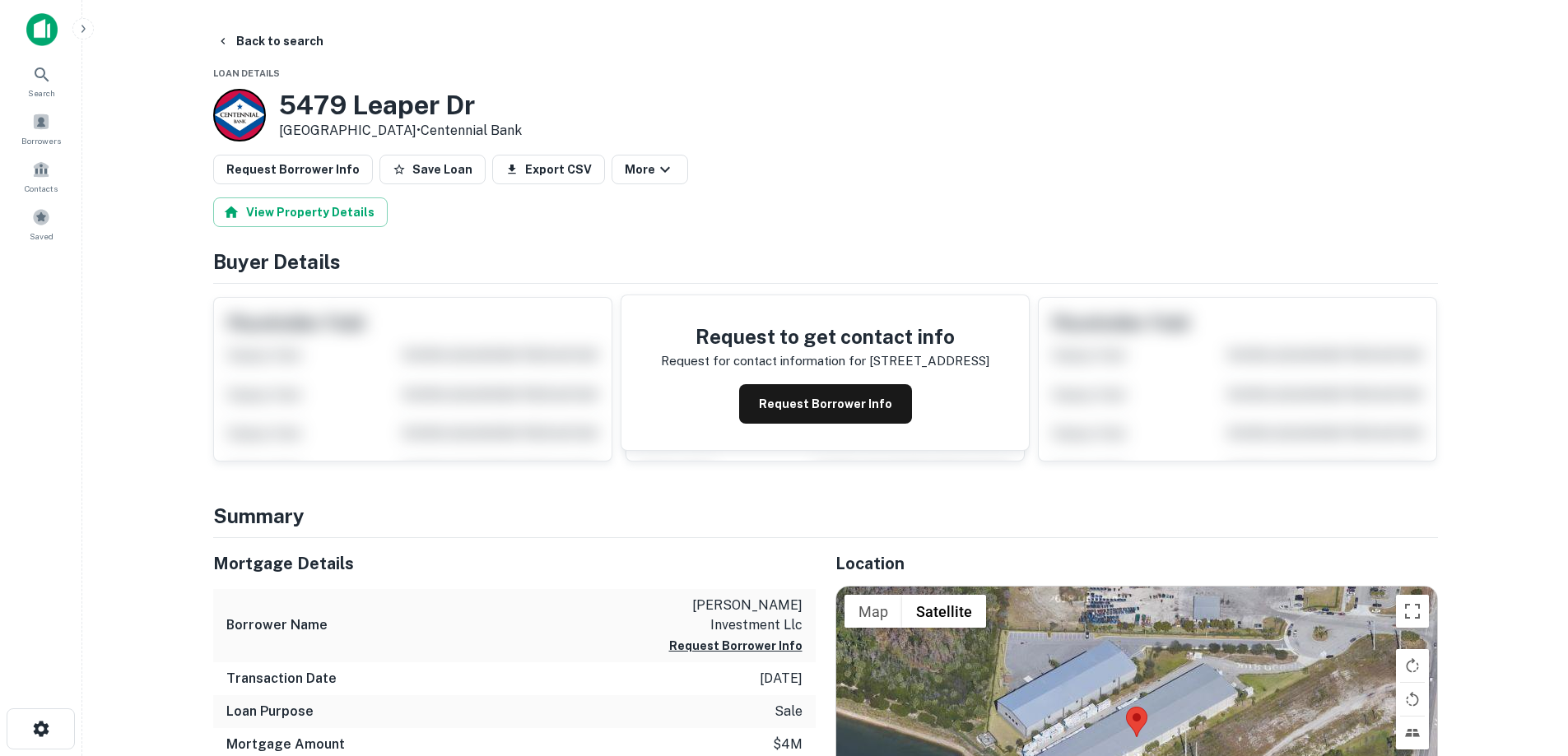
click at [353, 114] on h3 "5479 Leaper Dr" at bounding box center [401, 105] width 243 height 32
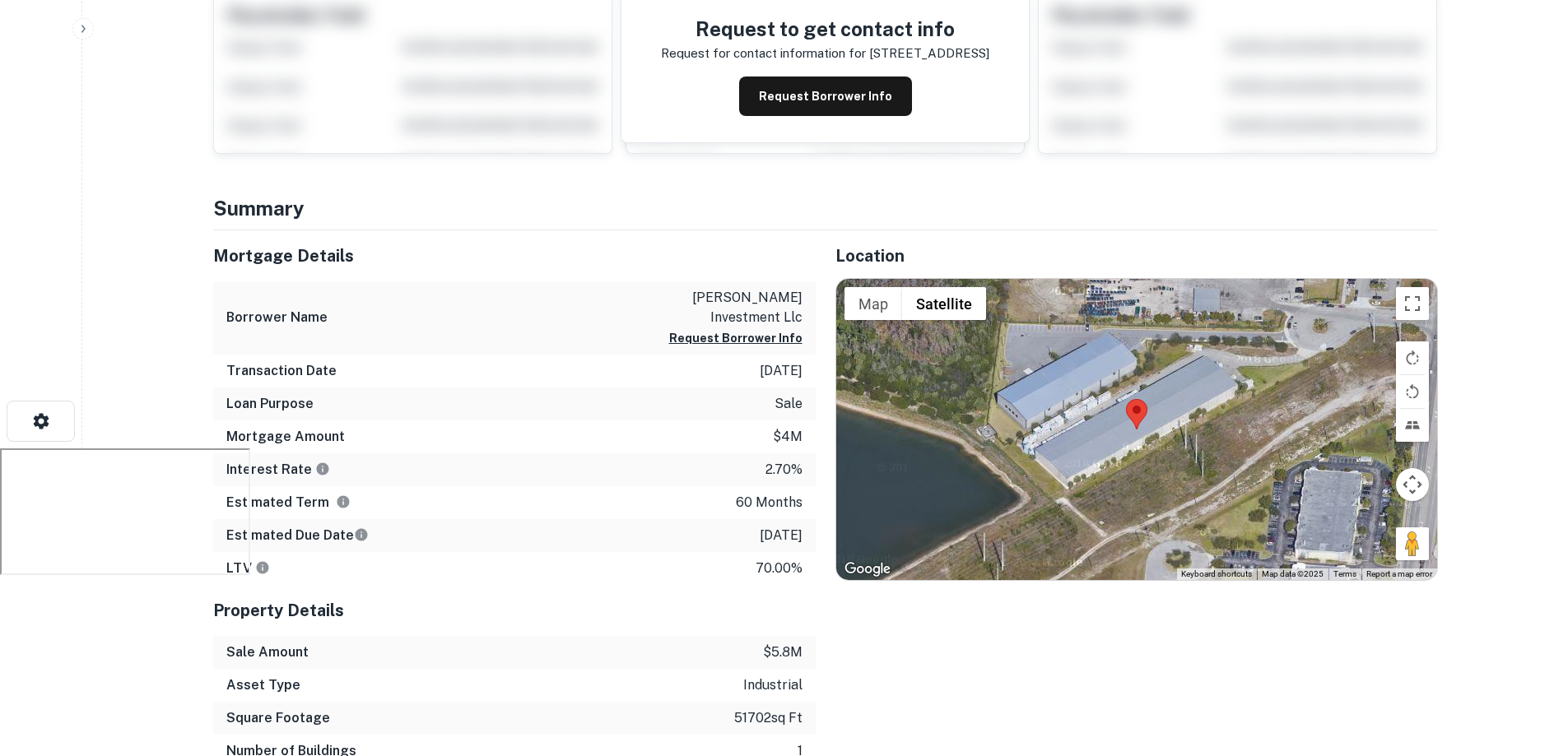
scroll to position [329, 0]
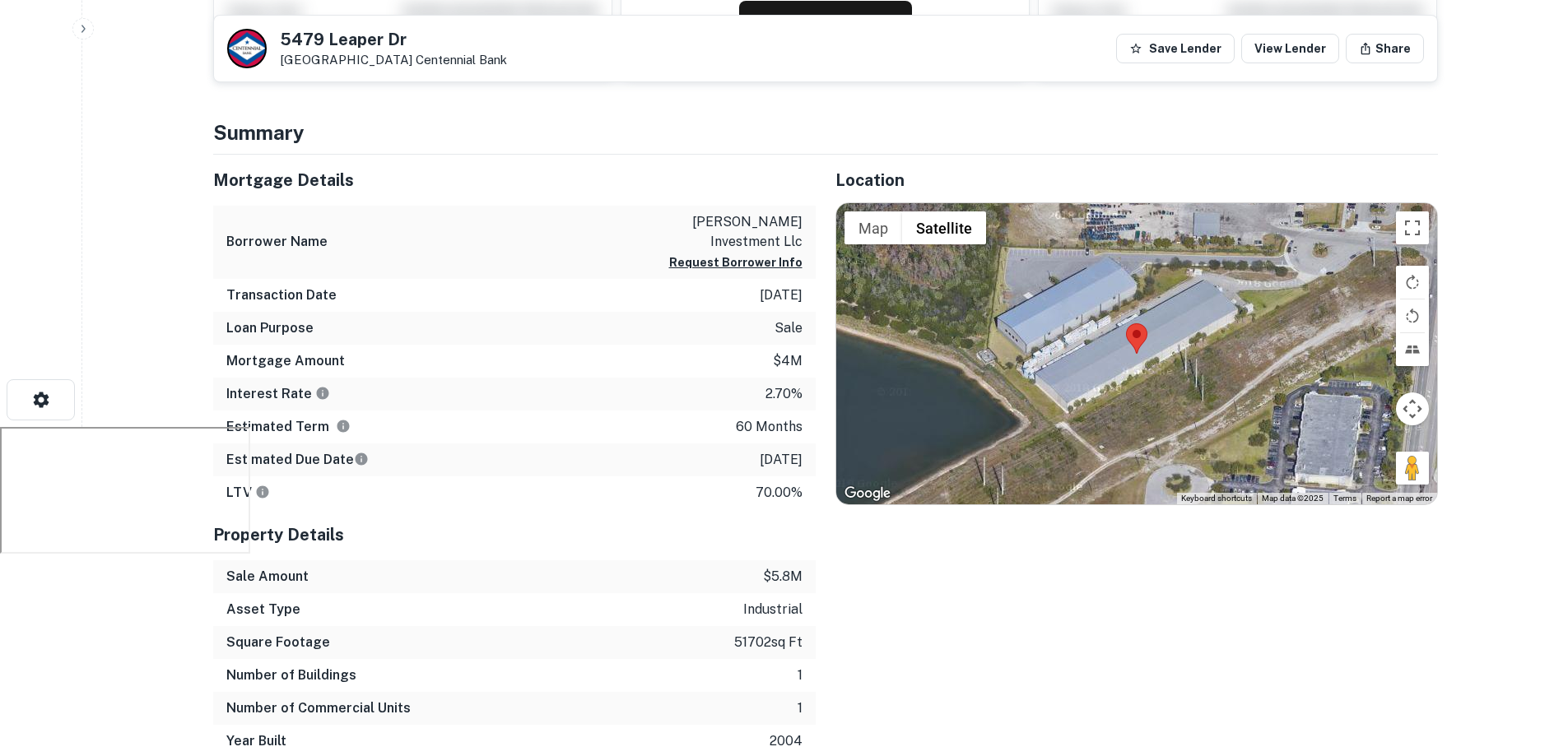
click at [710, 226] on p "binay investment llc" at bounding box center [728, 232] width 149 height 40
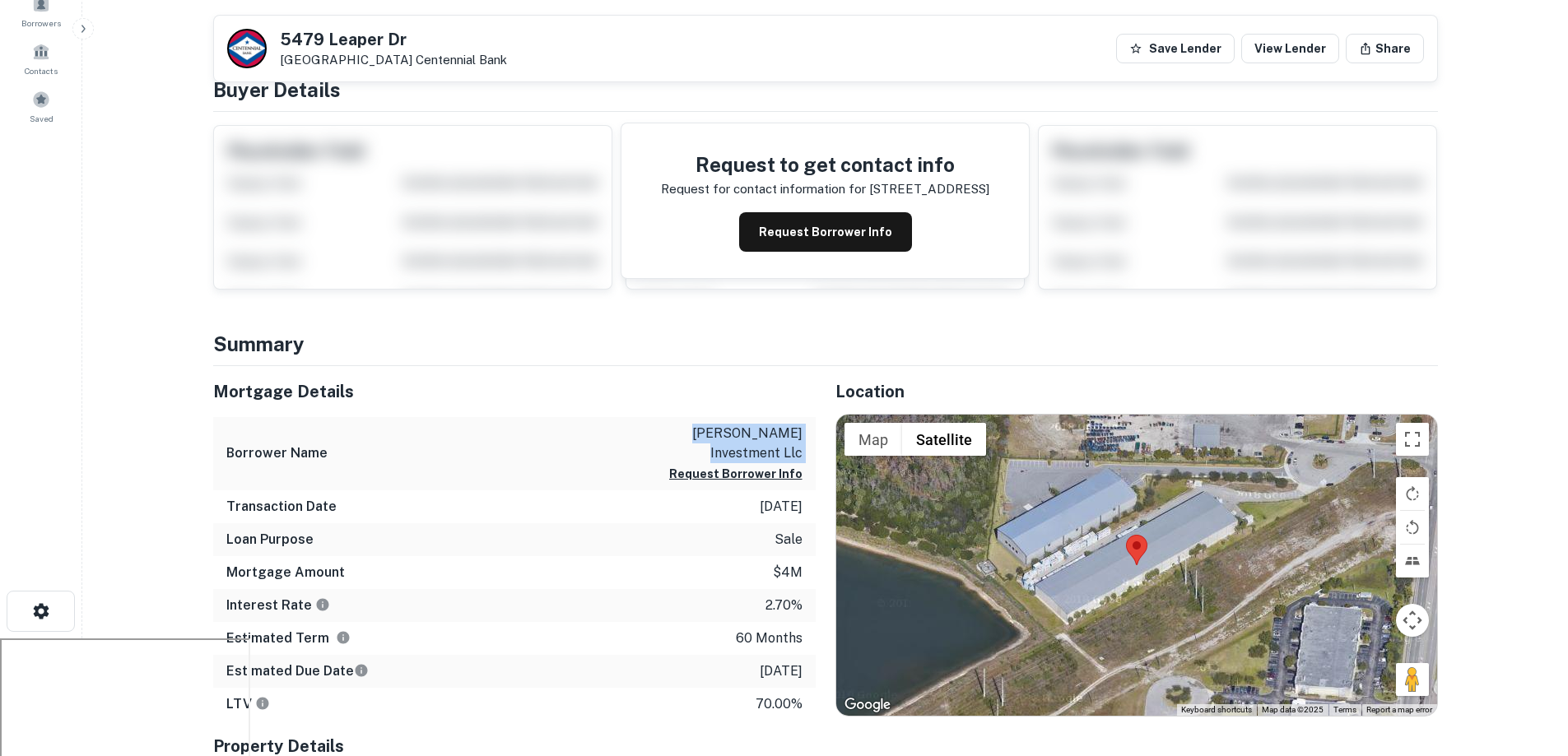
scroll to position [0, 0]
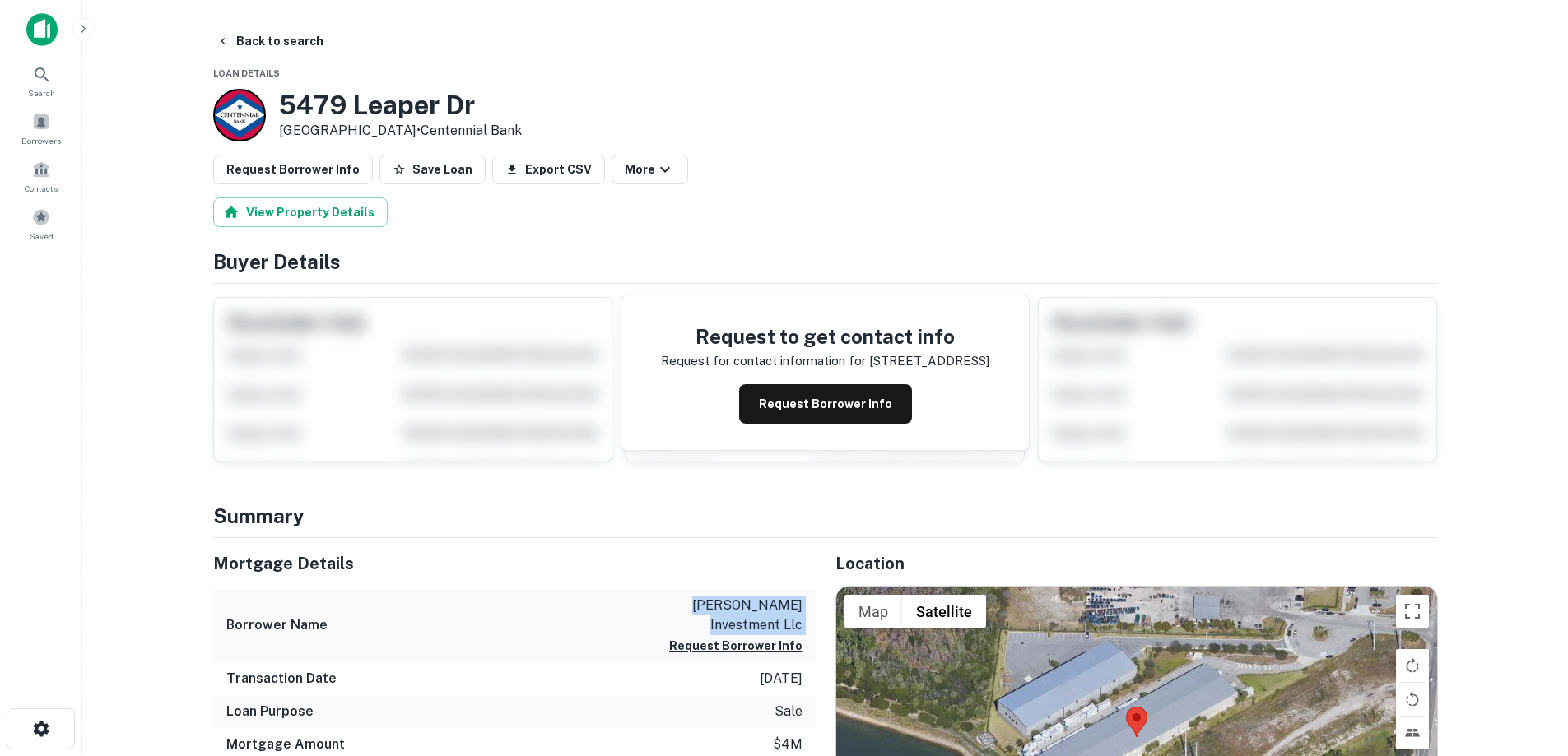
drag, startPoint x: 282, startPoint y: 105, endPoint x: 446, endPoint y: 137, distance: 167.1
click at [446, 137] on div "5479 Leaper Dr West Palm Beach, FL33407 • Centennial Bank" at bounding box center [401, 115] width 243 height 51
click at [887, 408] on button "Request Borrower Info" at bounding box center [825, 404] width 173 height 40
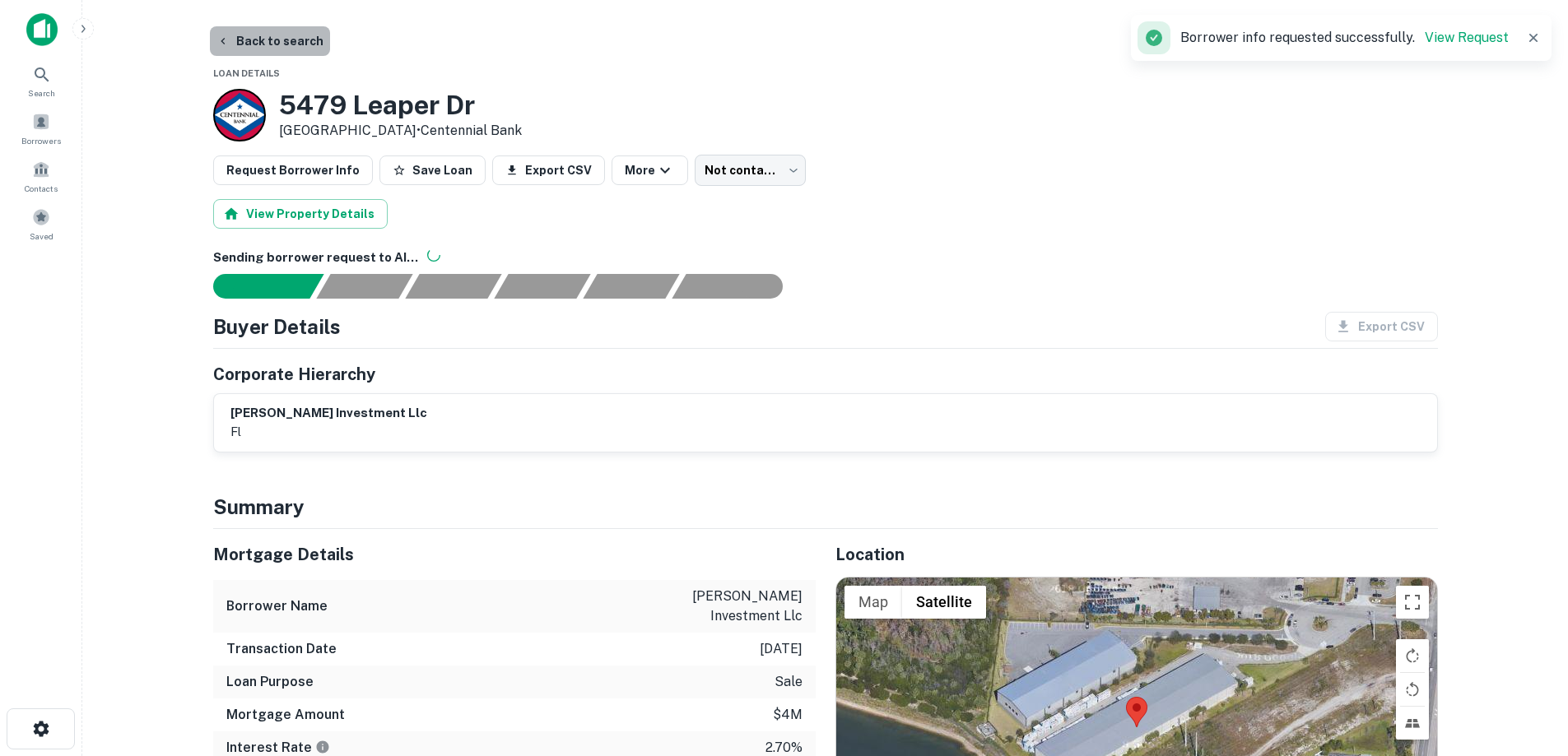
click at [268, 39] on button "Back to search" at bounding box center [269, 40] width 120 height 30
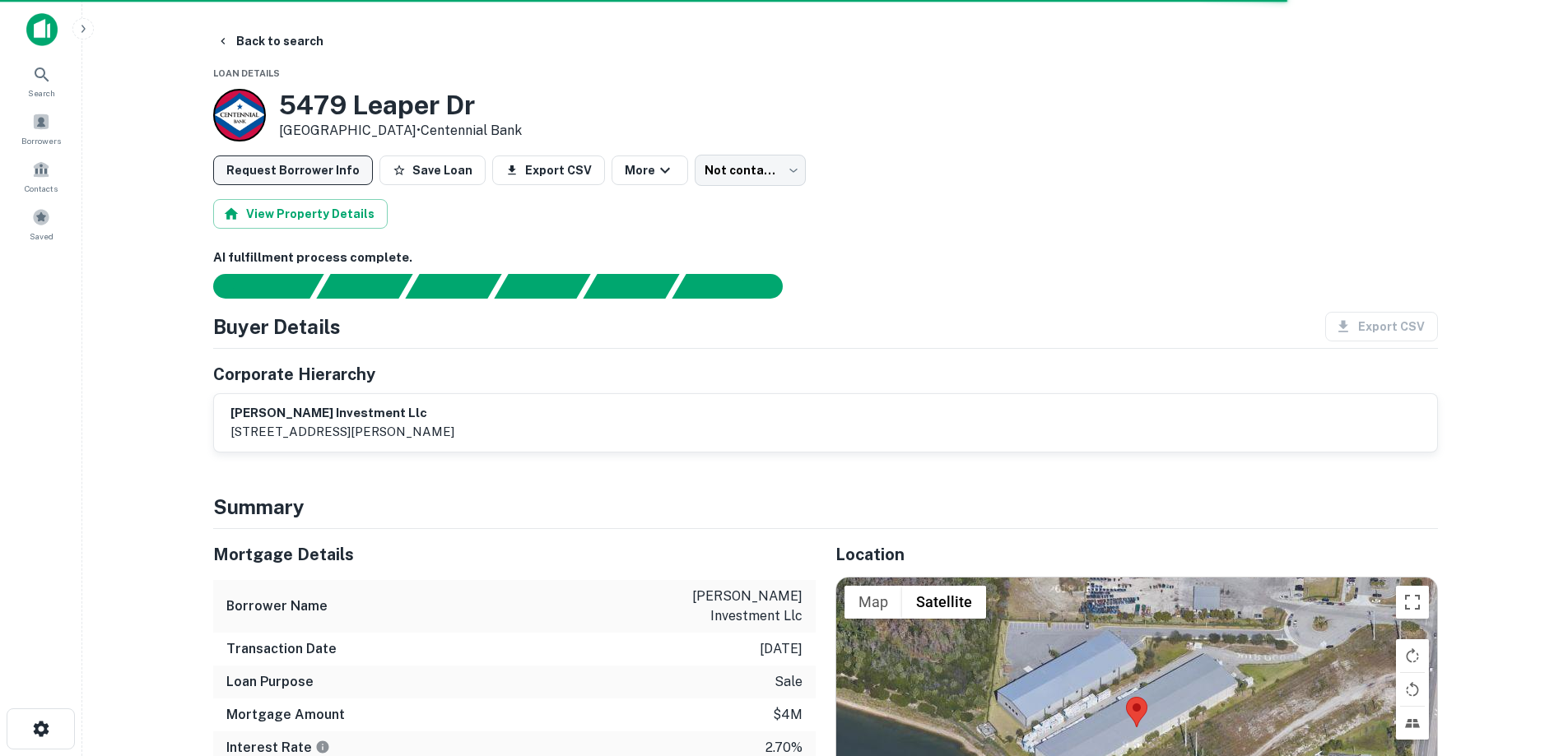
click at [320, 173] on button "Request Borrower Info" at bounding box center [293, 170] width 159 height 30
click at [217, 42] on icon "button" at bounding box center [222, 40] width 14 height 14
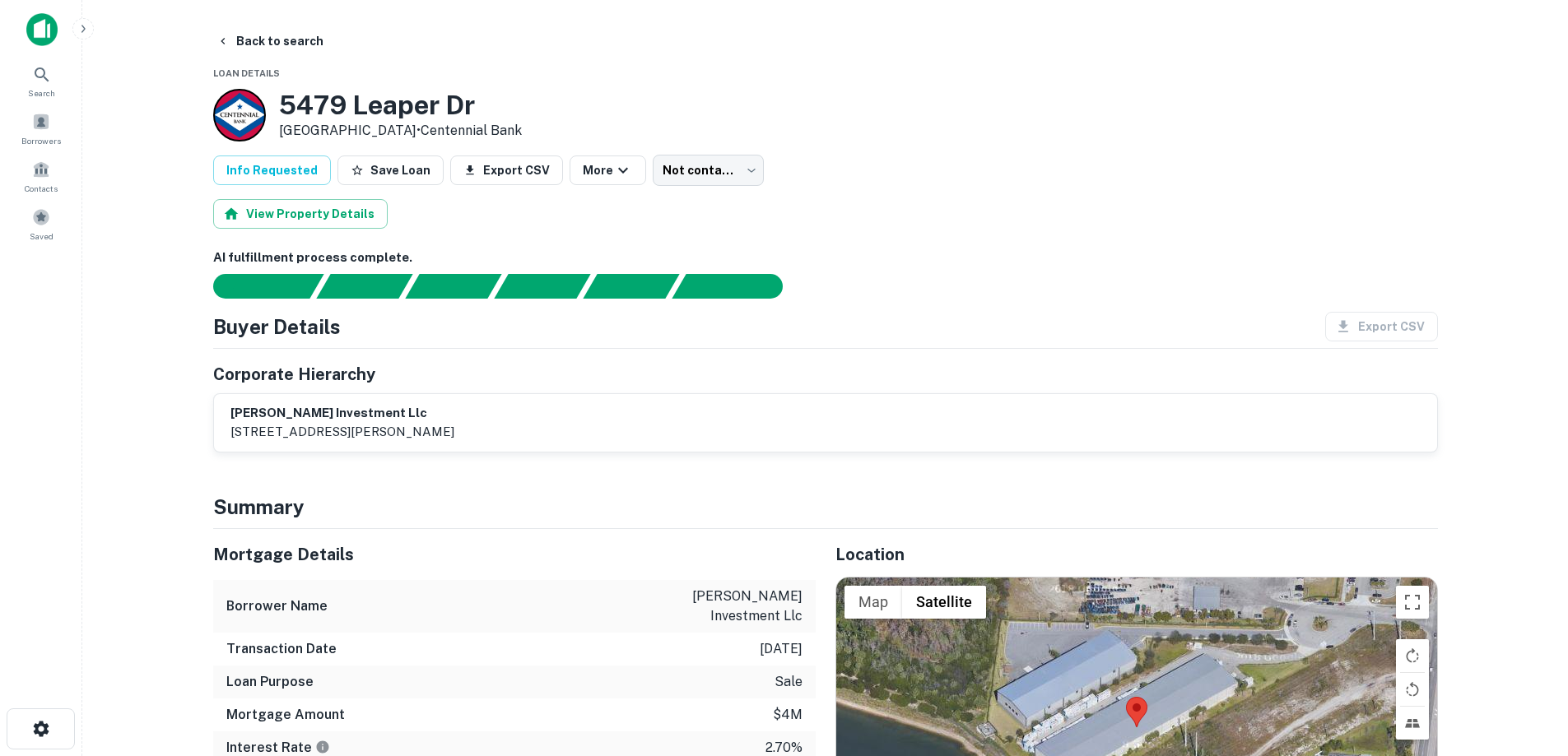
click at [257, 19] on main "Back to search Loan Details 5479 Leaper Dr West Palm Beach, FL33407 • Centennia…" at bounding box center [825, 378] width 1485 height 756
click at [246, 33] on button "Back to search" at bounding box center [269, 40] width 120 height 30
click at [222, 36] on icon "button" at bounding box center [222, 40] width 14 height 14
click at [220, 33] on button "Back to search" at bounding box center [269, 40] width 120 height 30
click at [229, 44] on icon "button" at bounding box center [222, 40] width 14 height 14
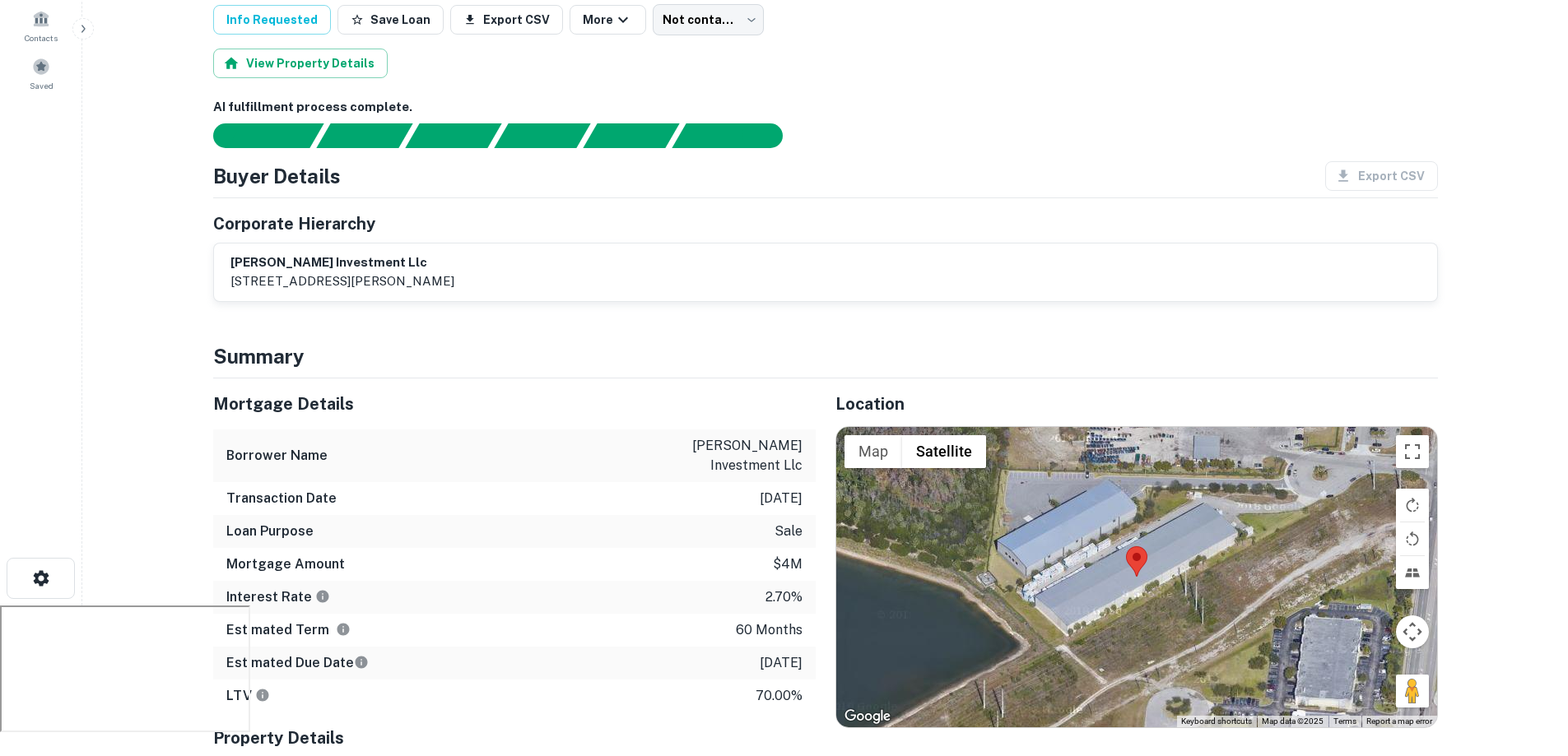
scroll to position [165, 0]
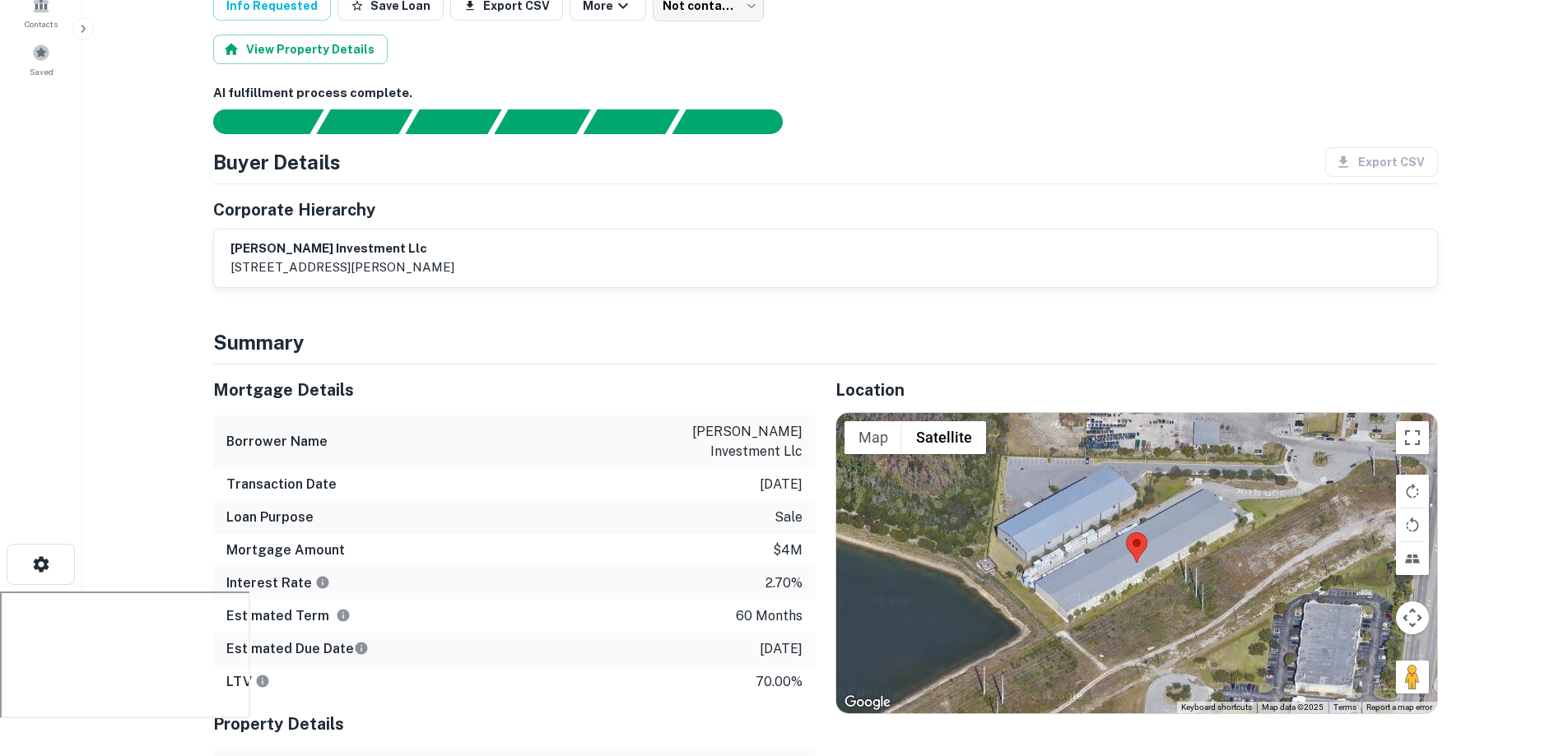
click at [1164, 589] on div at bounding box center [1136, 563] width 600 height 302
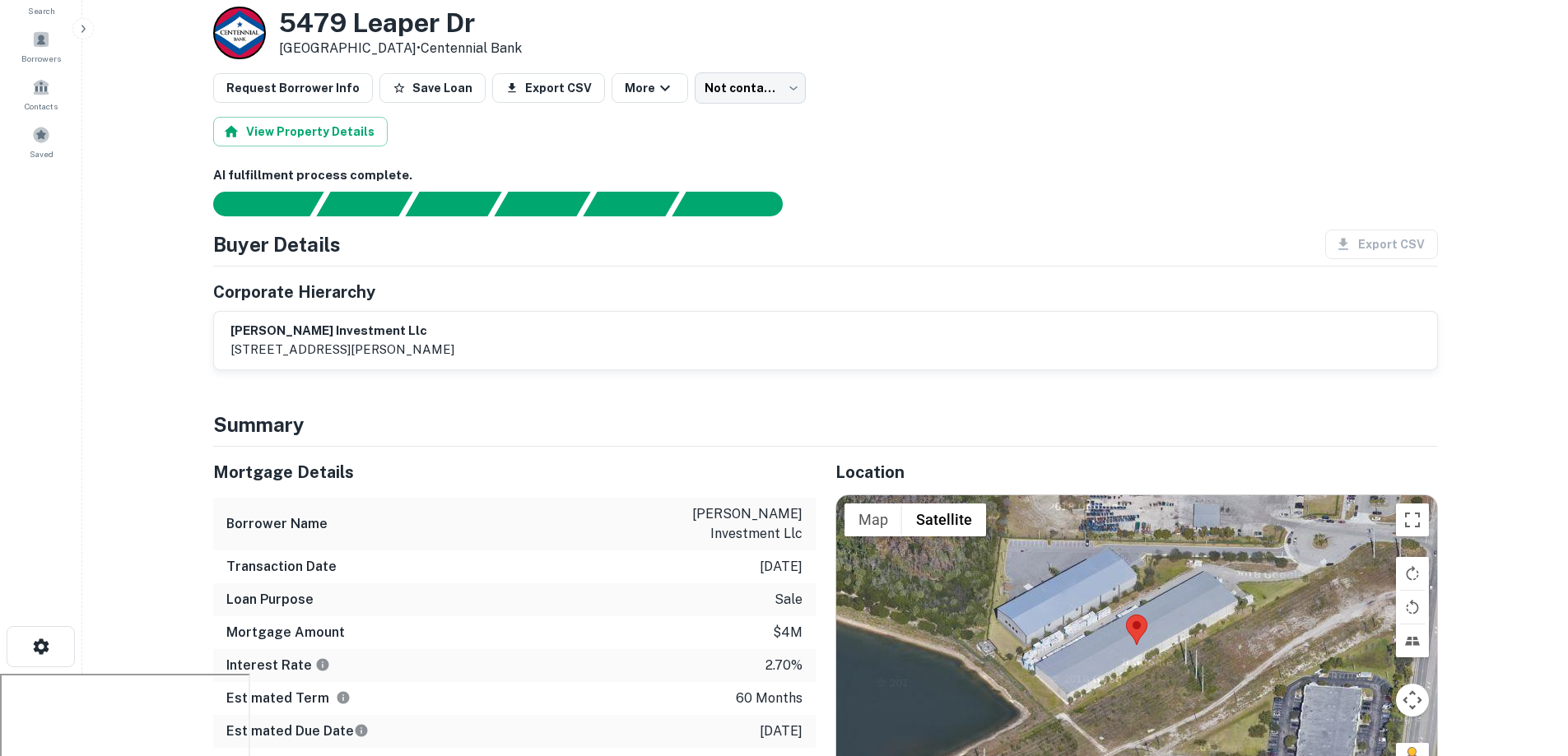
scroll to position [0, 0]
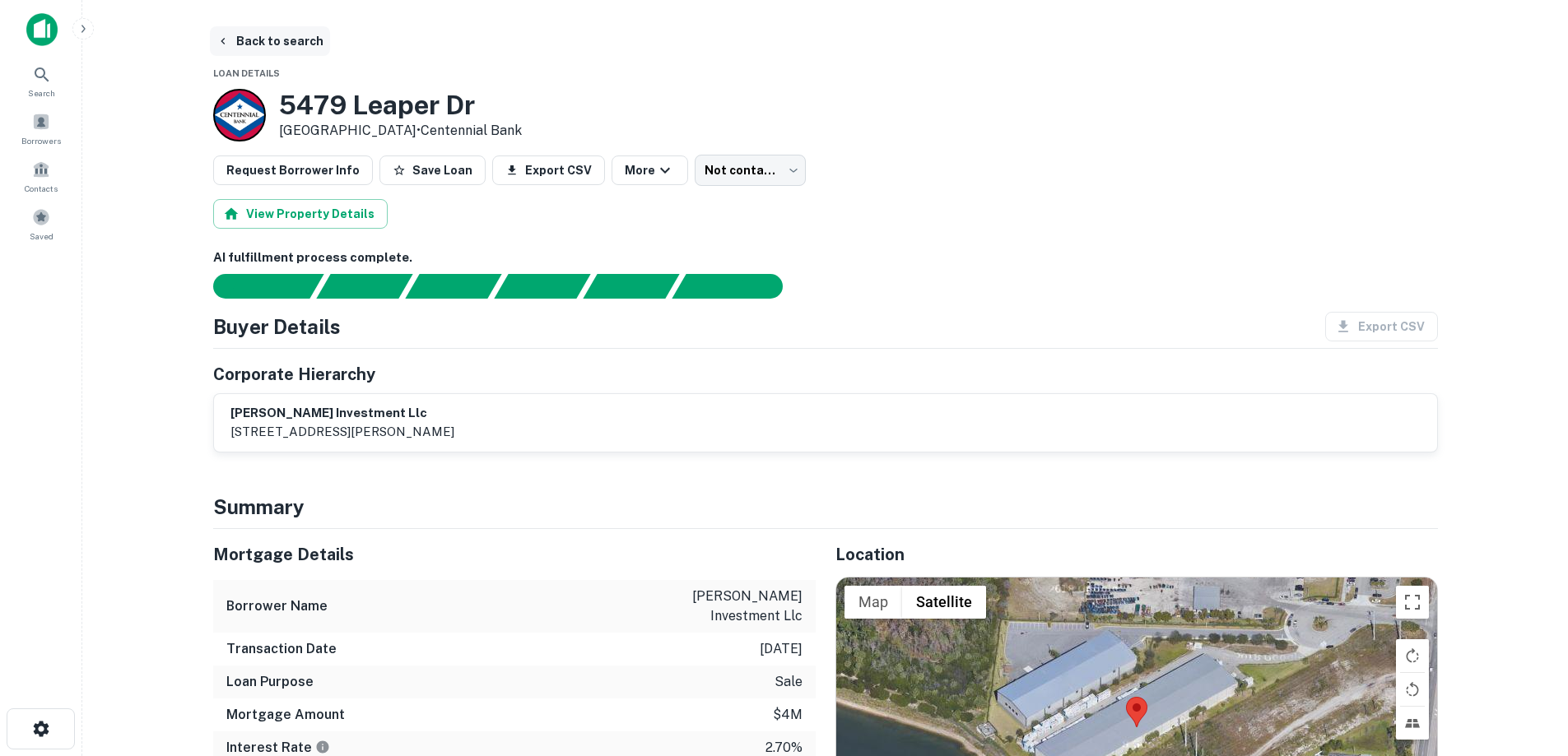
click at [264, 52] on button "Back to search" at bounding box center [269, 40] width 120 height 30
click at [214, 38] on button "Back to search" at bounding box center [269, 40] width 120 height 30
click at [251, 48] on button "Back to search" at bounding box center [269, 40] width 120 height 30
click at [216, 44] on icon "button" at bounding box center [222, 40] width 14 height 14
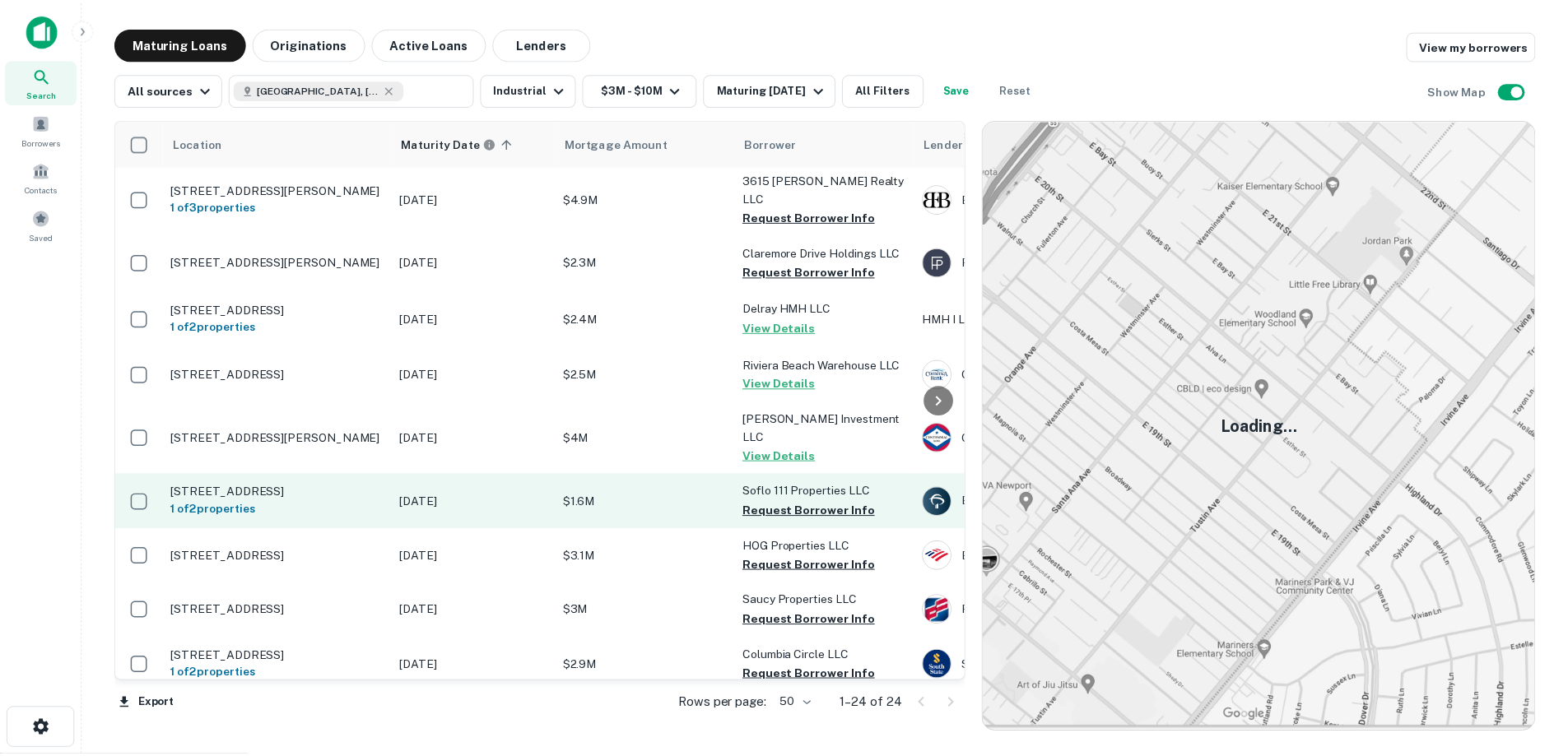
scroll to position [474, 0]
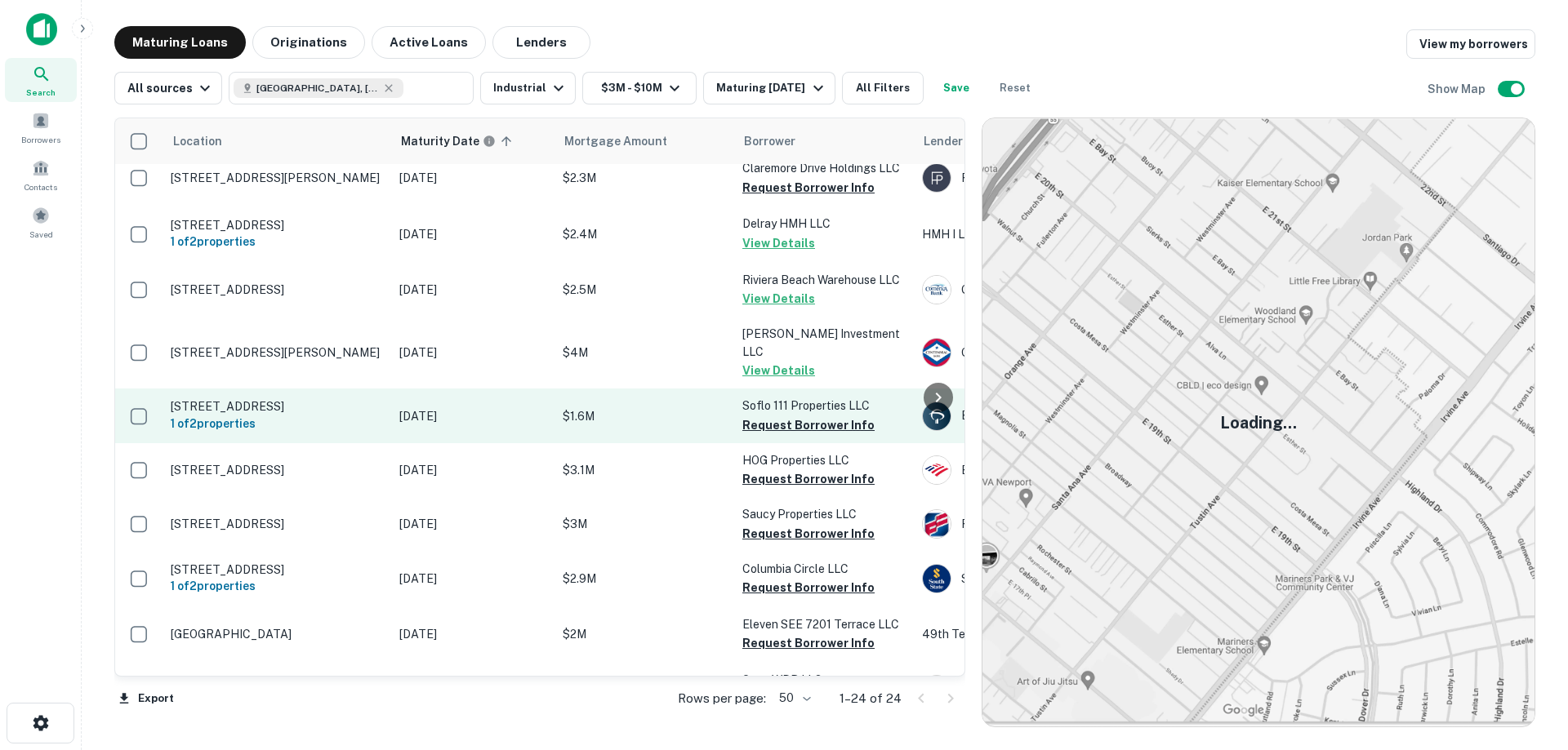
click at [268, 399] on p "[STREET_ADDRESS]" at bounding box center [277, 406] width 213 height 14
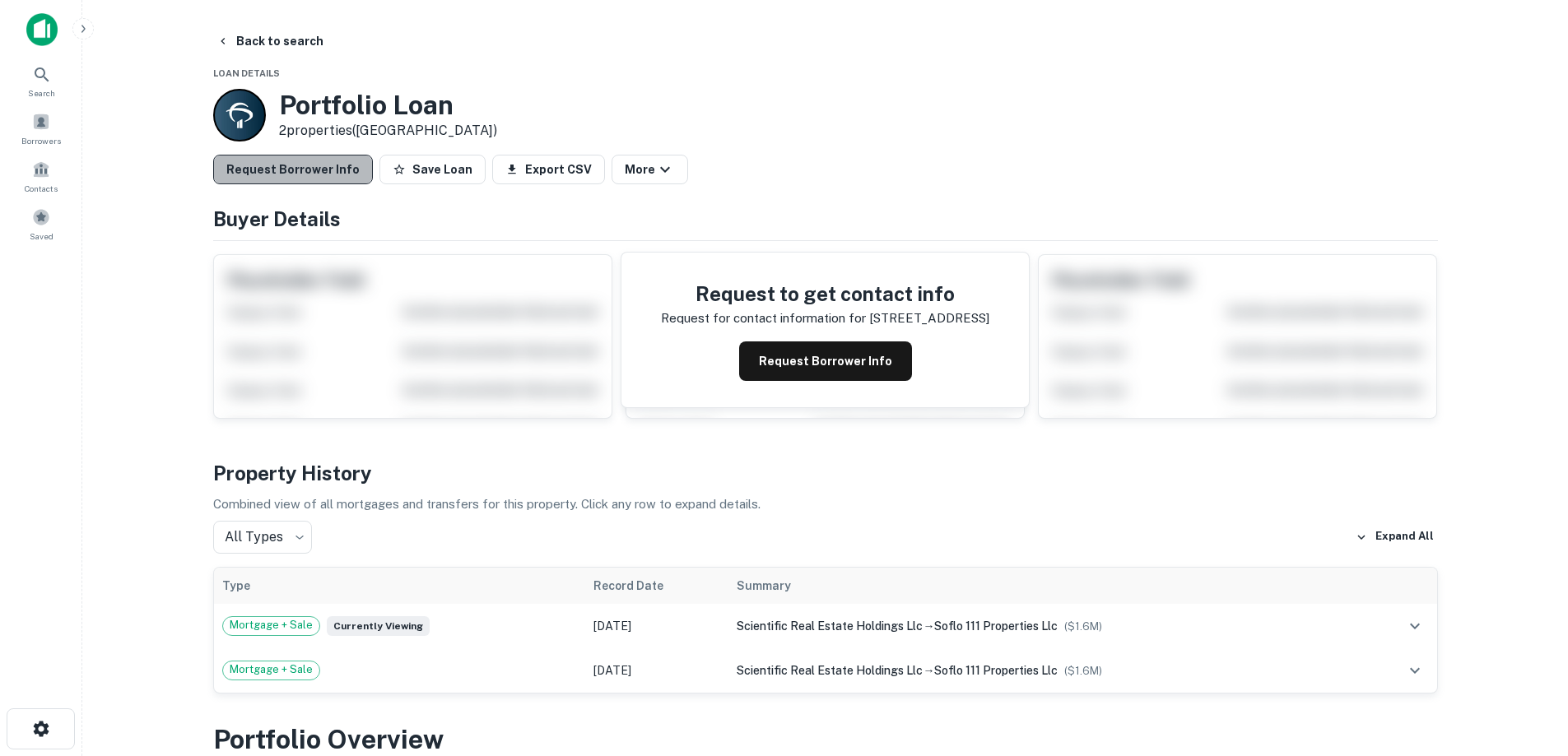
click at [320, 177] on button "Request Borrower Info" at bounding box center [293, 169] width 159 height 30
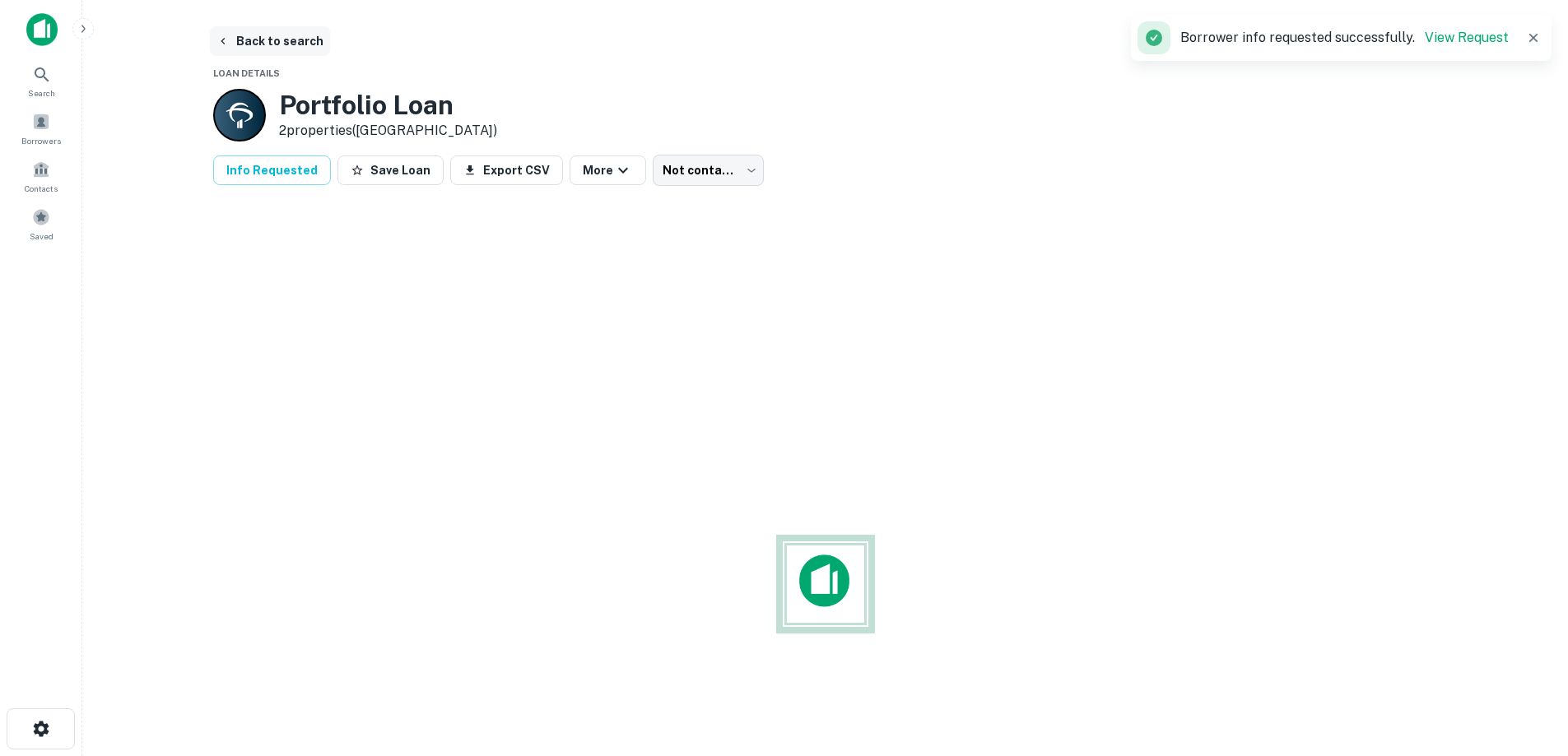
click at [277, 42] on button "Back to search" at bounding box center [269, 40] width 120 height 30
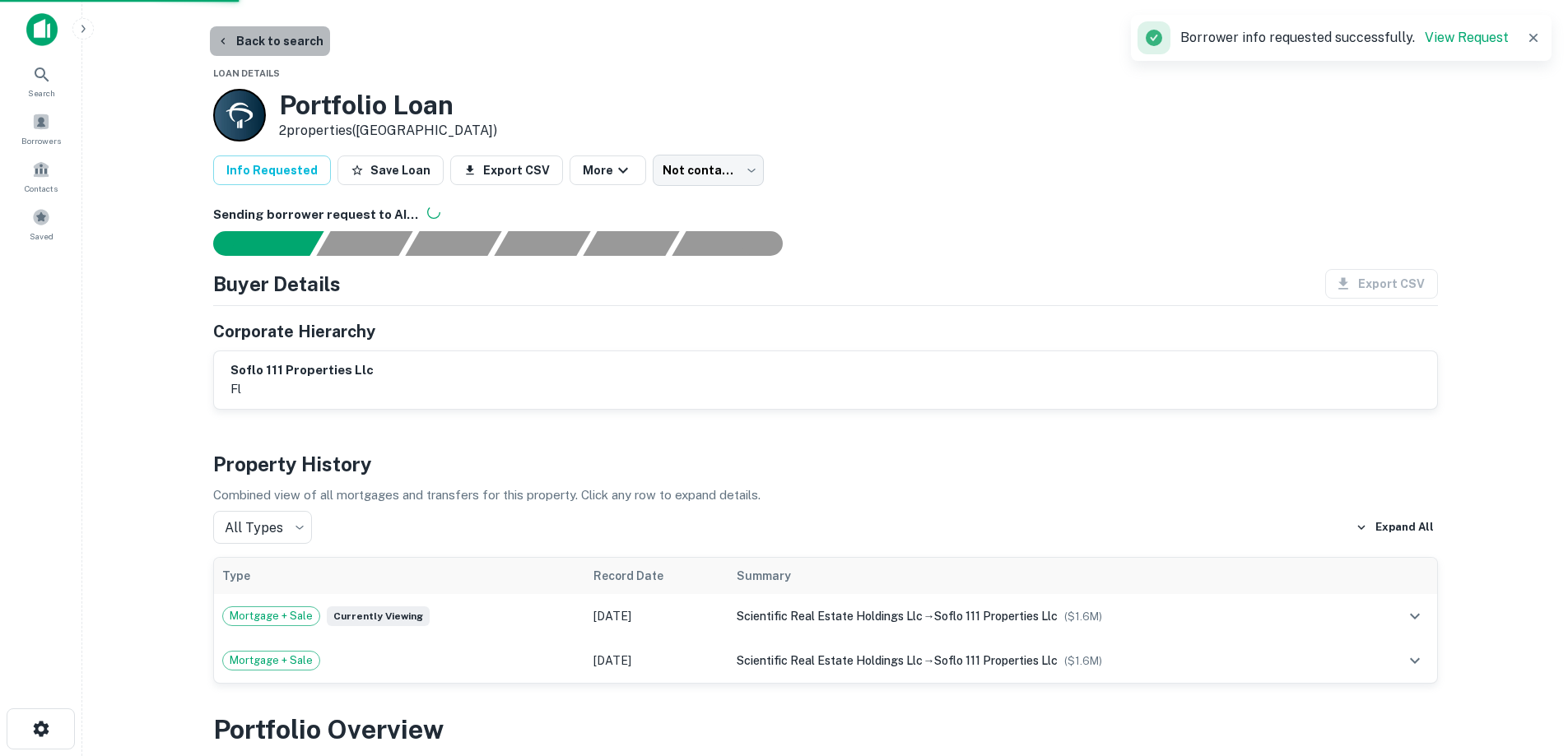
click at [293, 48] on button "Back to search" at bounding box center [269, 40] width 120 height 30
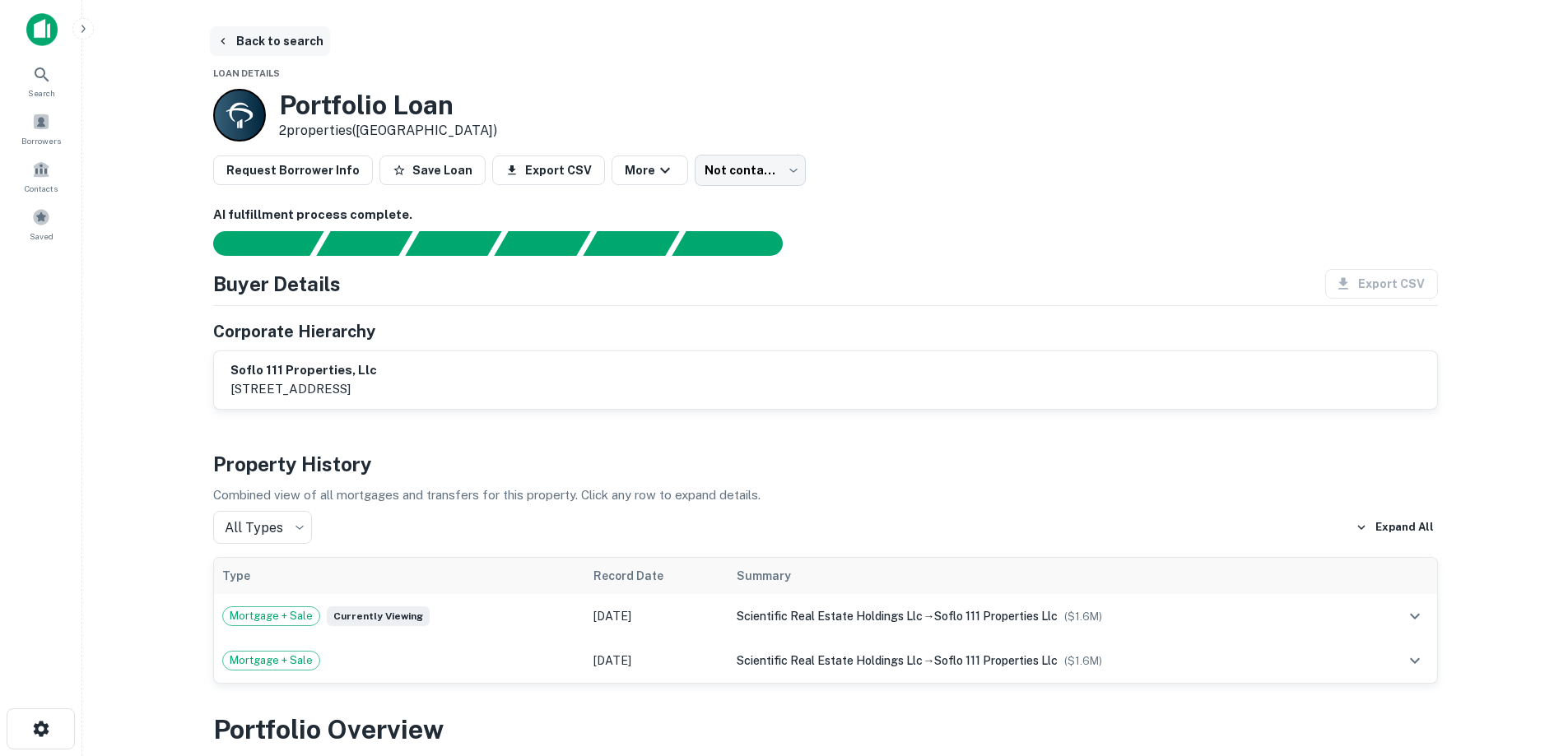
click at [272, 47] on button "Back to search" at bounding box center [269, 40] width 120 height 30
click at [239, 41] on button "Back to search" at bounding box center [269, 40] width 120 height 30
click at [274, 43] on button "Back to search" at bounding box center [269, 40] width 120 height 30
click at [285, 48] on button "Back to search" at bounding box center [269, 40] width 120 height 30
click at [295, 47] on button "Back to search" at bounding box center [269, 40] width 120 height 30
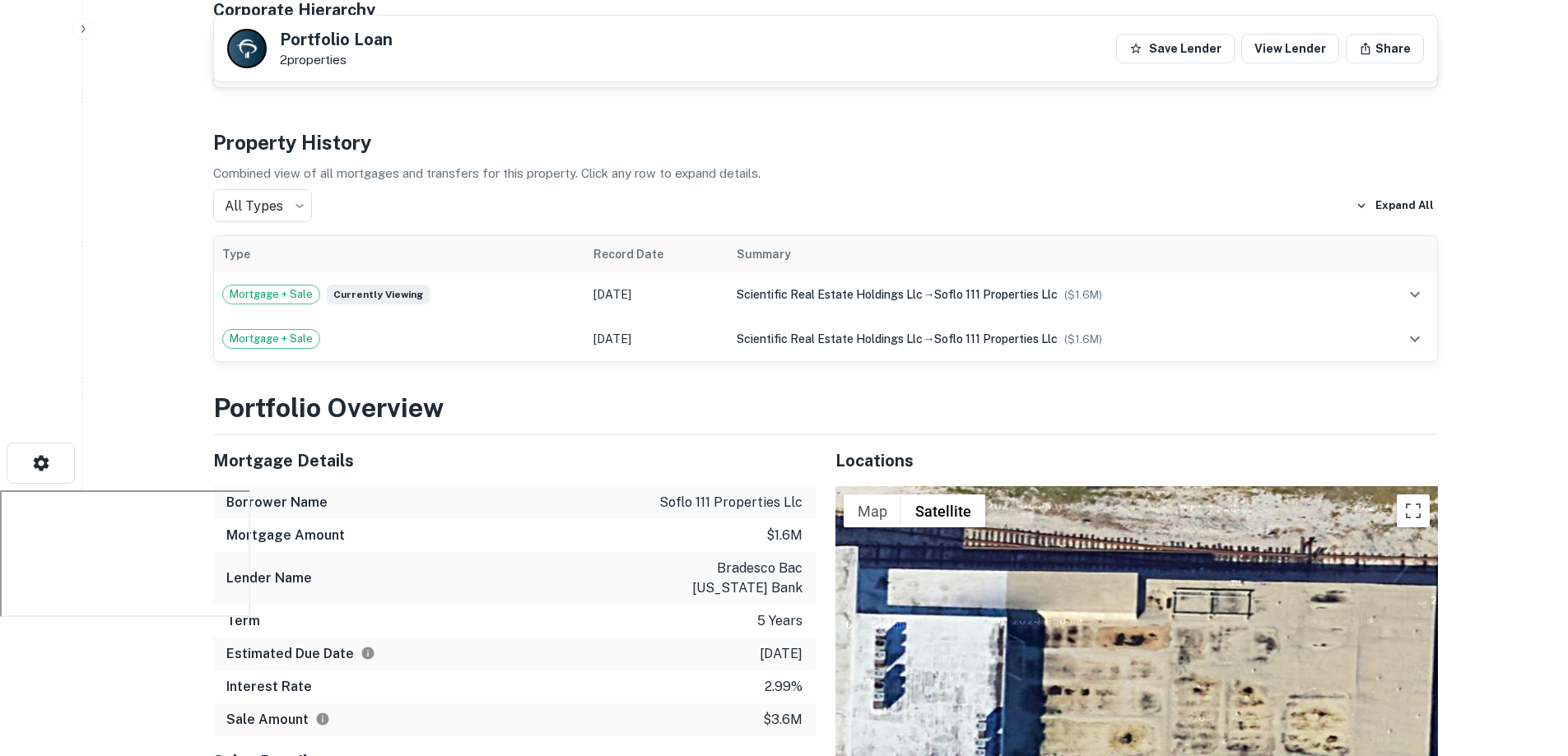
scroll to position [247, 0]
